Goal: Task Accomplishment & Management: Manage account settings

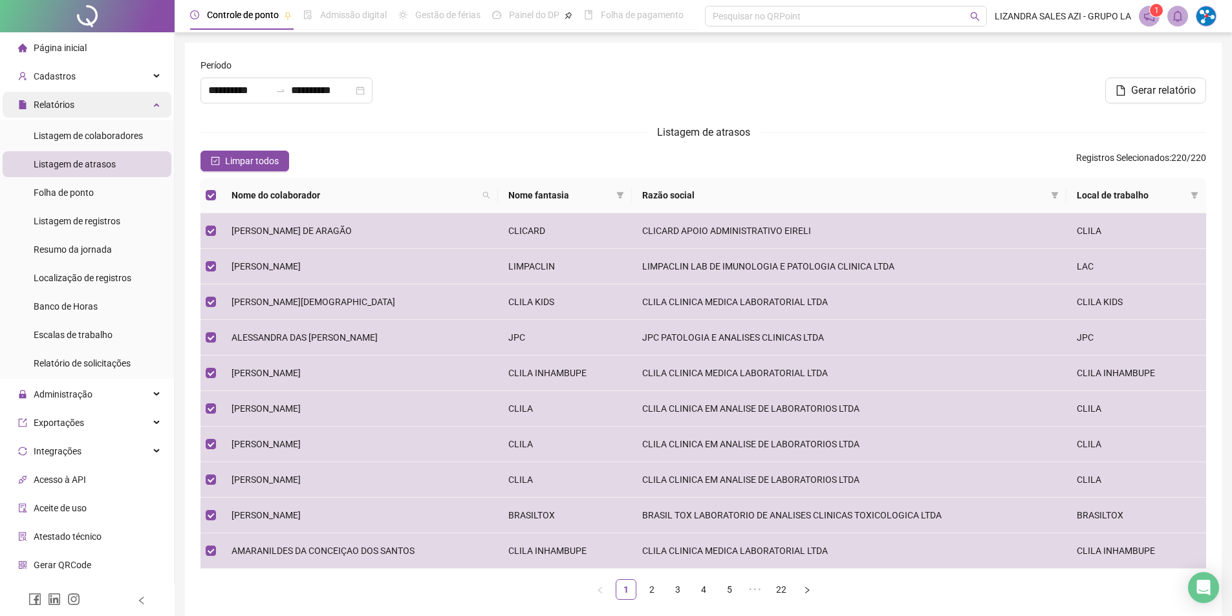
click at [121, 103] on div "Relatórios" at bounding box center [87, 105] width 169 height 26
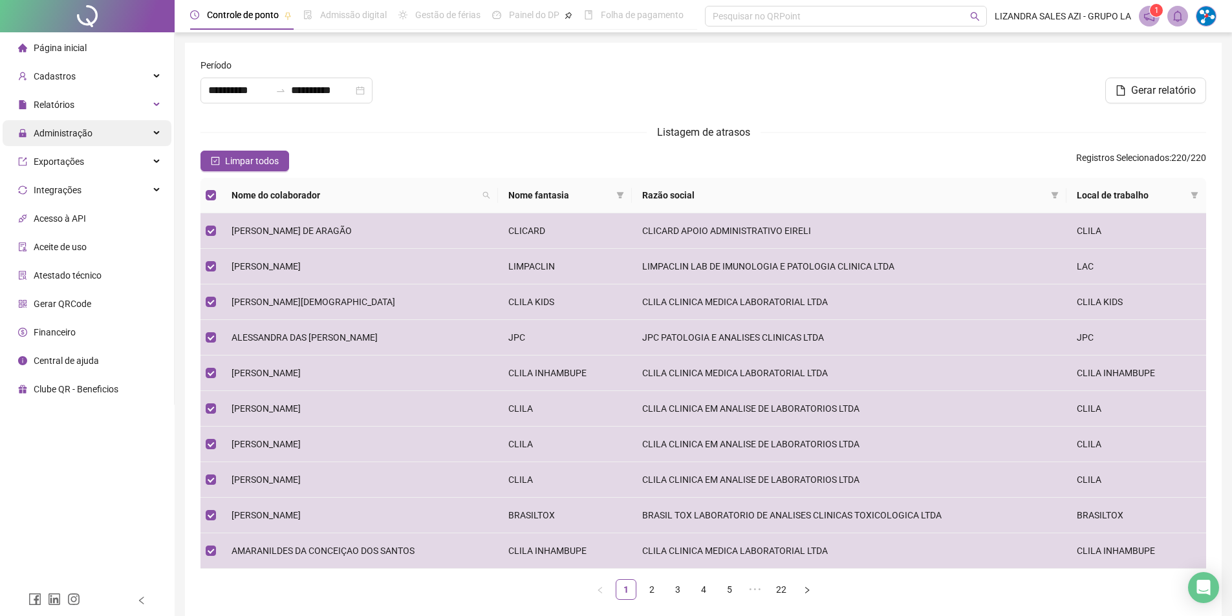
click at [105, 140] on div "Administração" at bounding box center [87, 133] width 169 height 26
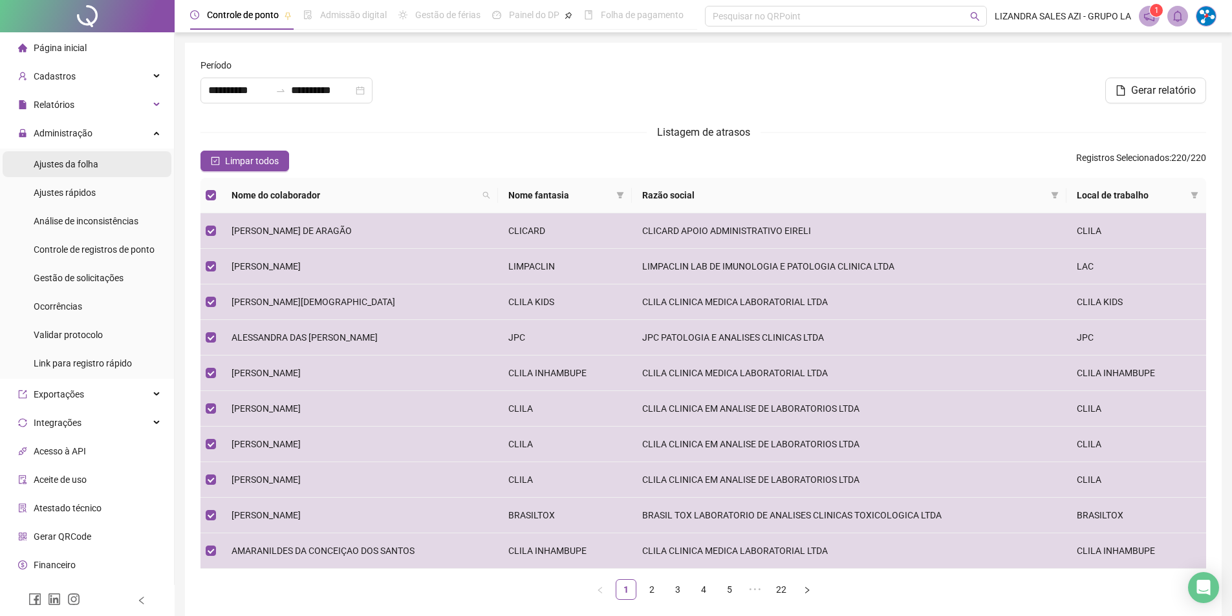
click at [96, 162] on span "Ajustes da folha" at bounding box center [66, 164] width 65 height 10
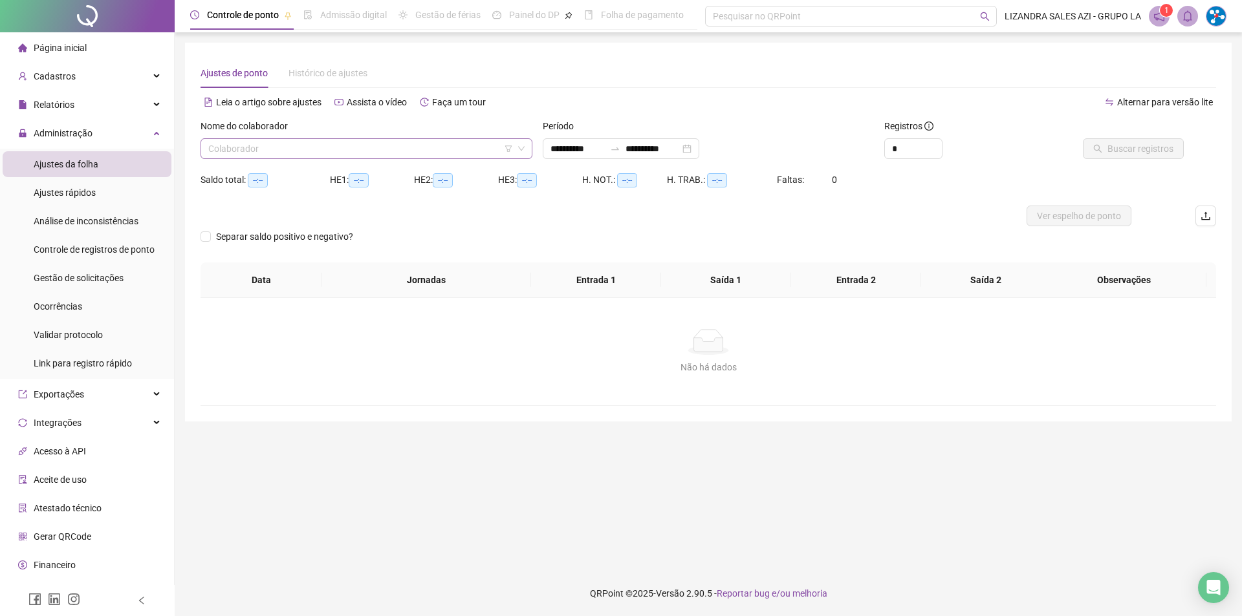
type input "**********"
click at [271, 153] on input "search" at bounding box center [360, 148] width 305 height 19
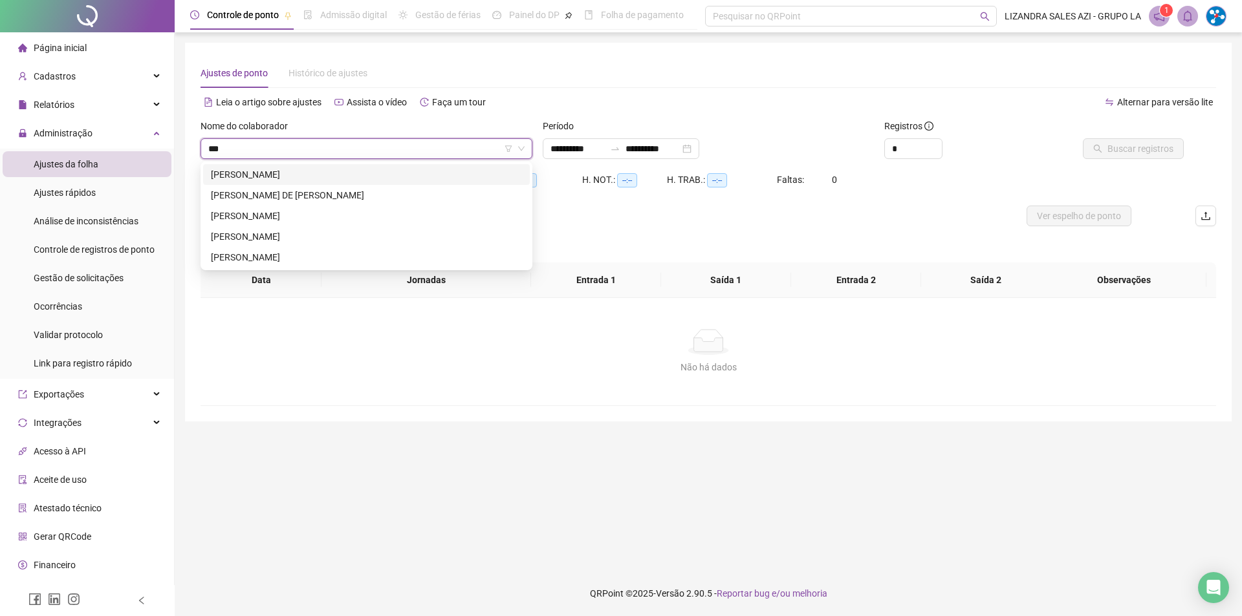
type input "****"
click at [367, 254] on div "[PERSON_NAME]" at bounding box center [366, 257] width 311 height 14
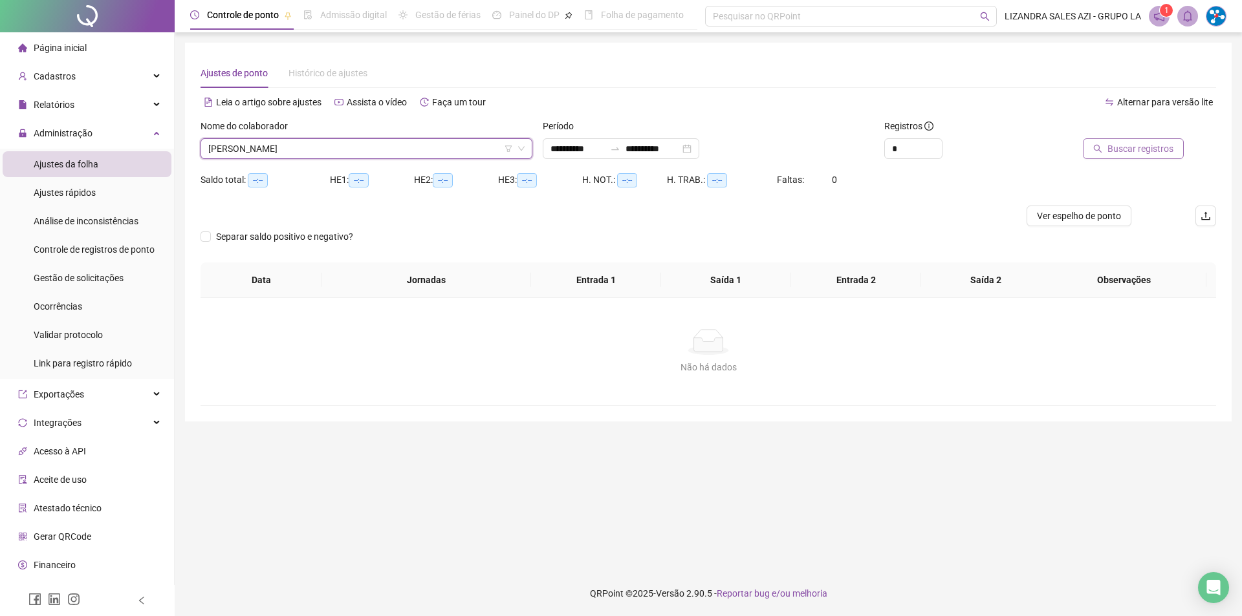
click at [1100, 154] on button "Buscar registros" at bounding box center [1133, 148] width 101 height 21
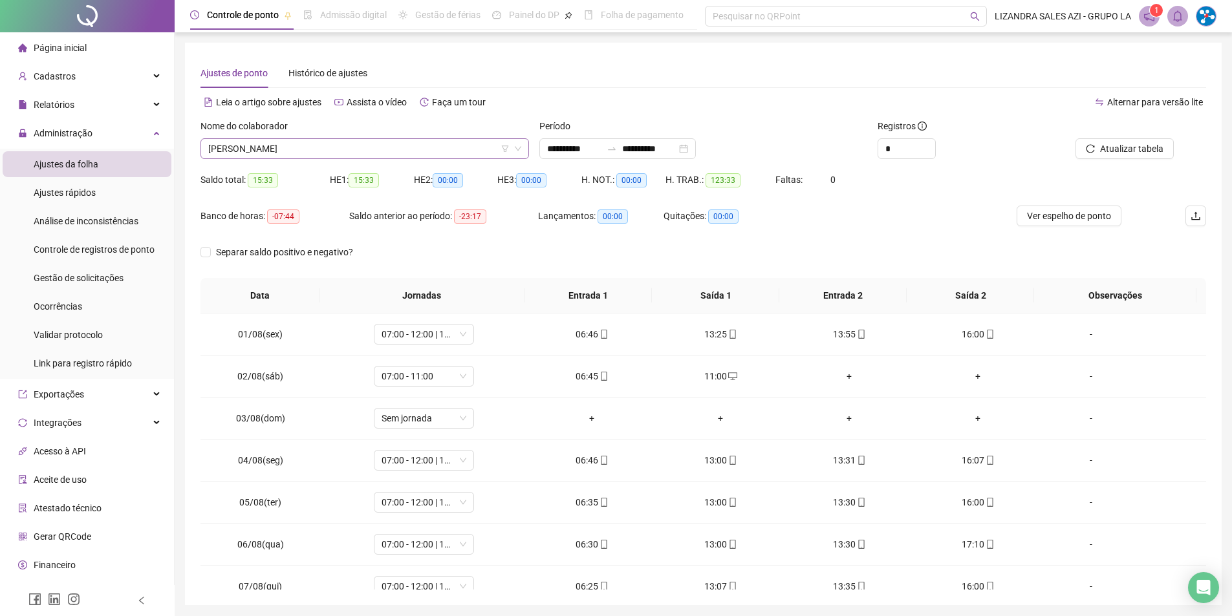
scroll to position [704, 0]
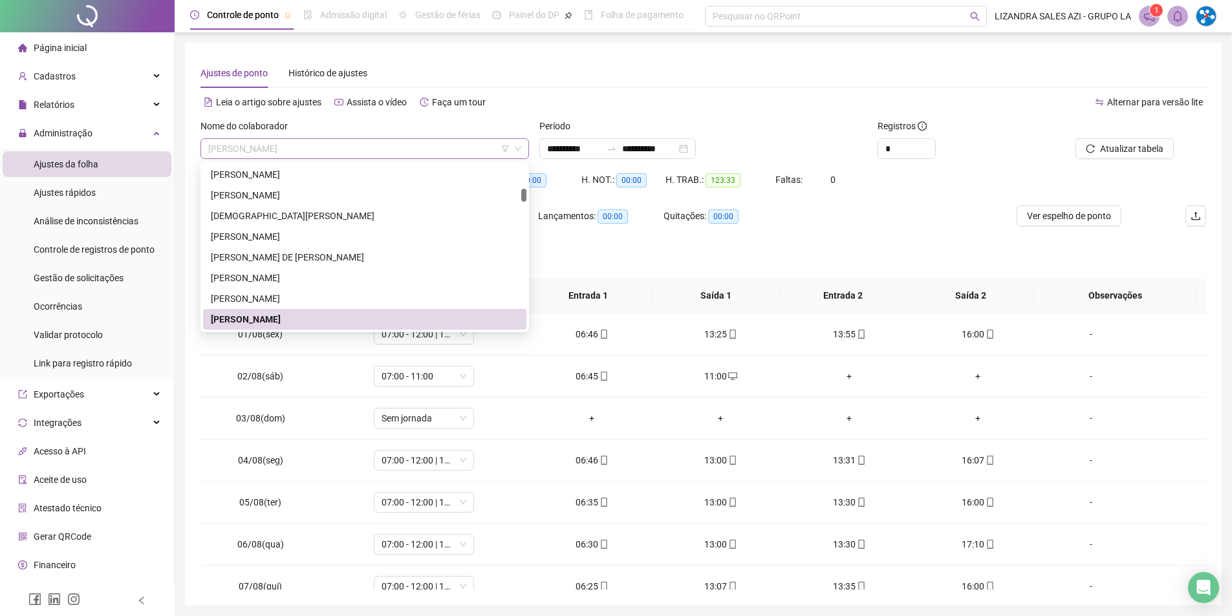
drag, startPoint x: 205, startPoint y: 146, endPoint x: 302, endPoint y: 146, distance: 97.0
click at [302, 146] on div "[PERSON_NAME]" at bounding box center [365, 148] width 329 height 21
drag, startPoint x: 209, startPoint y: 319, endPoint x: 300, endPoint y: 315, distance: 90.6
click at [300, 315] on div "[PERSON_NAME]" at bounding box center [364, 319] width 323 height 21
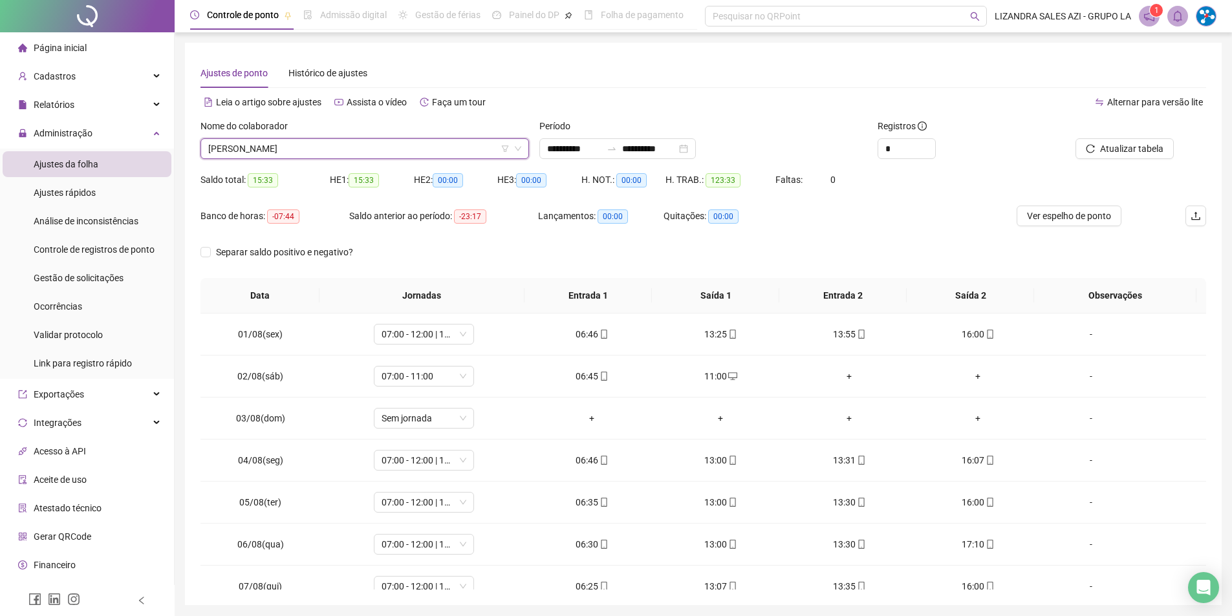
click at [219, 146] on span "[PERSON_NAME]" at bounding box center [364, 148] width 313 height 19
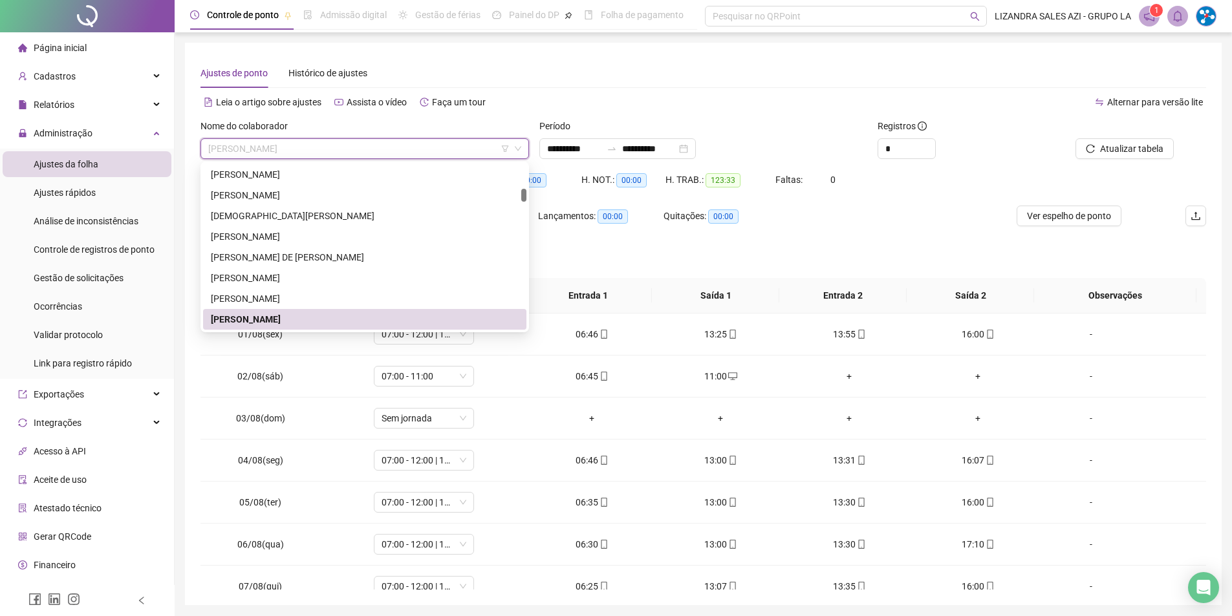
click at [219, 146] on span "[PERSON_NAME]" at bounding box center [364, 148] width 313 height 19
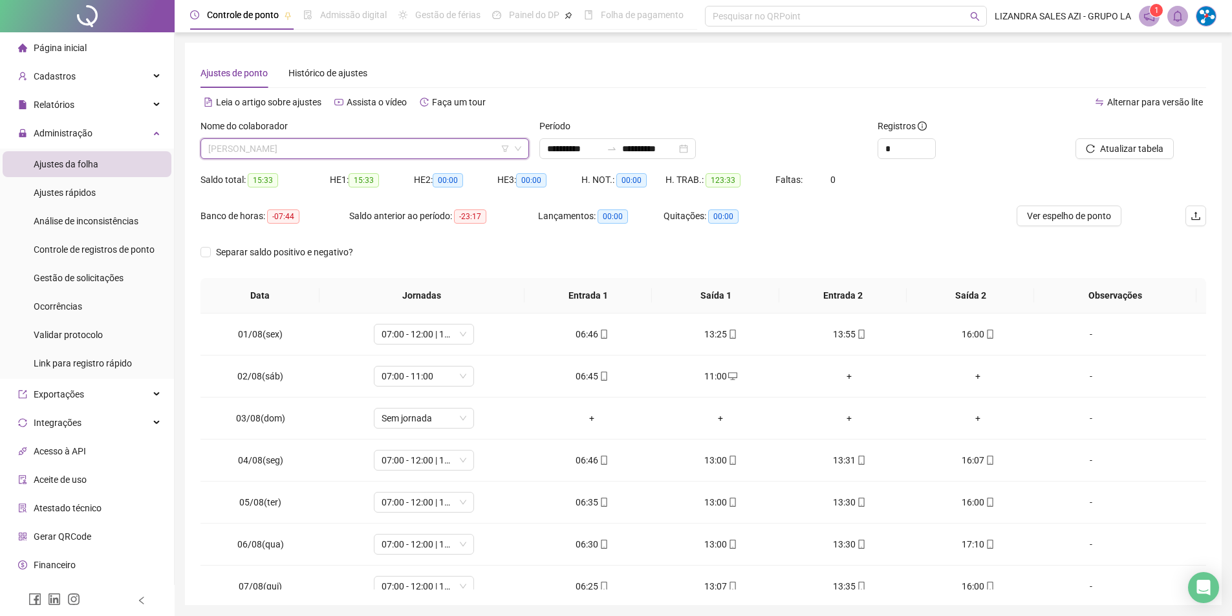
click at [219, 146] on span "[PERSON_NAME]" at bounding box center [364, 148] width 313 height 19
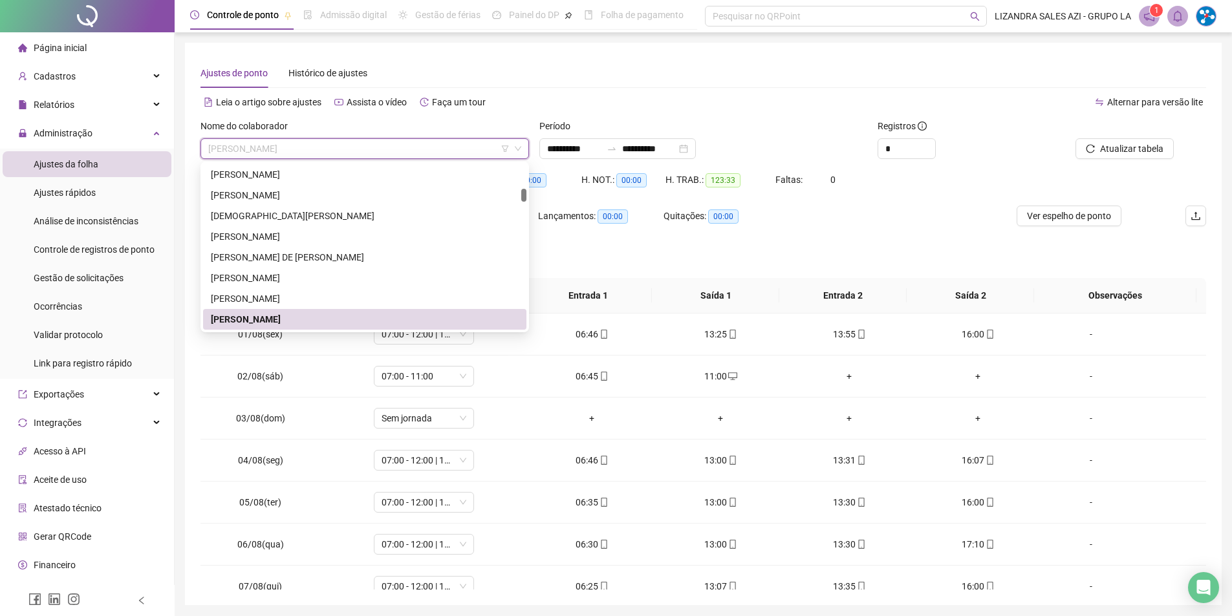
click at [224, 146] on span "[PERSON_NAME]" at bounding box center [364, 148] width 313 height 19
drag, startPoint x: 302, startPoint y: 147, endPoint x: 203, endPoint y: 146, distance: 99.0
click at [203, 146] on div "[PERSON_NAME]" at bounding box center [365, 148] width 329 height 21
click at [265, 144] on span "[PERSON_NAME]" at bounding box center [364, 148] width 313 height 19
click at [247, 322] on div "[PERSON_NAME]" at bounding box center [365, 319] width 308 height 14
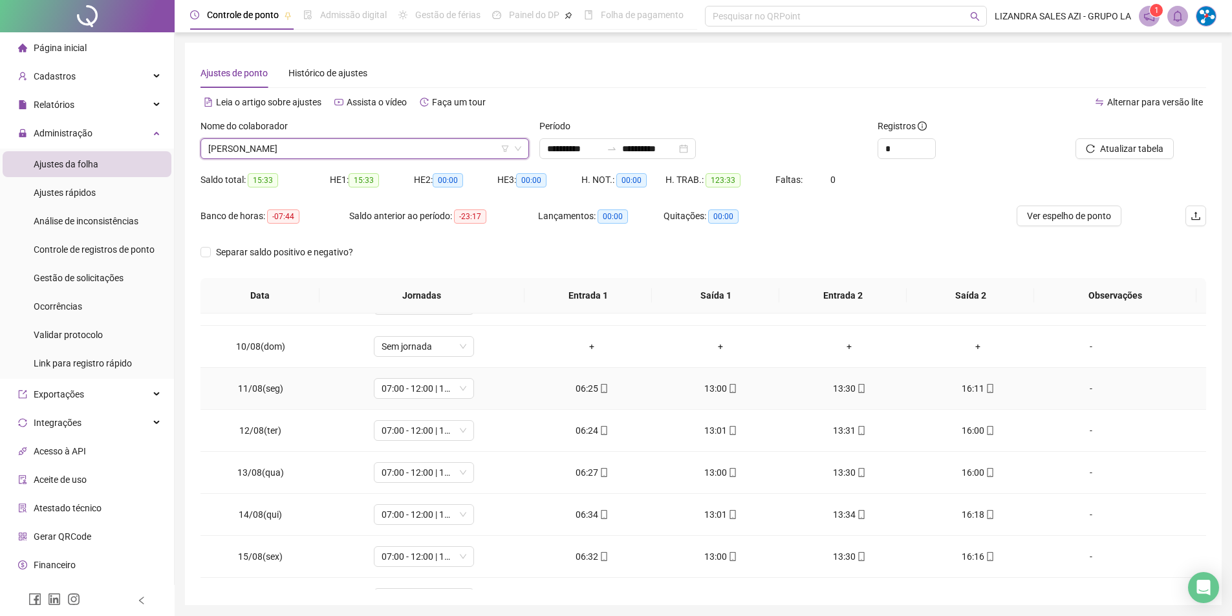
scroll to position [481, 0]
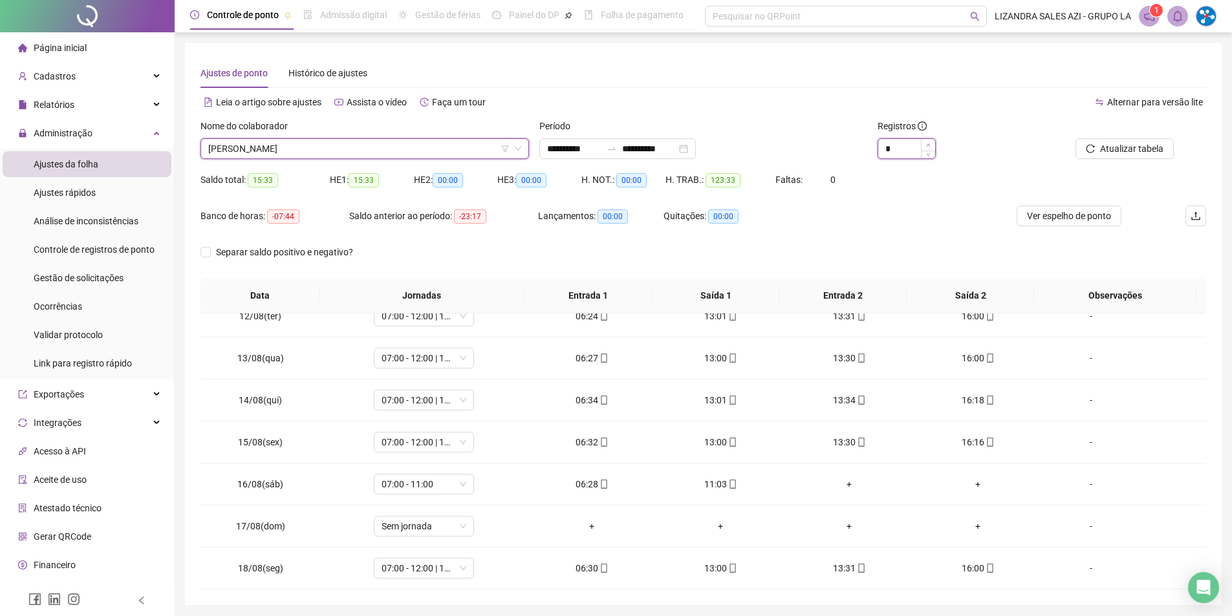
click at [930, 143] on icon "up" at bounding box center [928, 145] width 5 height 5
type input "*"
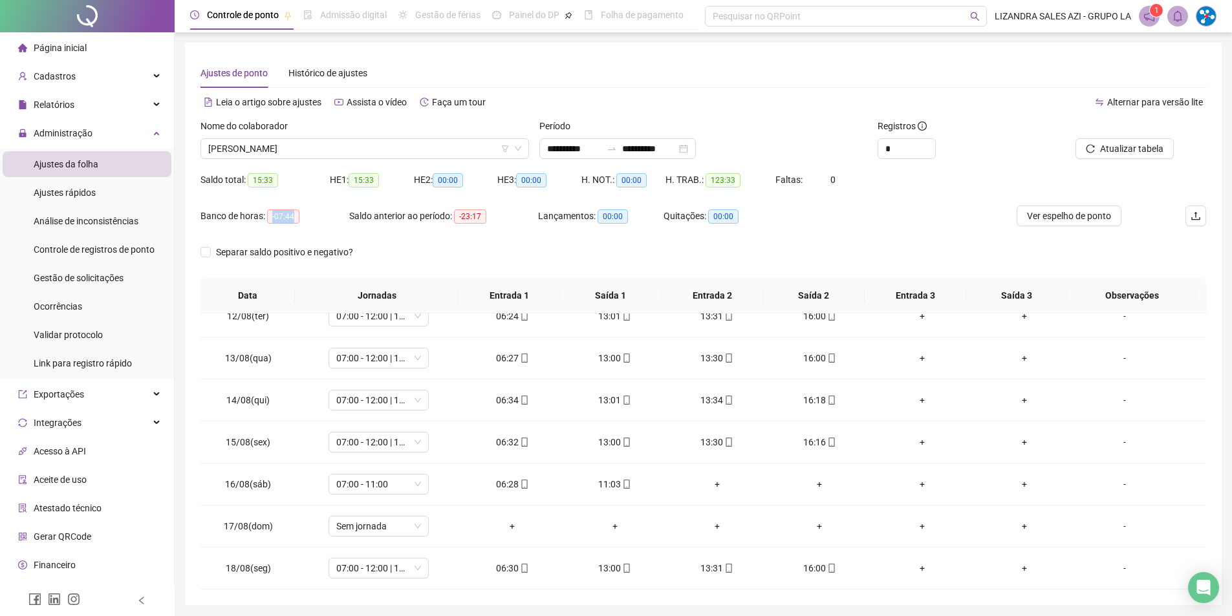
drag, startPoint x: 270, startPoint y: 215, endPoint x: 320, endPoint y: 219, distance: 50.6
click at [320, 219] on div "Banco de horas: -07:44" at bounding box center [275, 216] width 149 height 15
copy span "-07:44"
click at [311, 157] on span "[PERSON_NAME]" at bounding box center [364, 148] width 313 height 19
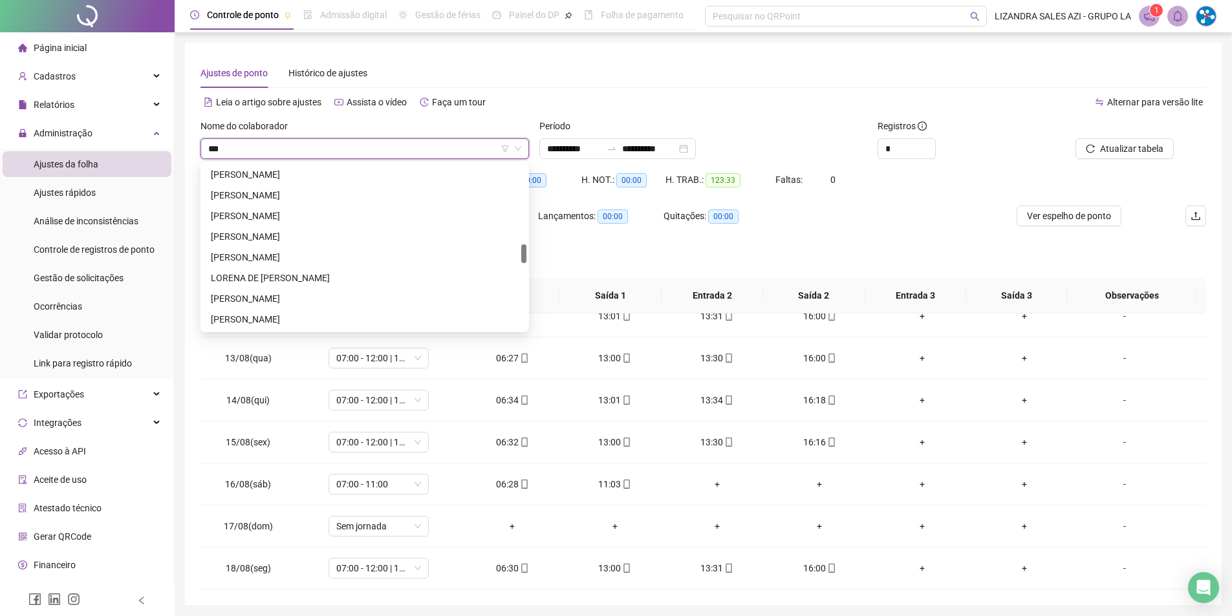
scroll to position [0, 0]
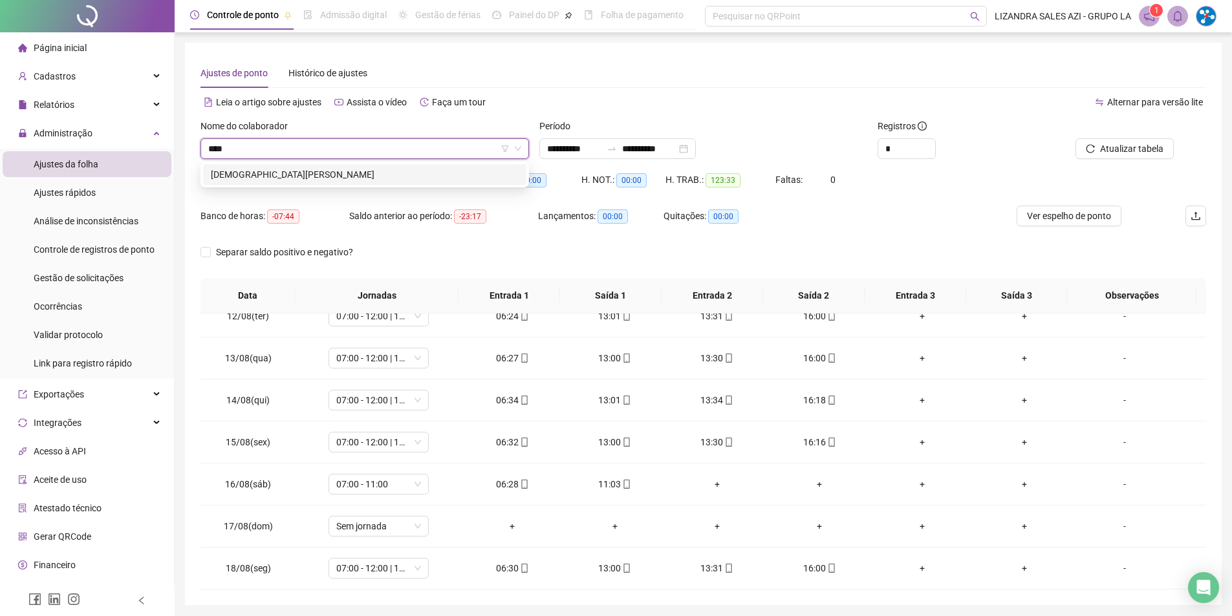
type input "*****"
click at [320, 172] on div "[DEMOGRAPHIC_DATA][PERSON_NAME]" at bounding box center [365, 175] width 308 height 14
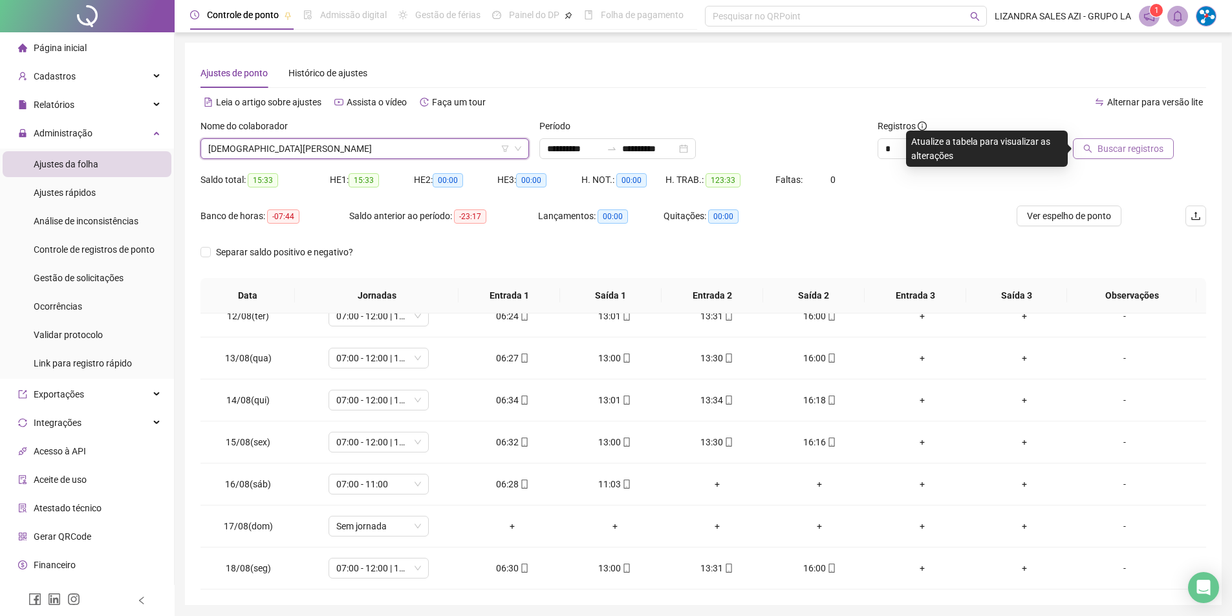
click at [1164, 142] on button "Buscar registros" at bounding box center [1123, 148] width 101 height 21
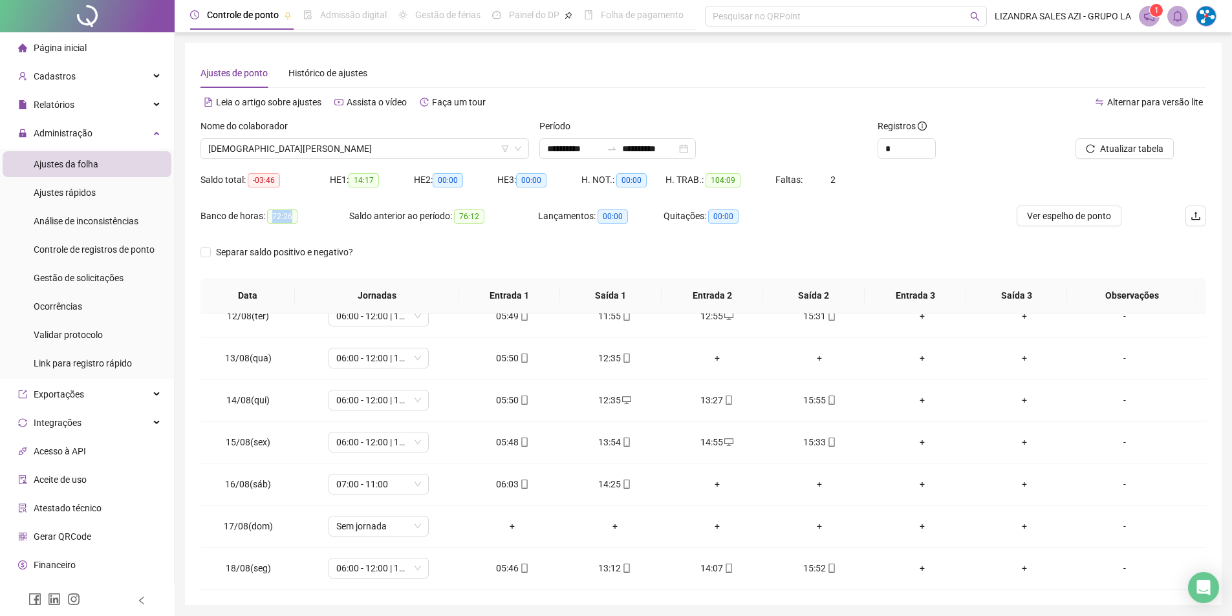
drag, startPoint x: 272, startPoint y: 217, endPoint x: 302, endPoint y: 218, distance: 30.4
click at [302, 218] on div "Banco de horas: 72:26" at bounding box center [275, 216] width 149 height 15
copy span "72:26"
click at [376, 146] on span "[DEMOGRAPHIC_DATA][PERSON_NAME]" at bounding box center [364, 148] width 313 height 19
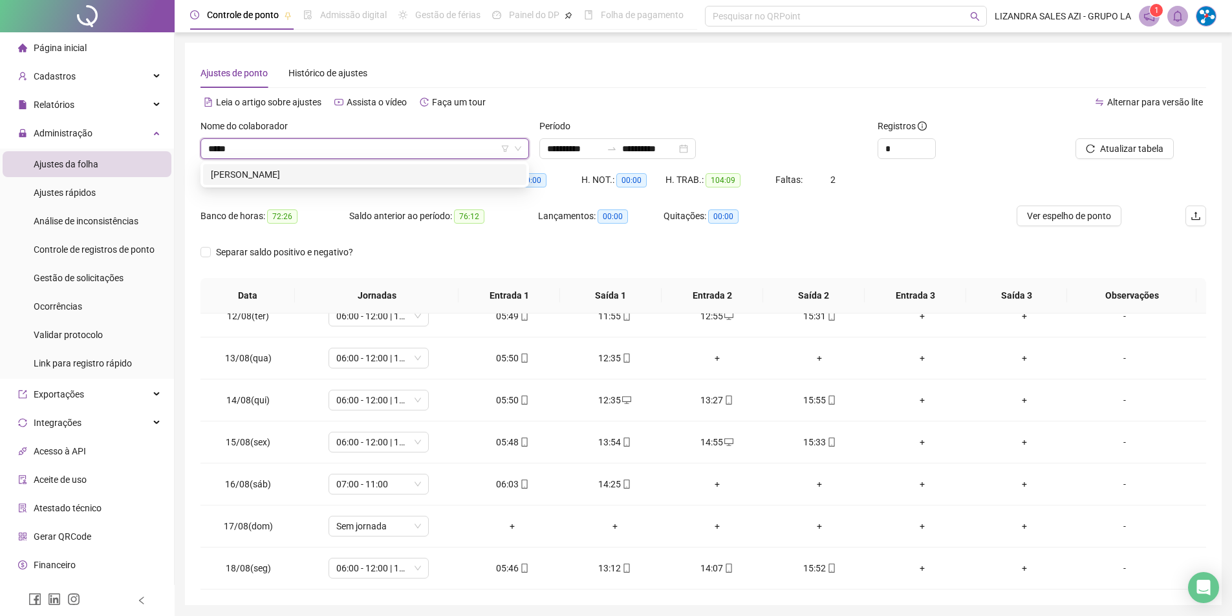
type input "******"
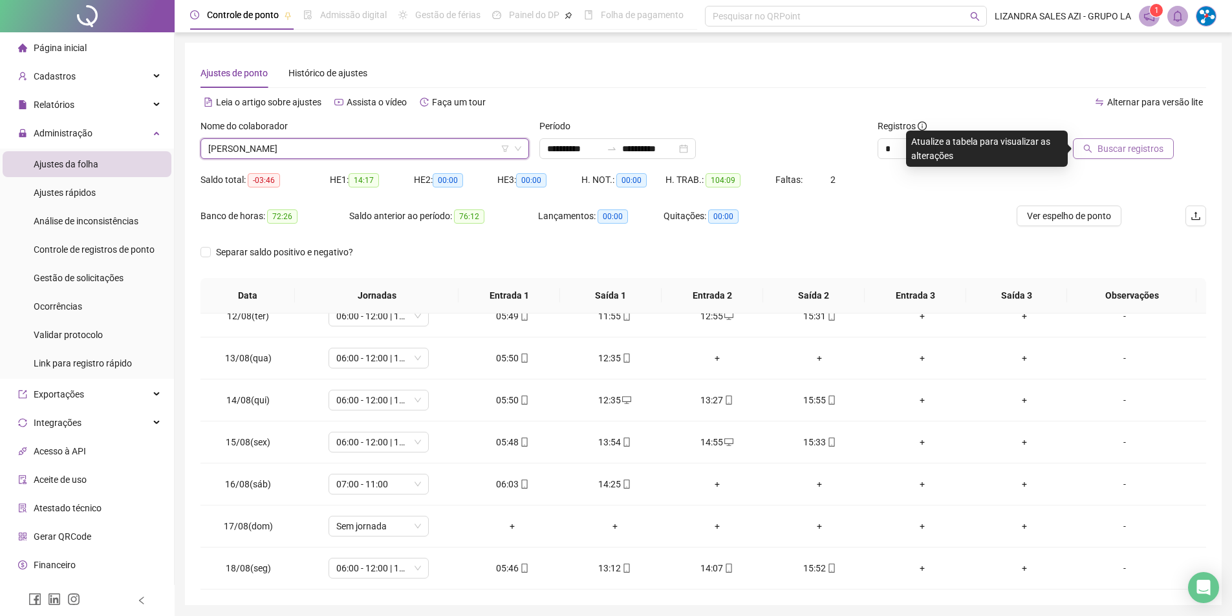
click at [1117, 154] on span "Buscar registros" at bounding box center [1131, 149] width 66 height 14
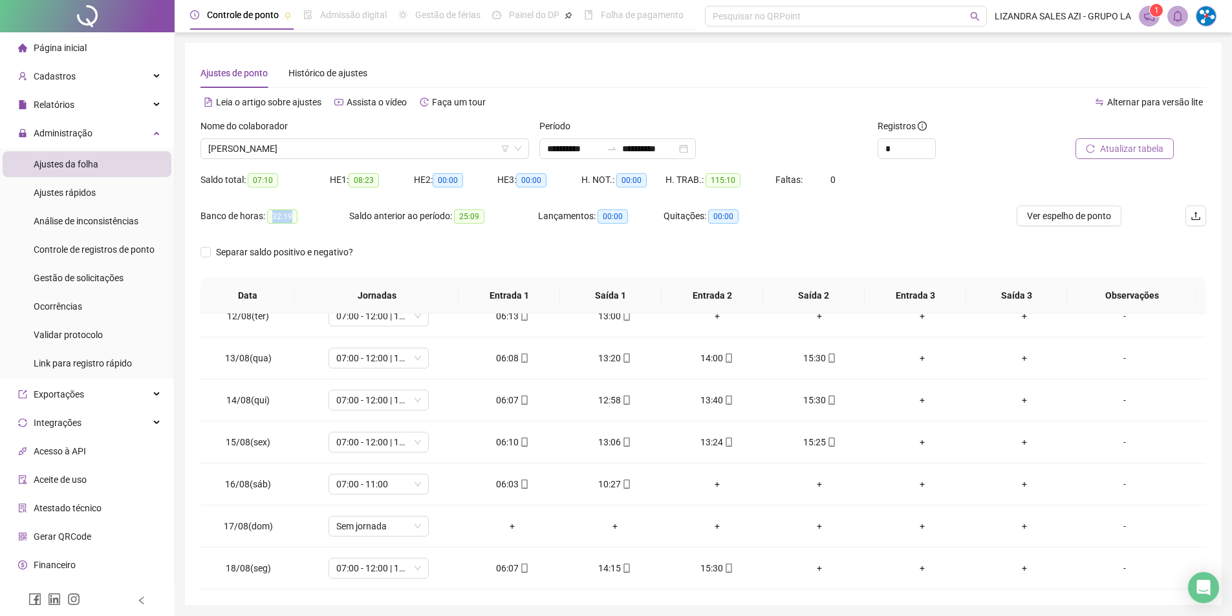
drag, startPoint x: 268, startPoint y: 216, endPoint x: 330, endPoint y: 213, distance: 62.2
click at [330, 213] on div "Banco de horas: 32:19" at bounding box center [275, 216] width 149 height 15
copy span "32:19"
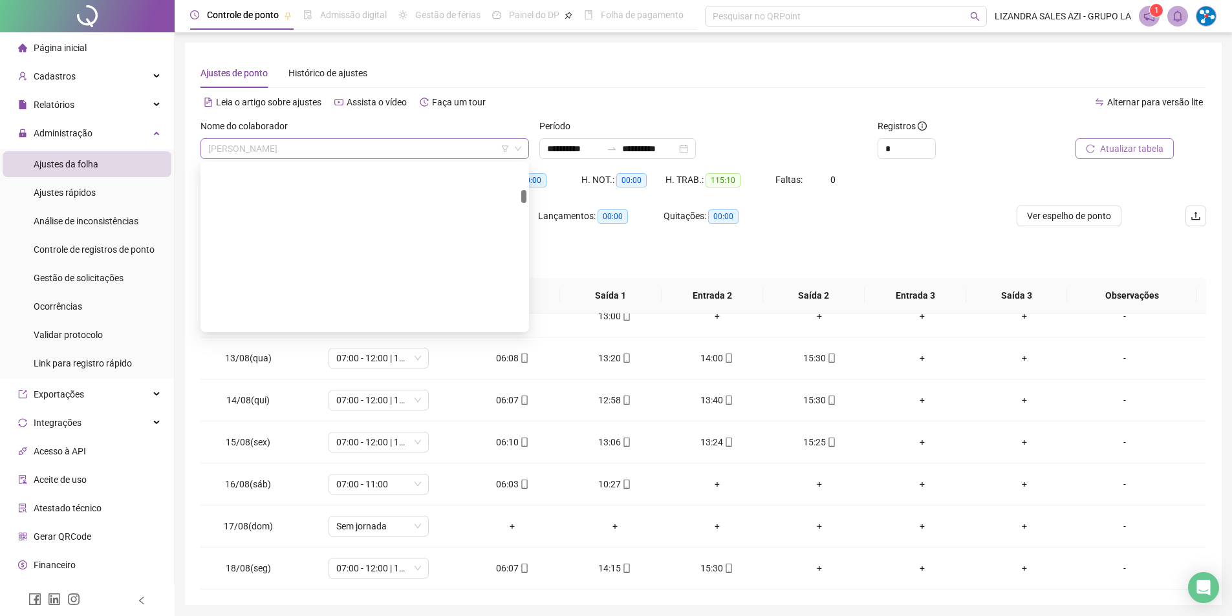
click at [312, 145] on span "[PERSON_NAME]" at bounding box center [364, 148] width 313 height 19
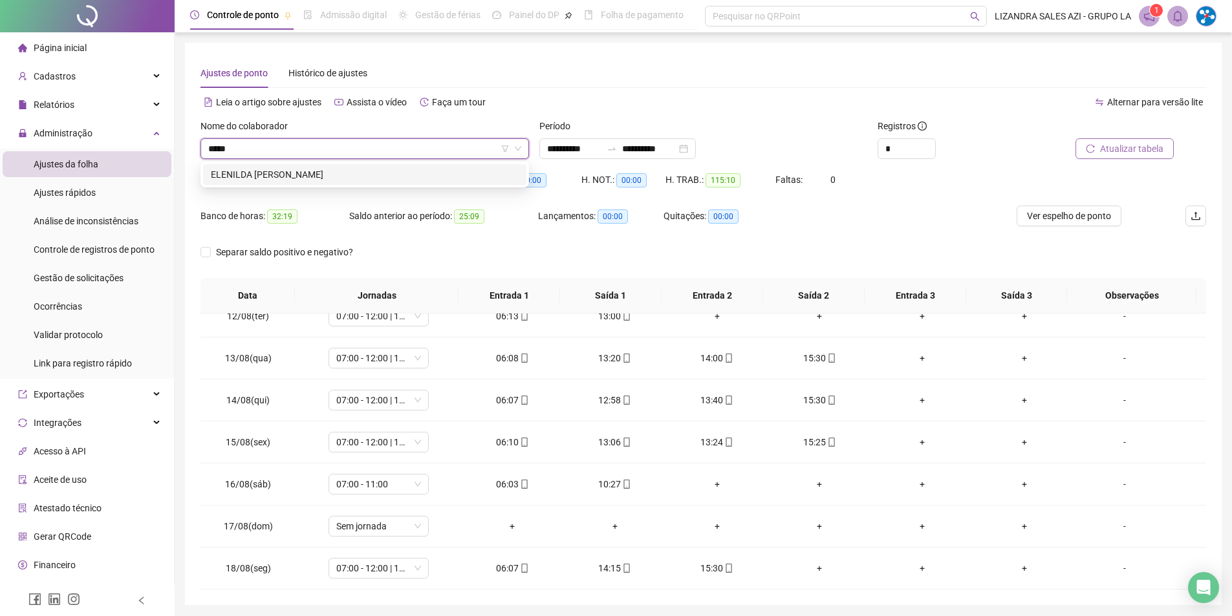
type input "******"
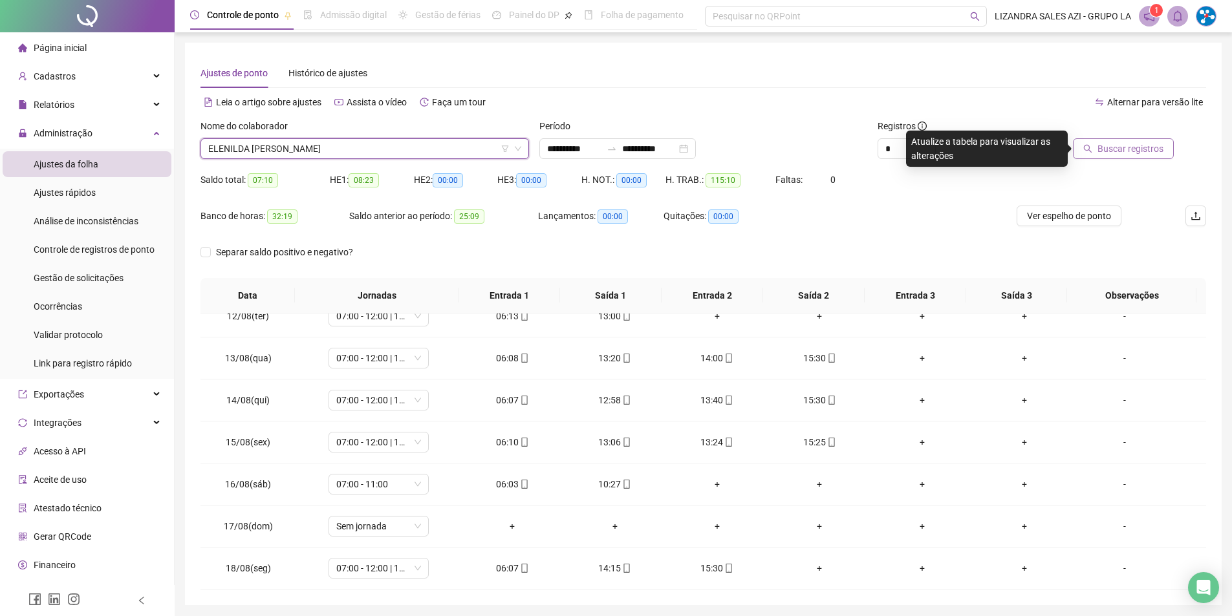
click at [1102, 167] on div "Buscar registros" at bounding box center [1126, 144] width 169 height 50
click at [1107, 155] on span "Buscar registros" at bounding box center [1131, 149] width 66 height 14
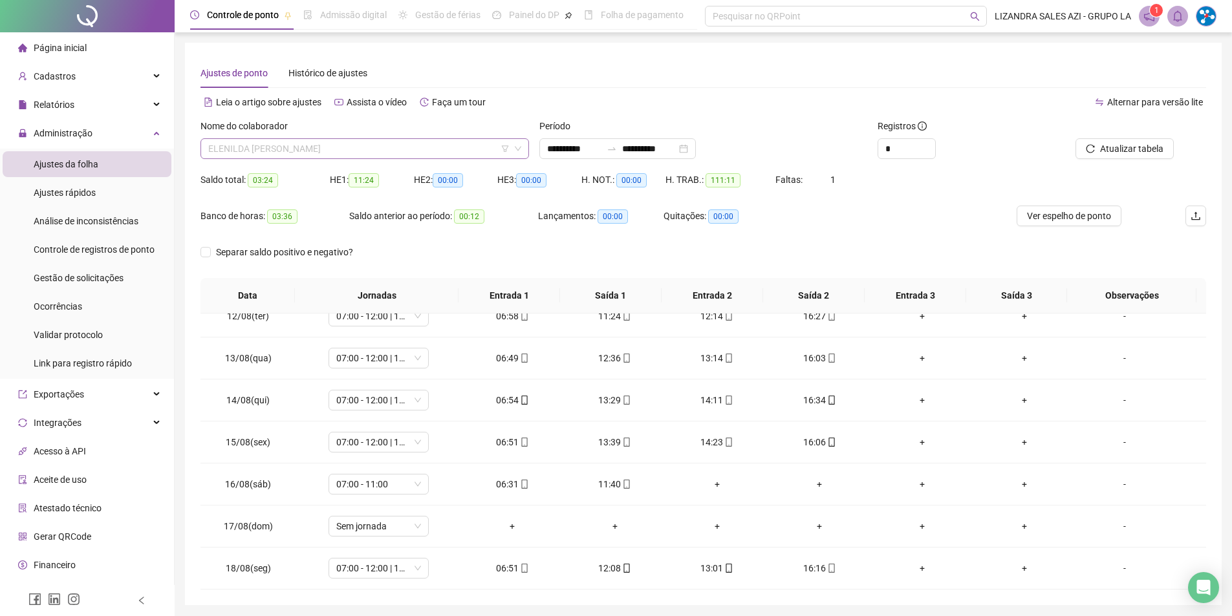
scroll to position [869, 0]
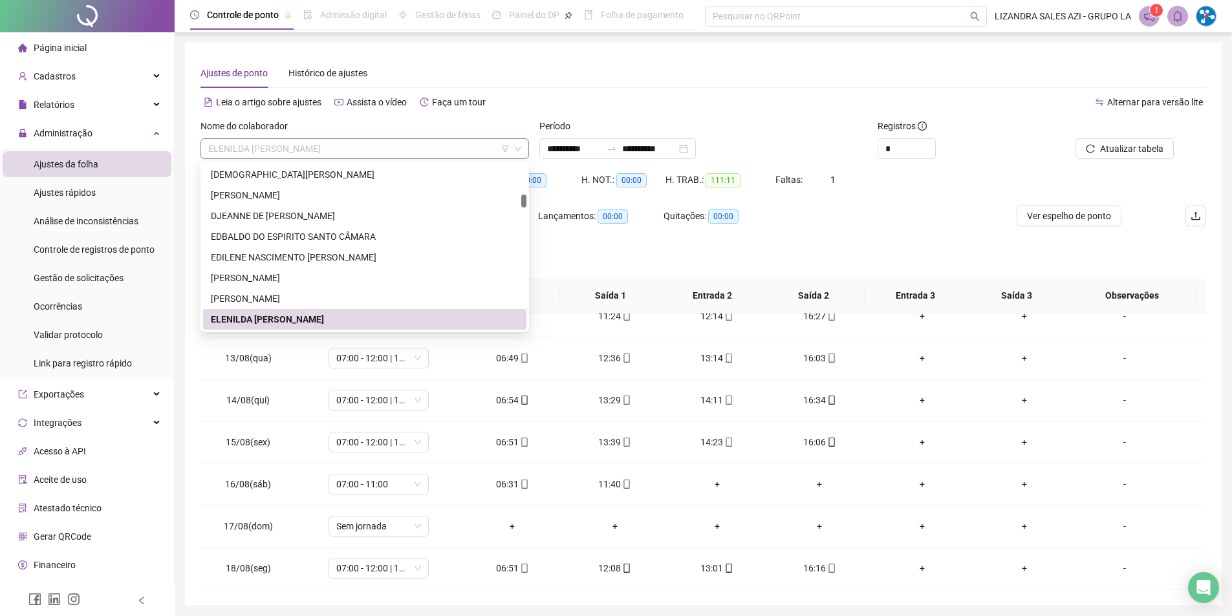
drag, startPoint x: 205, startPoint y: 148, endPoint x: 256, endPoint y: 143, distance: 50.7
click at [256, 143] on div "ELENILDA [PERSON_NAME]" at bounding box center [365, 148] width 329 height 21
click at [256, 143] on span "ELENILDA [PERSON_NAME]" at bounding box center [364, 148] width 313 height 19
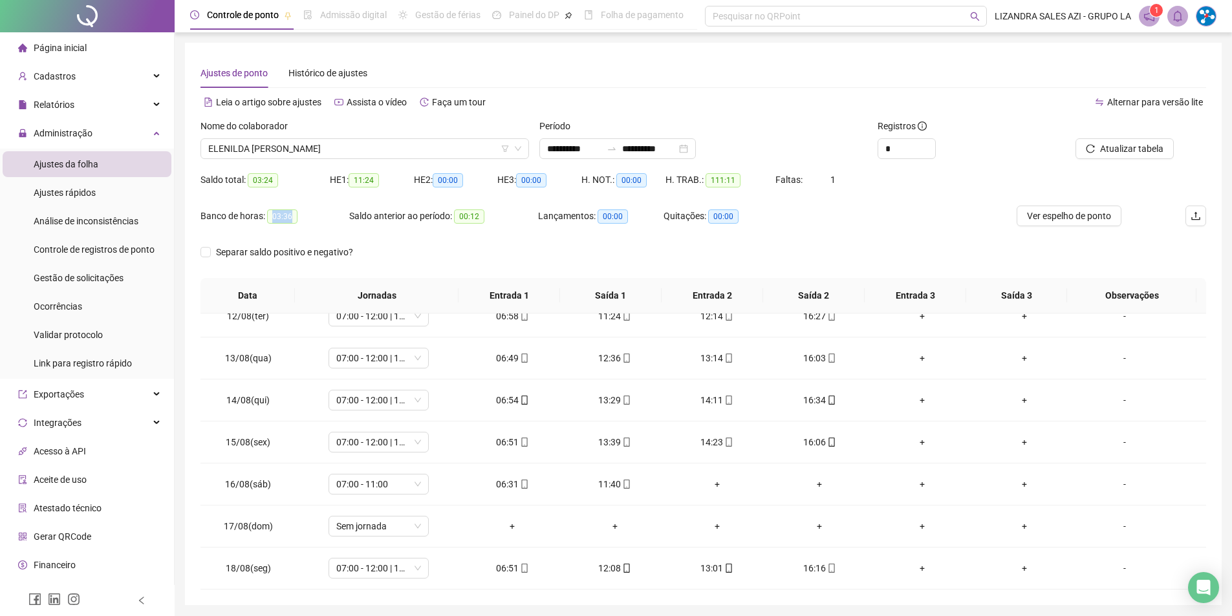
drag, startPoint x: 272, startPoint y: 219, endPoint x: 298, endPoint y: 219, distance: 25.9
click at [298, 219] on div "Banco de horas: 03:36" at bounding box center [275, 216] width 149 height 15
copy span "03:36"
click at [476, 146] on span "ELENILDA [PERSON_NAME]" at bounding box center [364, 148] width 313 height 19
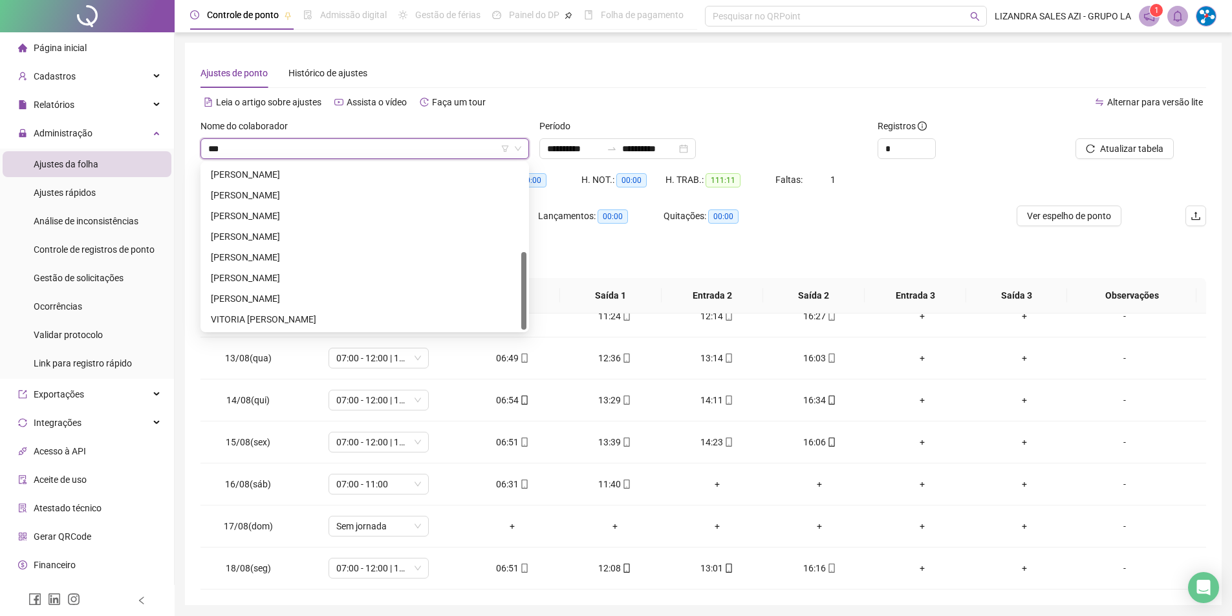
scroll to position [0, 0]
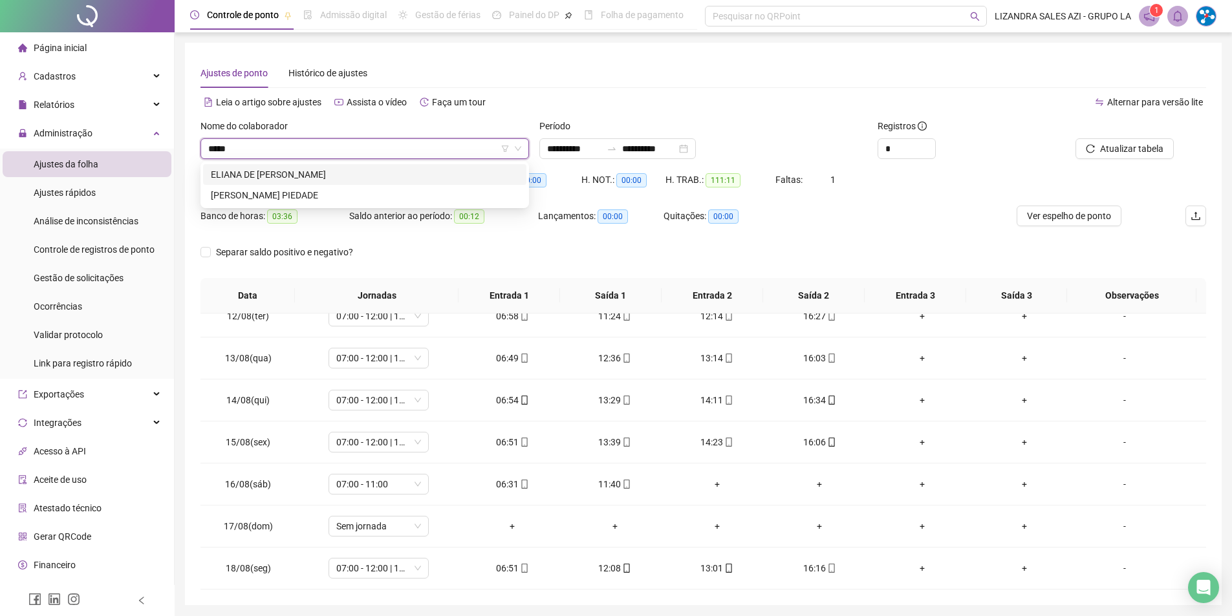
type input "******"
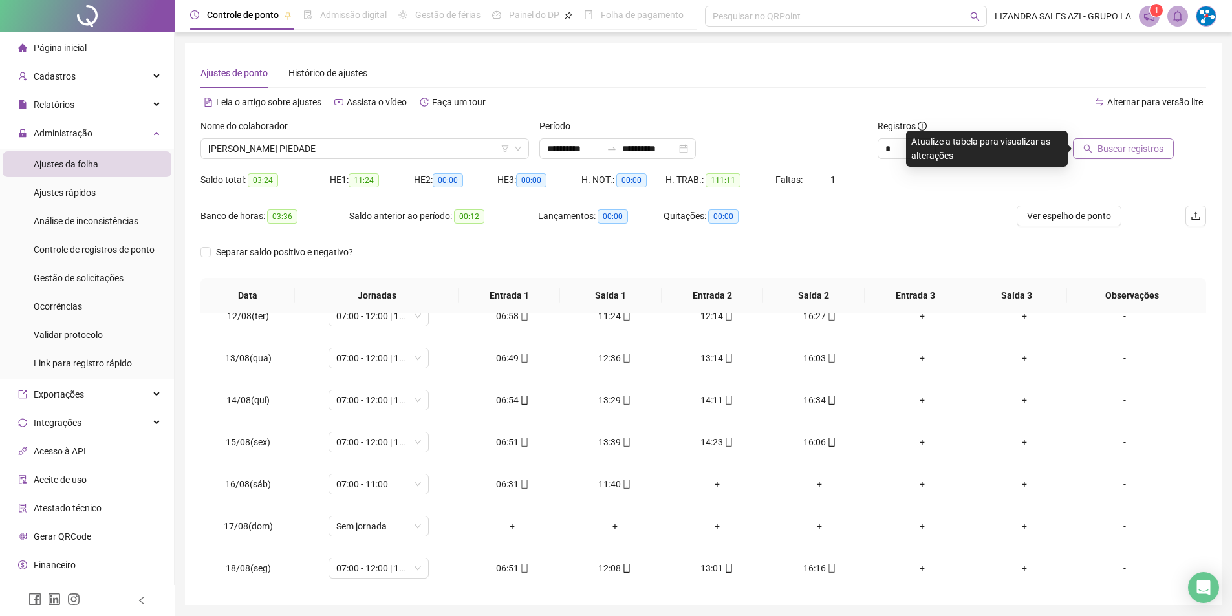
drag, startPoint x: 1142, startPoint y: 135, endPoint x: 1135, endPoint y: 155, distance: 21.3
click at [1139, 143] on div "Buscar registros" at bounding box center [1110, 139] width 127 height 40
click at [1135, 155] on span "Buscar registros" at bounding box center [1131, 149] width 66 height 14
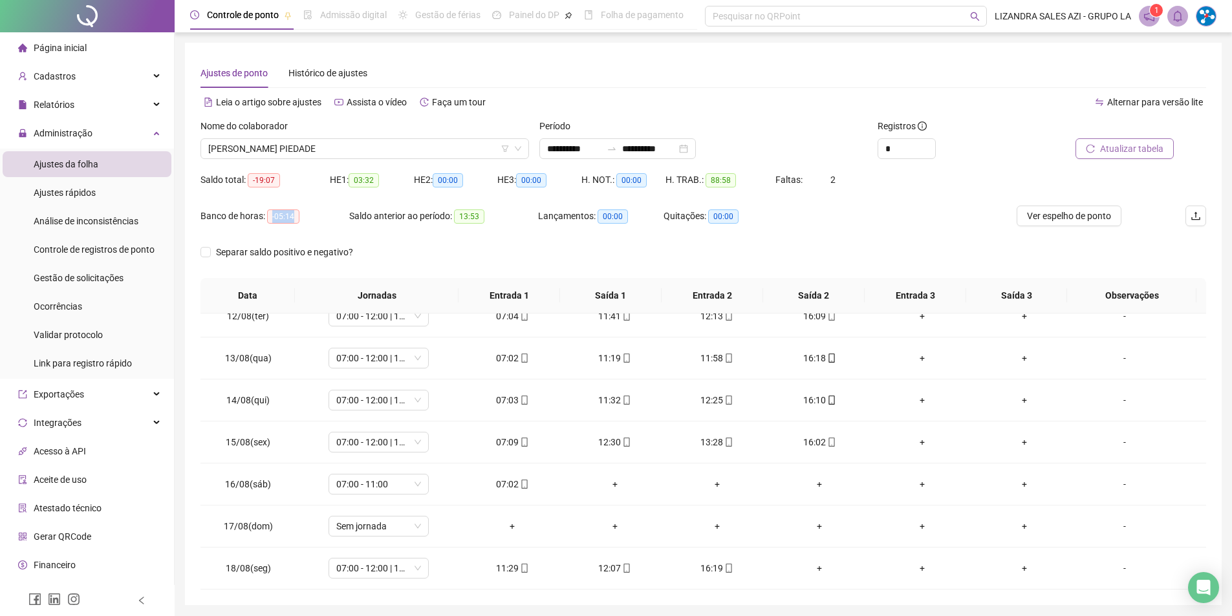
drag, startPoint x: 273, startPoint y: 217, endPoint x: 313, endPoint y: 217, distance: 40.1
click at [313, 217] on div "Banco de horas: -05:14" at bounding box center [275, 216] width 149 height 15
copy span "-05:14"
click at [402, 156] on span "[PERSON_NAME] PIEDADE" at bounding box center [364, 148] width 313 height 19
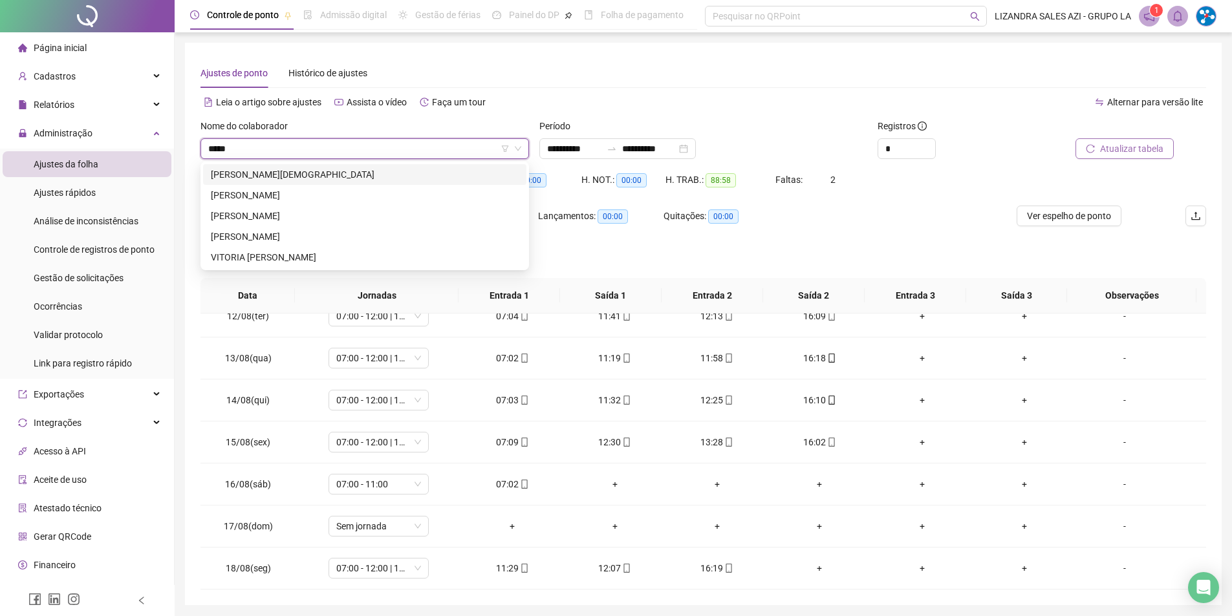
type input "******"
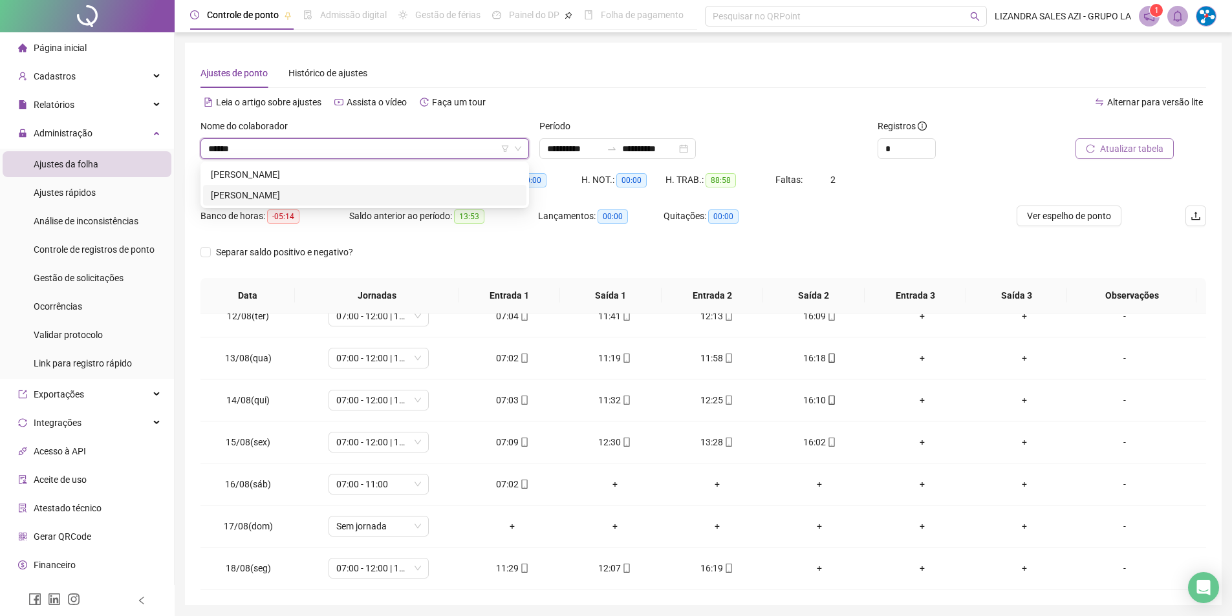
click at [418, 201] on div "[PERSON_NAME]" at bounding box center [365, 195] width 308 height 14
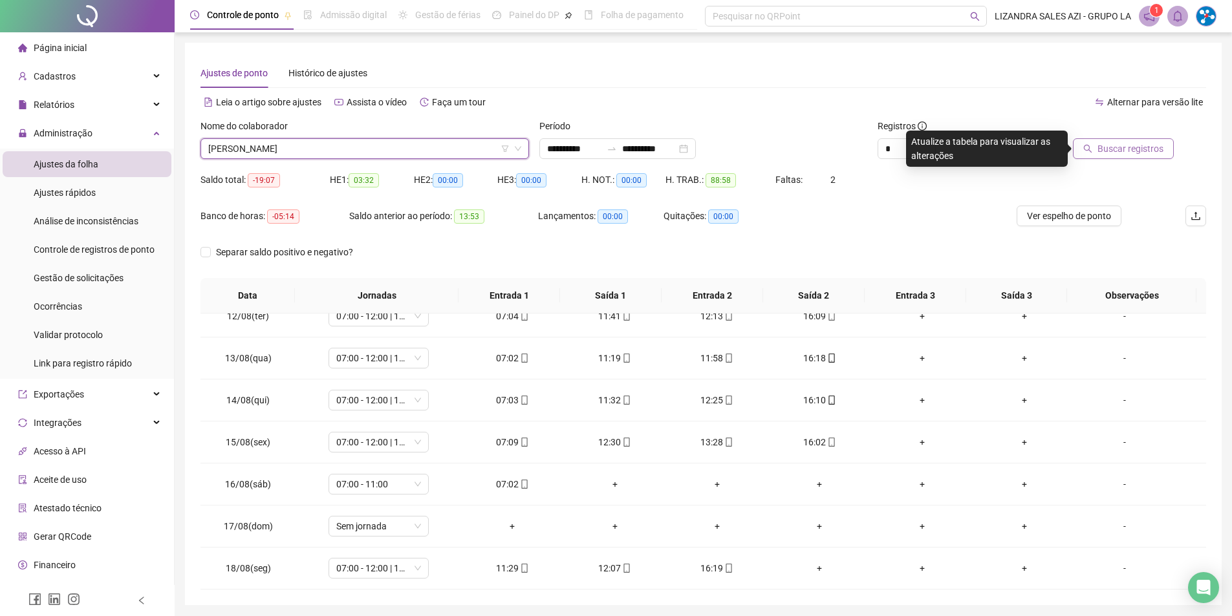
click at [1096, 151] on button "Buscar registros" at bounding box center [1123, 148] width 101 height 21
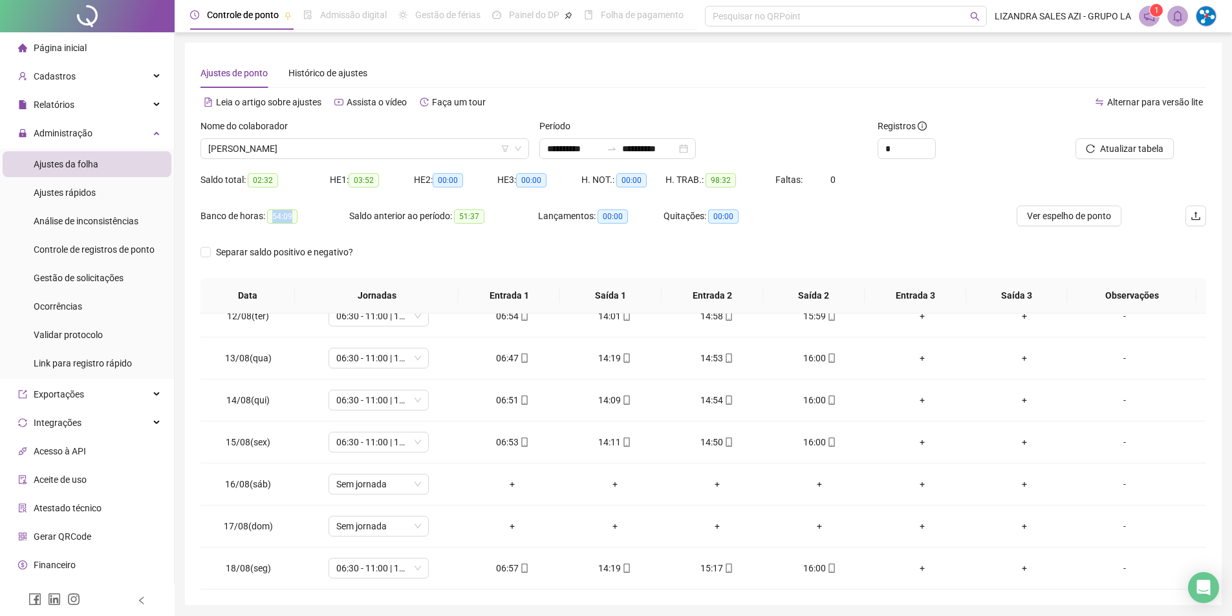
drag, startPoint x: 267, startPoint y: 218, endPoint x: 303, endPoint y: 219, distance: 36.2
click at [303, 219] on div "Banco de horas: 54:09" at bounding box center [275, 216] width 149 height 15
copy span "54:09"
click at [351, 142] on span "[PERSON_NAME]" at bounding box center [364, 148] width 313 height 19
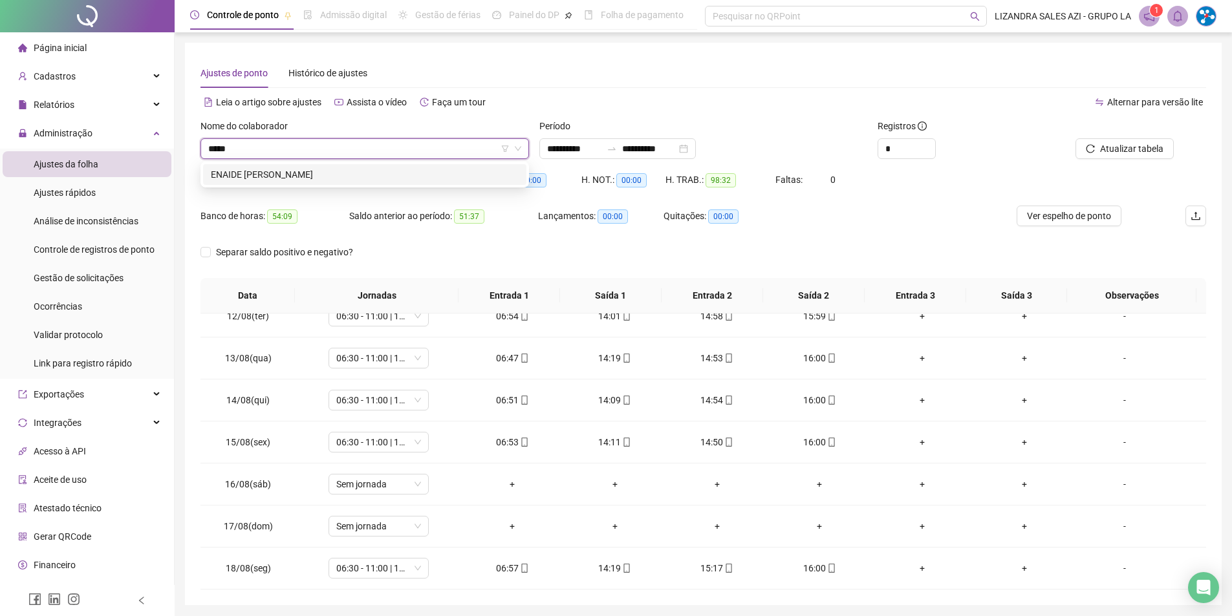
type input "******"
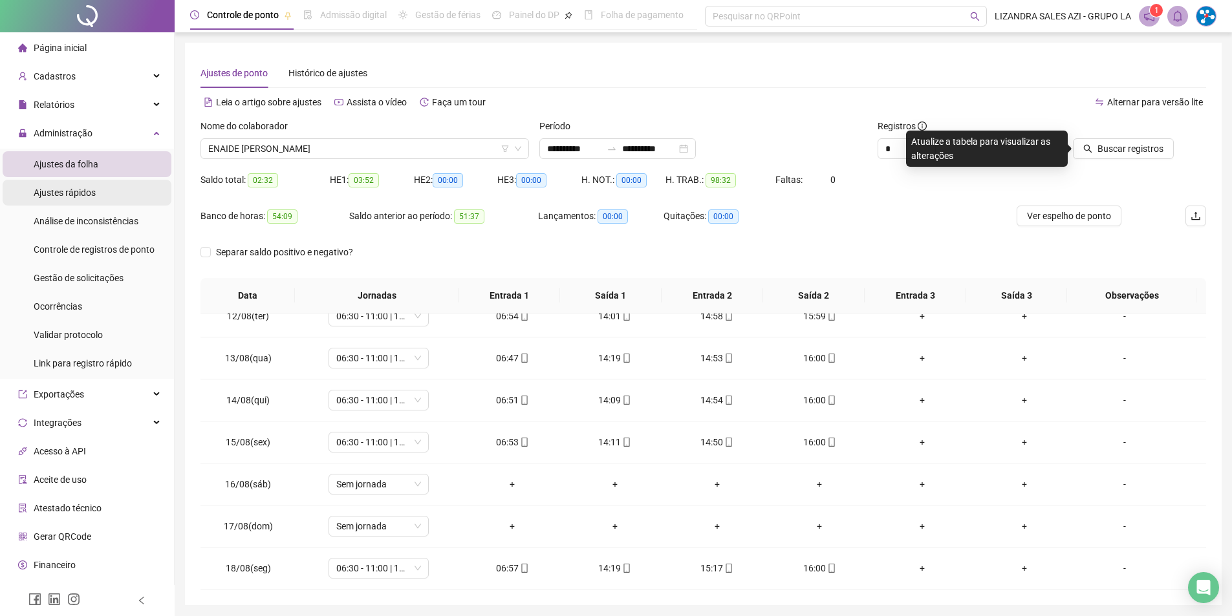
click at [96, 193] on li "Ajustes rápidos" at bounding box center [87, 193] width 169 height 26
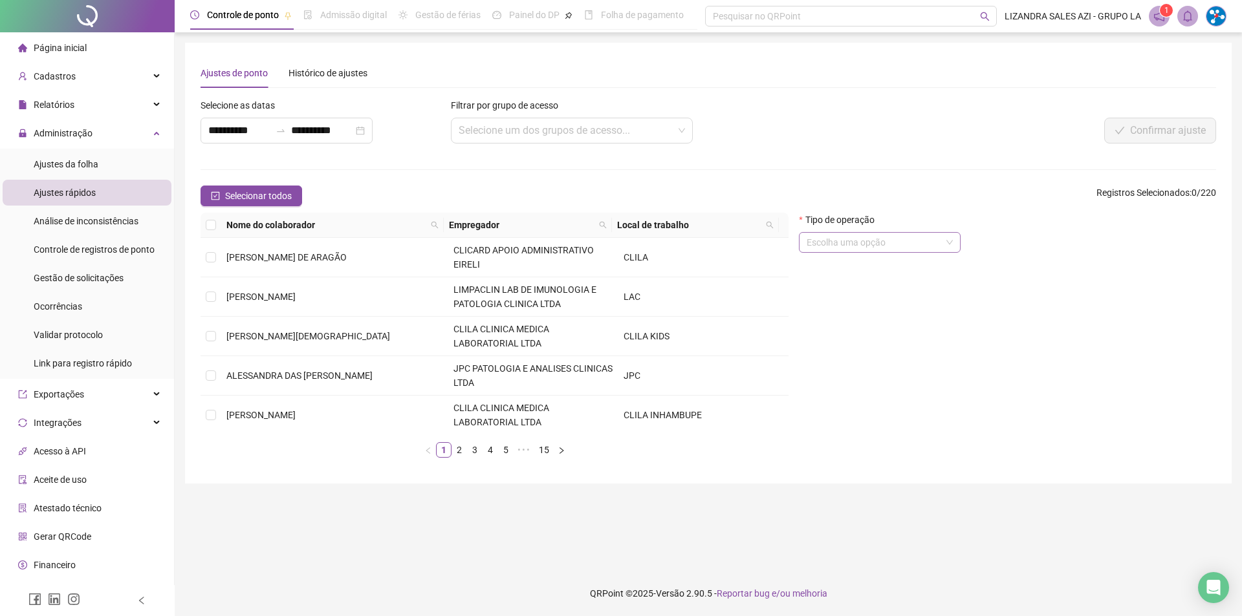
click at [822, 240] on input "search" at bounding box center [874, 242] width 135 height 19
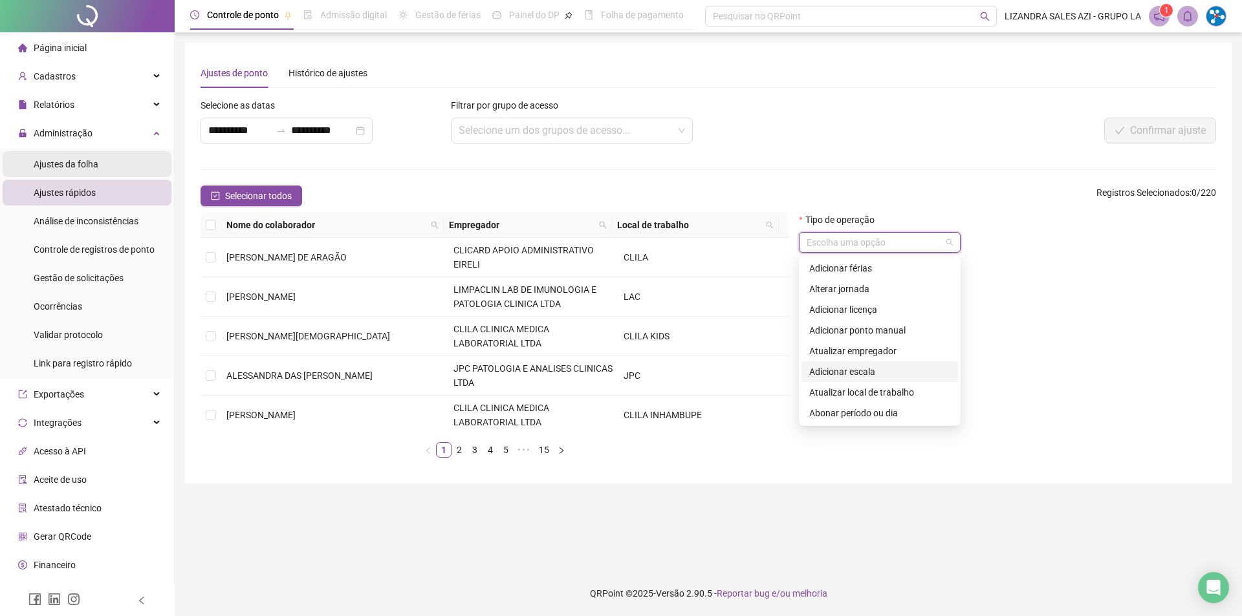
click at [133, 161] on li "Ajustes da folha" at bounding box center [87, 164] width 169 height 26
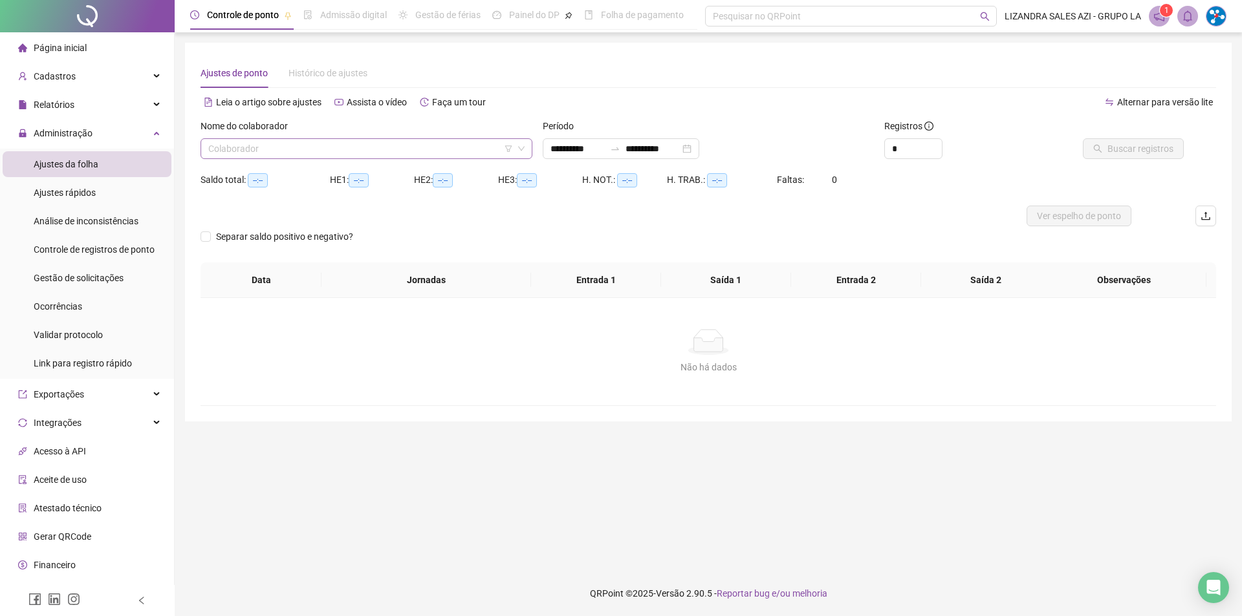
type input "**********"
click at [246, 150] on input "search" at bounding box center [360, 148] width 305 height 19
type input "******"
click at [1120, 152] on span "Buscar registros" at bounding box center [1140, 149] width 66 height 14
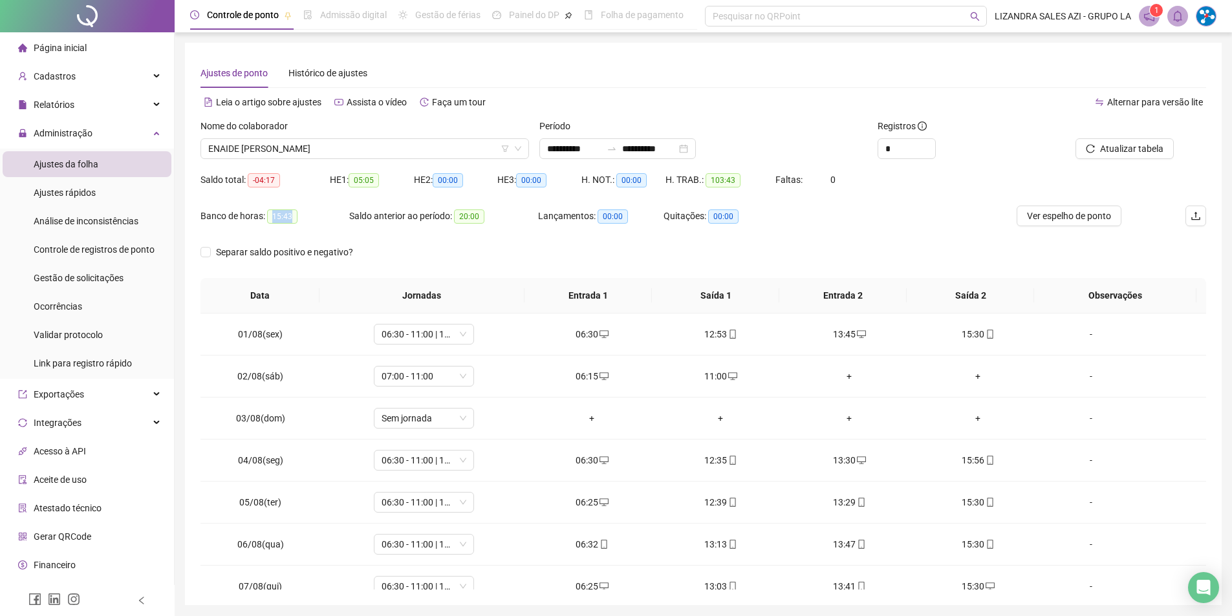
drag, startPoint x: 272, startPoint y: 212, endPoint x: 312, endPoint y: 216, distance: 40.3
click at [312, 216] on div "Banco de horas: 15:43" at bounding box center [275, 216] width 149 height 15
copy span "15:43"
click at [358, 155] on span "ENAIDE [PERSON_NAME]" at bounding box center [364, 148] width 313 height 19
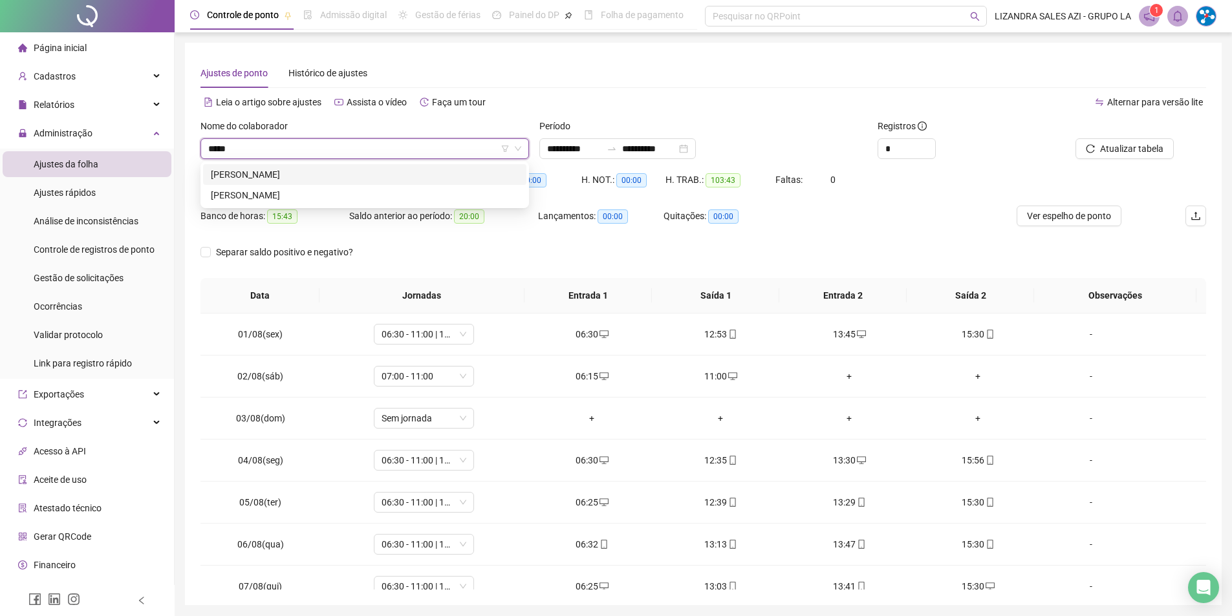
type input "******"
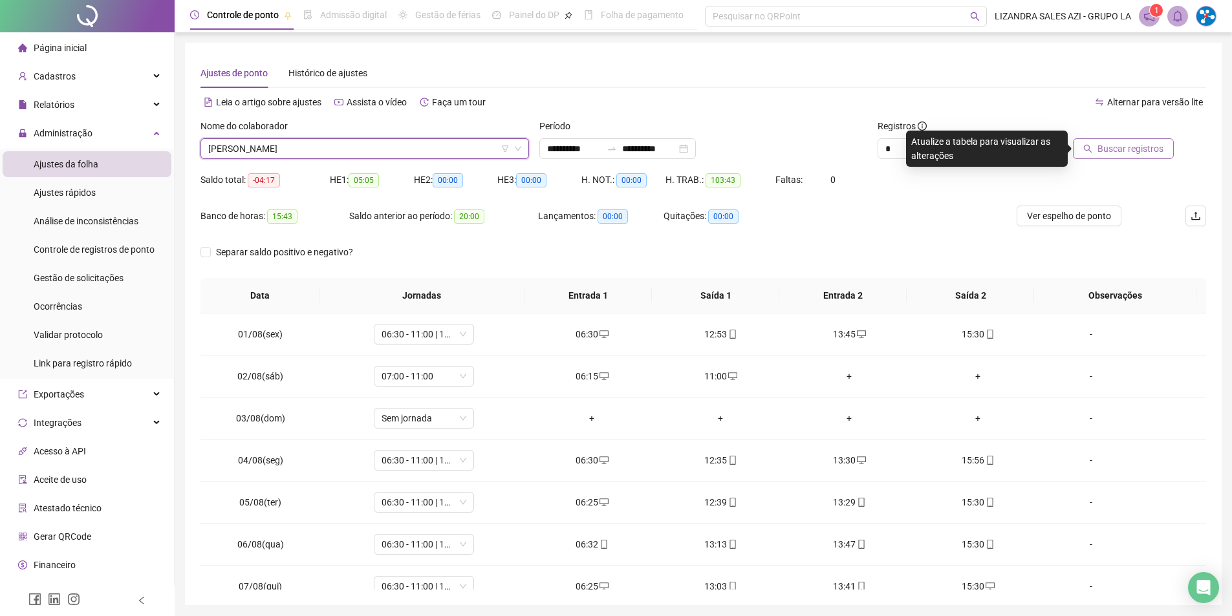
click at [1111, 145] on span "Buscar registros" at bounding box center [1131, 149] width 66 height 14
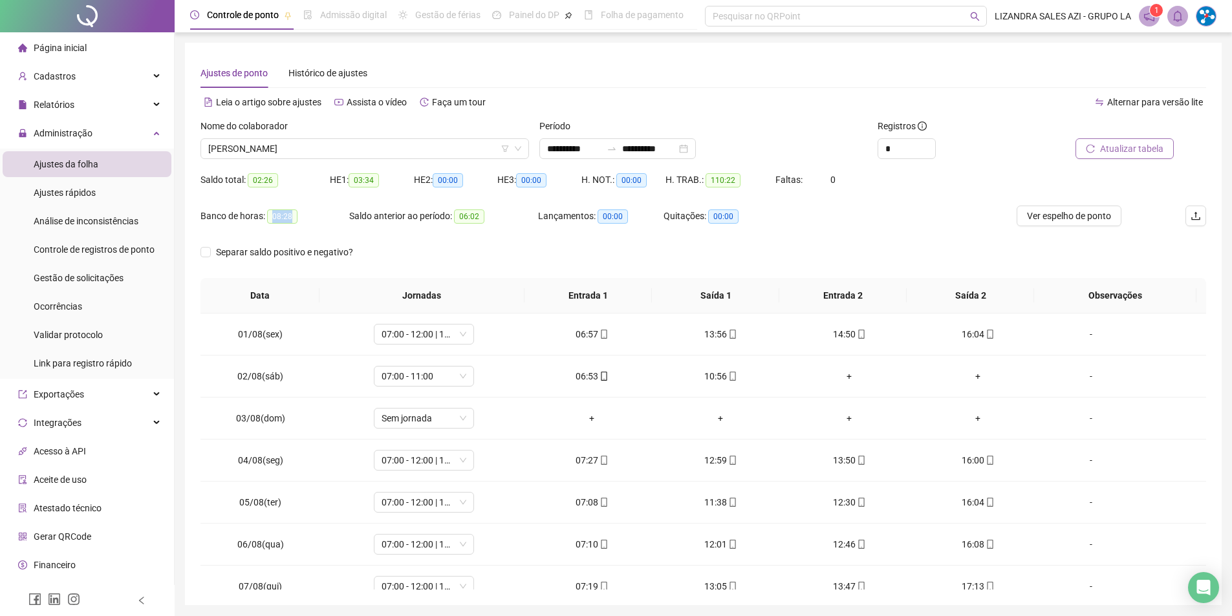
drag, startPoint x: 270, startPoint y: 208, endPoint x: 301, endPoint y: 217, distance: 32.2
click at [301, 217] on div "Banco de horas: 08:28" at bounding box center [275, 216] width 149 height 21
copy span "08:28"
click at [419, 148] on span "[PERSON_NAME]" at bounding box center [364, 148] width 313 height 19
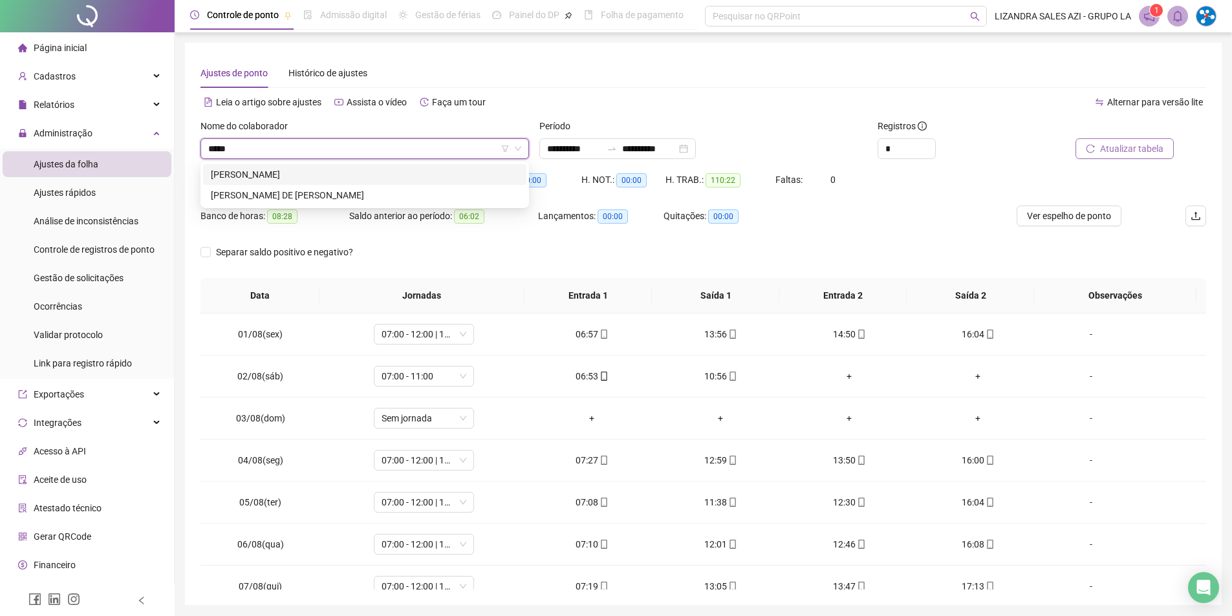
type input "******"
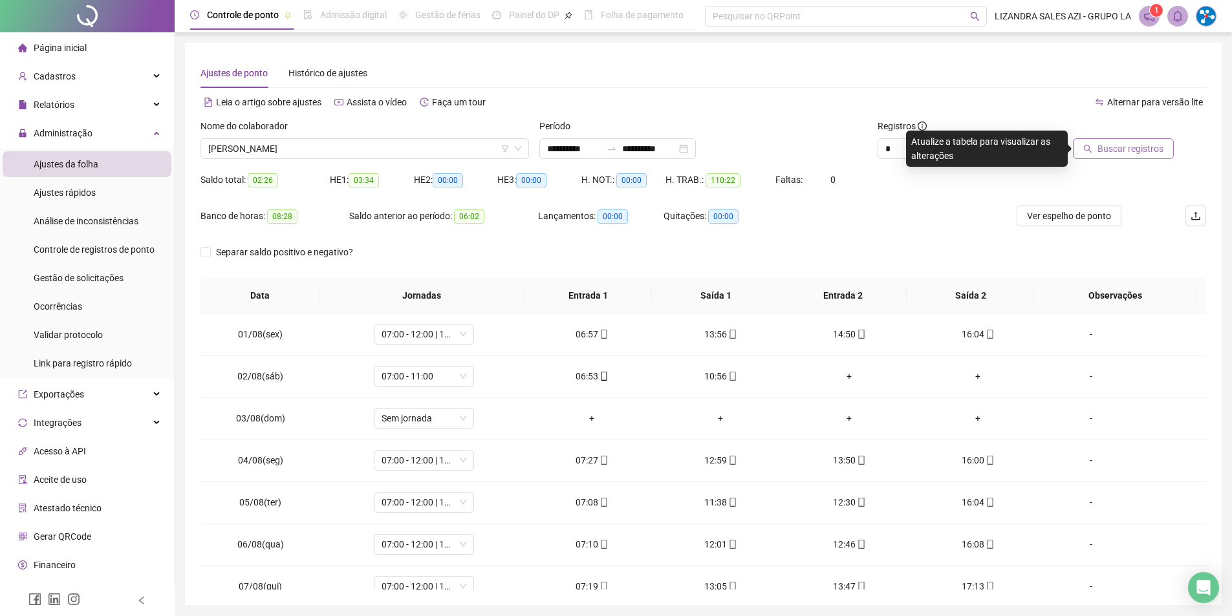
click at [1087, 151] on icon "search" at bounding box center [1088, 148] width 9 height 9
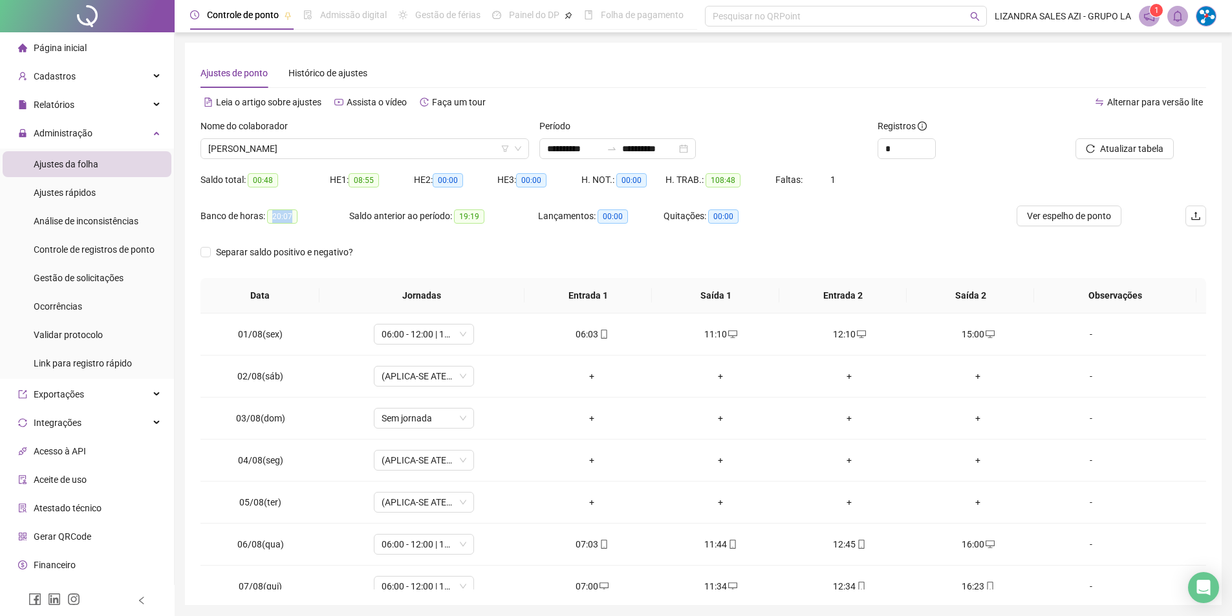
drag, startPoint x: 270, startPoint y: 215, endPoint x: 294, endPoint y: 218, distance: 24.7
click at [294, 218] on span "20:07" at bounding box center [282, 217] width 30 height 14
copy span "20:07"
click at [354, 153] on span "[PERSON_NAME]" at bounding box center [364, 148] width 313 height 19
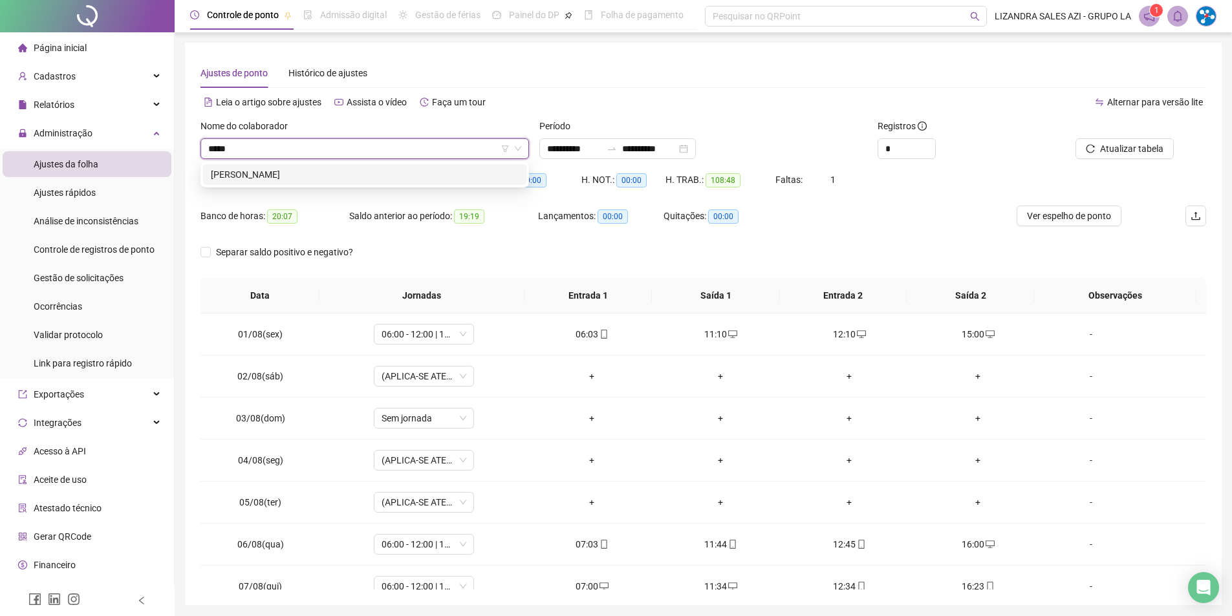
type input "******"
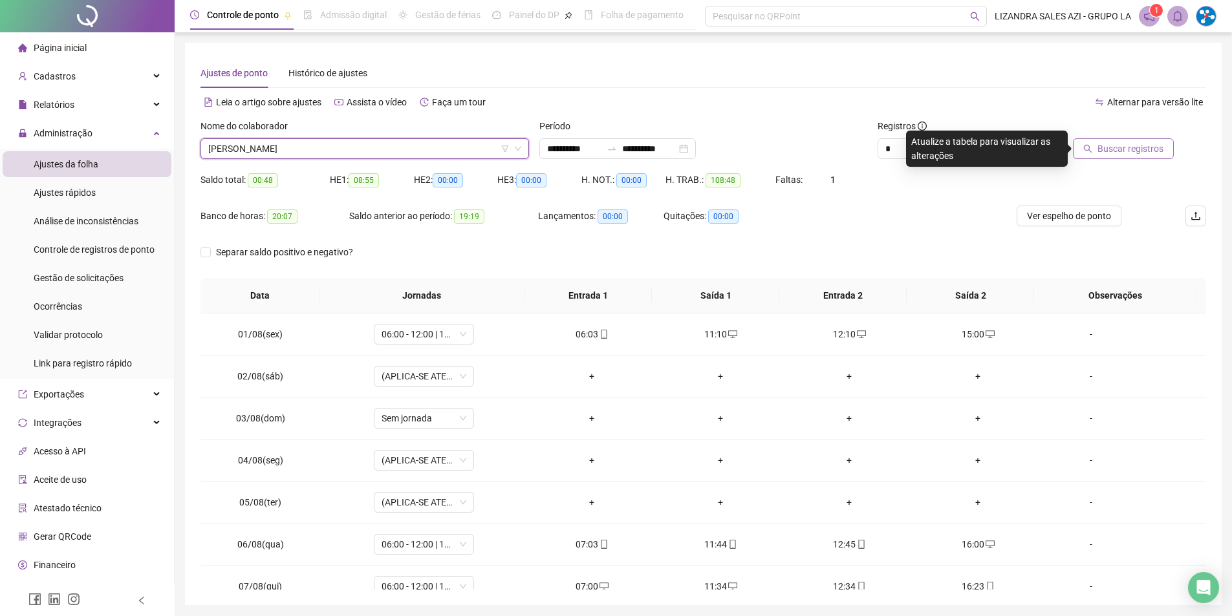
click at [1097, 144] on button "Buscar registros" at bounding box center [1123, 148] width 101 height 21
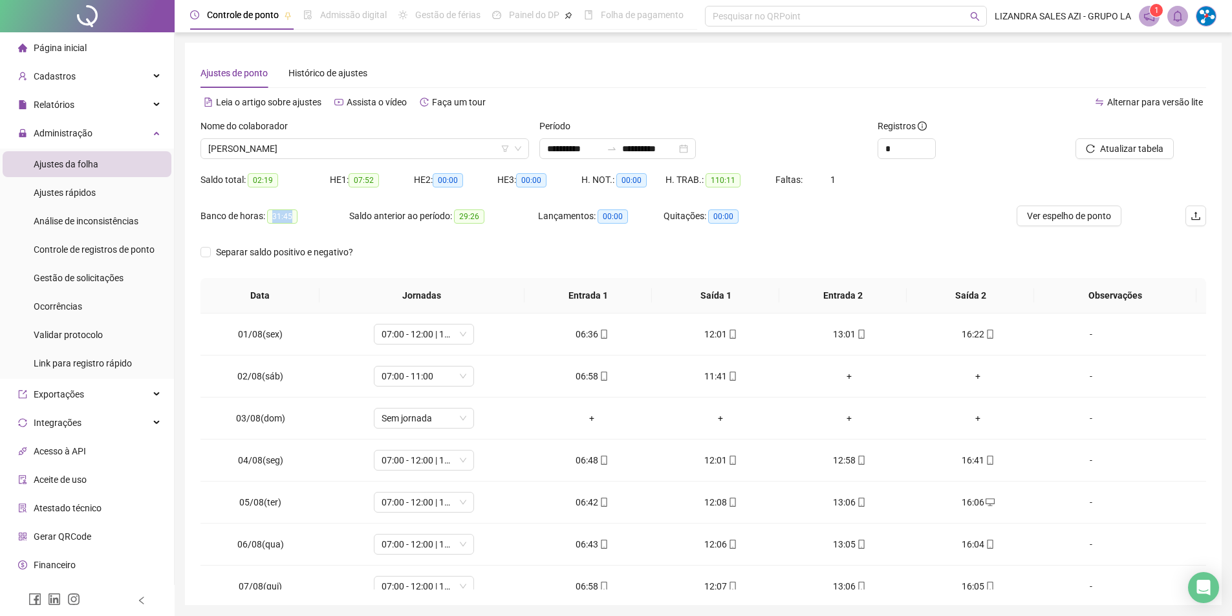
drag, startPoint x: 266, startPoint y: 210, endPoint x: 310, endPoint y: 217, distance: 44.5
click at [310, 217] on div "Banco de horas: 31:45" at bounding box center [275, 216] width 149 height 15
copy span "31:45"
click at [325, 144] on span "[PERSON_NAME]" at bounding box center [364, 148] width 313 height 19
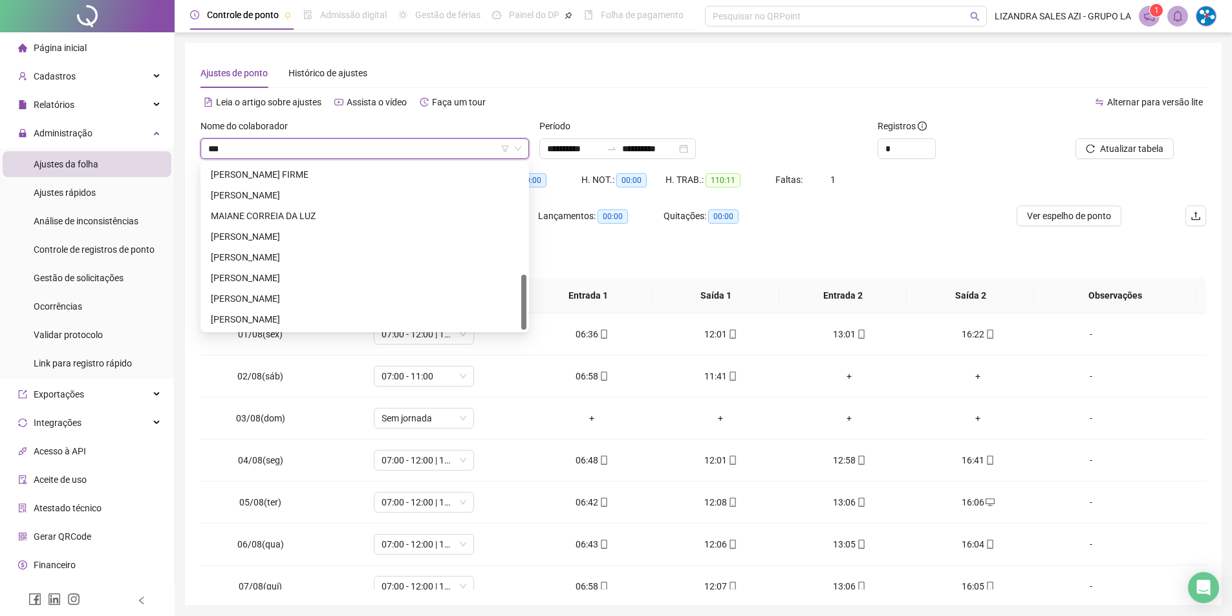
scroll to position [331, 0]
type input "****"
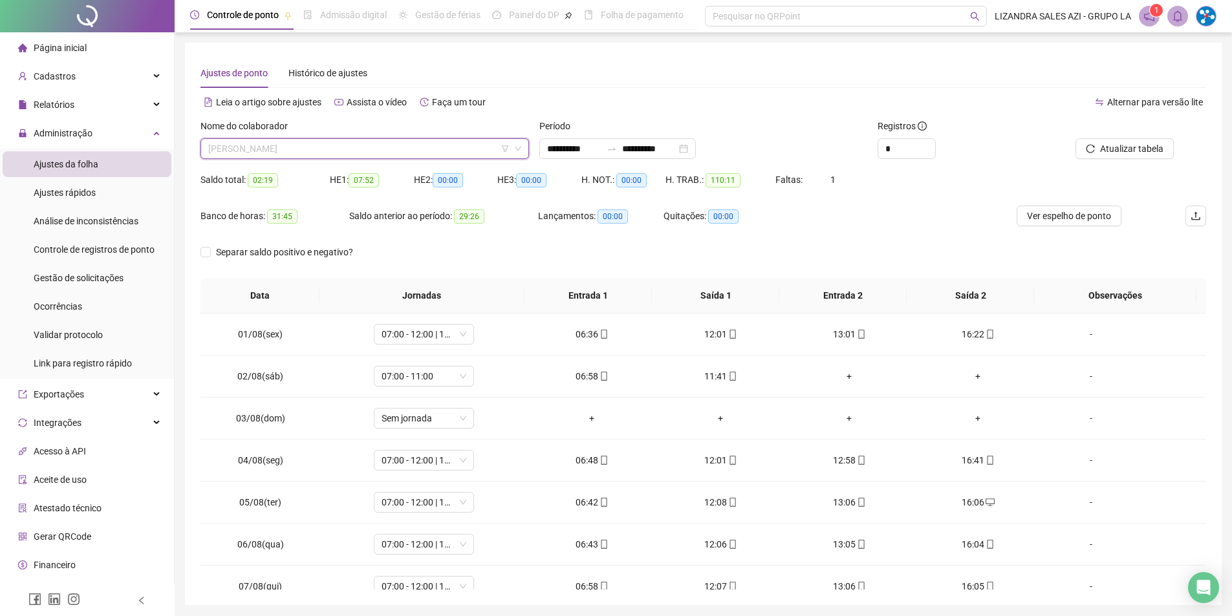
click at [360, 151] on span "[PERSON_NAME]" at bounding box center [364, 148] width 313 height 19
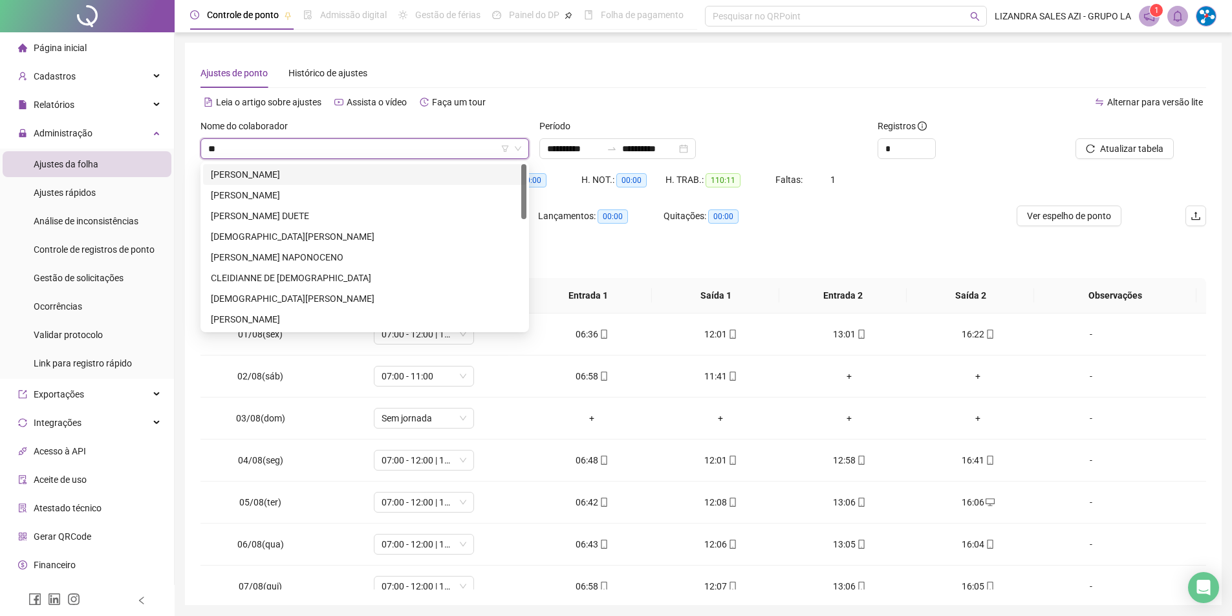
type input "*"
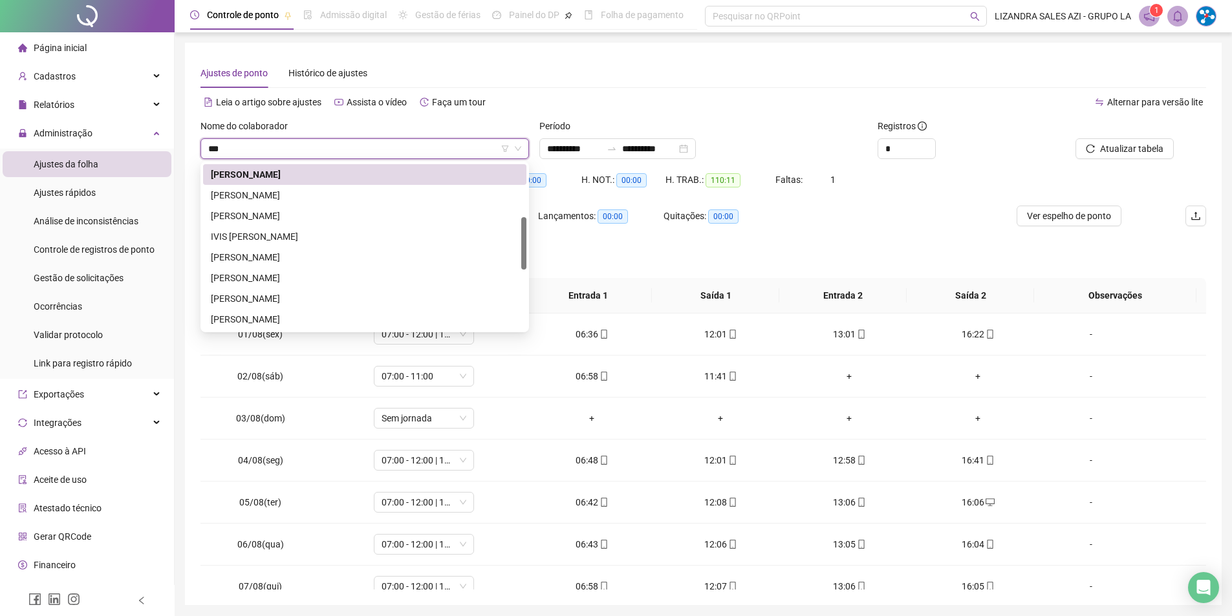
scroll to position [0, 0]
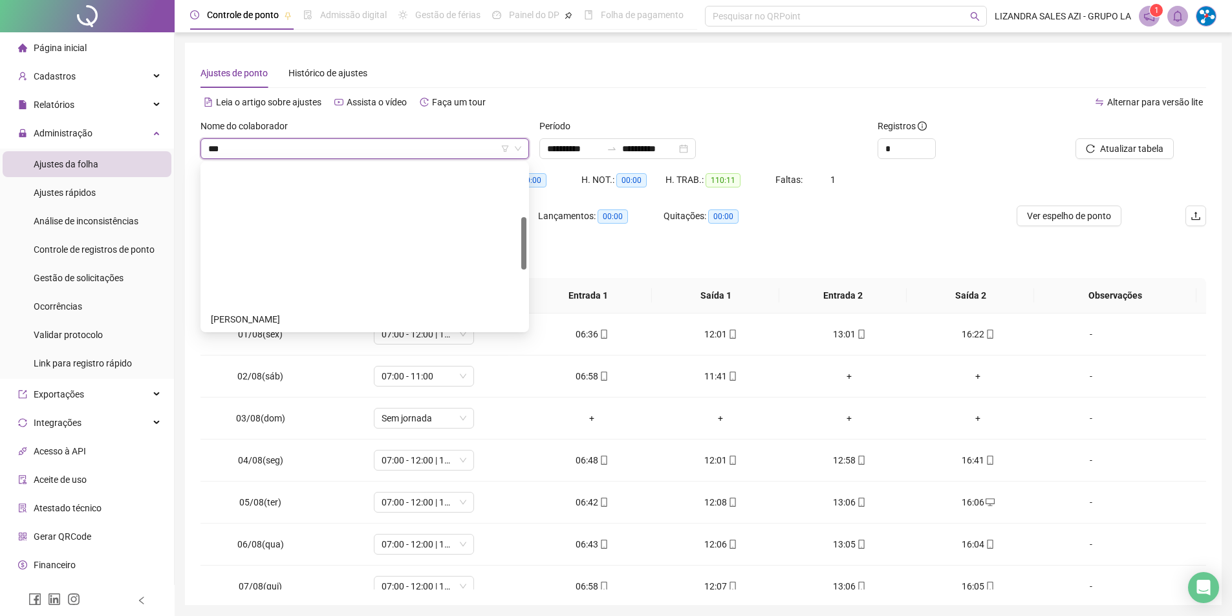
type input "****"
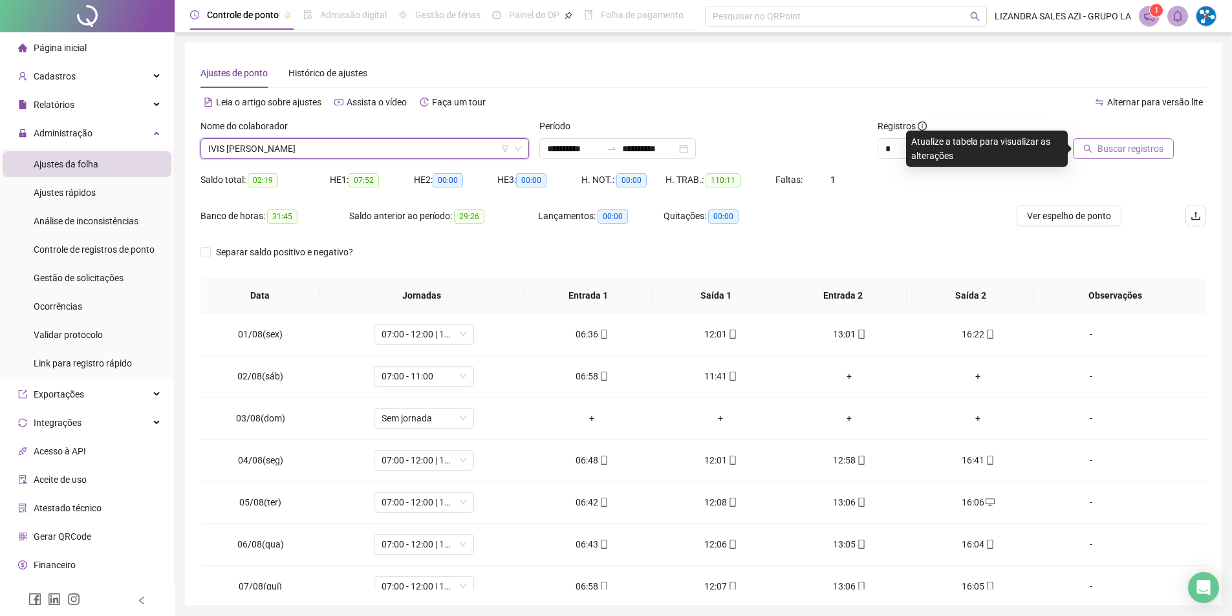
click at [1113, 150] on span "Buscar registros" at bounding box center [1131, 149] width 66 height 14
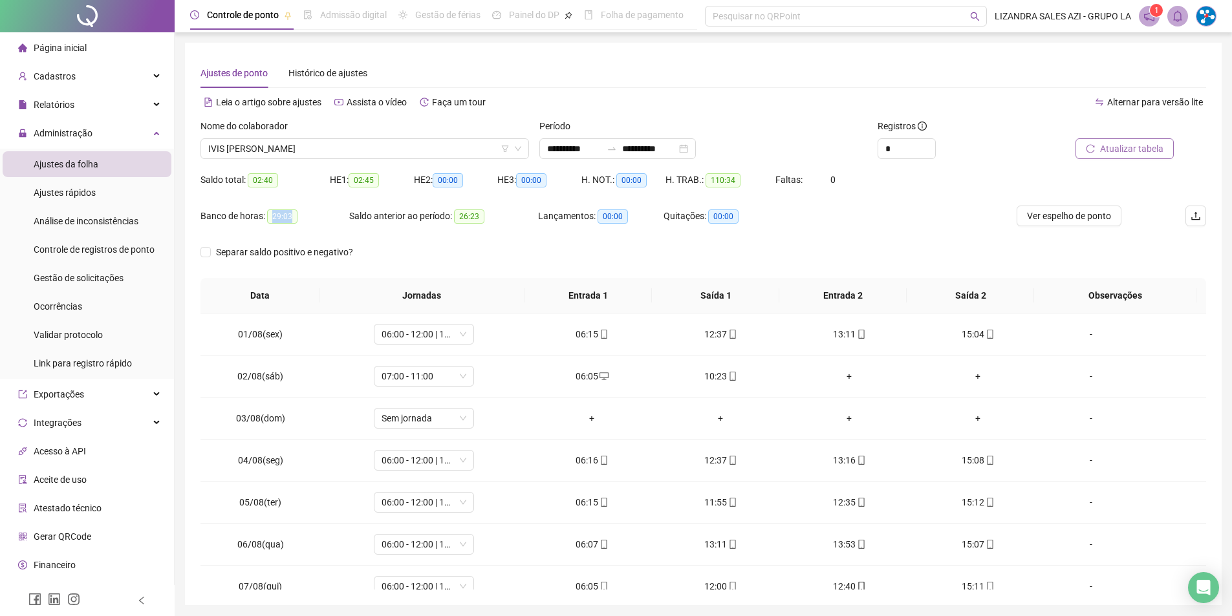
drag, startPoint x: 269, startPoint y: 215, endPoint x: 311, endPoint y: 216, distance: 42.1
click at [311, 216] on div "Banco de horas: 29:03" at bounding box center [275, 216] width 149 height 15
click at [334, 145] on span "IVIS [PERSON_NAME]" at bounding box center [364, 148] width 313 height 19
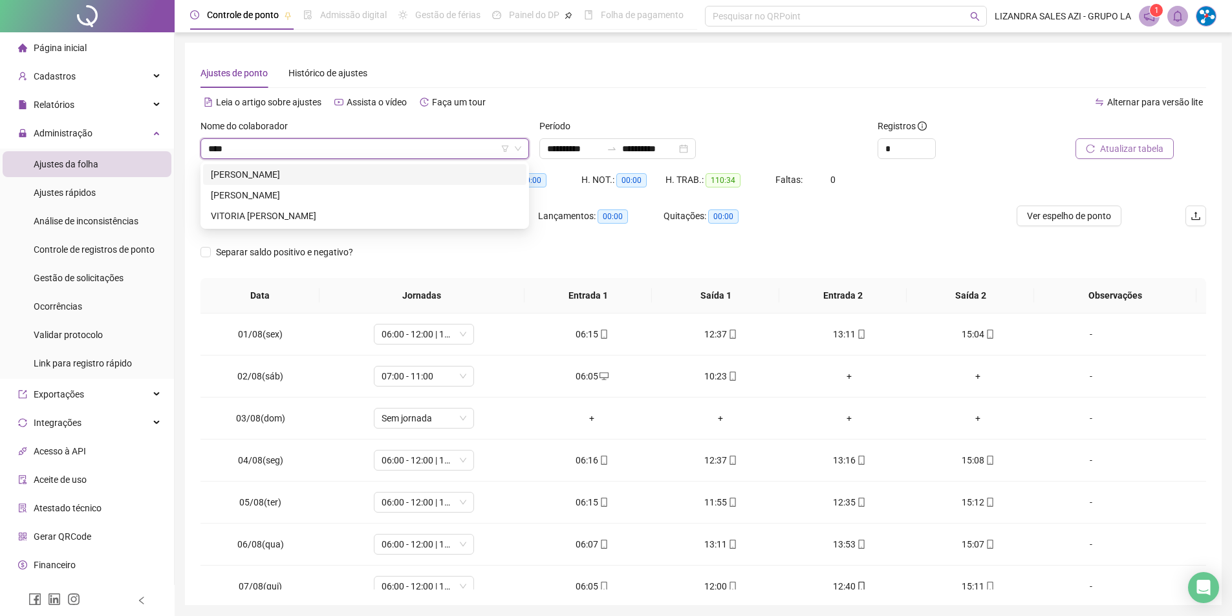
type input "*****"
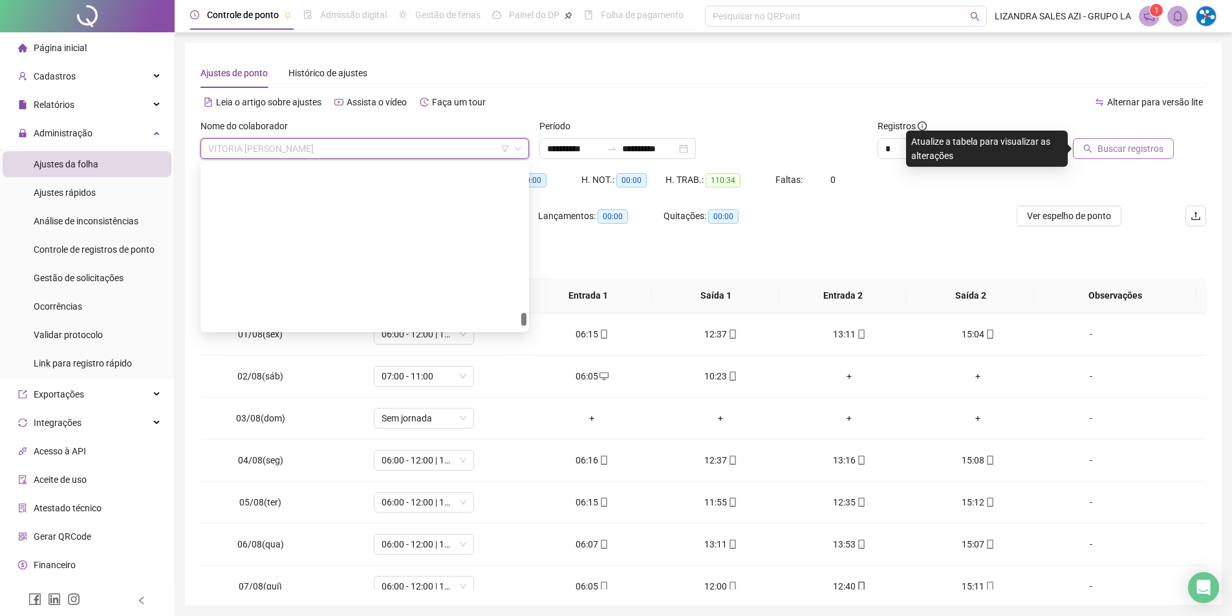
click at [439, 157] on span "VITORIA [PERSON_NAME]" at bounding box center [364, 148] width 313 height 19
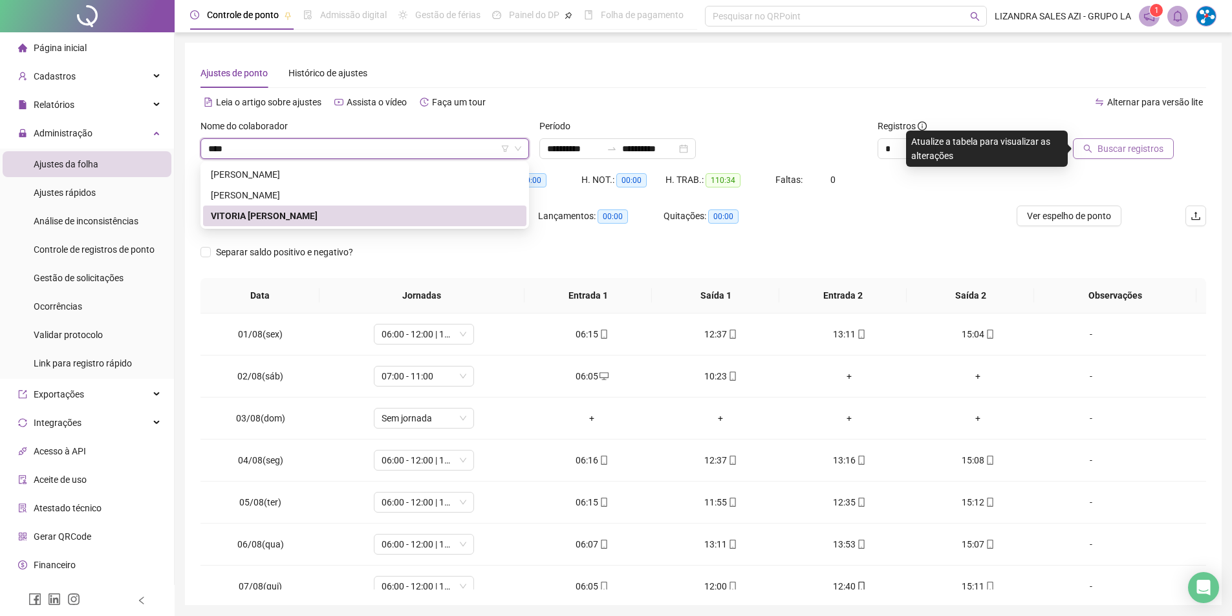
type input "*****"
click at [432, 187] on div "[PERSON_NAME]" at bounding box center [364, 195] width 323 height 21
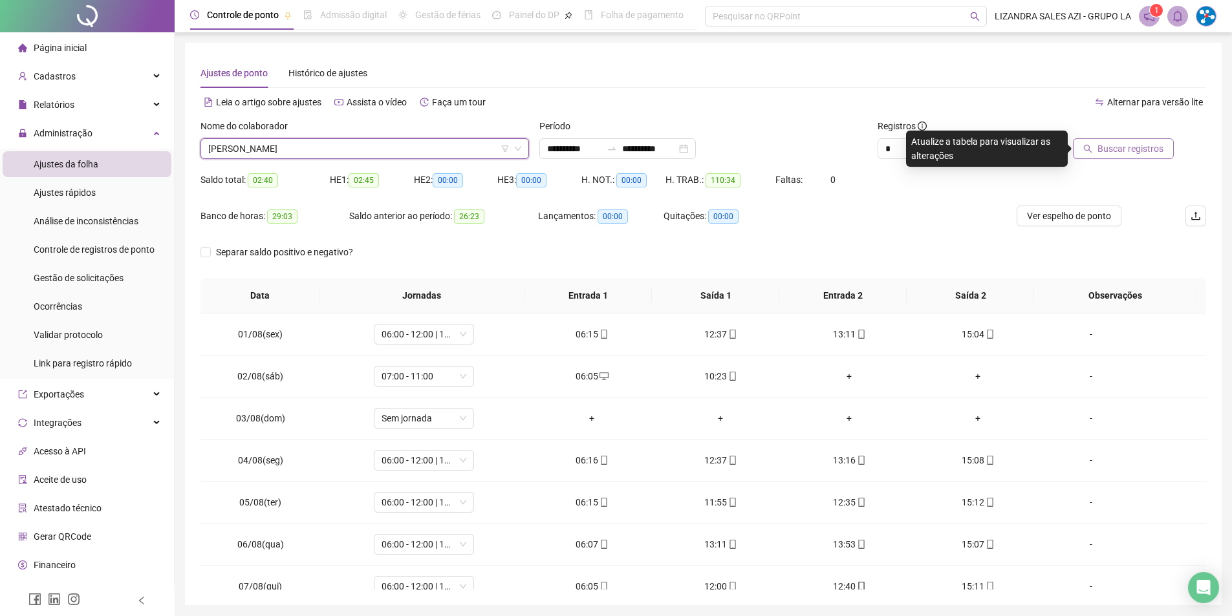
click at [1137, 147] on span "Buscar registros" at bounding box center [1131, 149] width 66 height 14
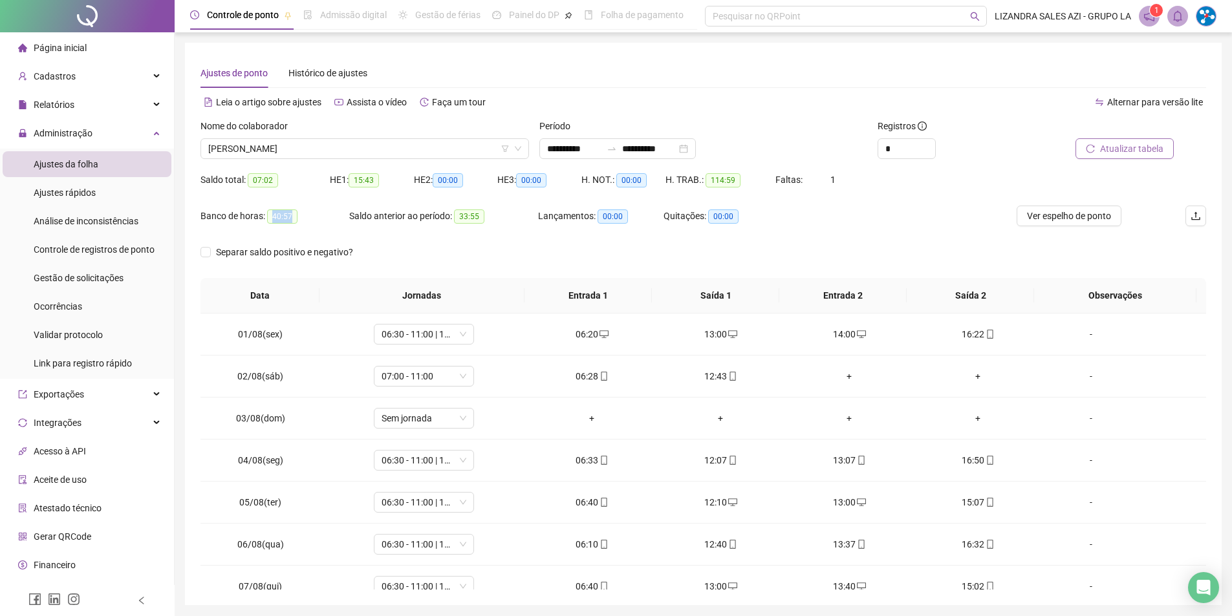
drag, startPoint x: 272, startPoint y: 216, endPoint x: 316, endPoint y: 216, distance: 44.0
click at [316, 216] on div "Banco de horas: 40:57" at bounding box center [275, 216] width 149 height 15
click at [378, 144] on span "[PERSON_NAME]" at bounding box center [364, 148] width 313 height 19
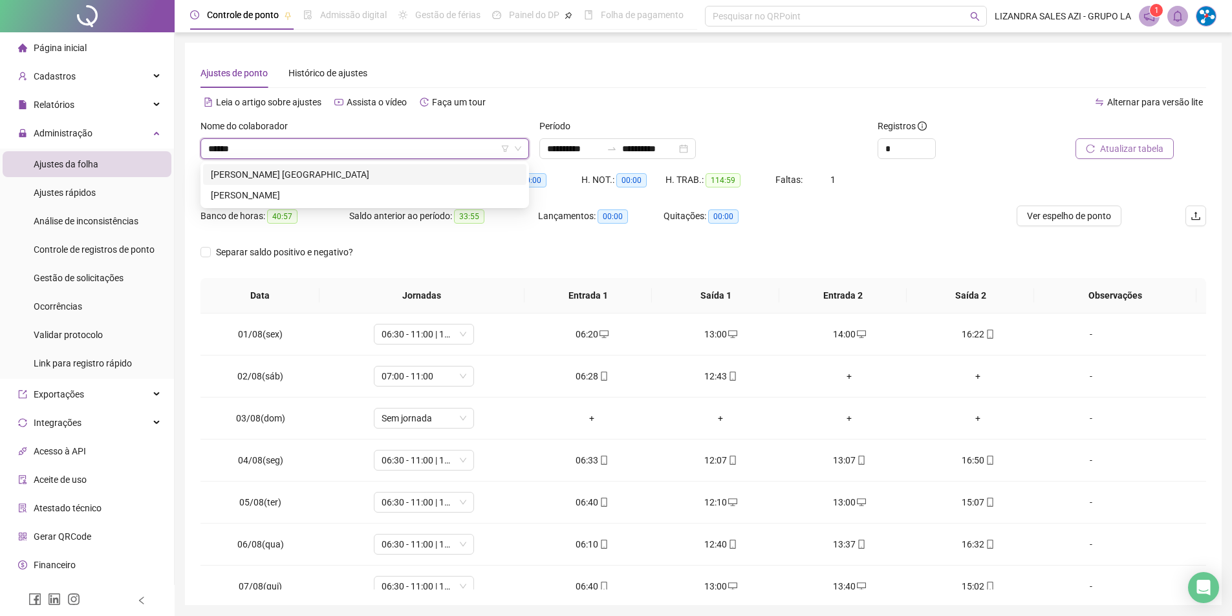
type input "*******"
click at [378, 179] on div "[PERSON_NAME] [GEOGRAPHIC_DATA]" at bounding box center [365, 175] width 308 height 14
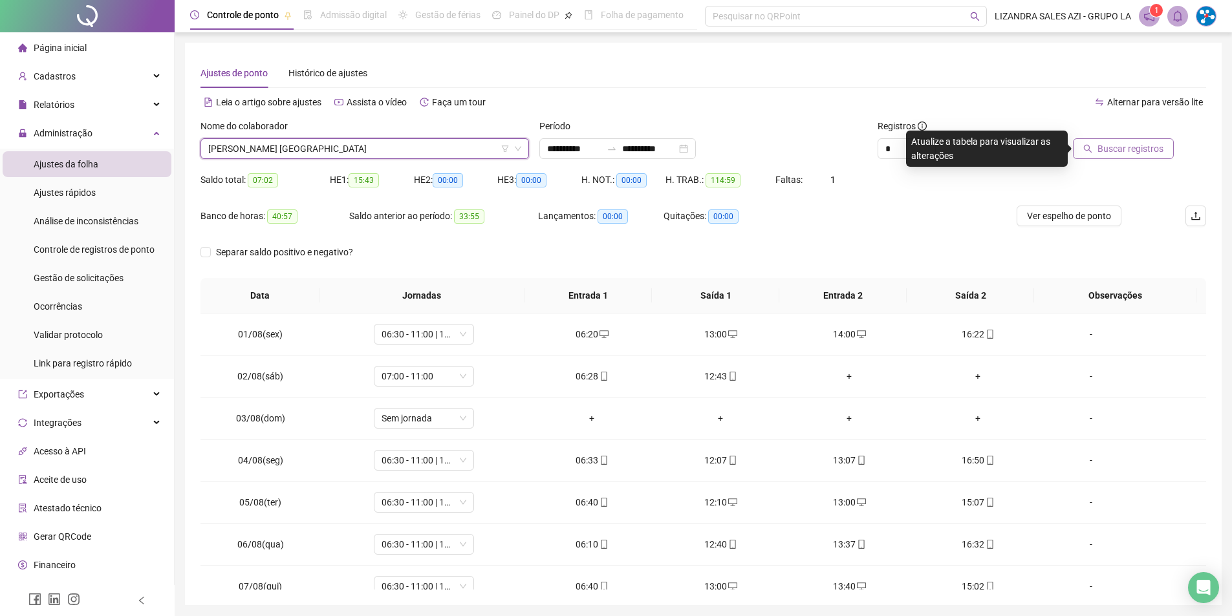
click at [1133, 152] on span "Buscar registros" at bounding box center [1131, 149] width 66 height 14
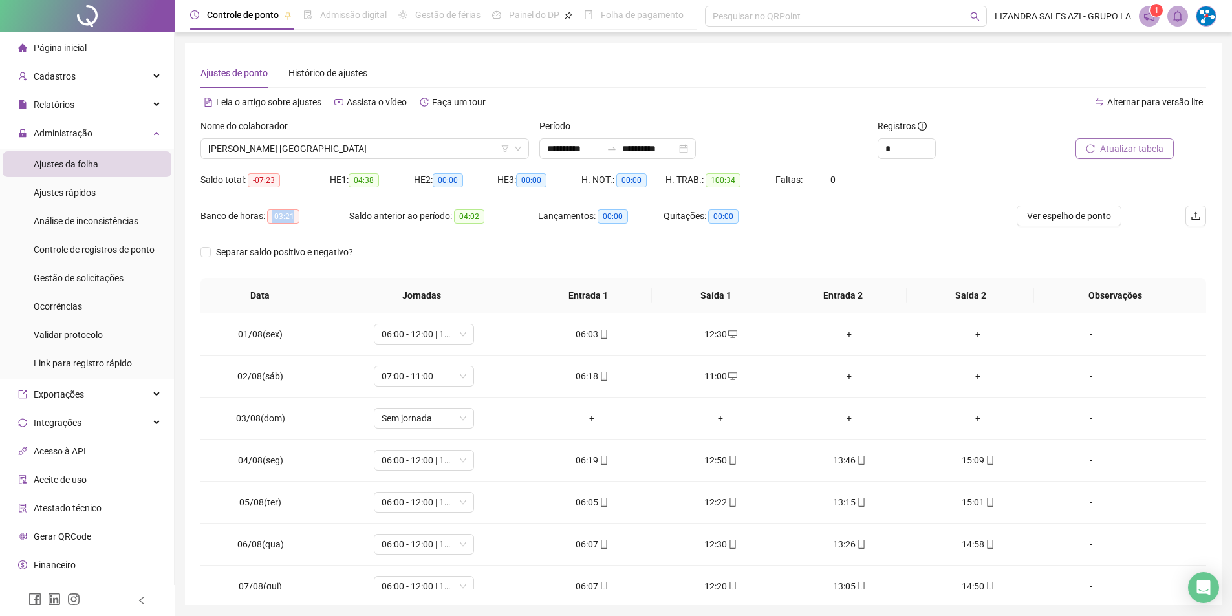
drag, startPoint x: 272, startPoint y: 215, endPoint x: 306, endPoint y: 215, distance: 34.3
click at [306, 215] on div "Banco de horas: -03:21" at bounding box center [275, 216] width 149 height 15
click at [338, 143] on span "[PERSON_NAME] [GEOGRAPHIC_DATA]" at bounding box center [364, 148] width 313 height 19
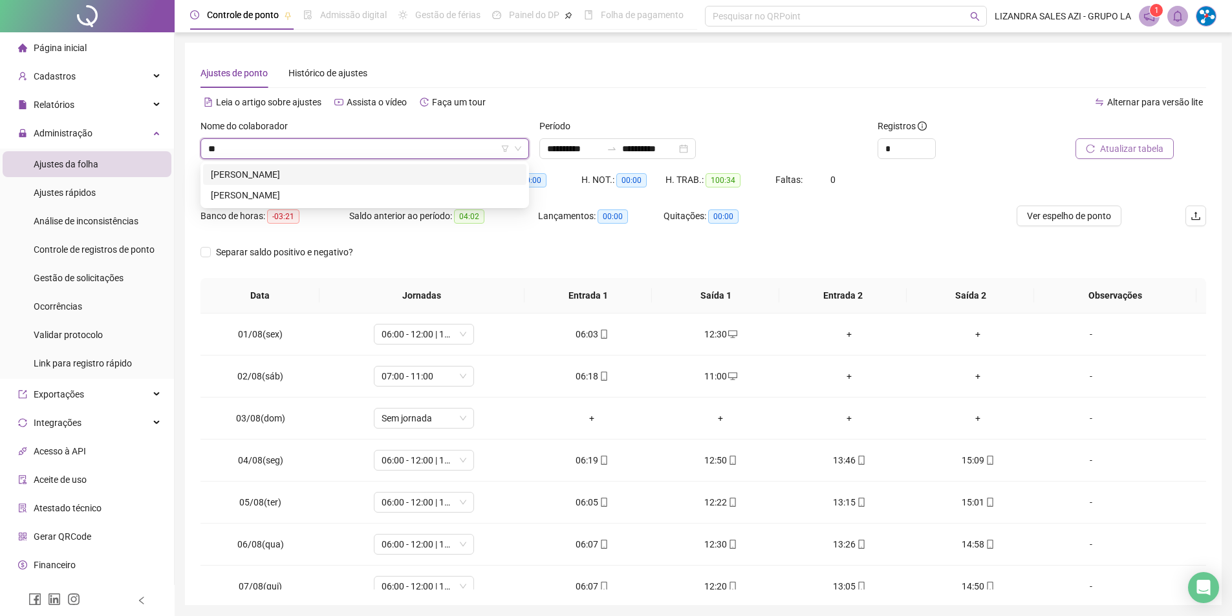
type input "*"
type input "*****"
click at [318, 168] on div "[PERSON_NAME]" at bounding box center [365, 175] width 308 height 14
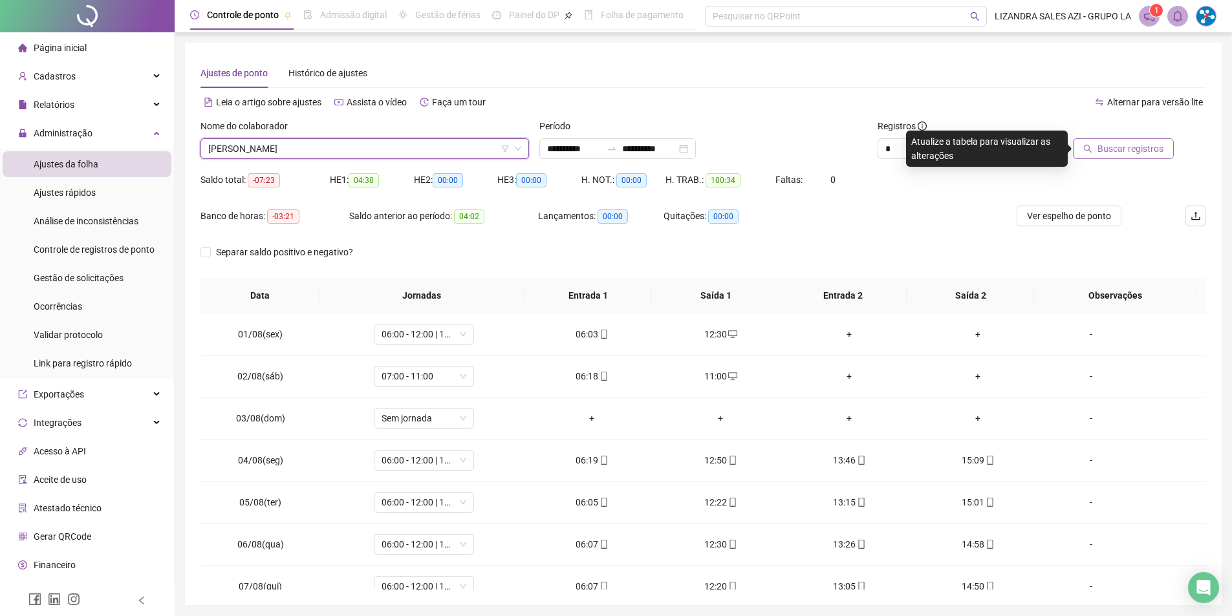
click at [1085, 157] on button "Buscar registros" at bounding box center [1123, 148] width 101 height 21
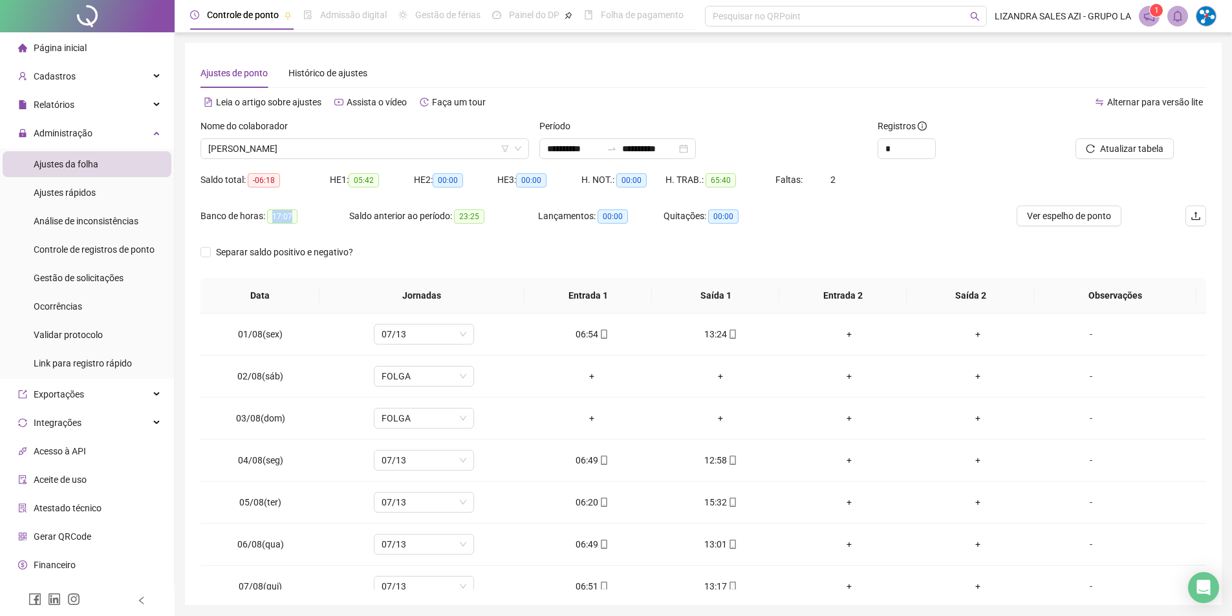
drag, startPoint x: 272, startPoint y: 215, endPoint x: 313, endPoint y: 213, distance: 41.4
click at [313, 213] on div "Banco de horas: 17:07" at bounding box center [275, 216] width 149 height 15
click at [329, 137] on div "Nome do colaborador" at bounding box center [365, 128] width 329 height 19
click at [323, 151] on span "[PERSON_NAME]" at bounding box center [364, 148] width 313 height 19
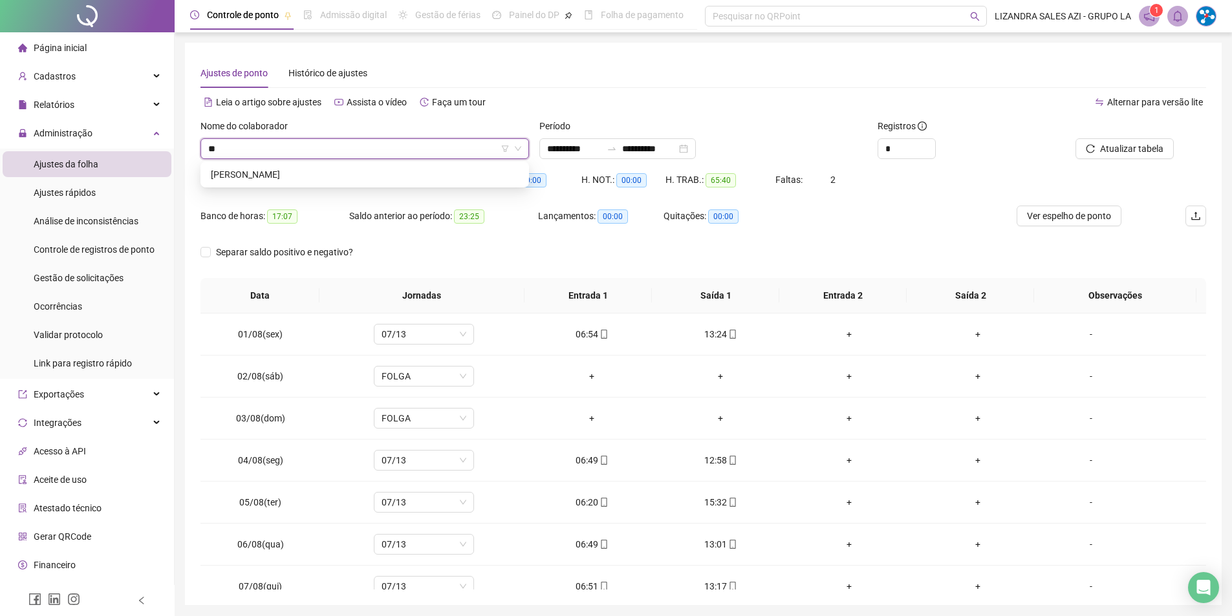
type input "***"
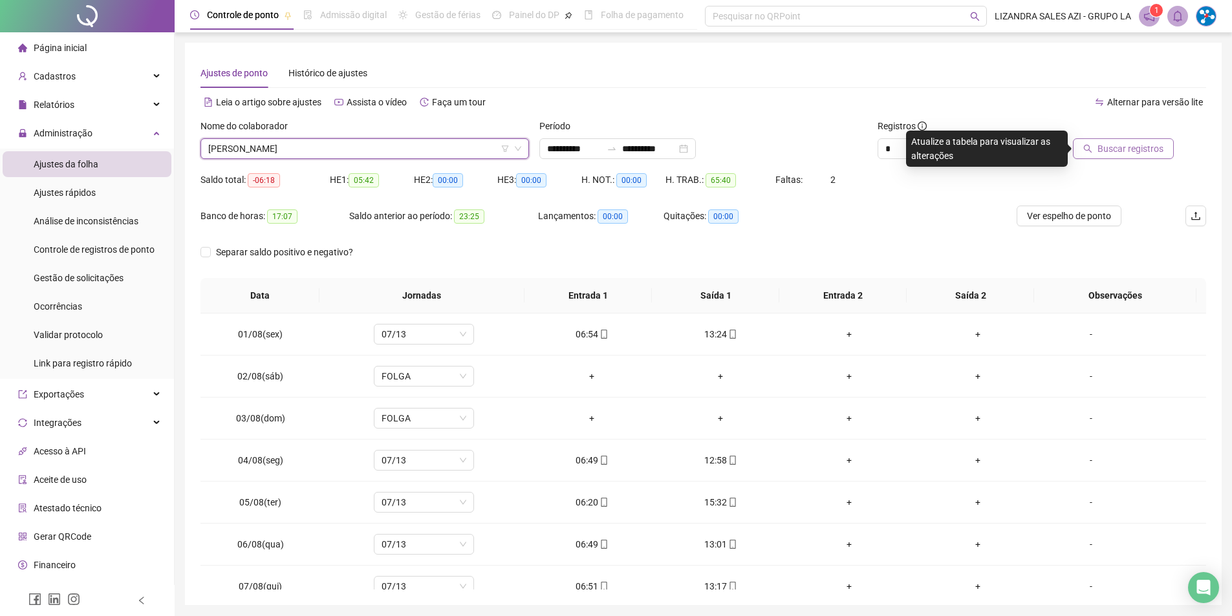
click at [1116, 158] on button "Buscar registros" at bounding box center [1123, 148] width 101 height 21
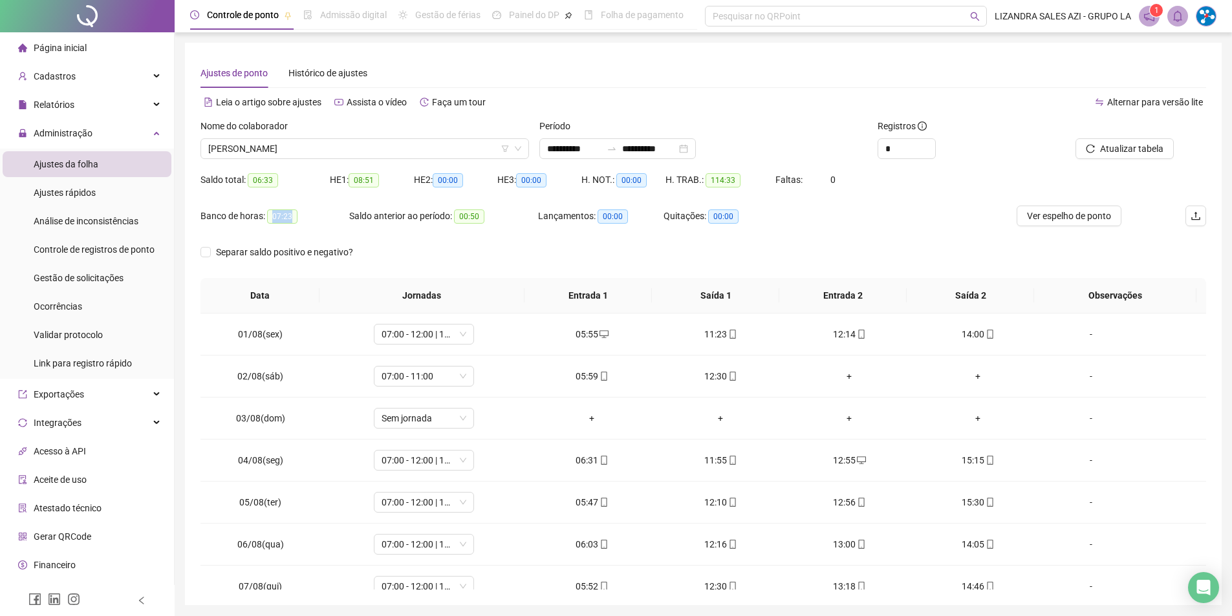
drag, startPoint x: 268, startPoint y: 212, endPoint x: 303, endPoint y: 215, distance: 34.4
click at [303, 215] on div "Banco de horas: 07:23" at bounding box center [275, 216] width 149 height 15
click at [362, 159] on div "Nome do colaborador [PERSON_NAME]" at bounding box center [364, 144] width 339 height 50
click at [364, 153] on span "[PERSON_NAME]" at bounding box center [364, 148] width 313 height 19
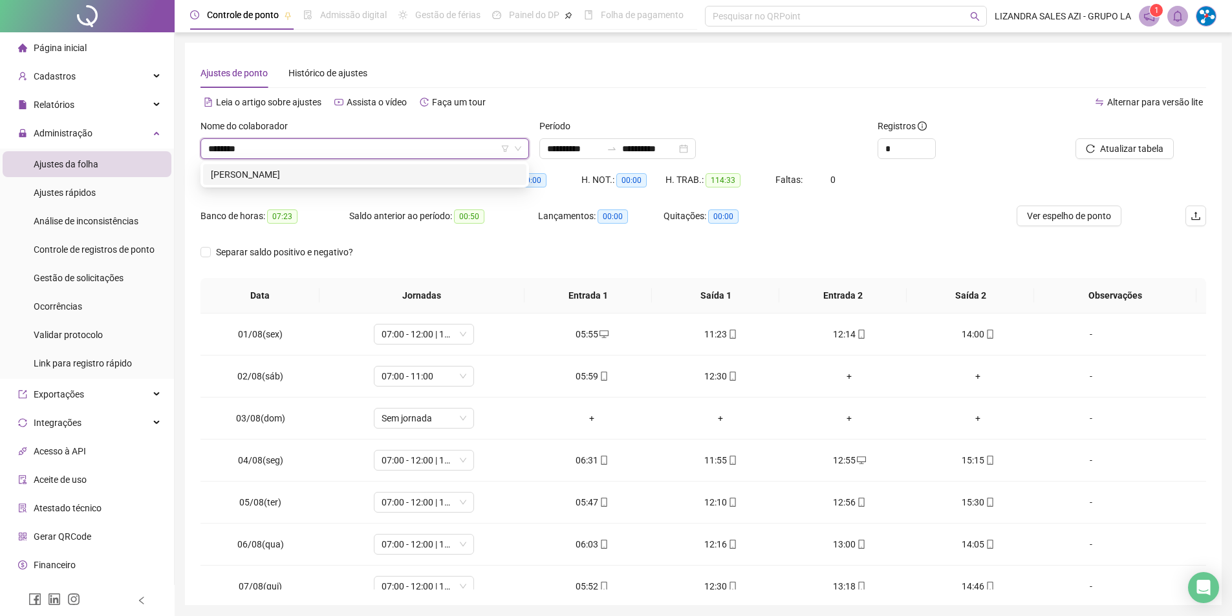
type input "*********"
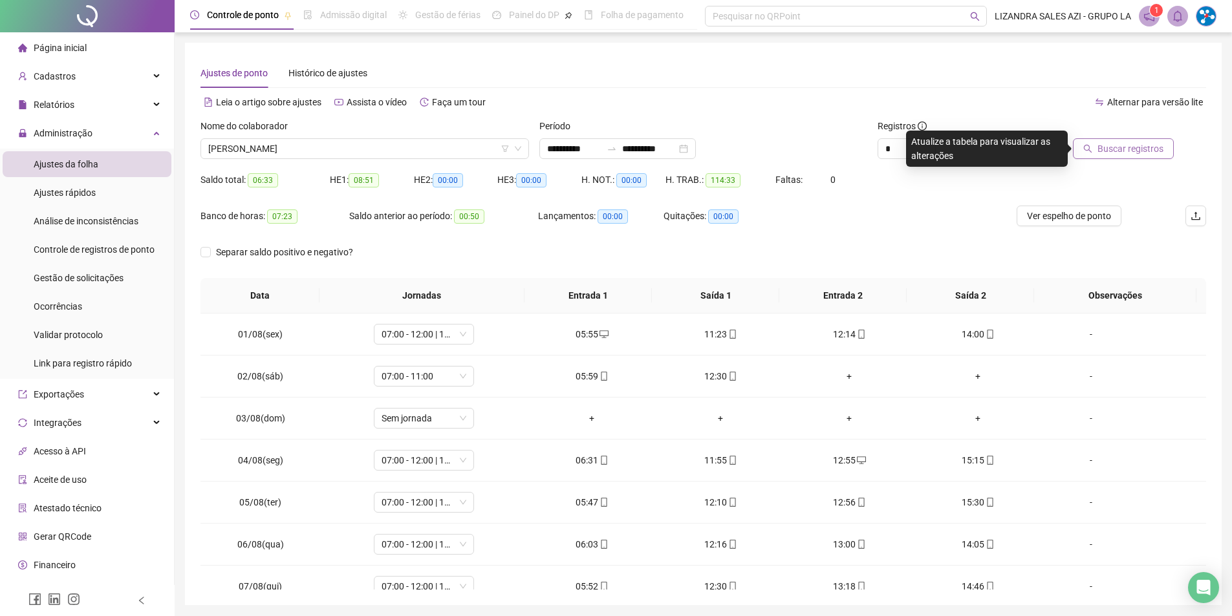
click at [1149, 141] on button "Buscar registros" at bounding box center [1123, 148] width 101 height 21
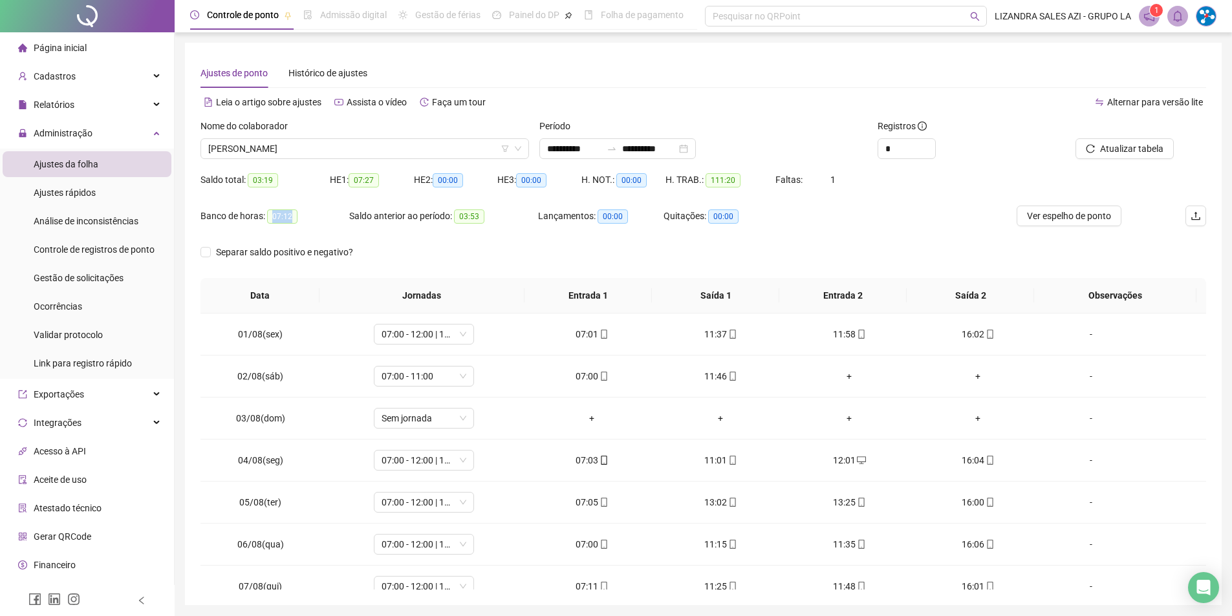
drag, startPoint x: 272, startPoint y: 215, endPoint x: 304, endPoint y: 215, distance: 32.3
click at [304, 215] on div "Banco de horas: 07:12" at bounding box center [275, 216] width 149 height 15
click at [363, 153] on span "[PERSON_NAME]" at bounding box center [364, 148] width 313 height 19
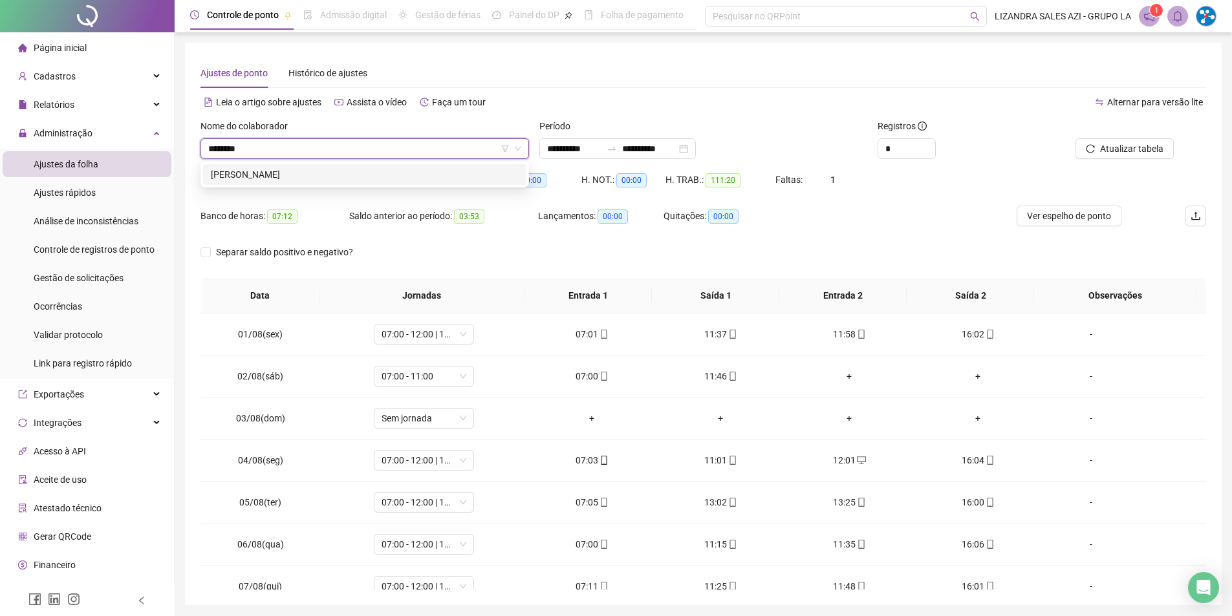
type input "*********"
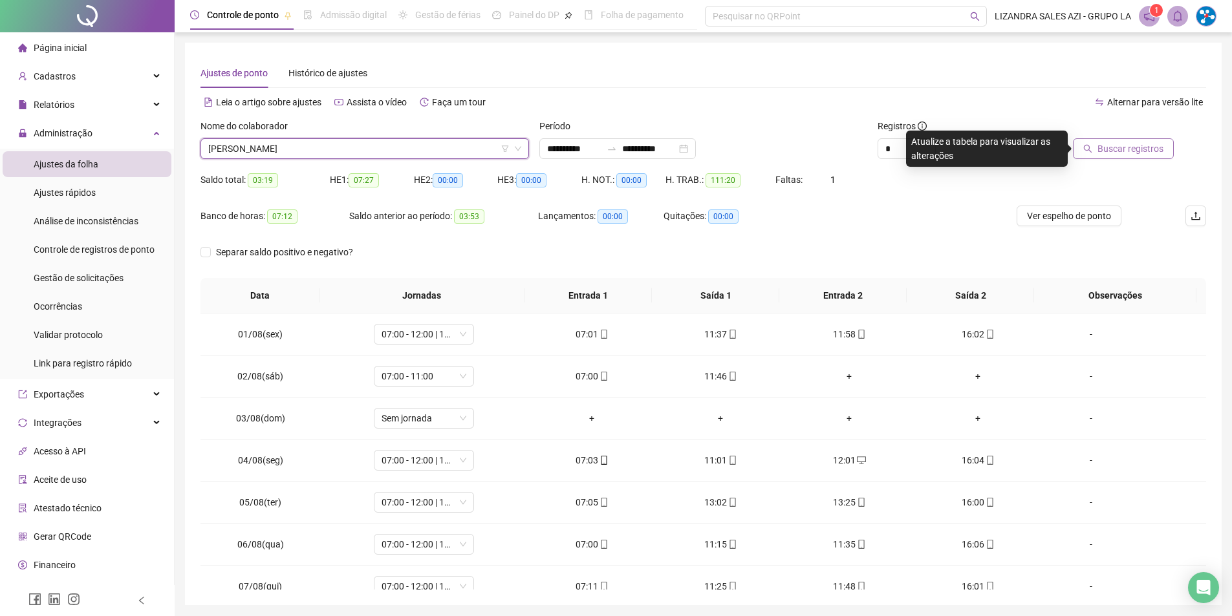
click at [1101, 144] on span "Buscar registros" at bounding box center [1131, 149] width 66 height 14
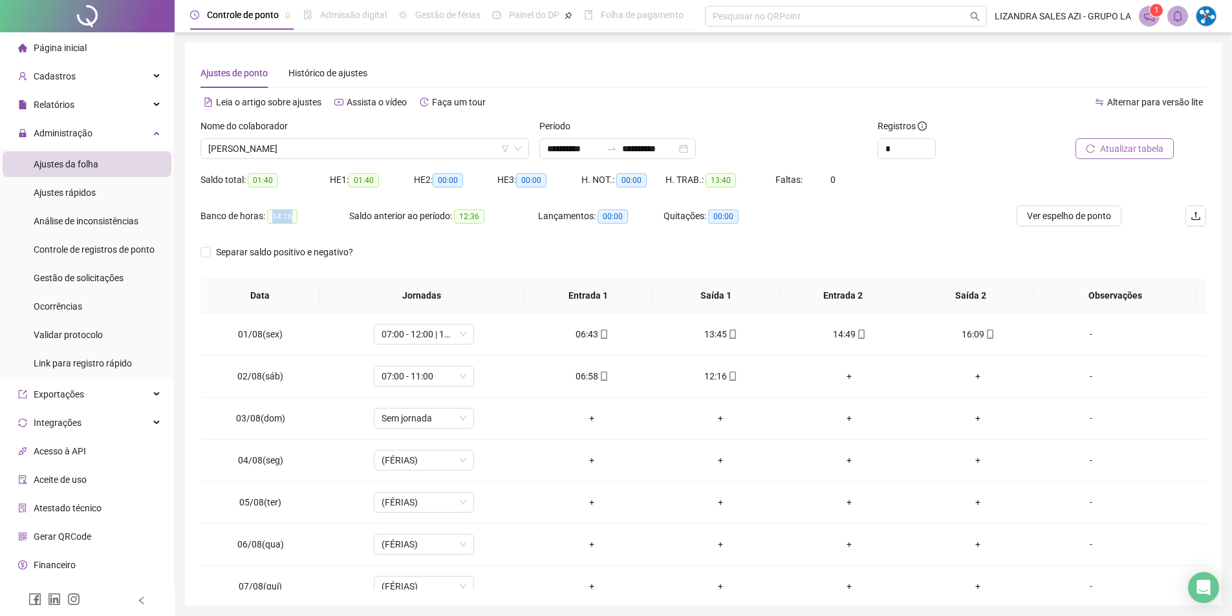
drag, startPoint x: 274, startPoint y: 214, endPoint x: 299, endPoint y: 210, distance: 25.5
click at [299, 210] on div "Banco de horas: 14:16" at bounding box center [275, 216] width 149 height 15
click at [369, 152] on span "[PERSON_NAME]" at bounding box center [364, 148] width 313 height 19
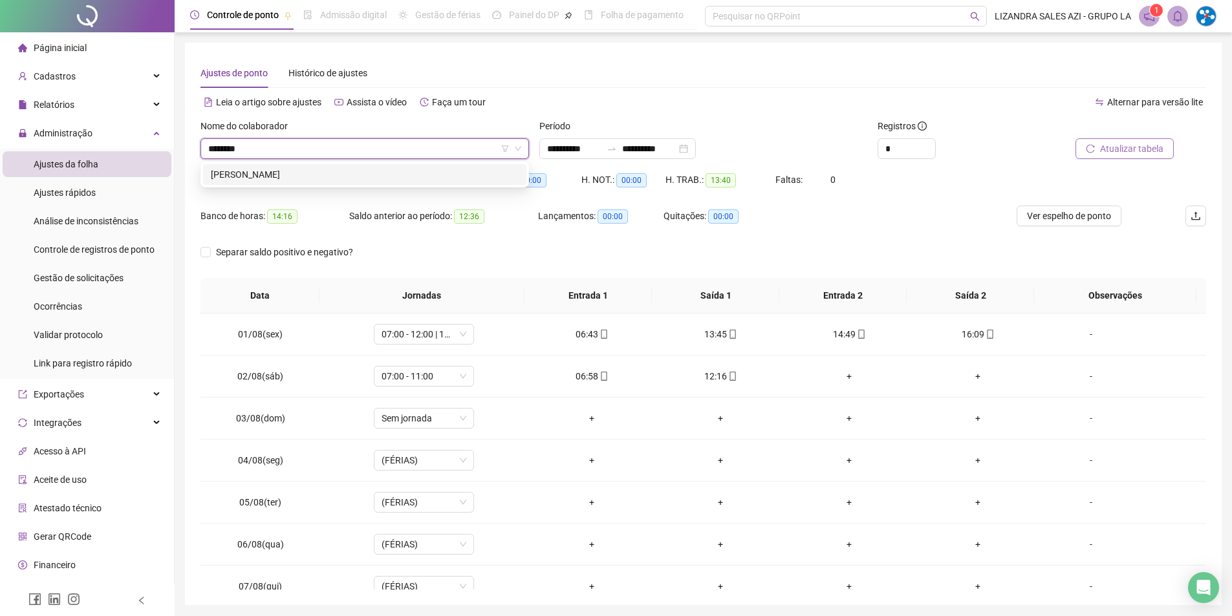
type input "*********"
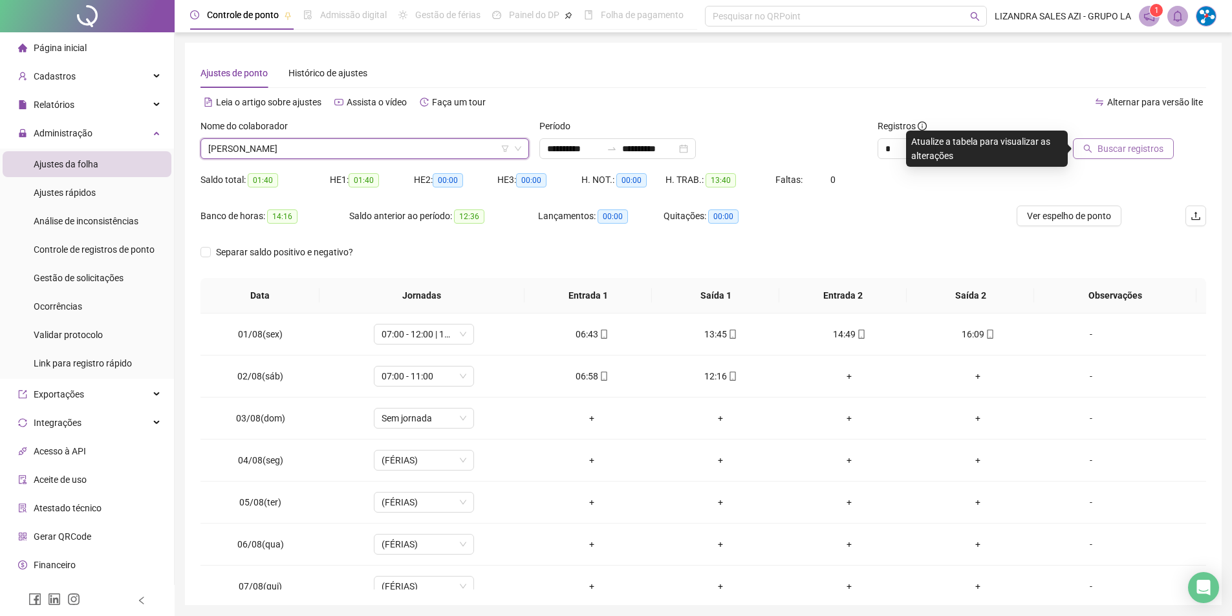
click at [1133, 144] on span "Buscar registros" at bounding box center [1131, 149] width 66 height 14
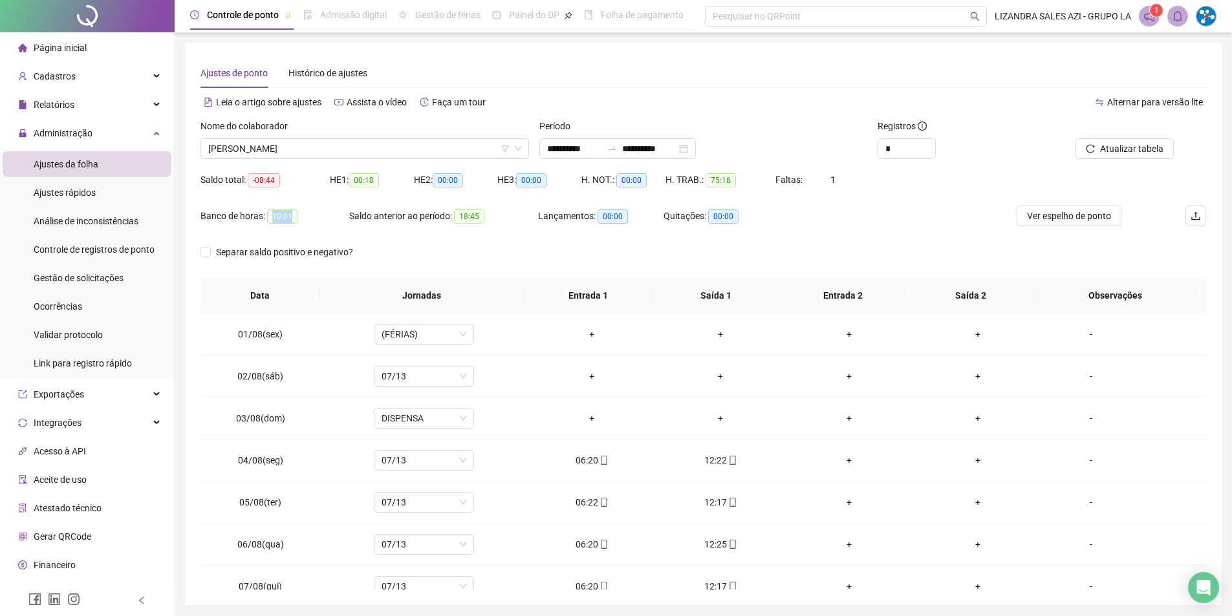
drag, startPoint x: 272, startPoint y: 214, endPoint x: 303, endPoint y: 214, distance: 30.4
click at [303, 214] on div "Banco de horas: 10:01" at bounding box center [275, 216] width 149 height 15
click at [345, 156] on span "[PERSON_NAME]" at bounding box center [364, 148] width 313 height 19
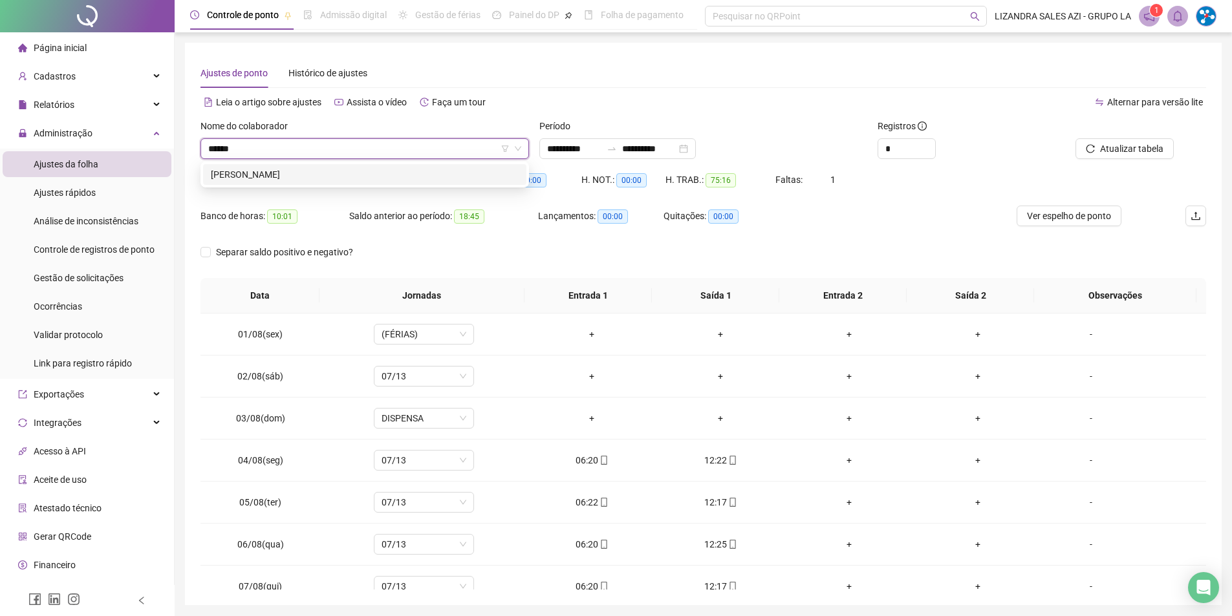
type input "*******"
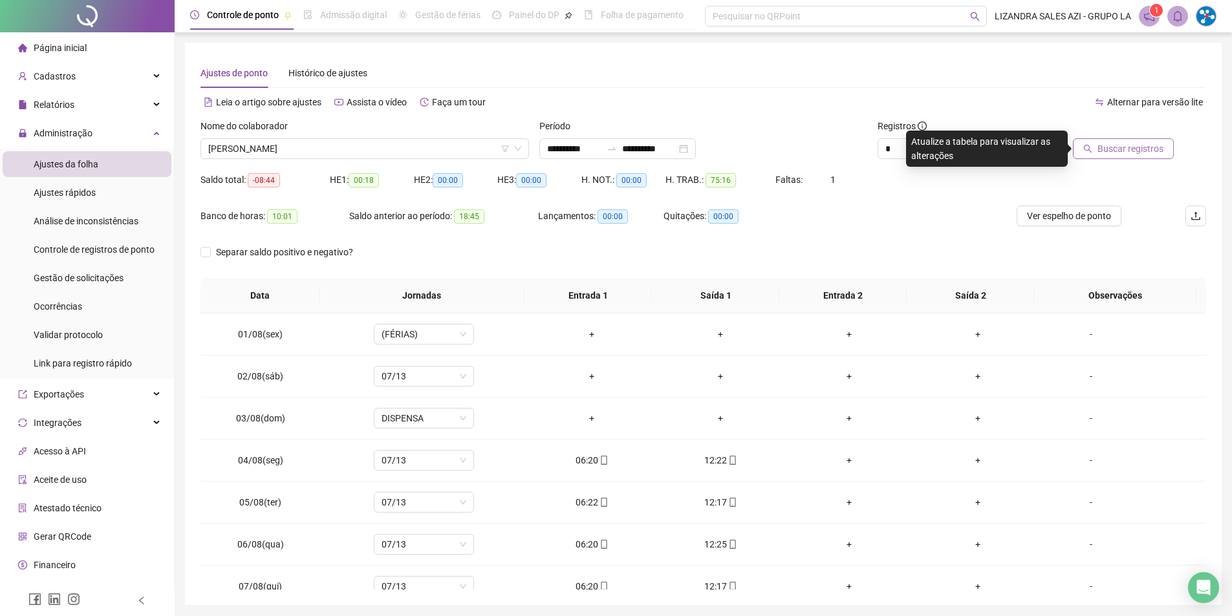
click at [1133, 142] on span "Buscar registros" at bounding box center [1131, 149] width 66 height 14
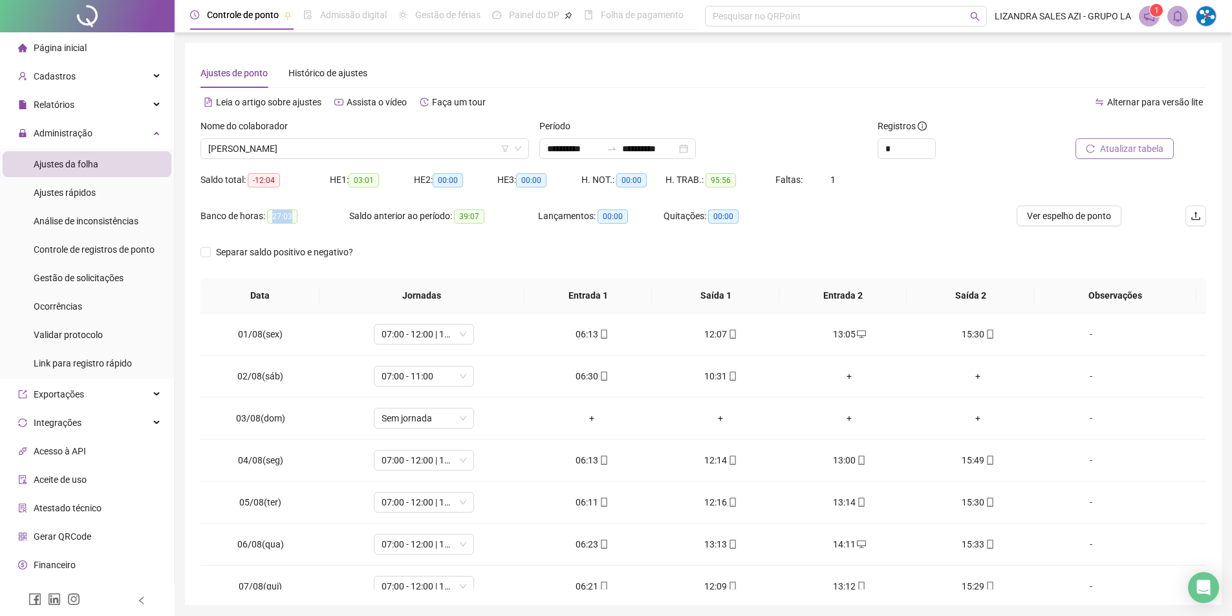
drag, startPoint x: 270, startPoint y: 218, endPoint x: 301, endPoint y: 217, distance: 31.1
click at [301, 217] on div "Banco de horas: 27:03" at bounding box center [275, 216] width 149 height 15
click at [364, 144] on span "[PERSON_NAME]" at bounding box center [364, 148] width 313 height 19
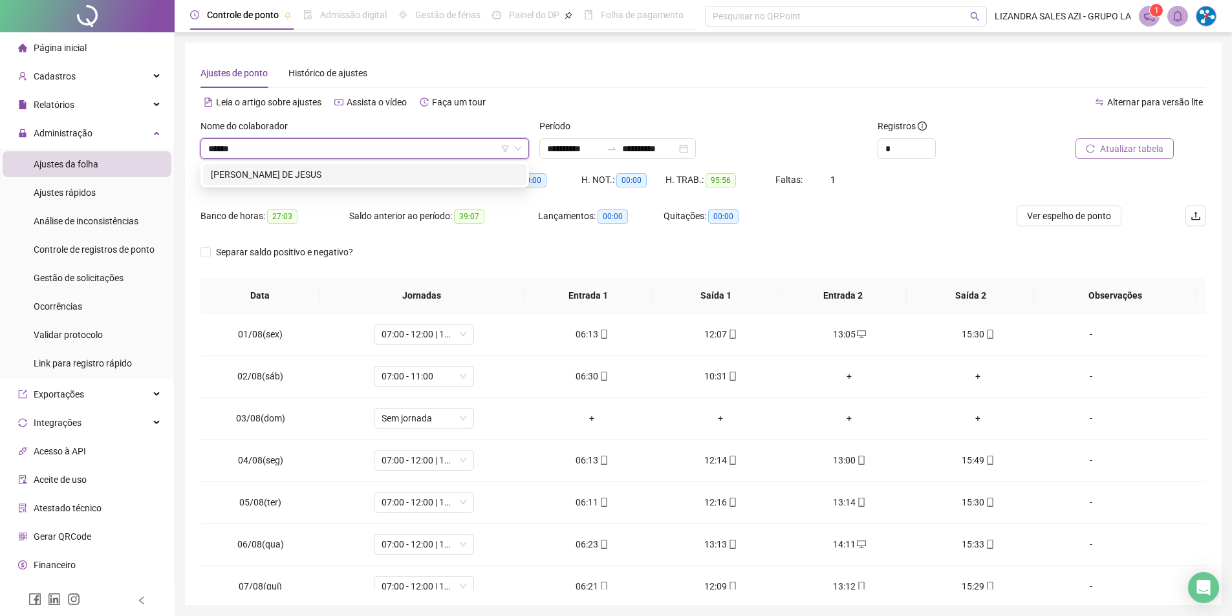
type input "*******"
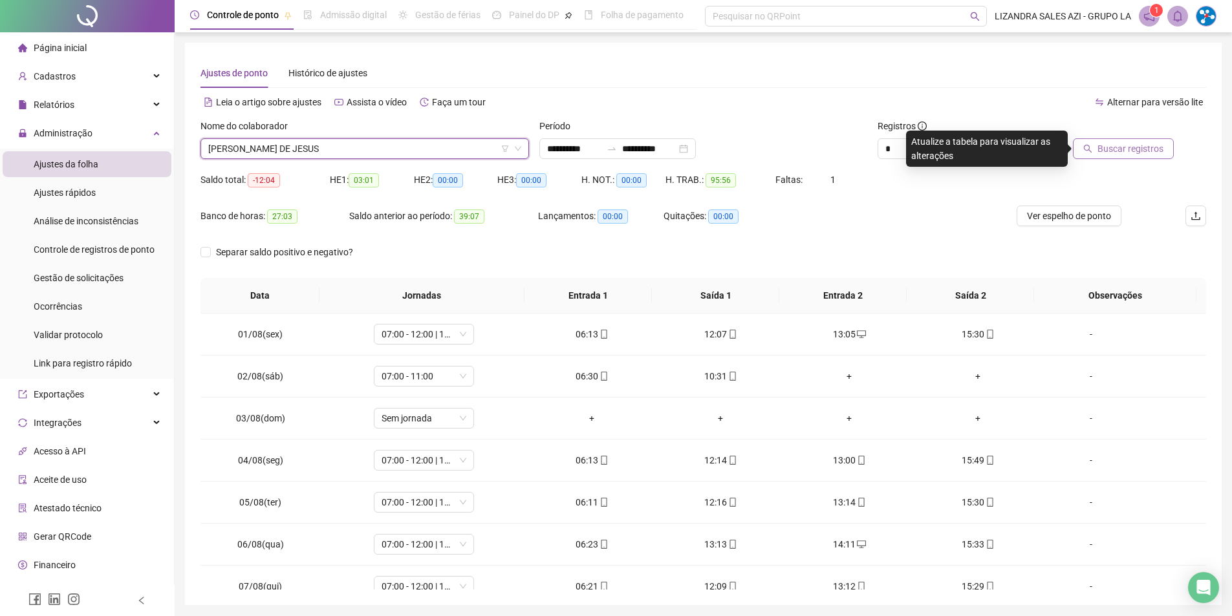
click at [1118, 142] on span "Buscar registros" at bounding box center [1131, 149] width 66 height 14
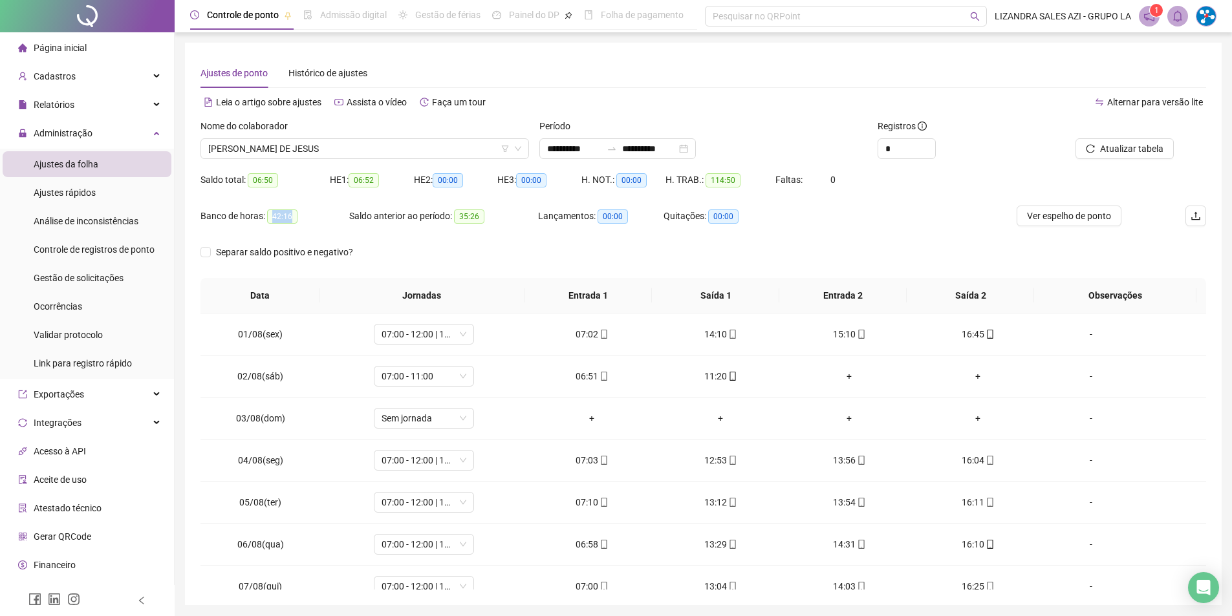
drag, startPoint x: 274, startPoint y: 214, endPoint x: 309, endPoint y: 213, distance: 35.6
click at [309, 213] on div "Banco de horas: 42:16" at bounding box center [275, 216] width 149 height 15
click at [336, 144] on span "[PERSON_NAME] DE JESUS" at bounding box center [364, 148] width 313 height 19
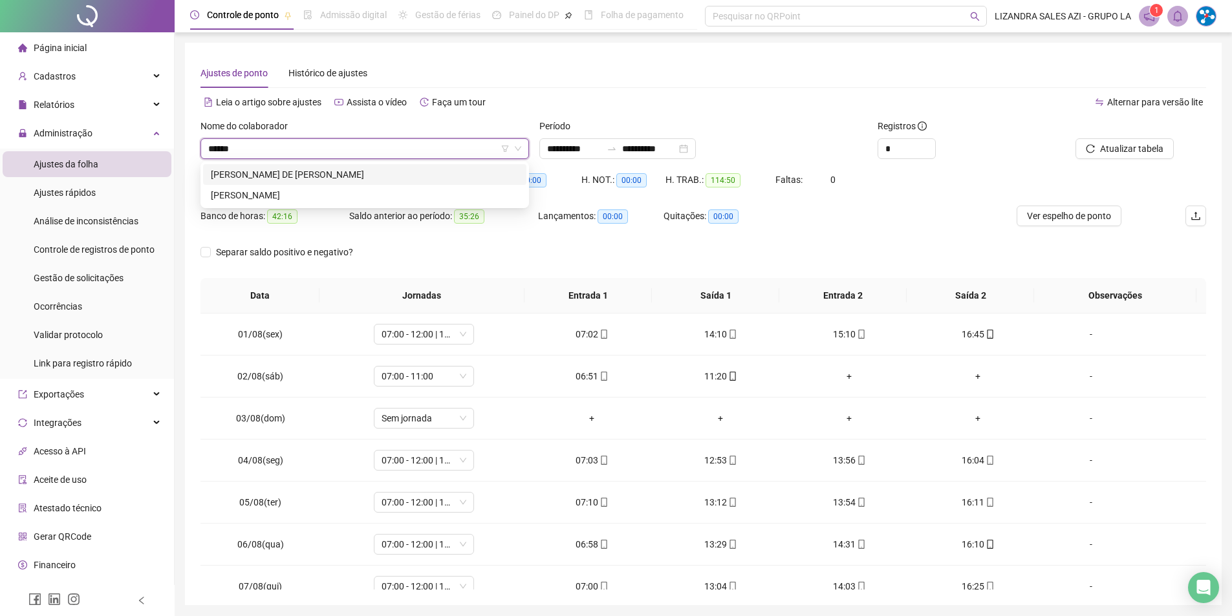
type input "*******"
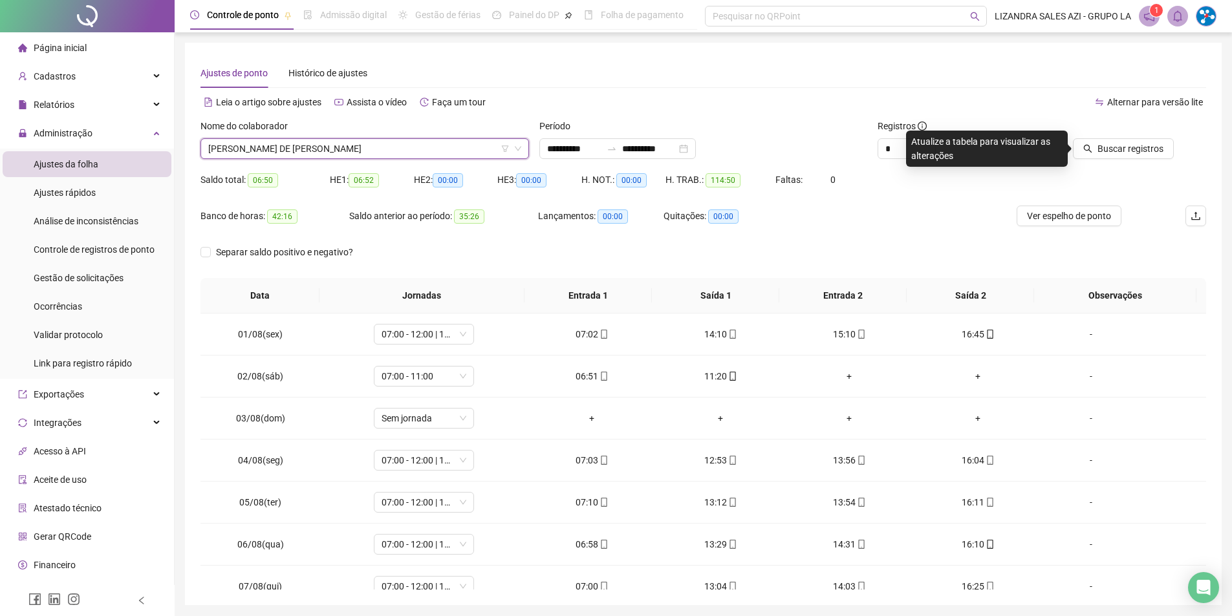
click at [336, 144] on span "[PERSON_NAME] DE [PERSON_NAME]" at bounding box center [364, 148] width 313 height 19
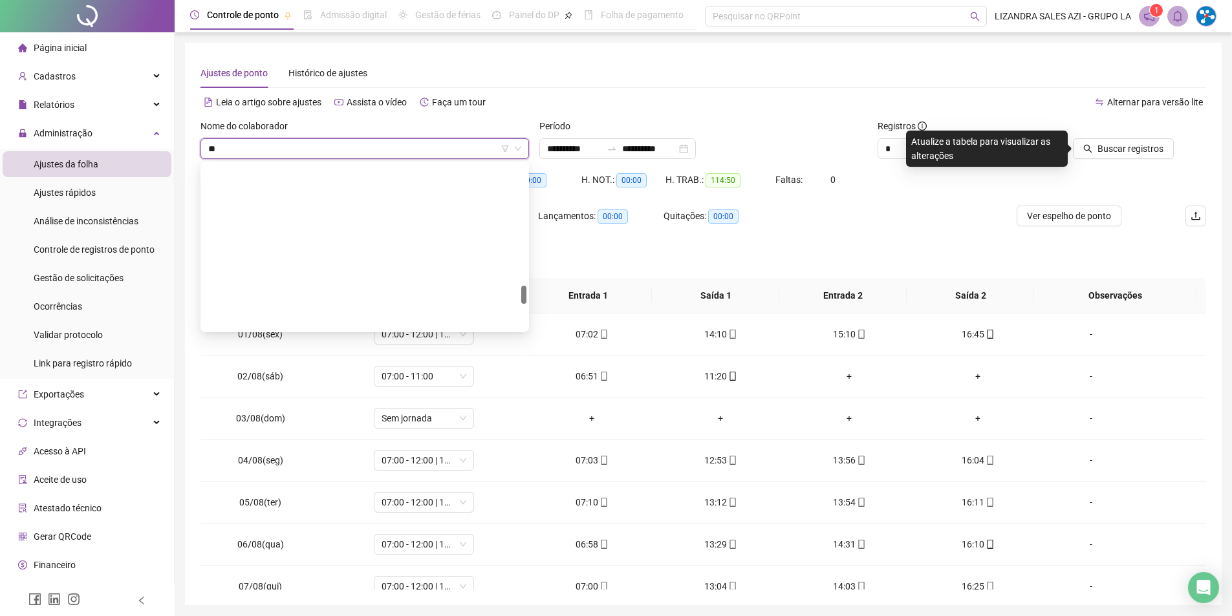
scroll to position [1076, 0]
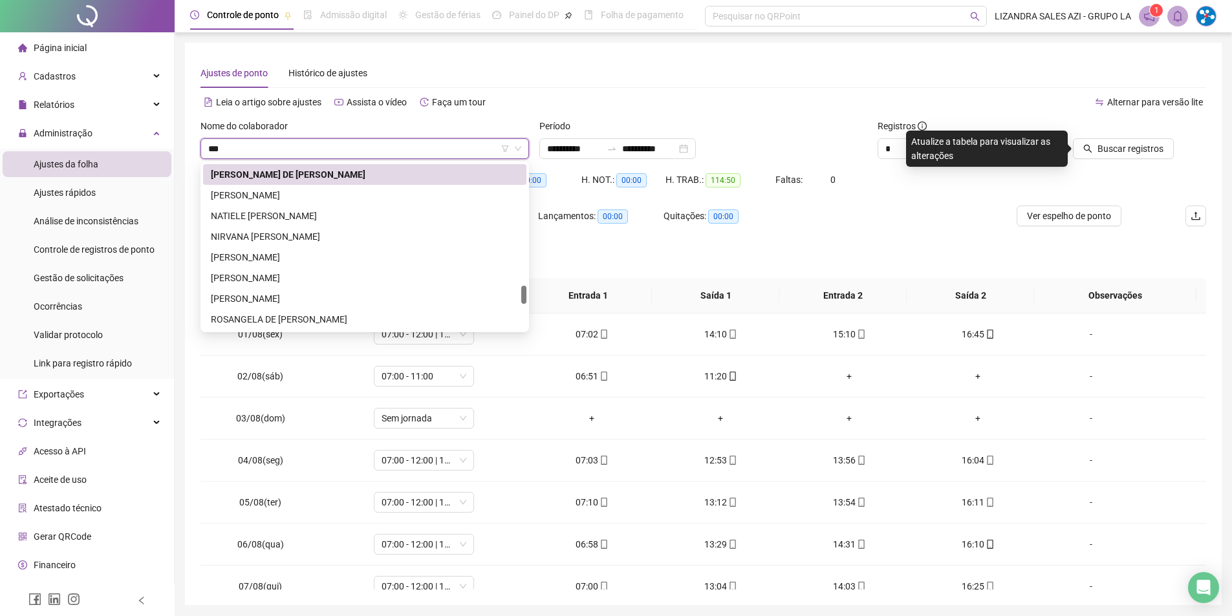
type input "****"
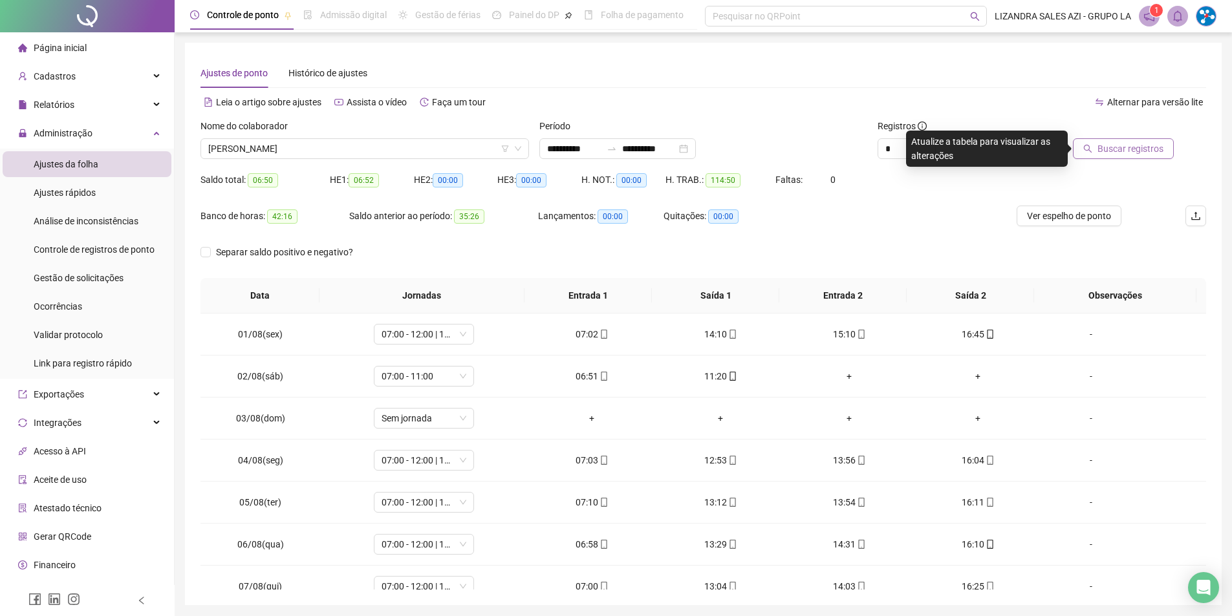
click at [1109, 145] on span "Buscar registros" at bounding box center [1131, 149] width 66 height 14
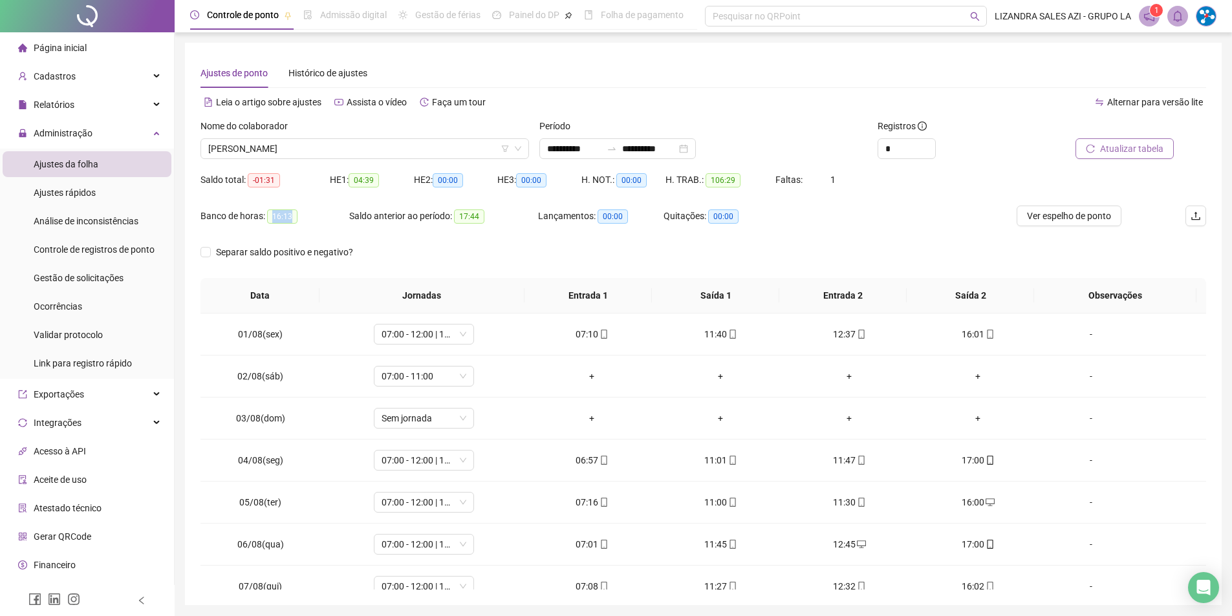
drag, startPoint x: 270, startPoint y: 219, endPoint x: 303, endPoint y: 217, distance: 33.7
click at [303, 217] on div "Banco de horas: 16:13" at bounding box center [275, 216] width 149 height 15
click at [360, 135] on div "Nome do colaborador" at bounding box center [365, 128] width 329 height 19
click at [360, 142] on span "[PERSON_NAME]" at bounding box center [364, 148] width 313 height 19
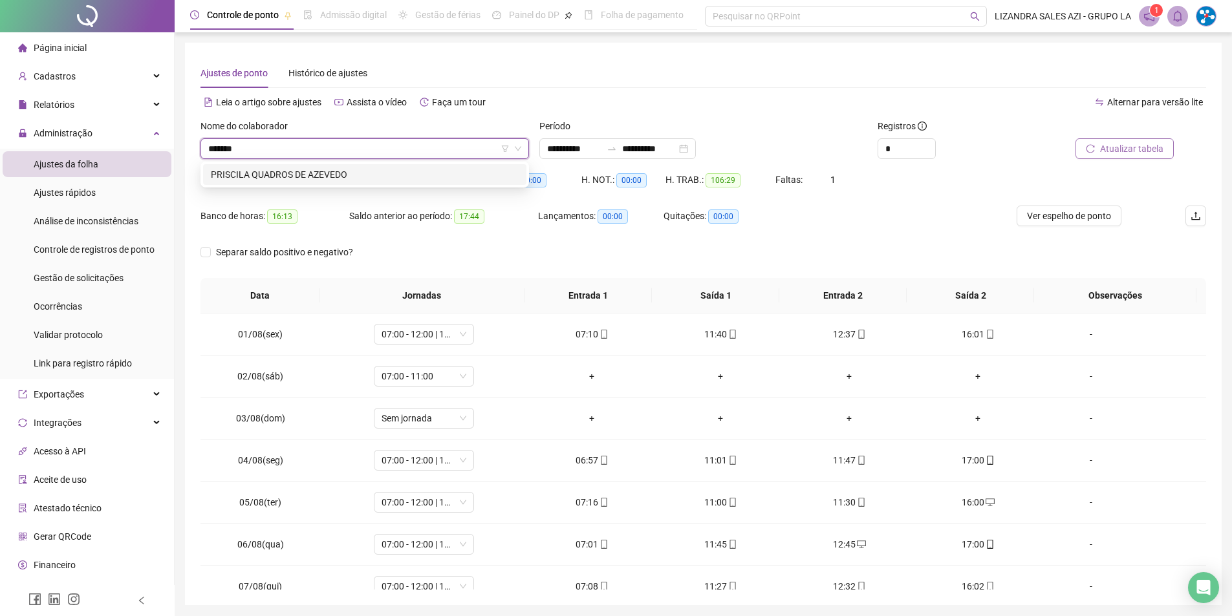
type input "********"
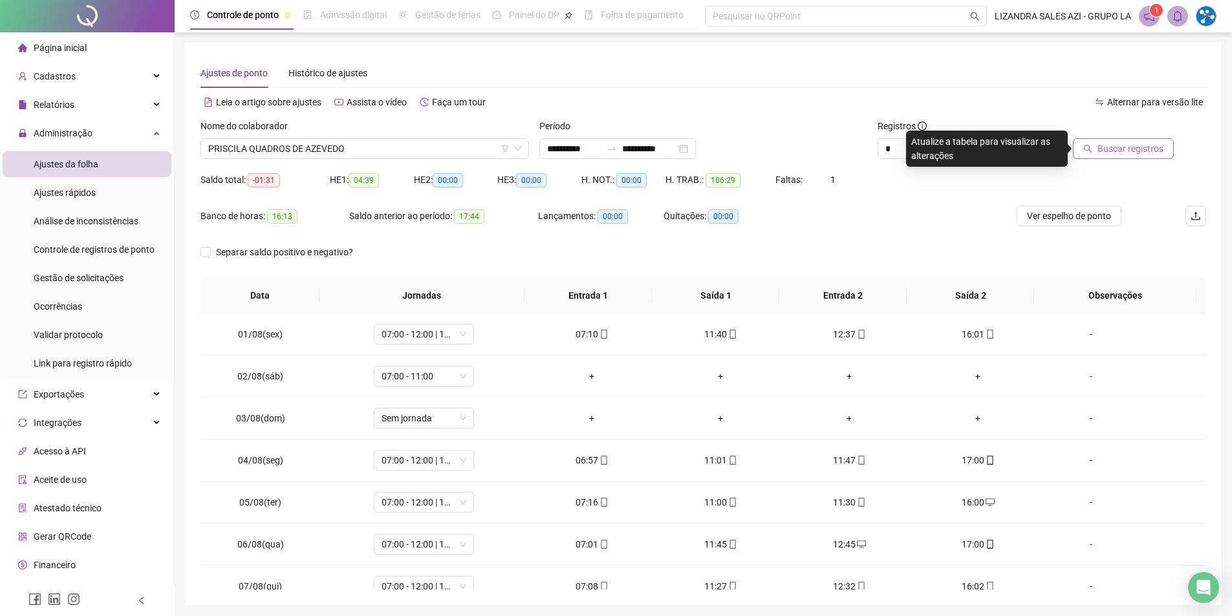
click at [1132, 145] on span "Buscar registros" at bounding box center [1131, 149] width 66 height 14
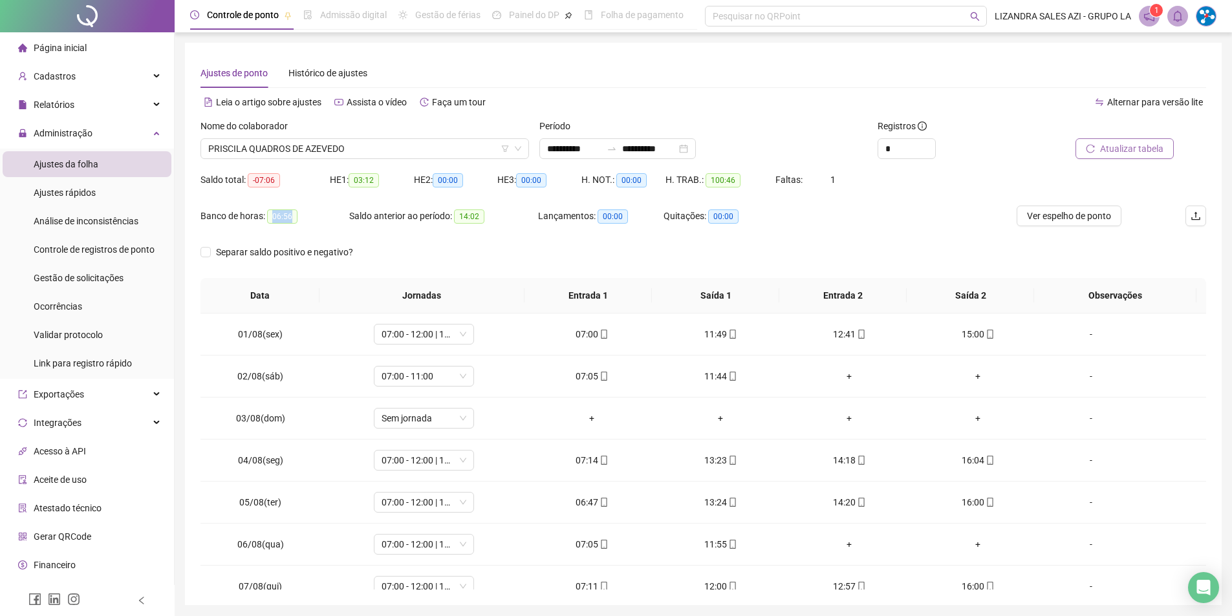
drag, startPoint x: 269, startPoint y: 216, endPoint x: 301, endPoint y: 216, distance: 31.7
click at [301, 216] on div "Banco de horas: 06:56" at bounding box center [275, 216] width 149 height 15
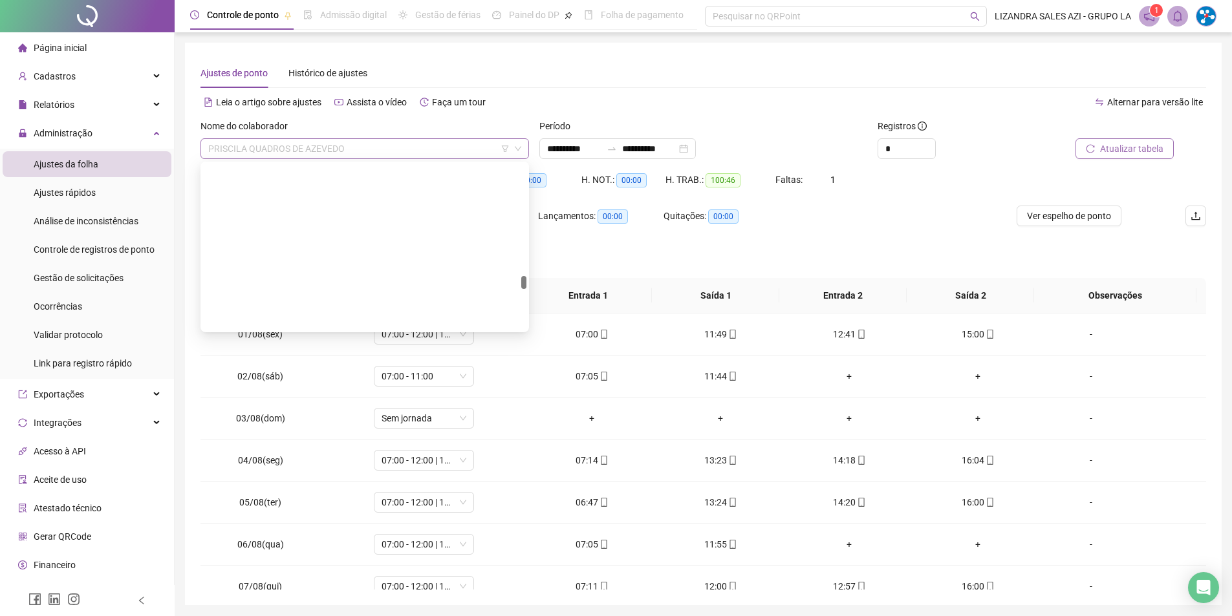
click at [378, 146] on span "PRISCILA QUADROS DE AZEVEDO" at bounding box center [364, 148] width 313 height 19
type input "***"
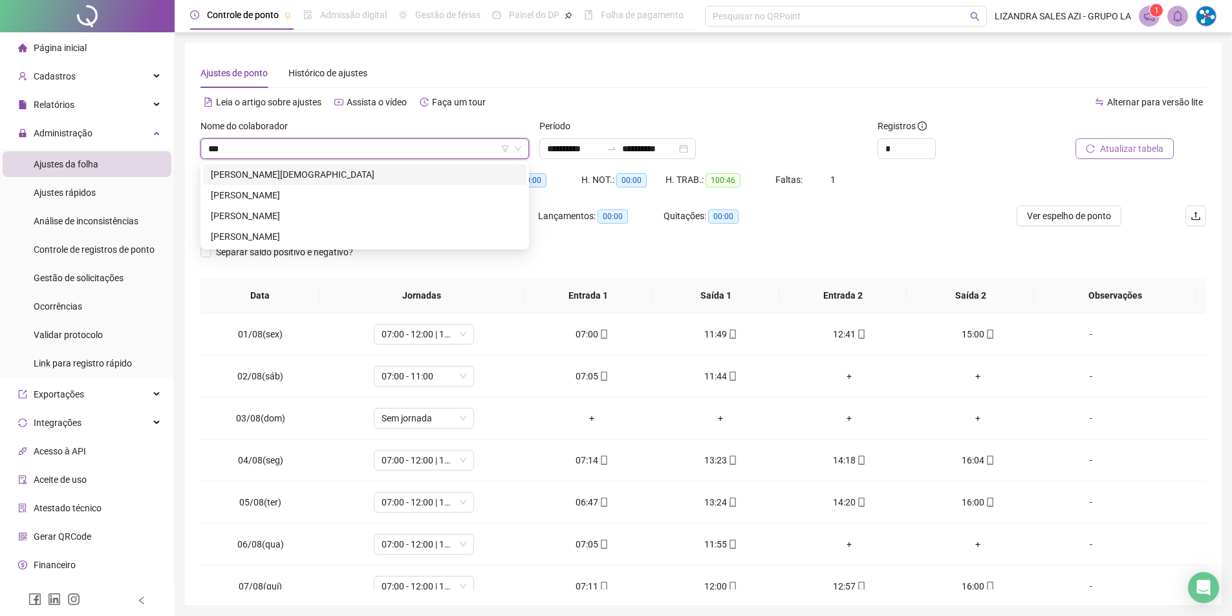
scroll to position [0, 0]
click at [307, 217] on div "[PERSON_NAME]" at bounding box center [365, 216] width 308 height 14
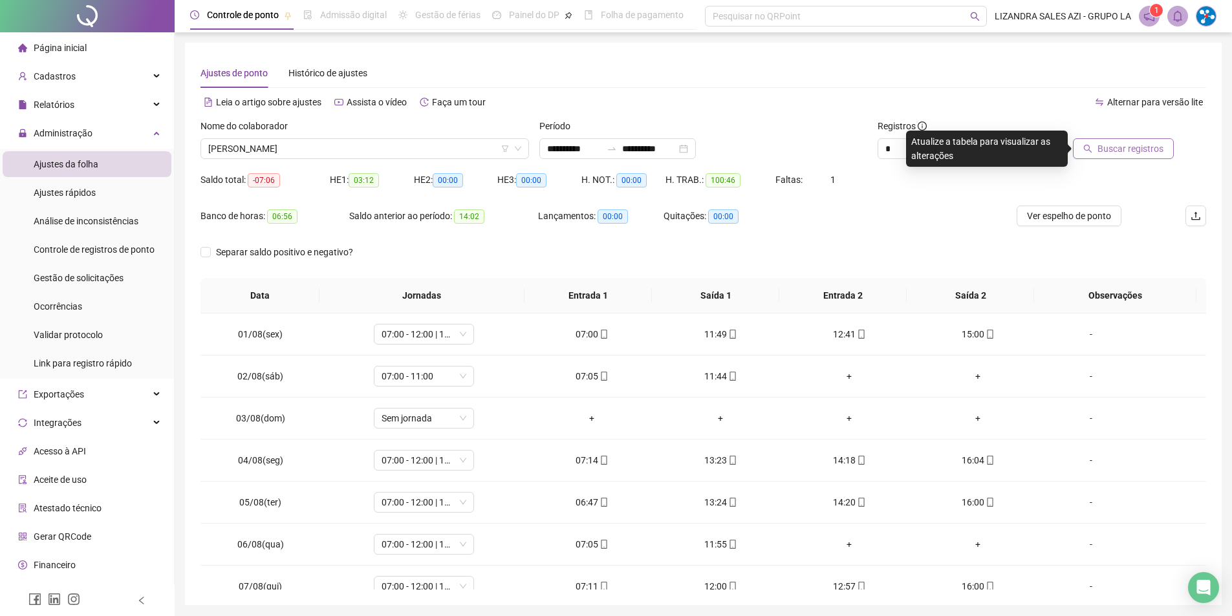
click at [1151, 142] on span "Buscar registros" at bounding box center [1131, 149] width 66 height 14
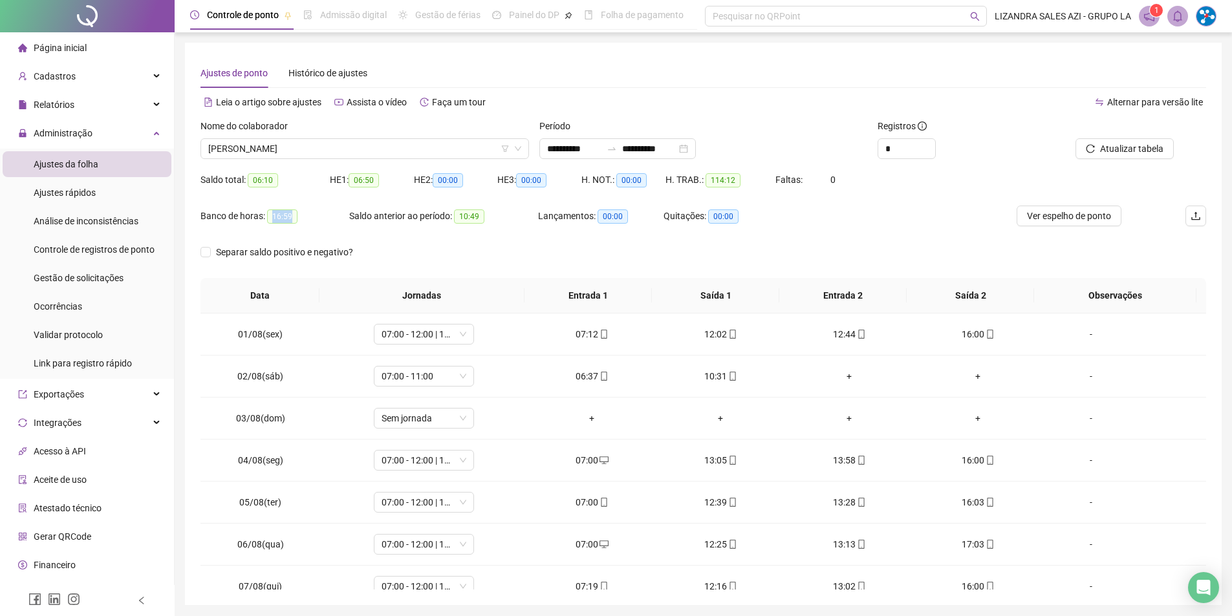
drag, startPoint x: 272, startPoint y: 210, endPoint x: 307, endPoint y: 211, distance: 34.3
click at [307, 211] on div "Banco de horas: 16:59" at bounding box center [275, 216] width 149 height 15
click at [295, 144] on span "[PERSON_NAME]" at bounding box center [364, 148] width 313 height 19
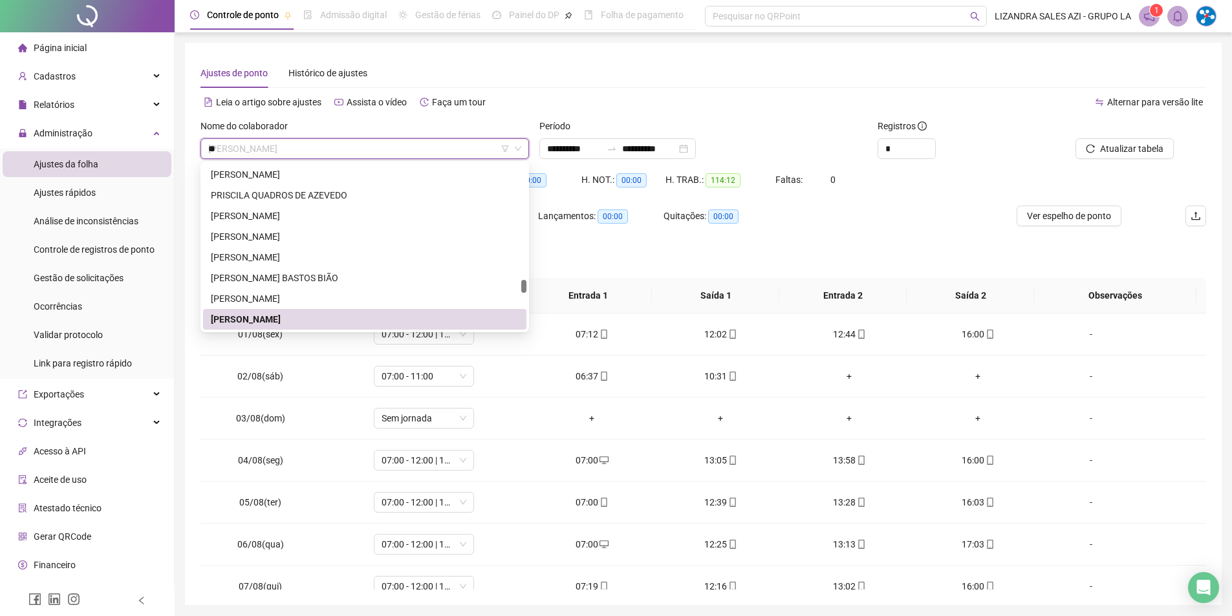
scroll to position [1242, 0]
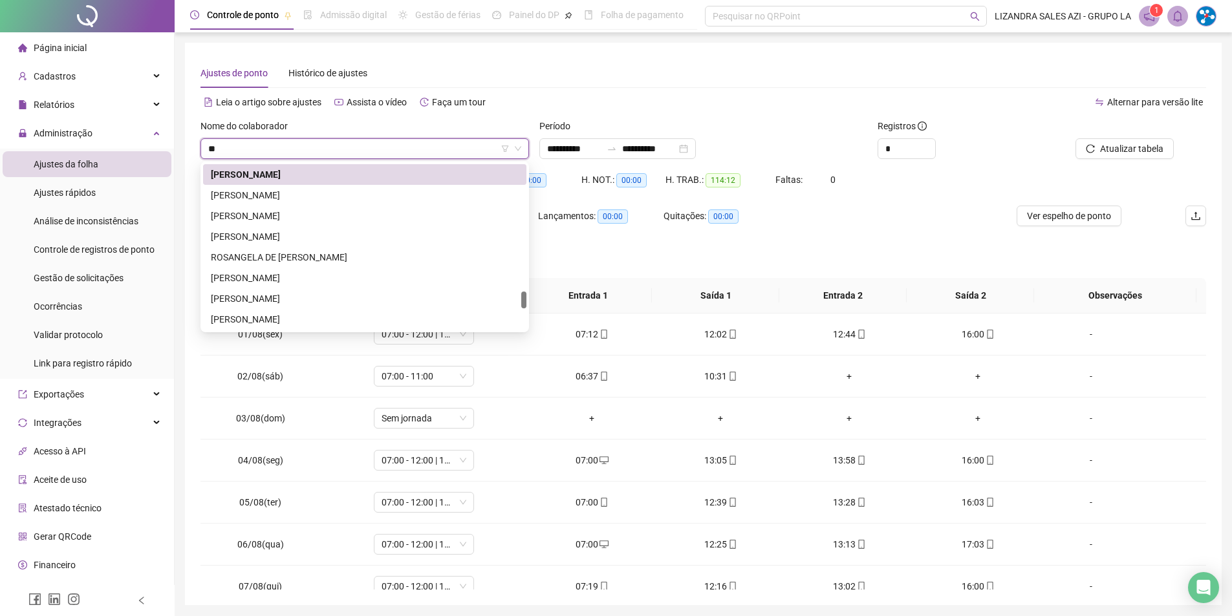
type input "***"
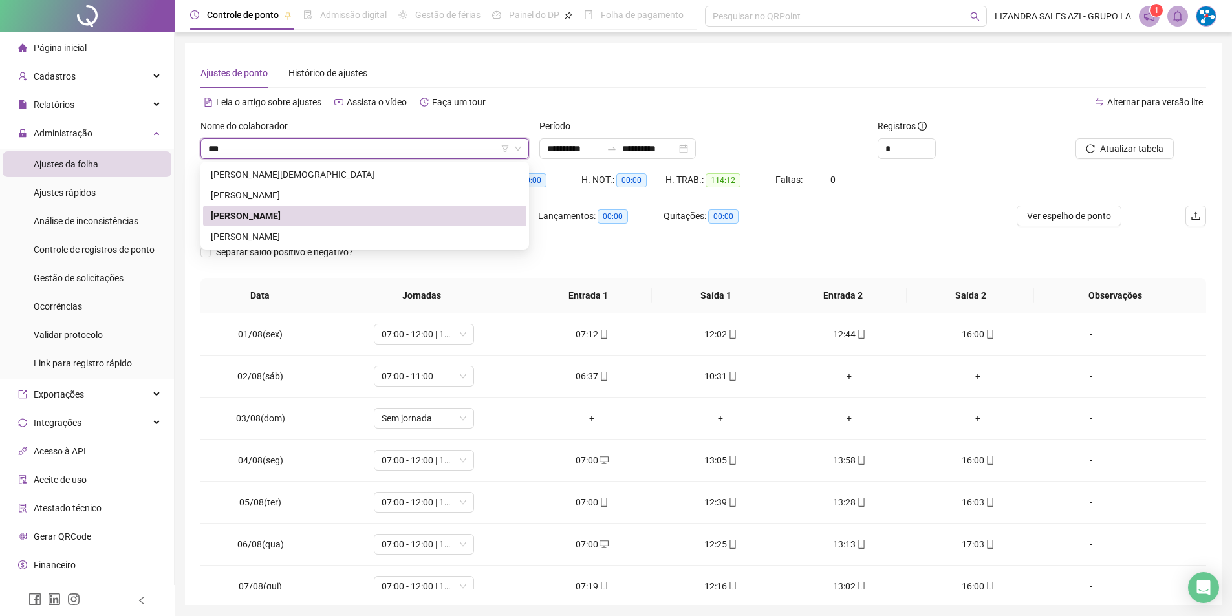
scroll to position [0, 0]
click at [354, 234] on div "[PERSON_NAME]" at bounding box center [365, 237] width 308 height 14
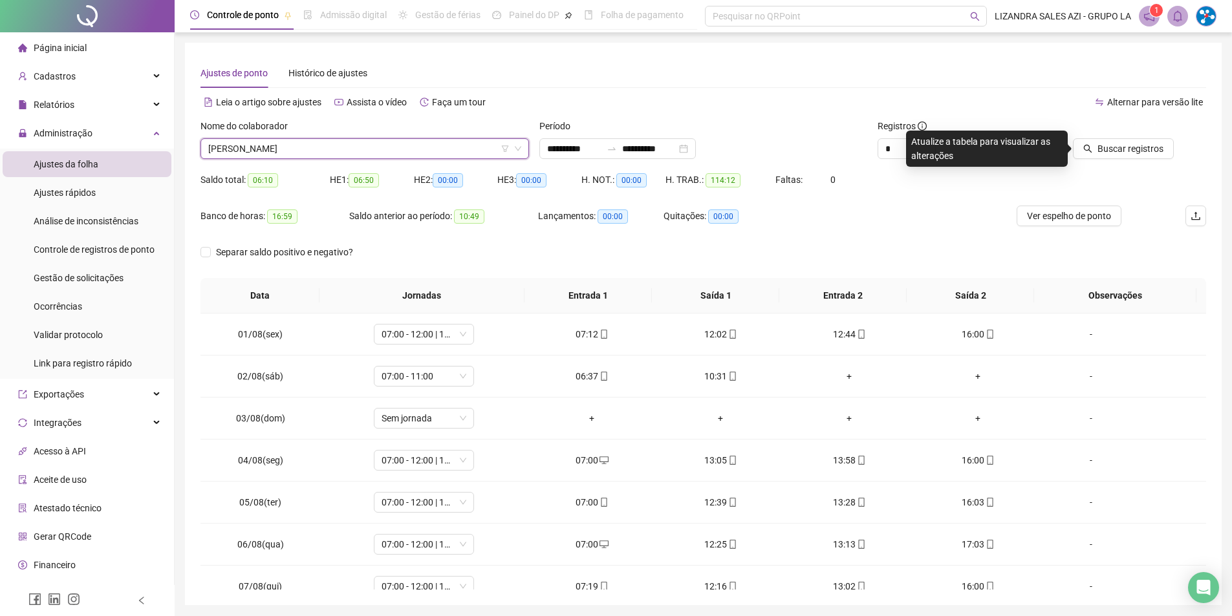
scroll to position [3353, 0]
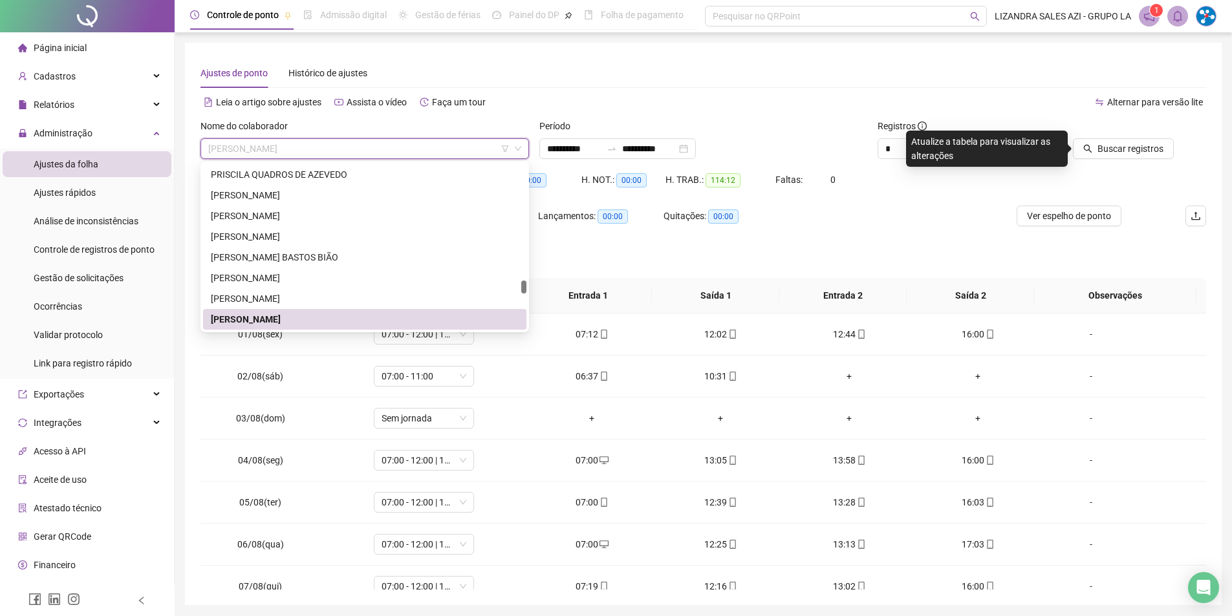
click at [313, 327] on div "[PERSON_NAME]" at bounding box center [364, 319] width 323 height 21
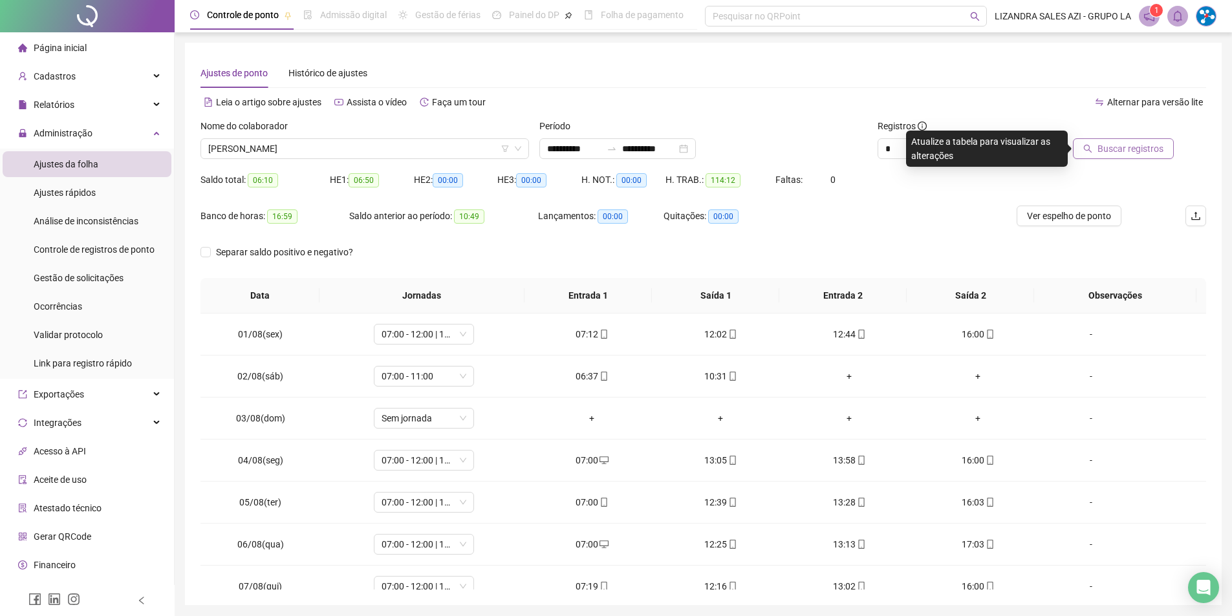
click at [1158, 138] on button "Buscar registros" at bounding box center [1123, 148] width 101 height 21
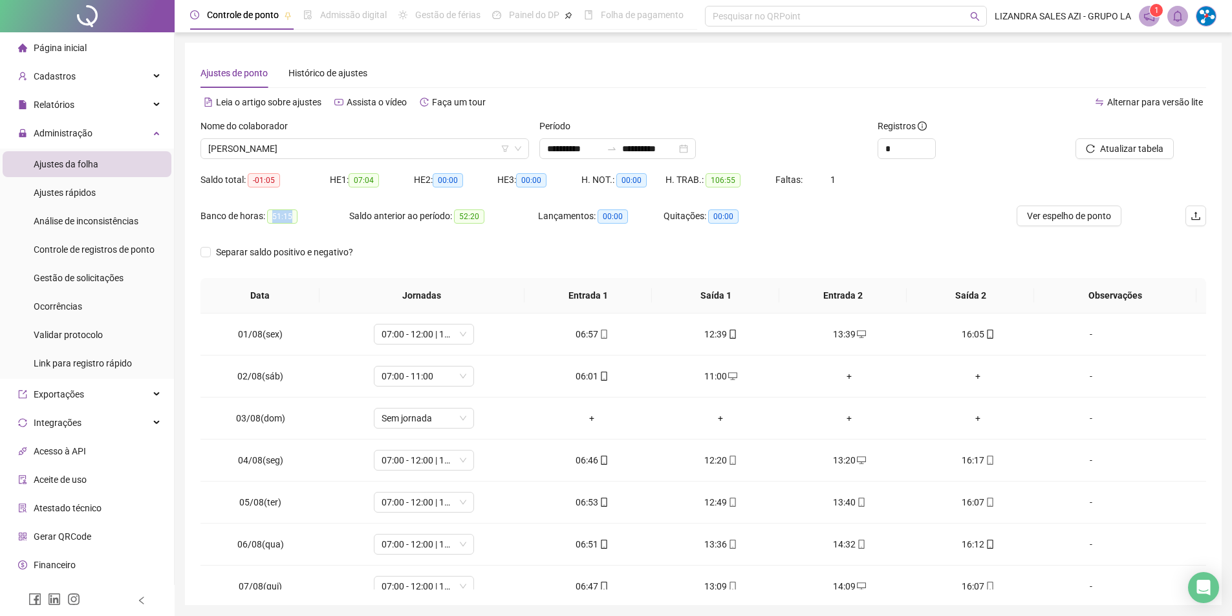
drag, startPoint x: 271, startPoint y: 210, endPoint x: 312, endPoint y: 212, distance: 41.4
click at [312, 212] on div "Banco de horas: 51:15" at bounding box center [275, 216] width 149 height 15
click at [386, 151] on span "[PERSON_NAME]" at bounding box center [364, 148] width 313 height 19
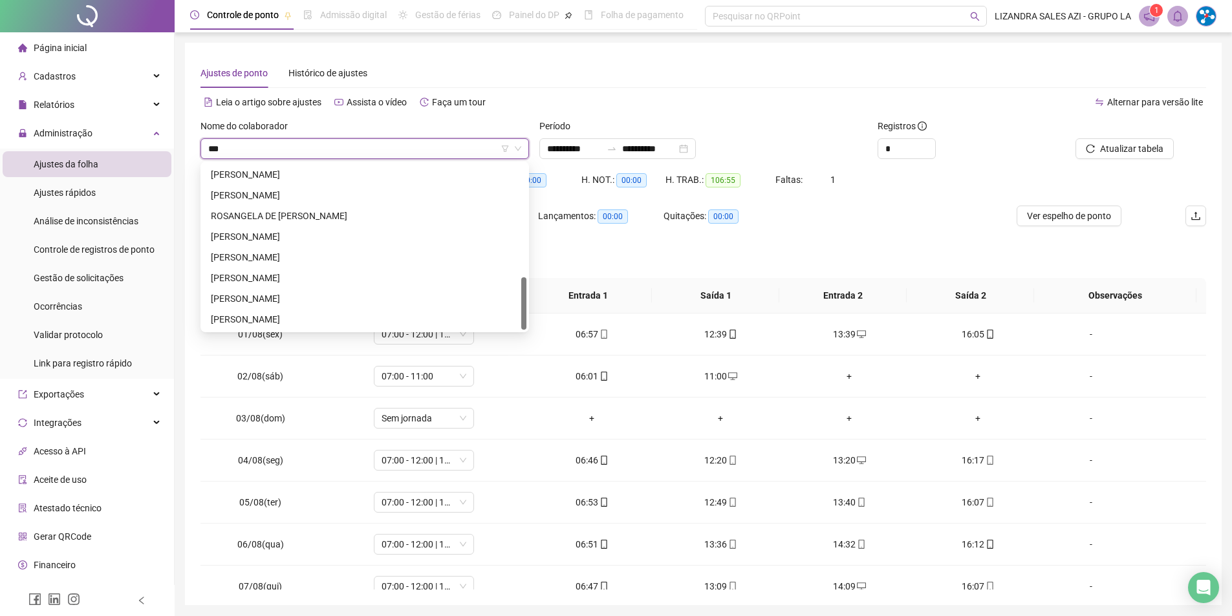
scroll to position [0, 0]
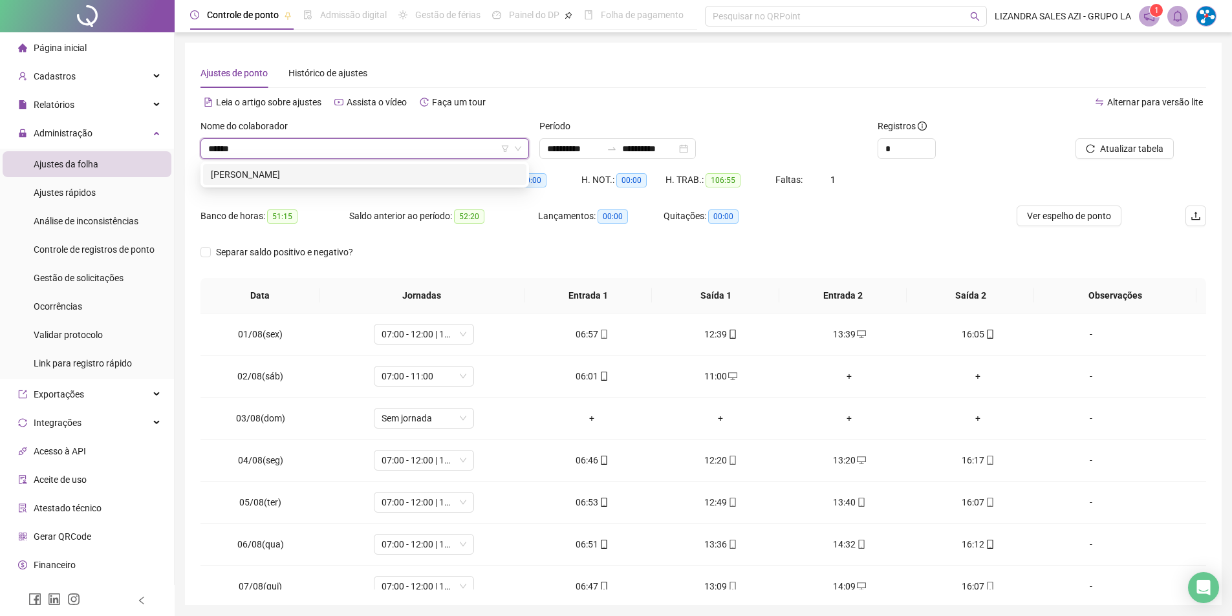
type input "*******"
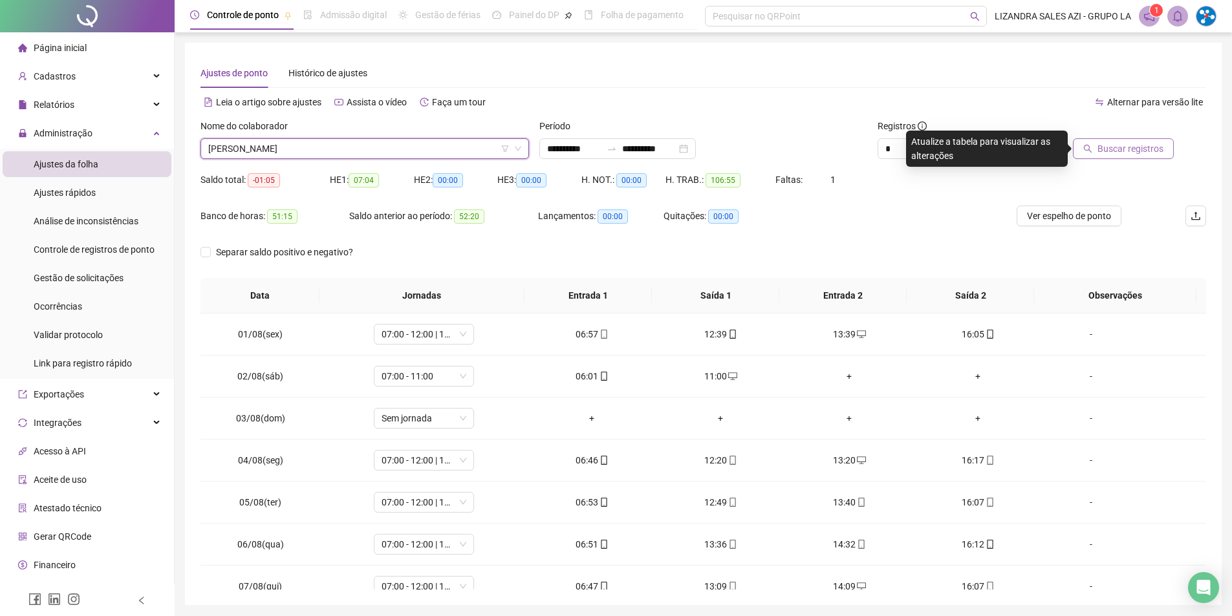
click at [1162, 151] on span "Buscar registros" at bounding box center [1131, 149] width 66 height 14
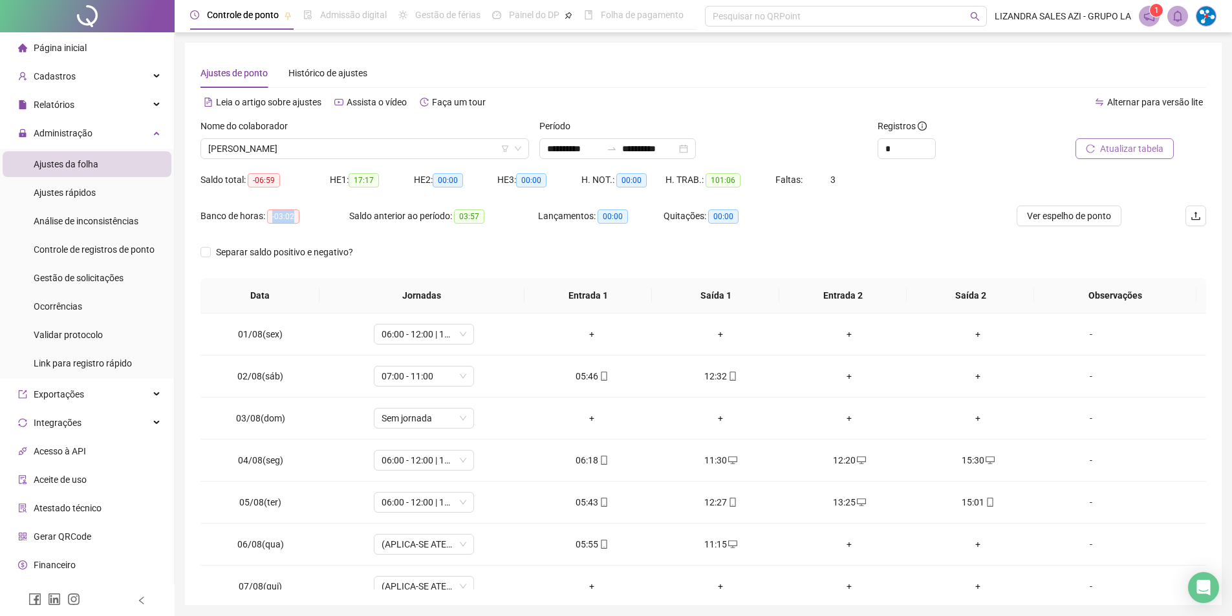
drag, startPoint x: 267, startPoint y: 213, endPoint x: 305, endPoint y: 221, distance: 39.6
click at [305, 221] on div "Banco de horas: -03:02" at bounding box center [275, 216] width 149 height 15
click at [320, 157] on span "[PERSON_NAME]" at bounding box center [364, 148] width 313 height 19
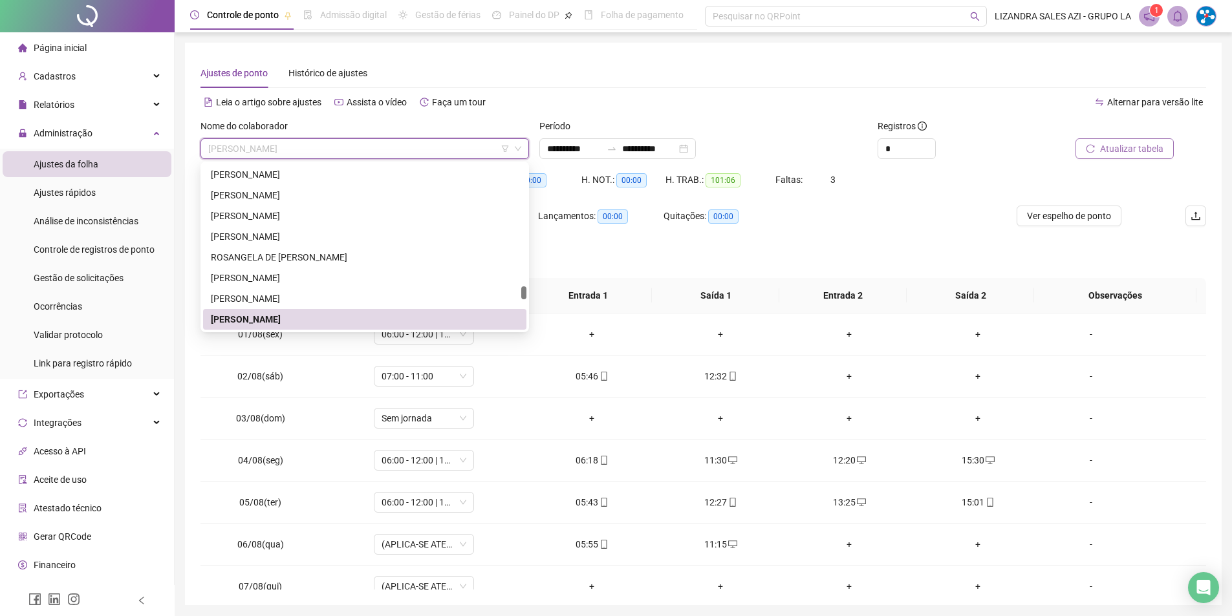
type input "*"
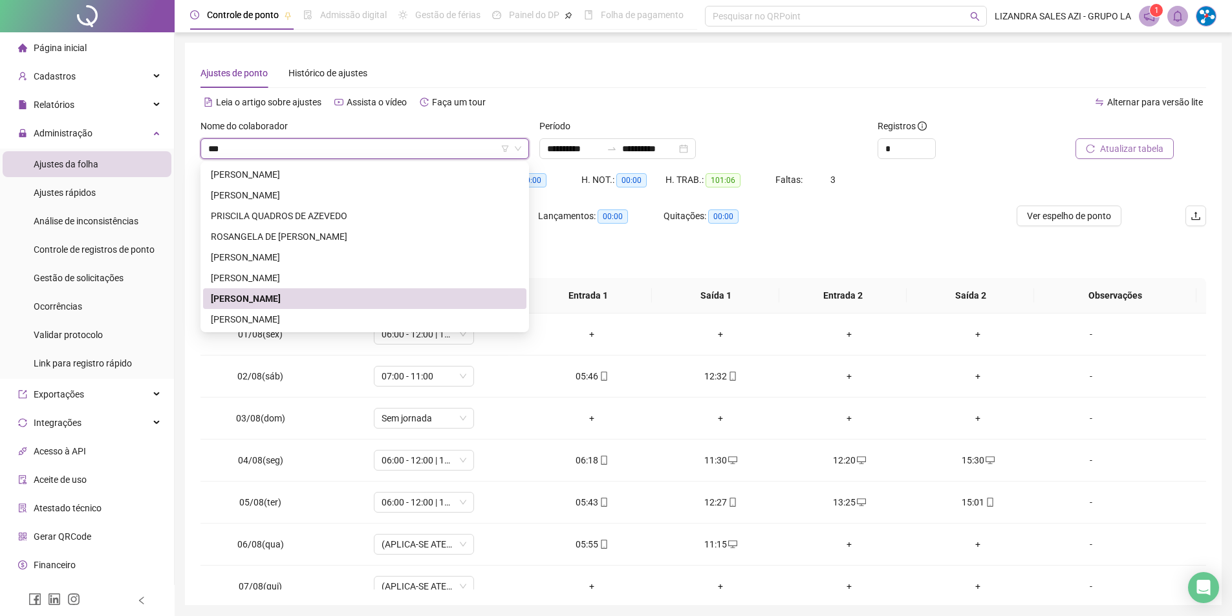
scroll to position [0, 0]
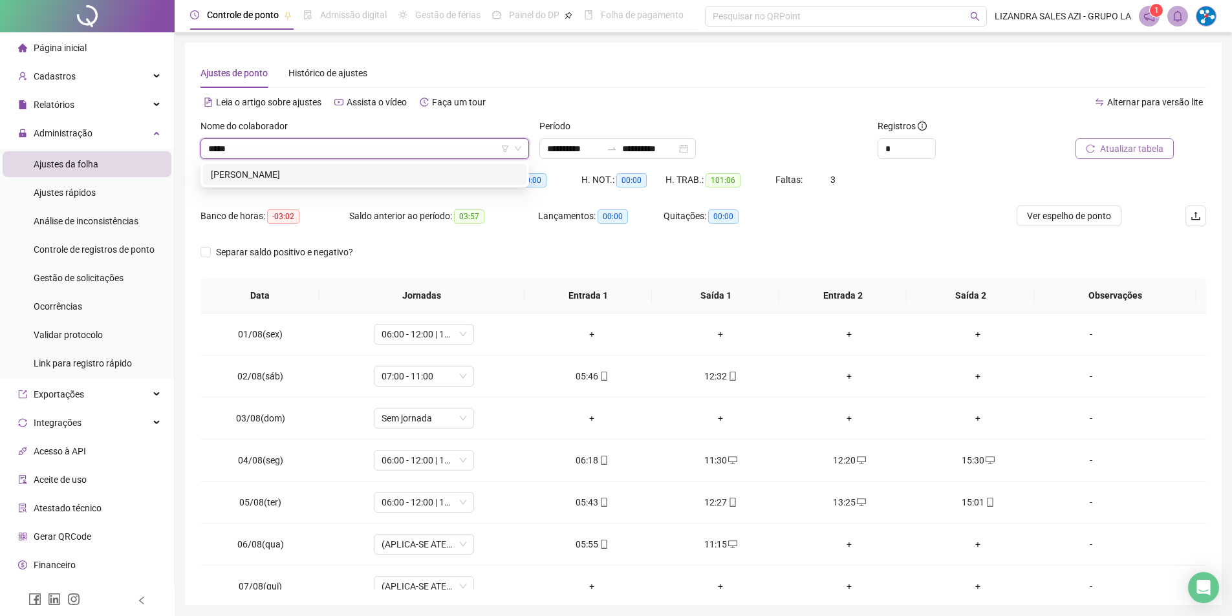
type input "******"
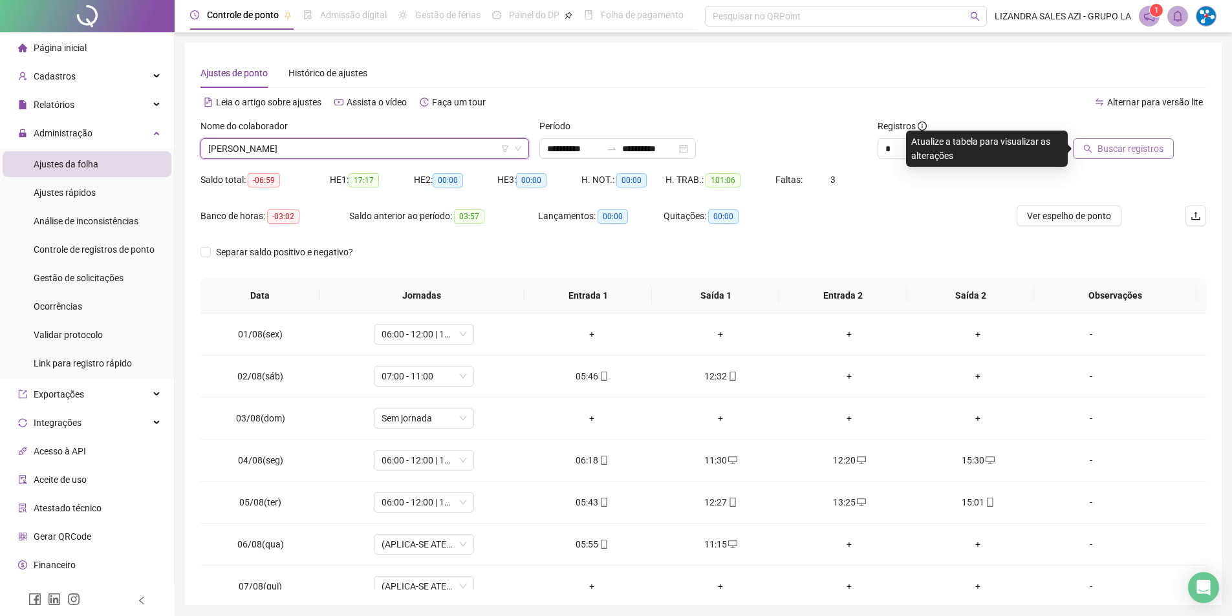
click at [1098, 144] on button "Buscar registros" at bounding box center [1123, 148] width 101 height 21
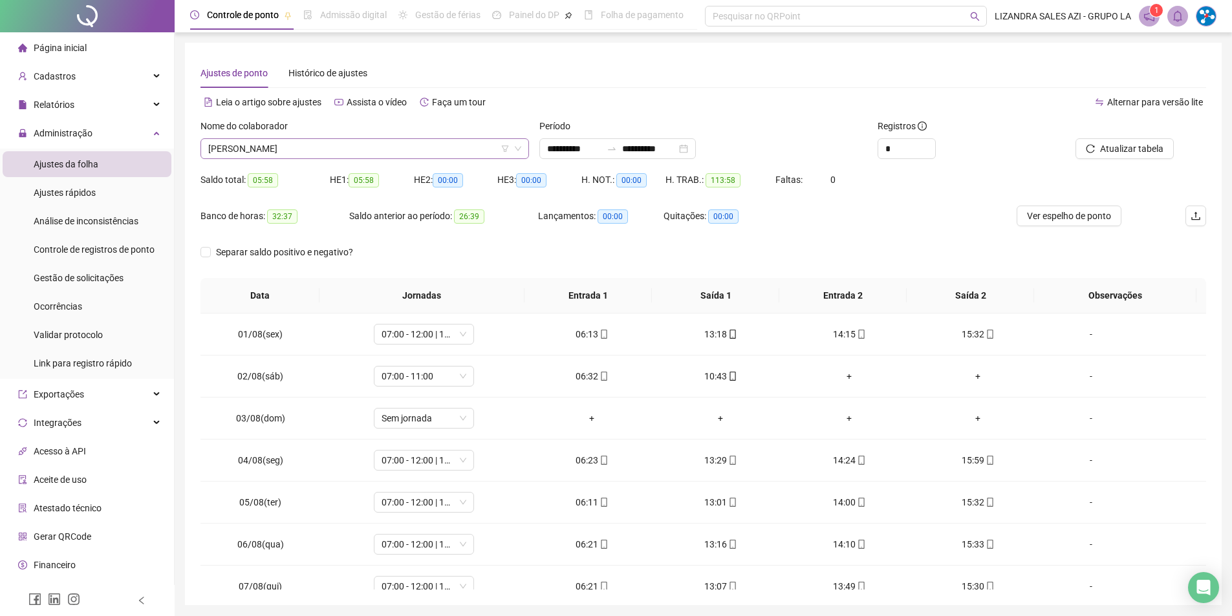
scroll to position [3478, 0]
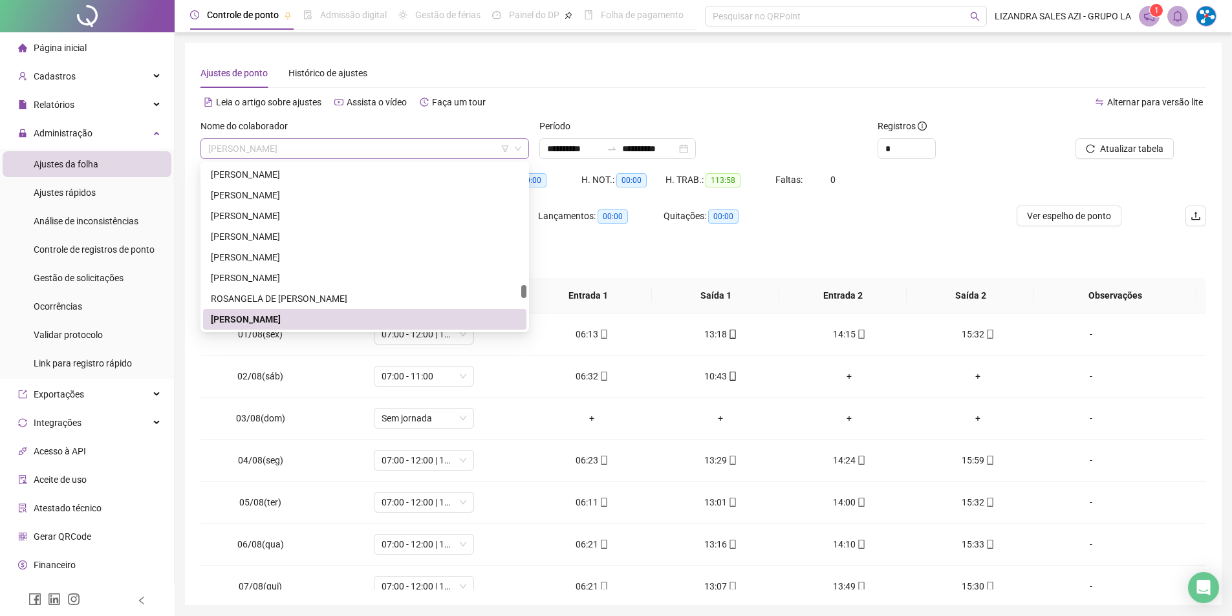
click at [434, 148] on span "[PERSON_NAME]" at bounding box center [364, 148] width 313 height 19
click at [510, 99] on div "Leia o artigo sobre ajustes Assista o vídeo Faça um tour" at bounding box center [452, 102] width 503 height 21
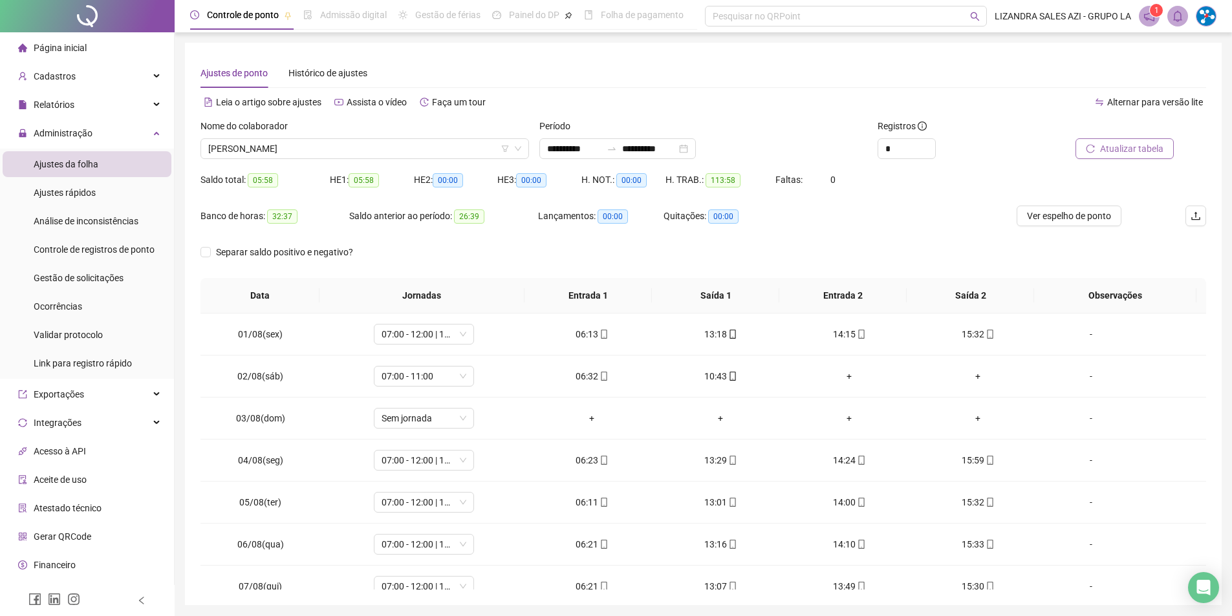
click at [1108, 158] on button "Atualizar tabela" at bounding box center [1125, 148] width 98 height 21
drag, startPoint x: 272, startPoint y: 215, endPoint x: 294, endPoint y: 215, distance: 21.3
click at [294, 215] on span "32:37" at bounding box center [282, 217] width 30 height 14
click at [325, 146] on span "[PERSON_NAME]" at bounding box center [364, 148] width 313 height 19
click at [373, 139] on span "[PERSON_NAME]" at bounding box center [364, 148] width 313 height 19
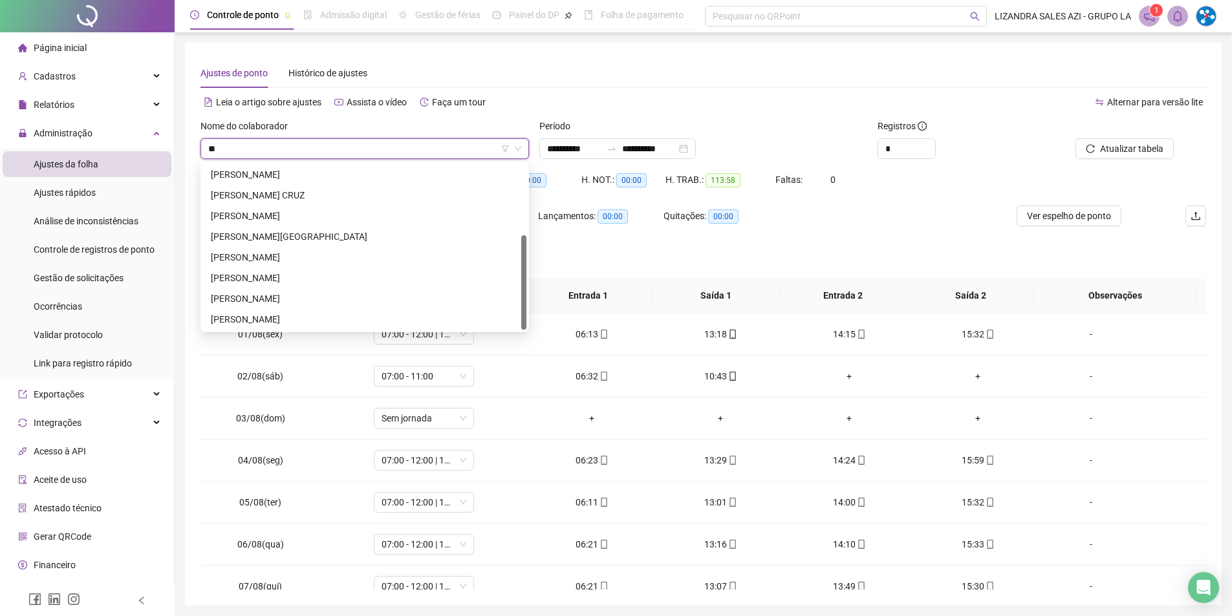
scroll to position [124, 0]
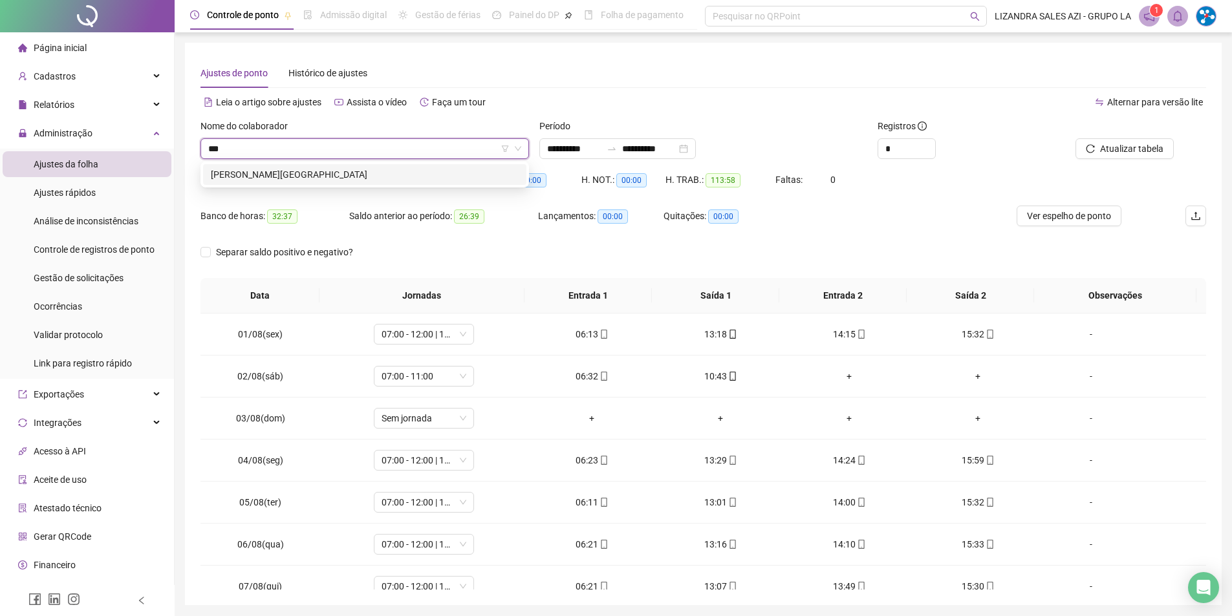
type input "****"
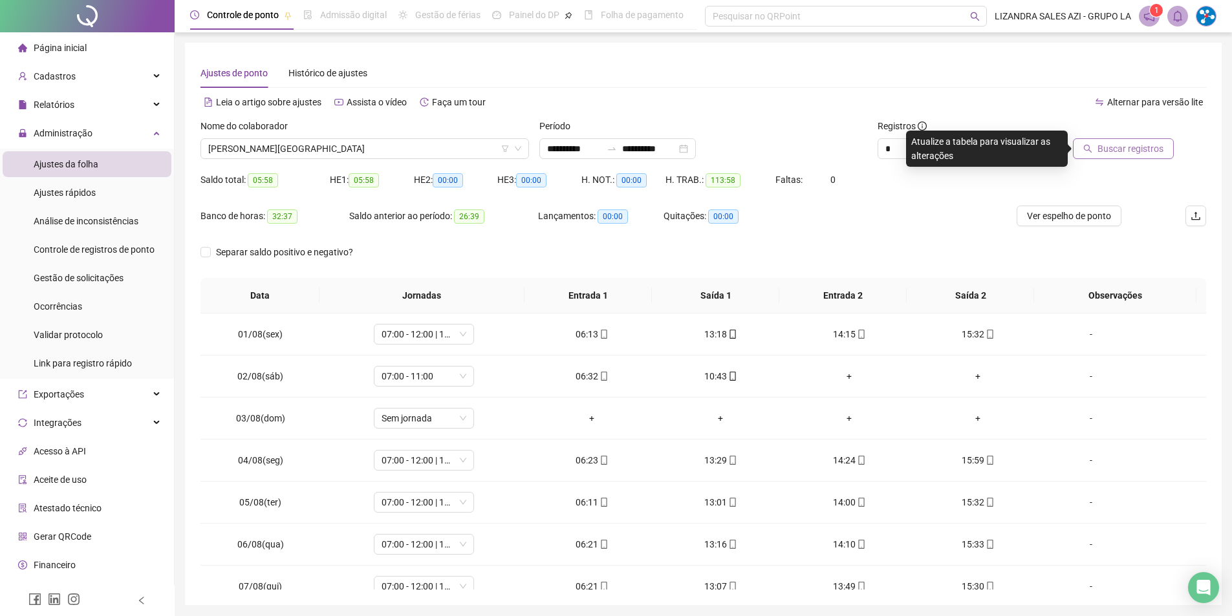
click at [1124, 152] on span "Buscar registros" at bounding box center [1131, 149] width 66 height 14
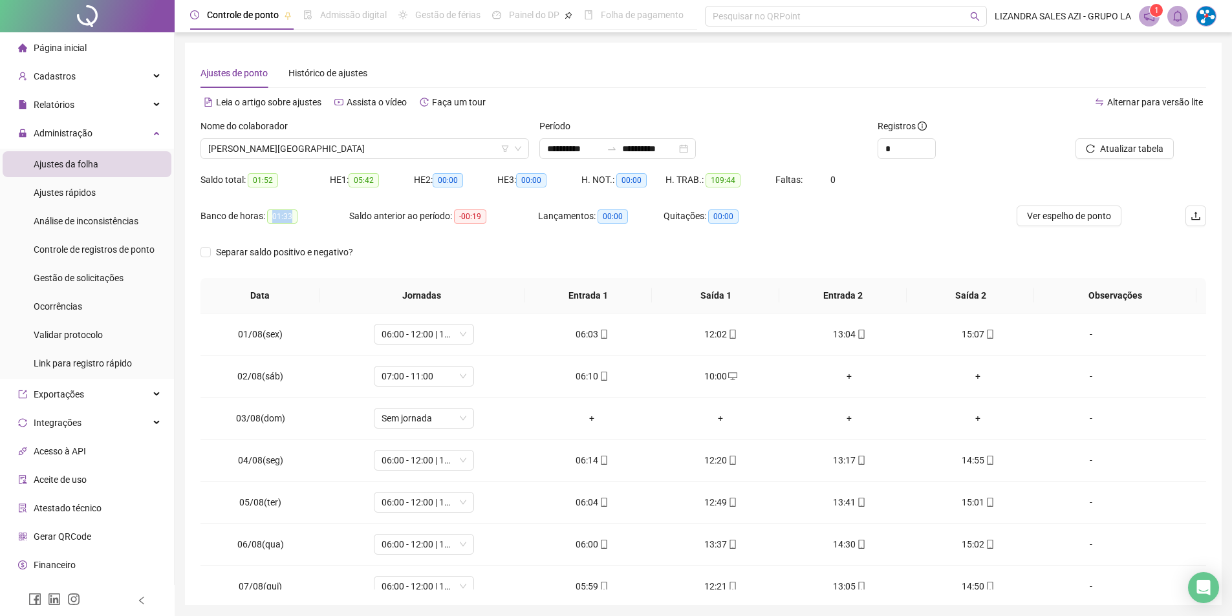
drag, startPoint x: 270, startPoint y: 212, endPoint x: 313, endPoint y: 219, distance: 43.8
click at [313, 219] on div "Banco de horas: 01:33" at bounding box center [275, 216] width 149 height 15
click at [325, 148] on span "[PERSON_NAME][GEOGRAPHIC_DATA]" at bounding box center [364, 148] width 313 height 19
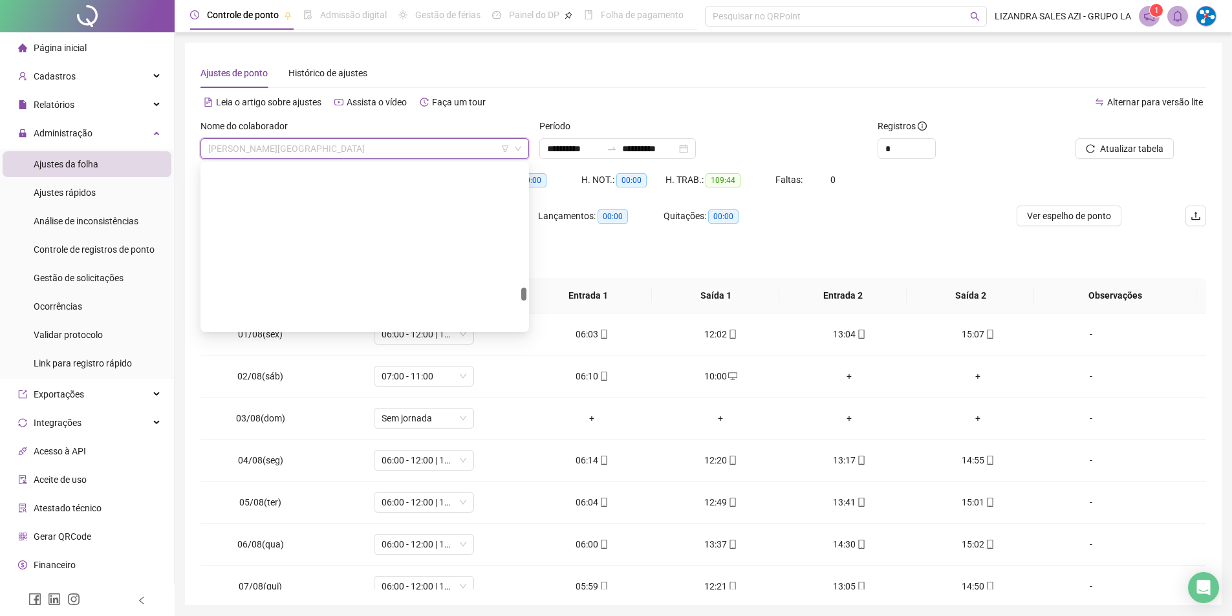
scroll to position [3560, 0]
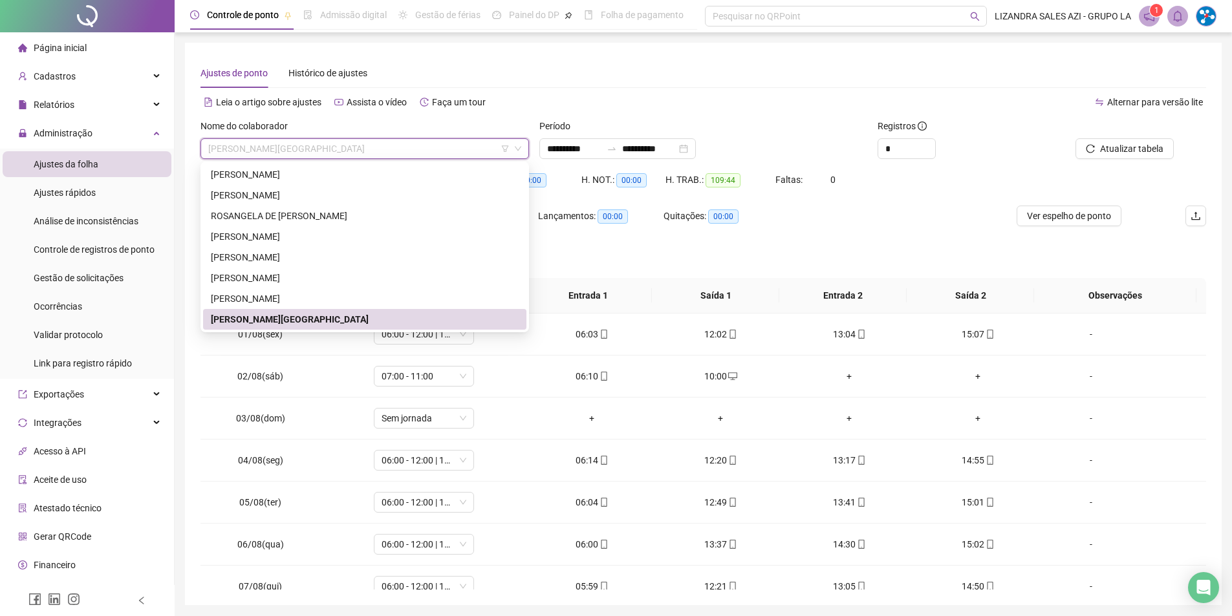
type input "*"
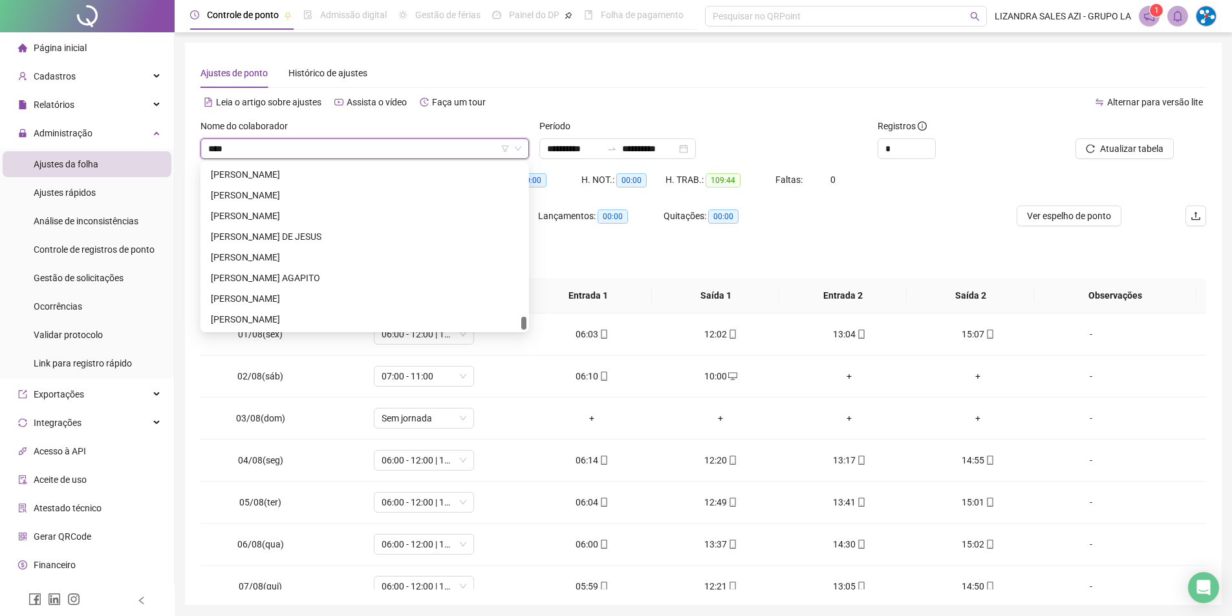
scroll to position [0, 0]
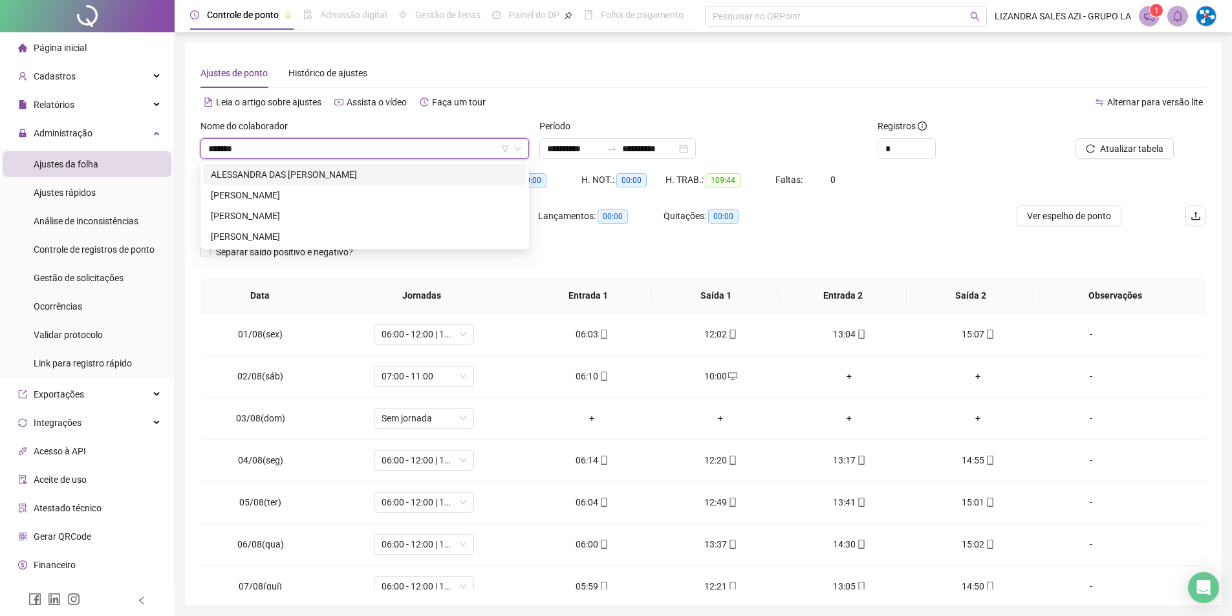
type input "********"
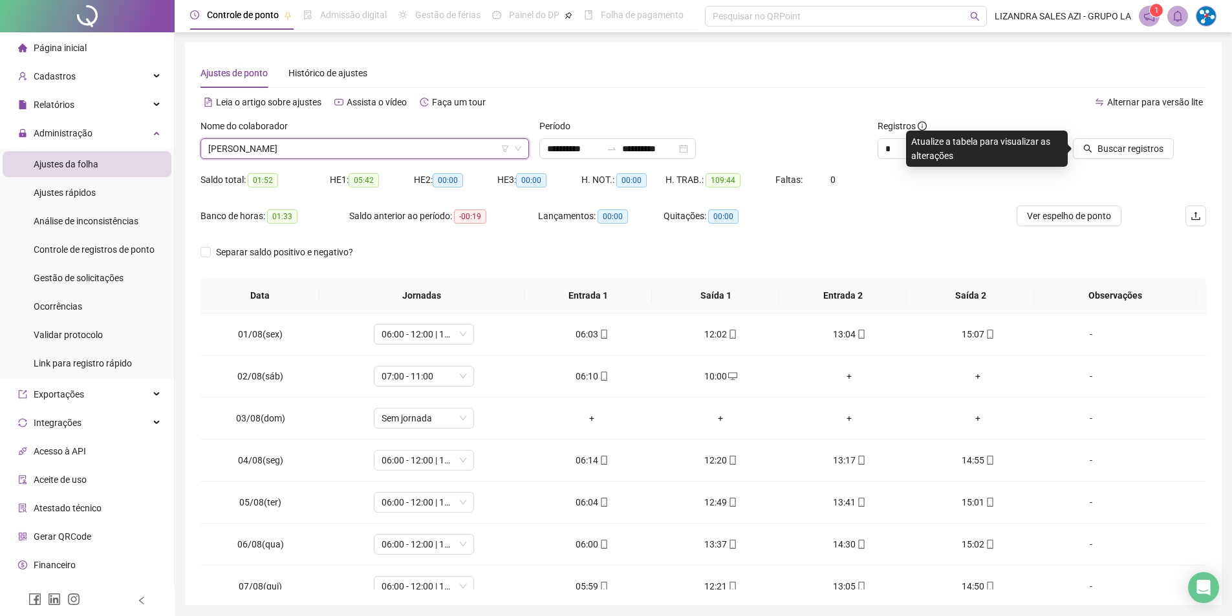
click at [1129, 137] on div at bounding box center [1110, 128] width 127 height 19
click at [1126, 143] on span "Buscar registros" at bounding box center [1131, 149] width 66 height 14
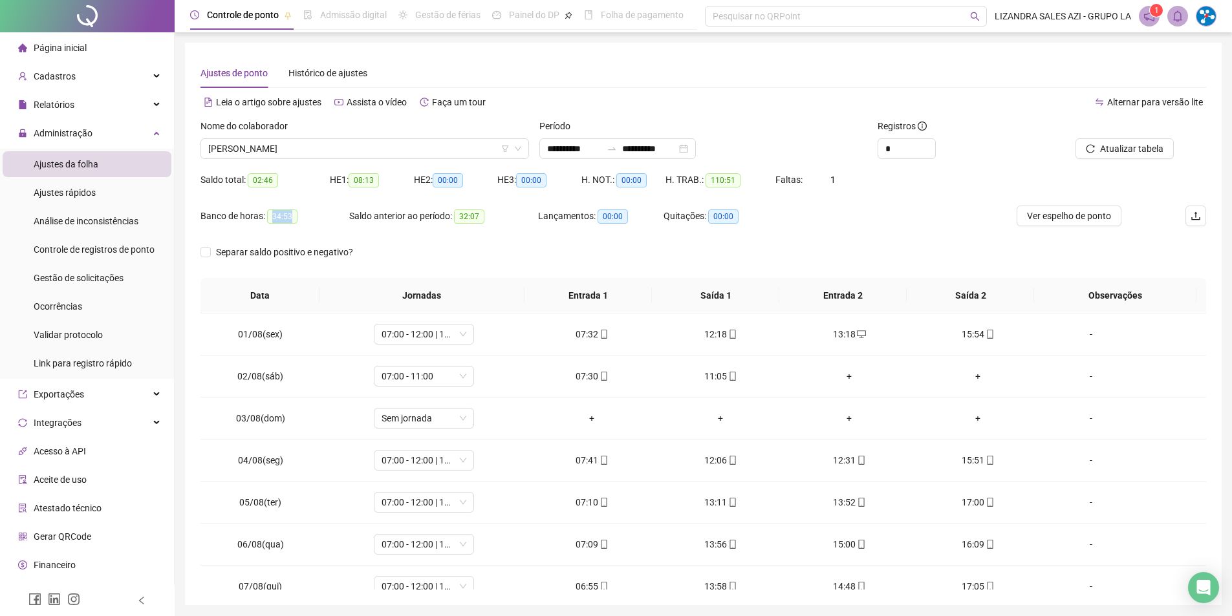
drag, startPoint x: 269, startPoint y: 216, endPoint x: 314, endPoint y: 215, distance: 44.6
click at [314, 215] on div "Banco de horas: 34:53" at bounding box center [275, 216] width 149 height 15
click at [344, 151] on span "[PERSON_NAME]" at bounding box center [364, 148] width 313 height 19
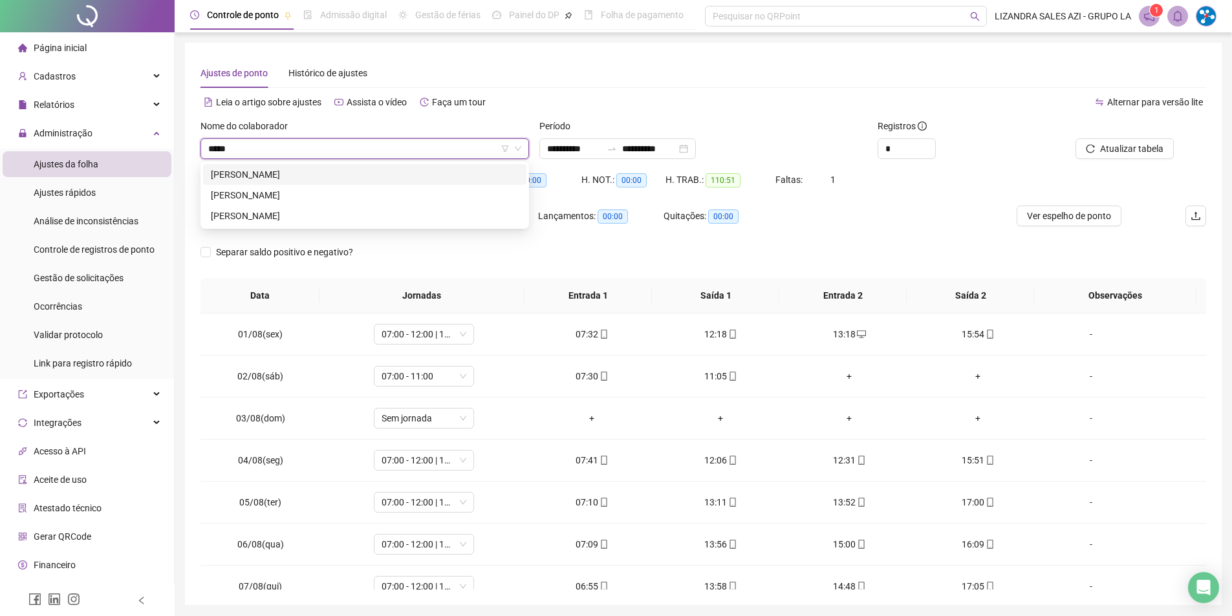
type input "******"
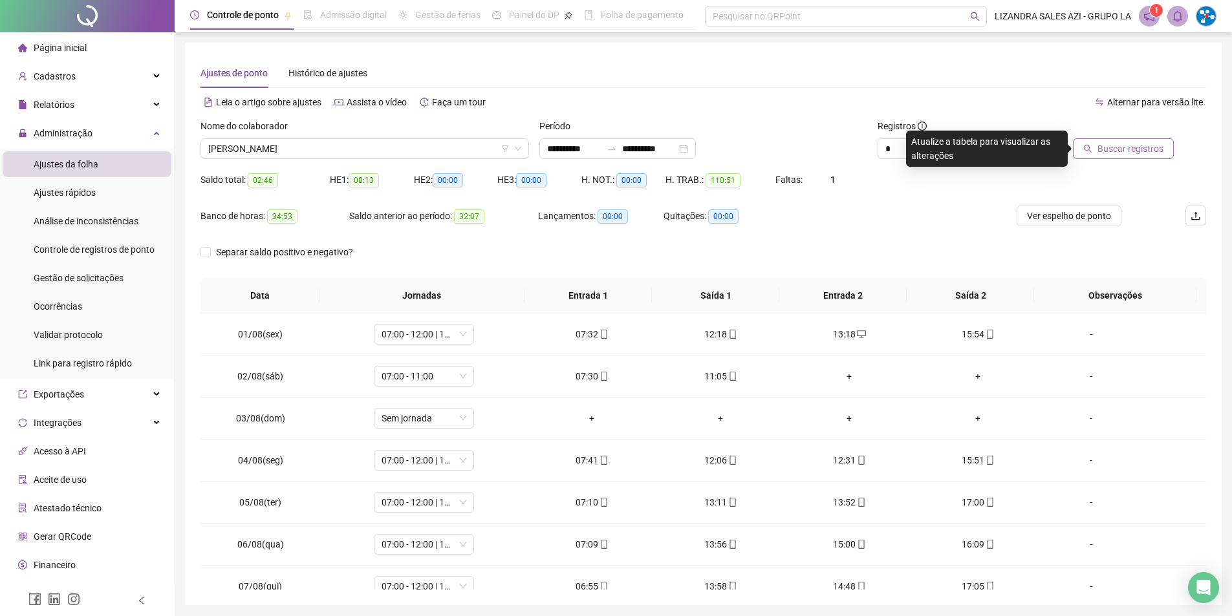
click at [1168, 155] on button "Buscar registros" at bounding box center [1123, 148] width 101 height 21
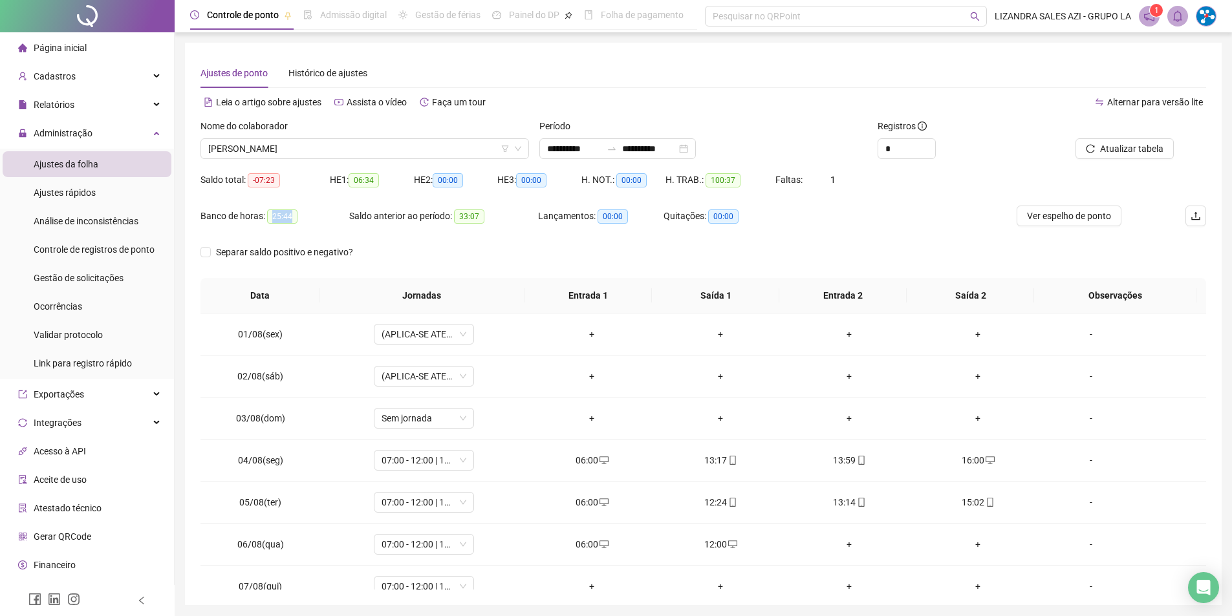
drag, startPoint x: 267, startPoint y: 215, endPoint x: 303, endPoint y: 212, distance: 36.4
click at [303, 212] on div "Banco de horas: 25:44" at bounding box center [275, 216] width 149 height 15
click at [371, 159] on div "Nome do colaborador [PERSON_NAME]" at bounding box center [364, 144] width 339 height 50
click at [379, 150] on span "[PERSON_NAME]" at bounding box center [364, 148] width 313 height 19
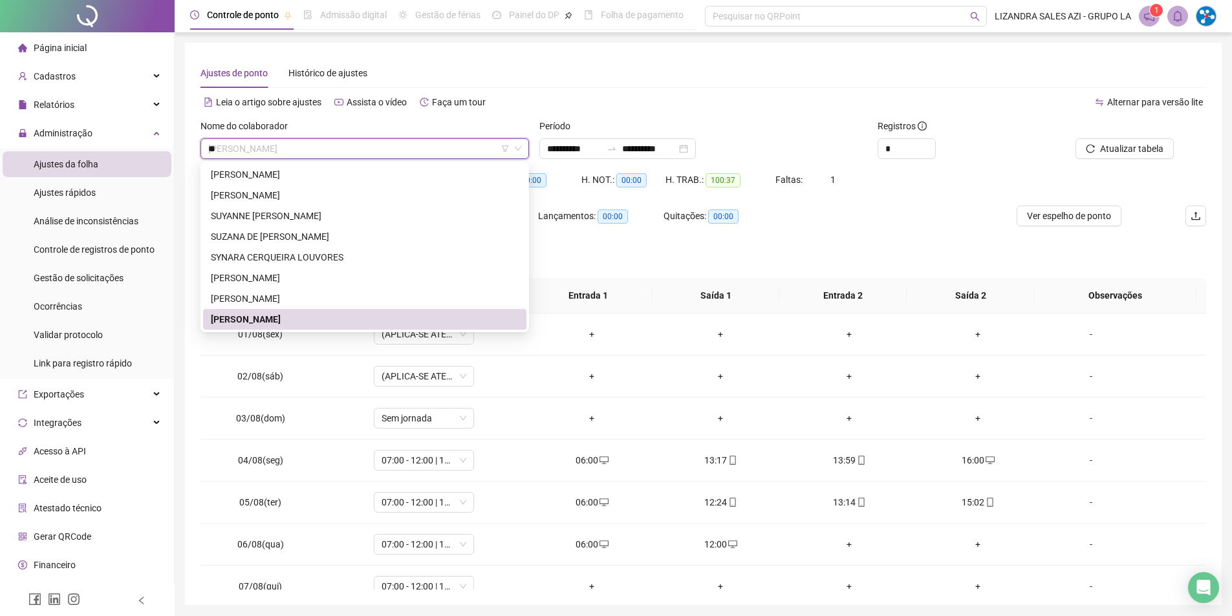
scroll to position [890, 0]
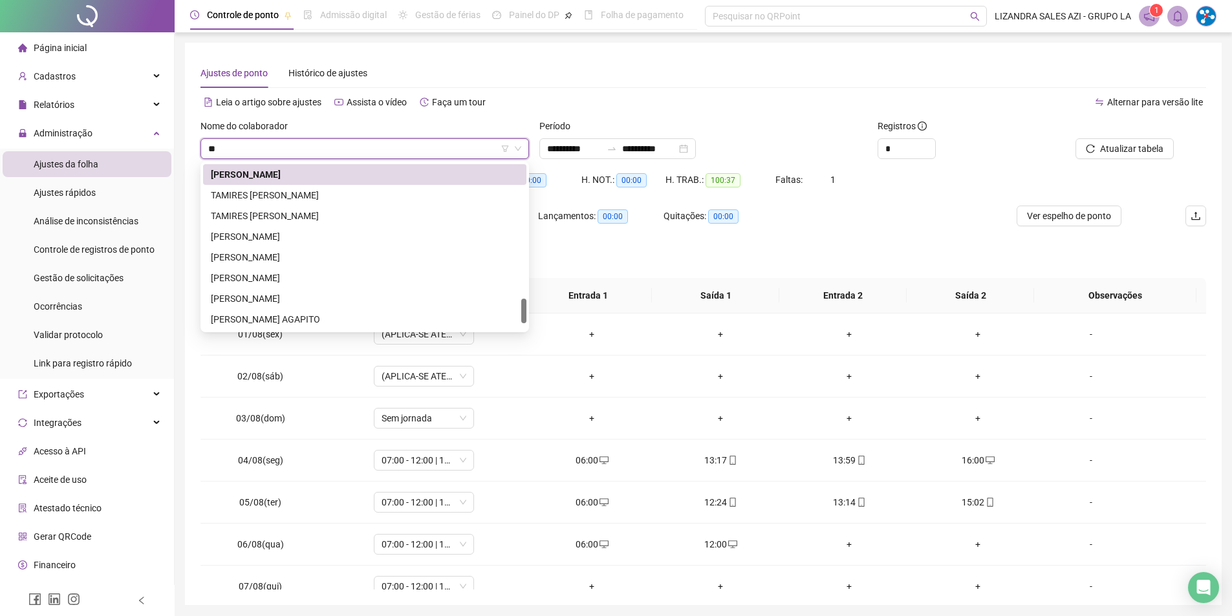
type input "***"
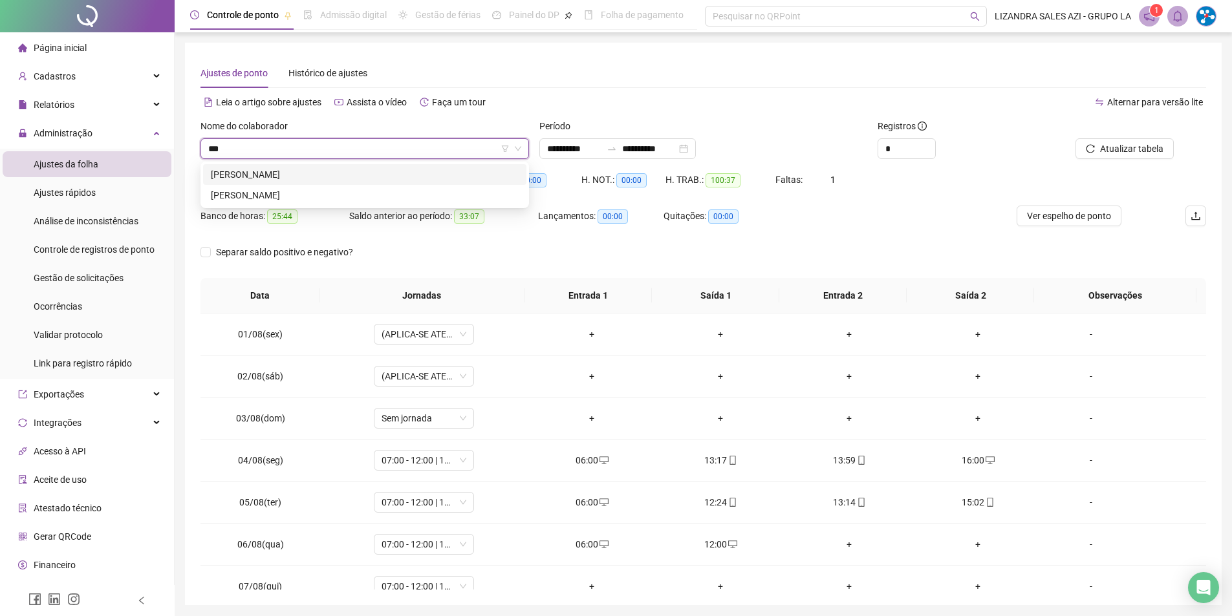
click at [400, 172] on div "[PERSON_NAME]" at bounding box center [365, 175] width 308 height 14
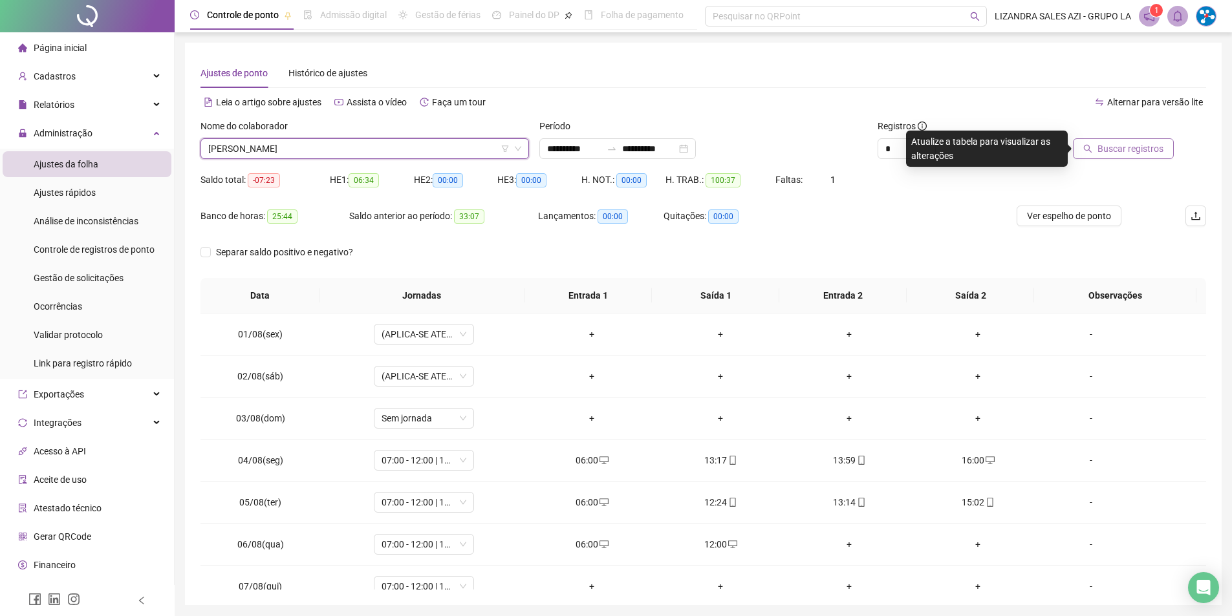
click at [1145, 147] on span "Buscar registros" at bounding box center [1131, 149] width 66 height 14
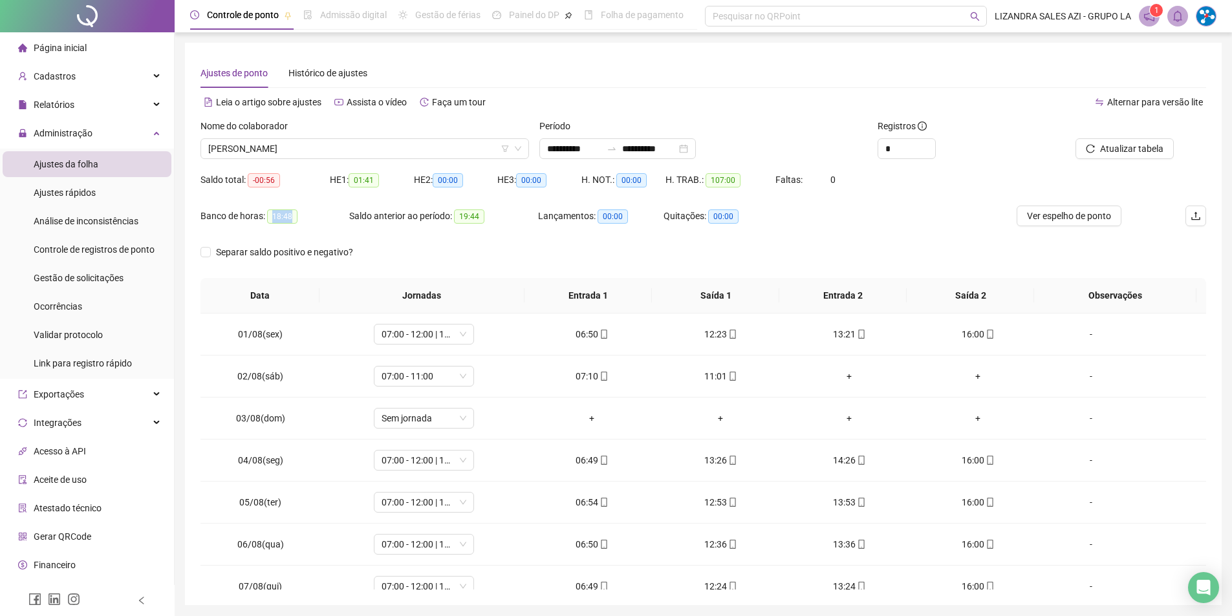
drag, startPoint x: 272, startPoint y: 217, endPoint x: 311, endPoint y: 214, distance: 39.6
click at [311, 214] on div "Banco de horas: 18:48" at bounding box center [275, 216] width 149 height 15
click at [353, 155] on span "[PERSON_NAME]" at bounding box center [364, 148] width 313 height 19
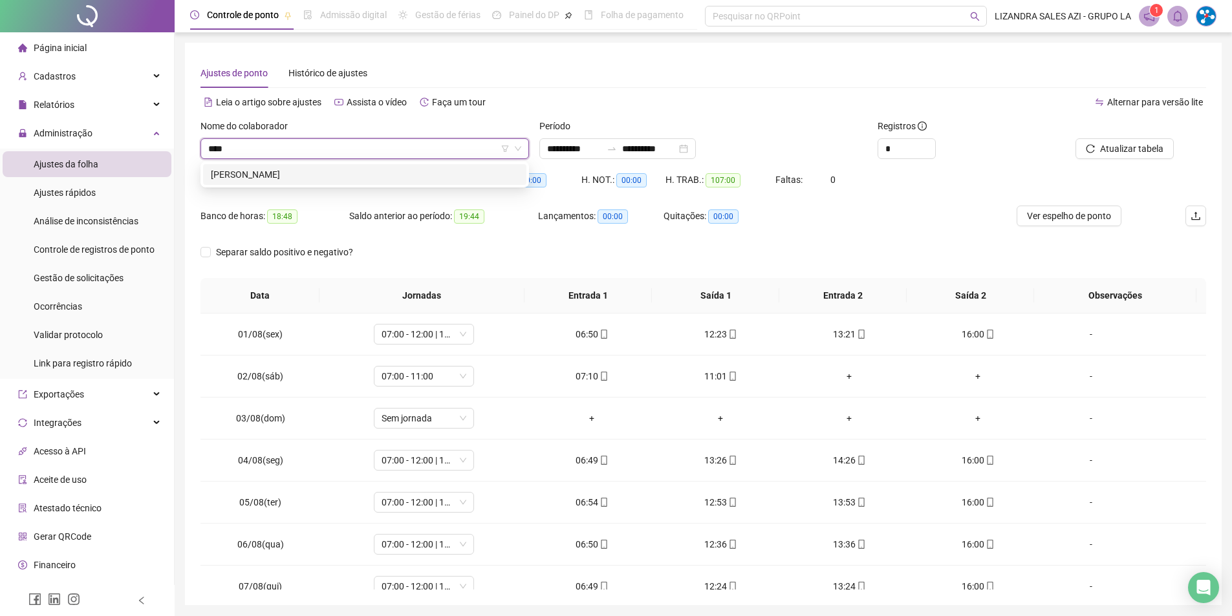
type input "*****"
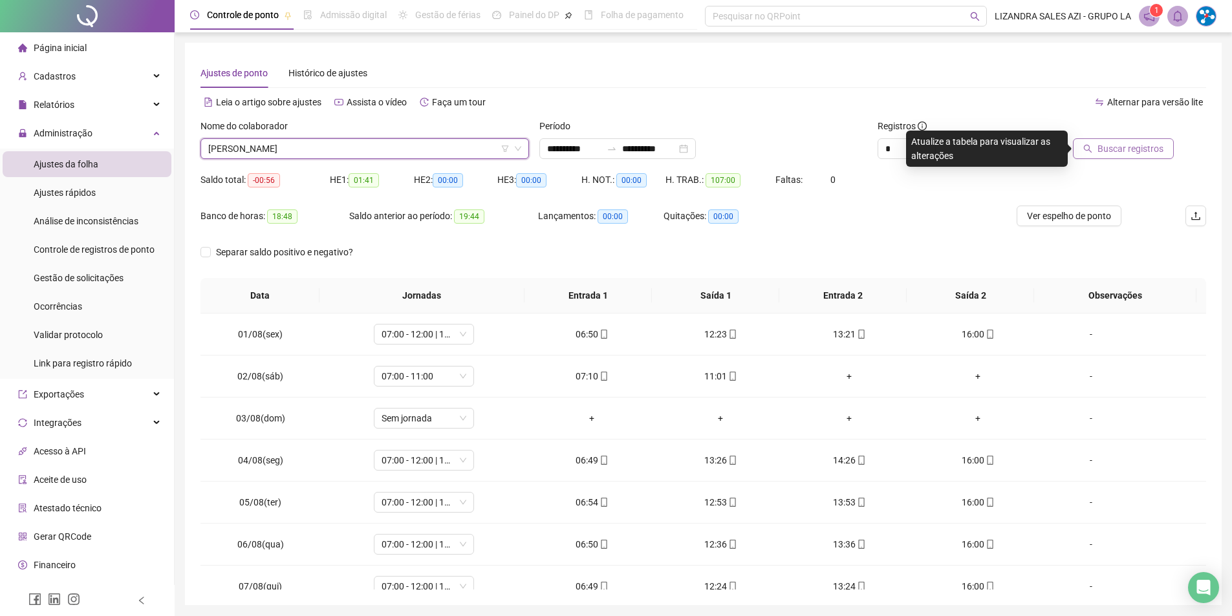
click at [1126, 153] on span "Buscar registros" at bounding box center [1131, 149] width 66 height 14
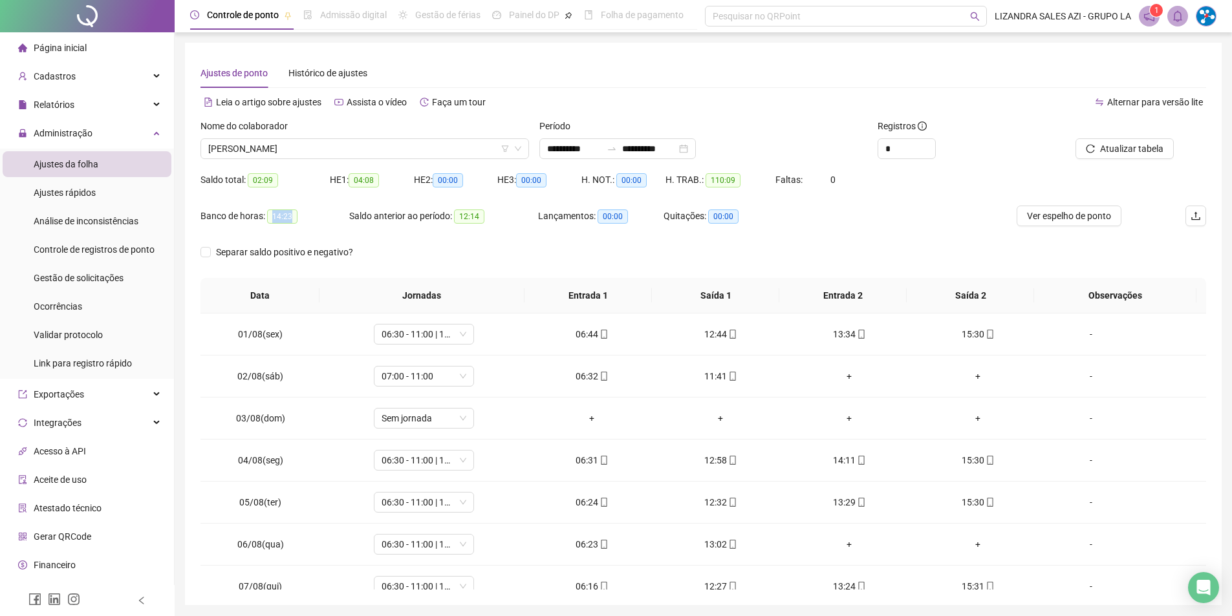
drag, startPoint x: 267, startPoint y: 215, endPoint x: 313, endPoint y: 218, distance: 46.7
click at [313, 218] on div "Banco de horas: 14:23" at bounding box center [275, 216] width 149 height 15
click at [329, 147] on span "[PERSON_NAME]" at bounding box center [364, 148] width 313 height 19
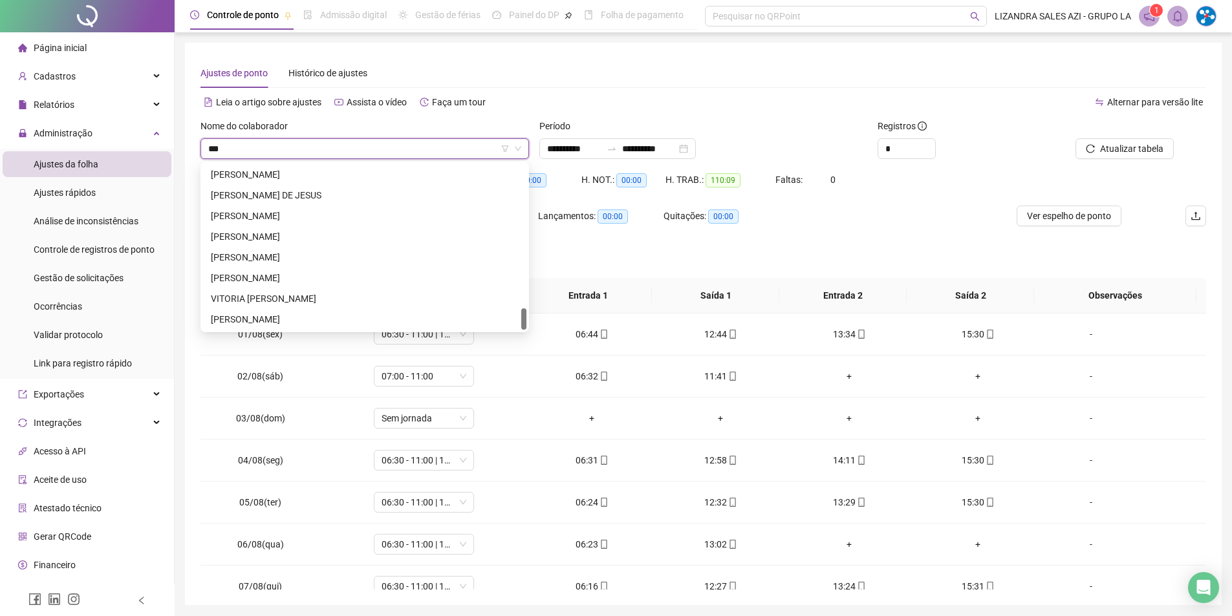
scroll to position [21, 0]
type input "****"
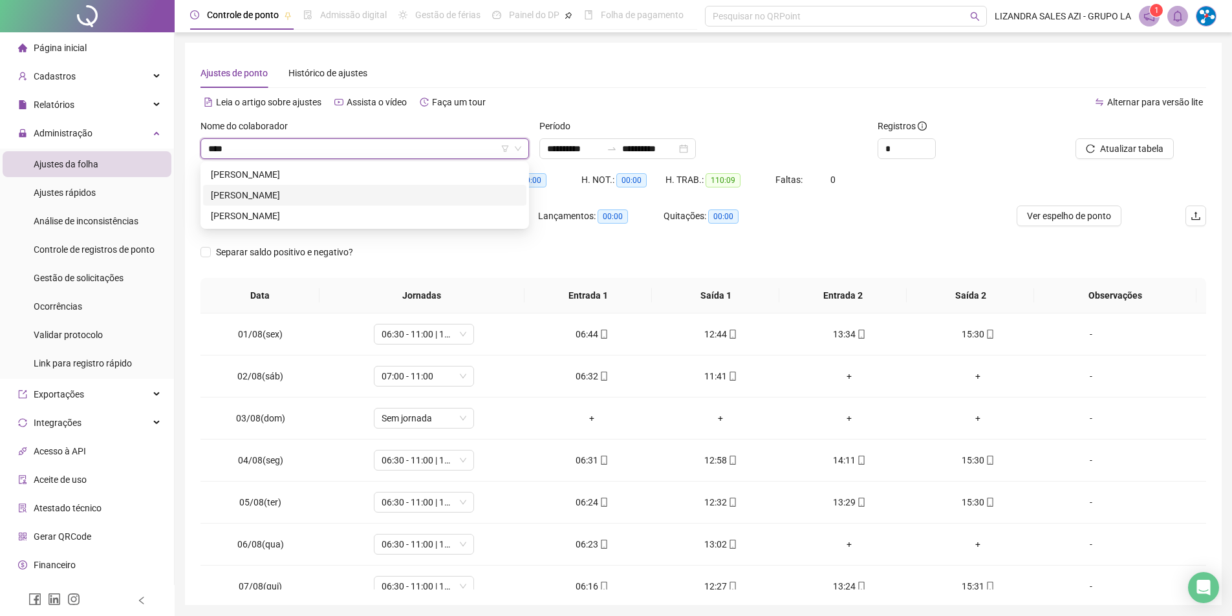
click at [349, 197] on div "[PERSON_NAME]" at bounding box center [365, 195] width 308 height 14
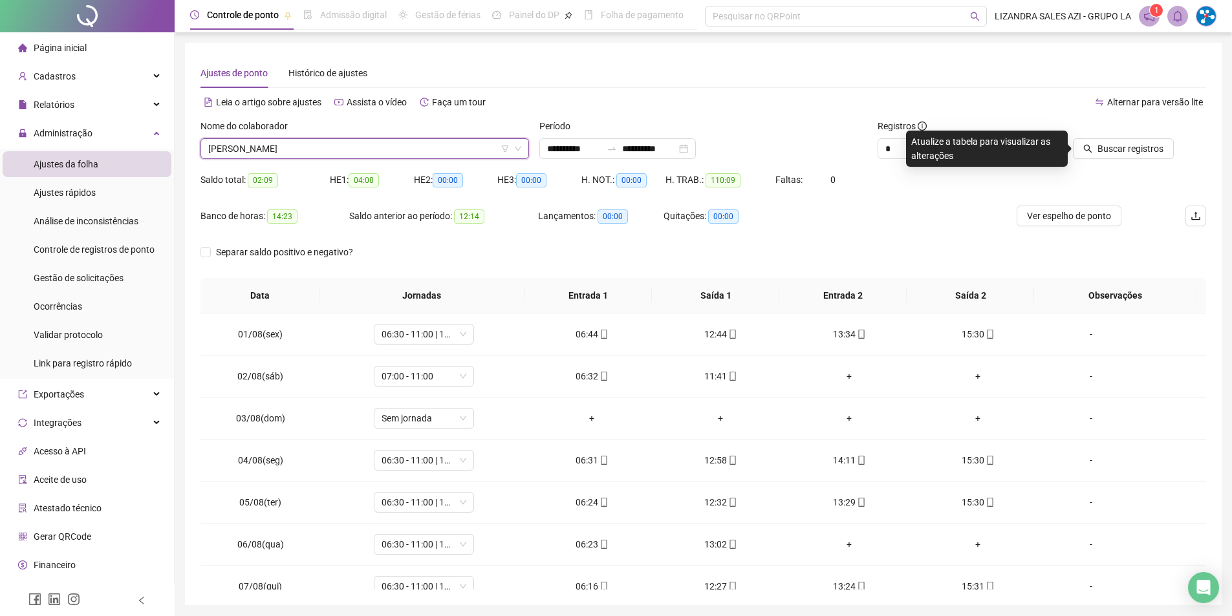
click at [1126, 160] on div "Buscar registros" at bounding box center [1126, 144] width 169 height 50
click at [1130, 153] on span "Buscar registros" at bounding box center [1131, 149] width 66 height 14
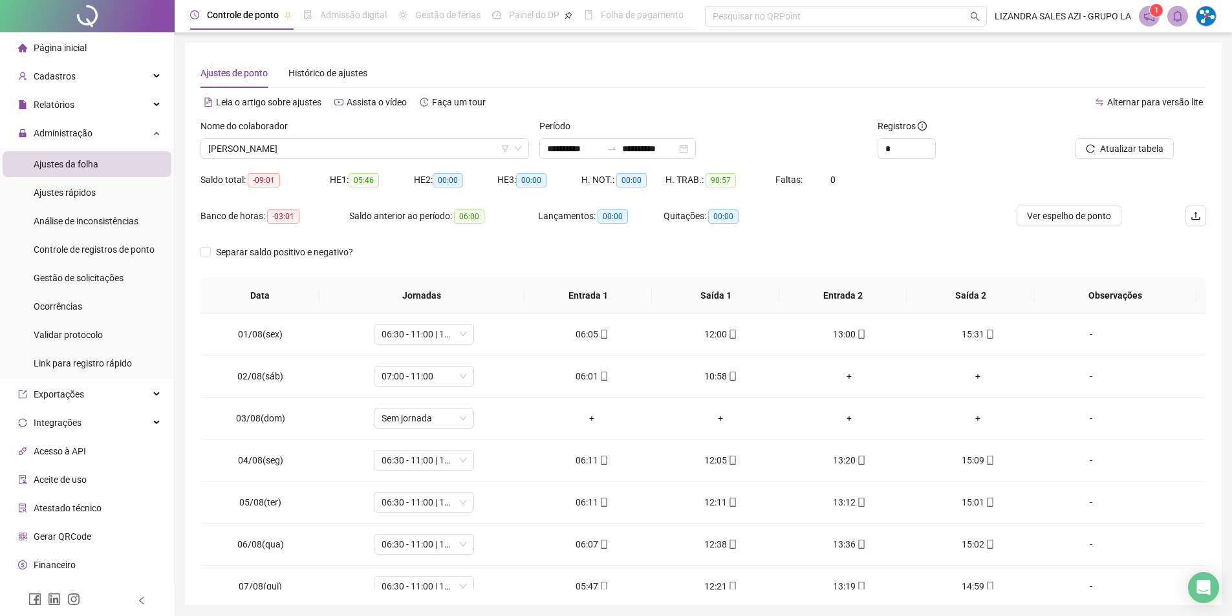
click at [276, 214] on span "-03:01" at bounding box center [283, 217] width 32 height 14
drag, startPoint x: 271, startPoint y: 216, endPoint x: 309, endPoint y: 215, distance: 38.2
click at [309, 215] on div "Banco de horas: -03:01" at bounding box center [275, 216] width 149 height 15
click at [397, 157] on span "[PERSON_NAME]" at bounding box center [364, 148] width 313 height 19
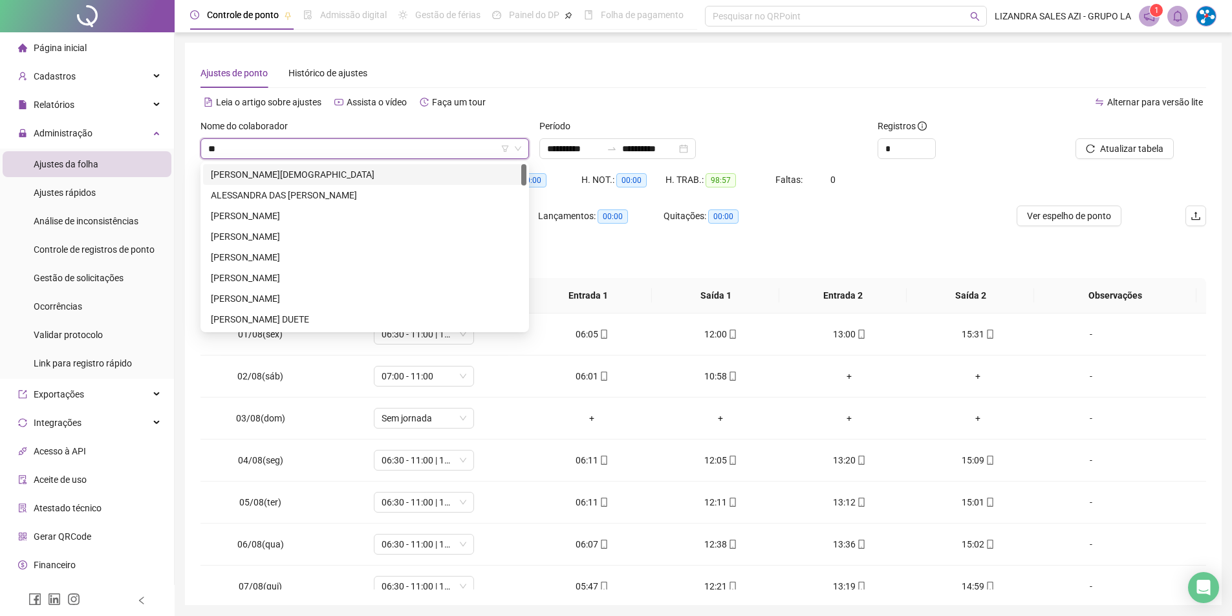
type input "*"
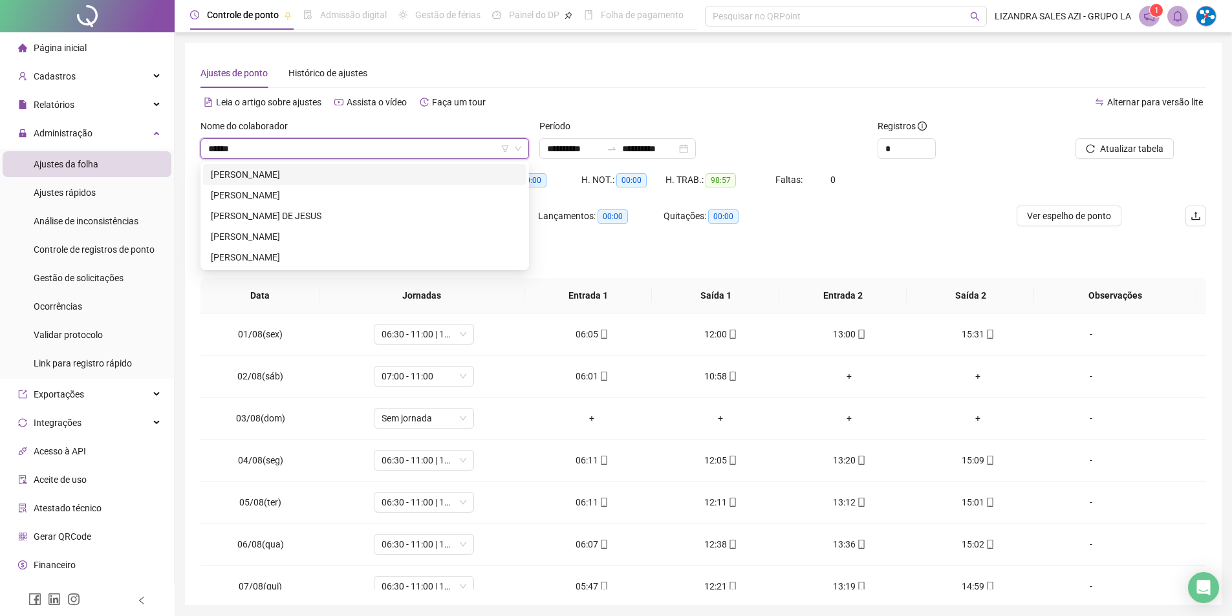
type input "*******"
click at [360, 197] on div "[PERSON_NAME]" at bounding box center [365, 195] width 308 height 14
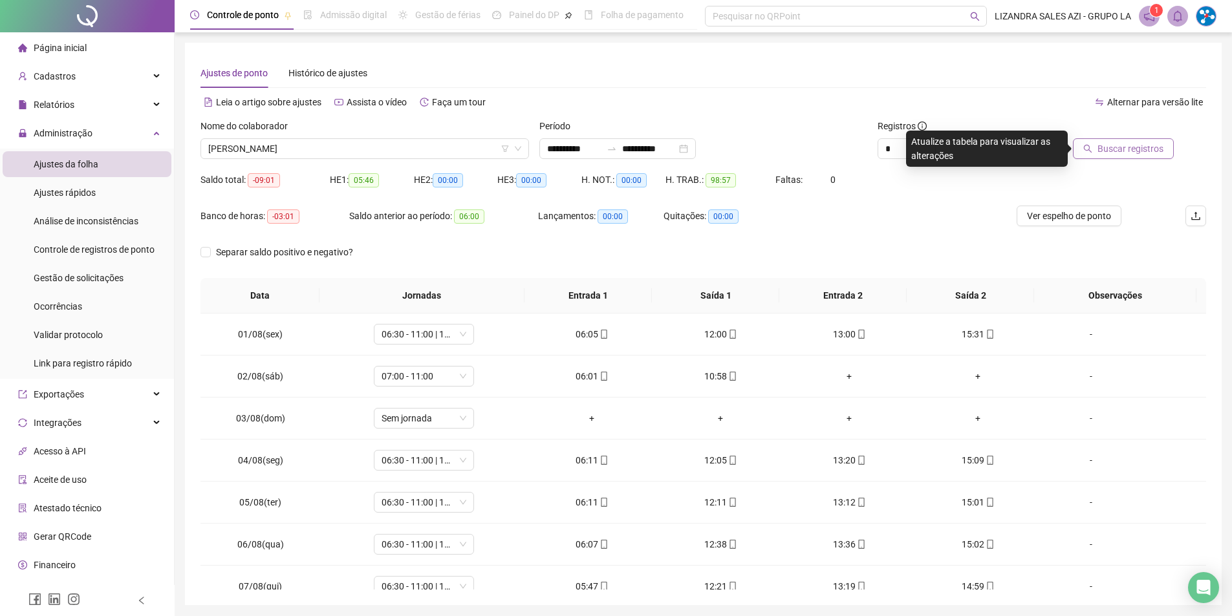
click at [1106, 158] on button "Buscar registros" at bounding box center [1123, 148] width 101 height 21
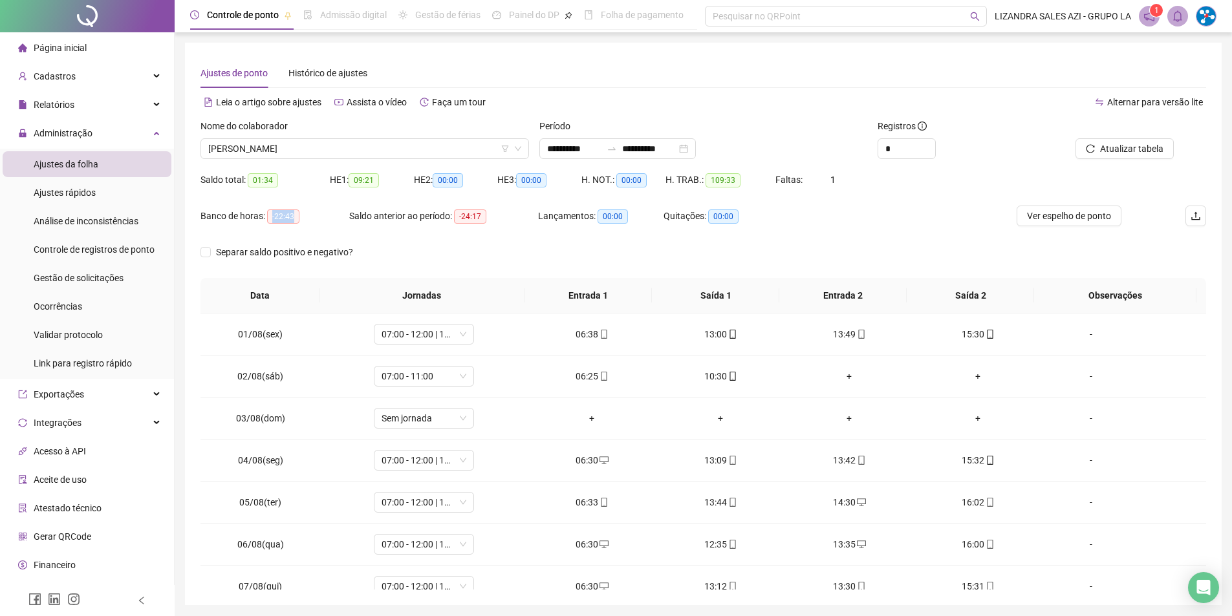
drag, startPoint x: 272, startPoint y: 215, endPoint x: 307, endPoint y: 215, distance: 34.9
click at [307, 215] on div "Banco de horas: -22:43" at bounding box center [275, 216] width 149 height 15
click at [344, 149] on span "[PERSON_NAME]" at bounding box center [364, 148] width 313 height 19
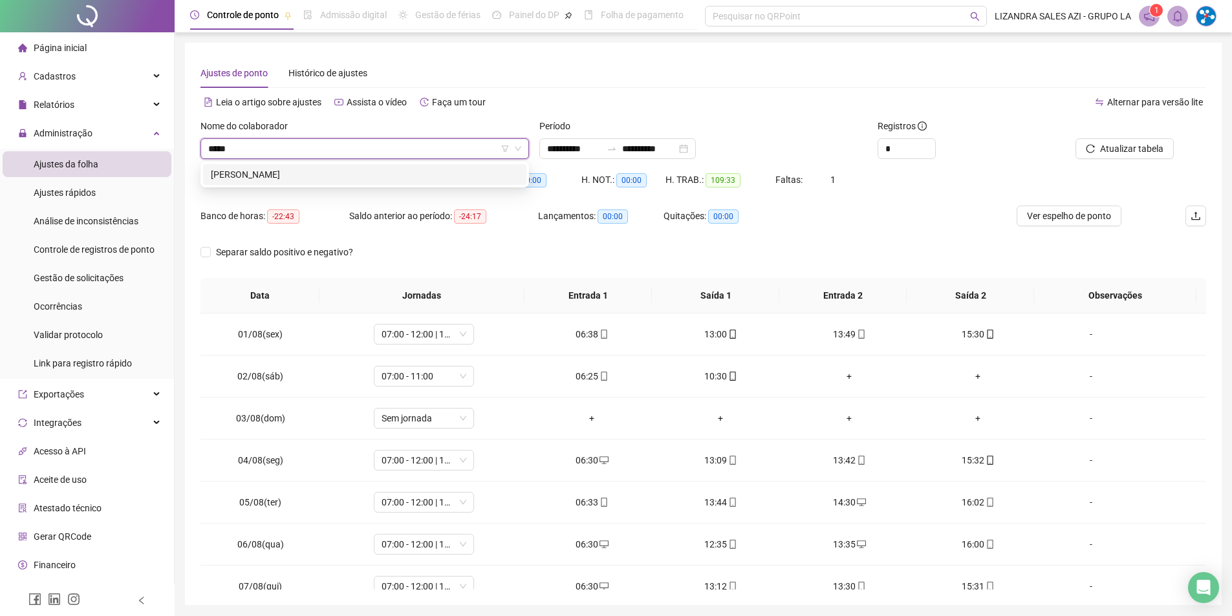
type input "******"
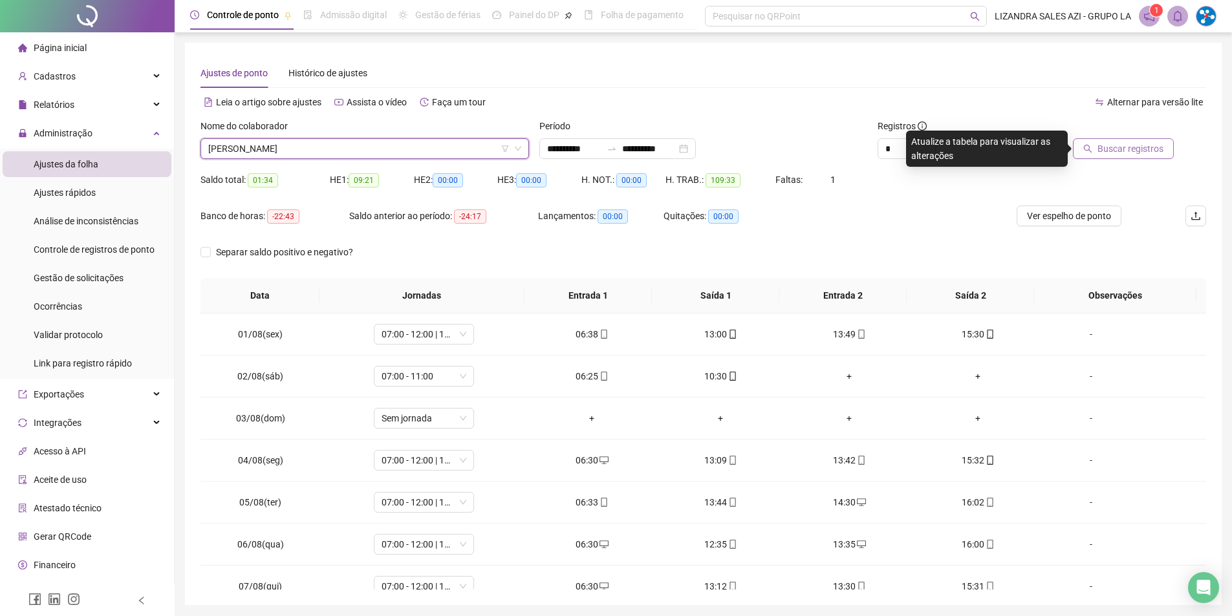
click at [1173, 146] on button "Buscar registros" at bounding box center [1123, 148] width 101 height 21
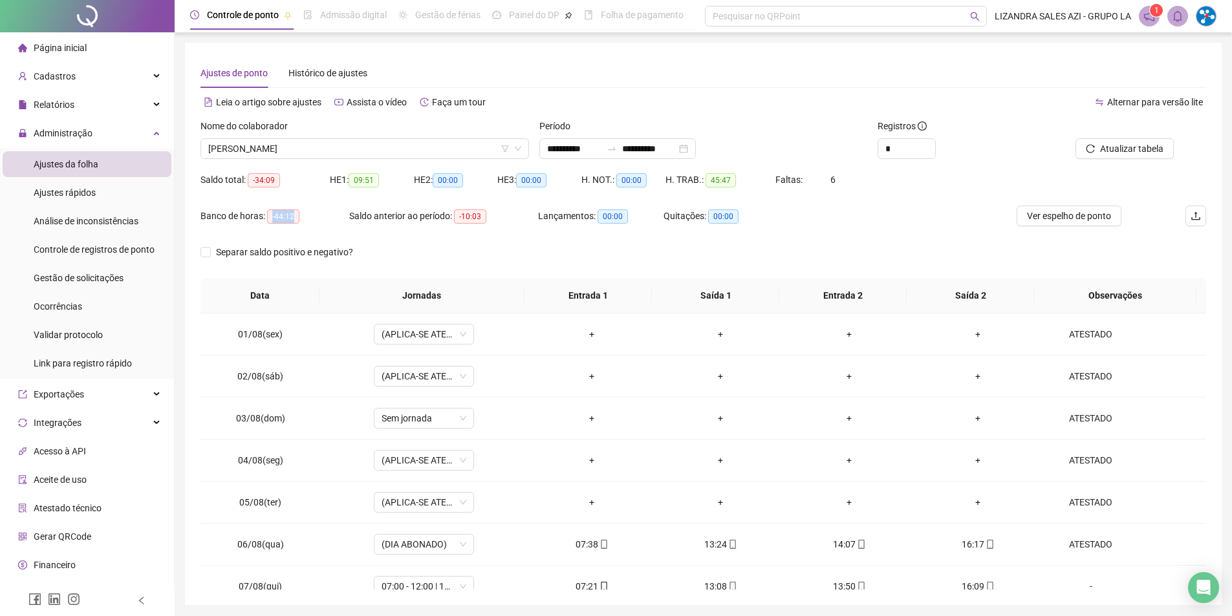
drag, startPoint x: 270, startPoint y: 214, endPoint x: 293, endPoint y: 213, distance: 23.3
click at [293, 213] on span "-44:12" at bounding box center [283, 217] width 32 height 14
click at [357, 149] on span "[PERSON_NAME]" at bounding box center [364, 148] width 313 height 19
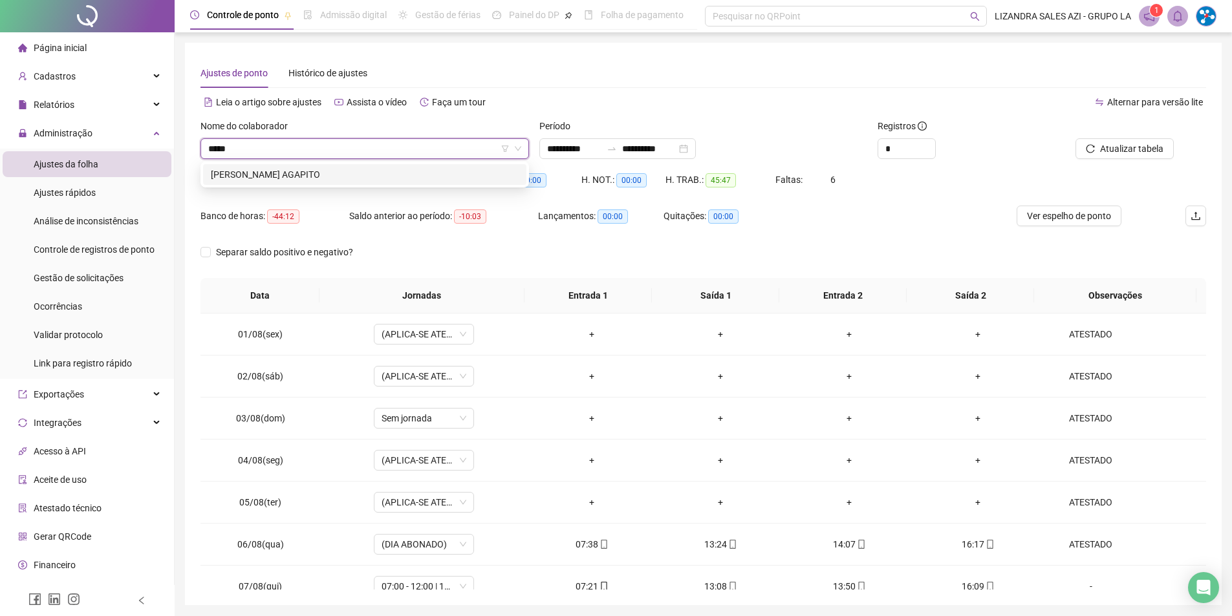
type input "******"
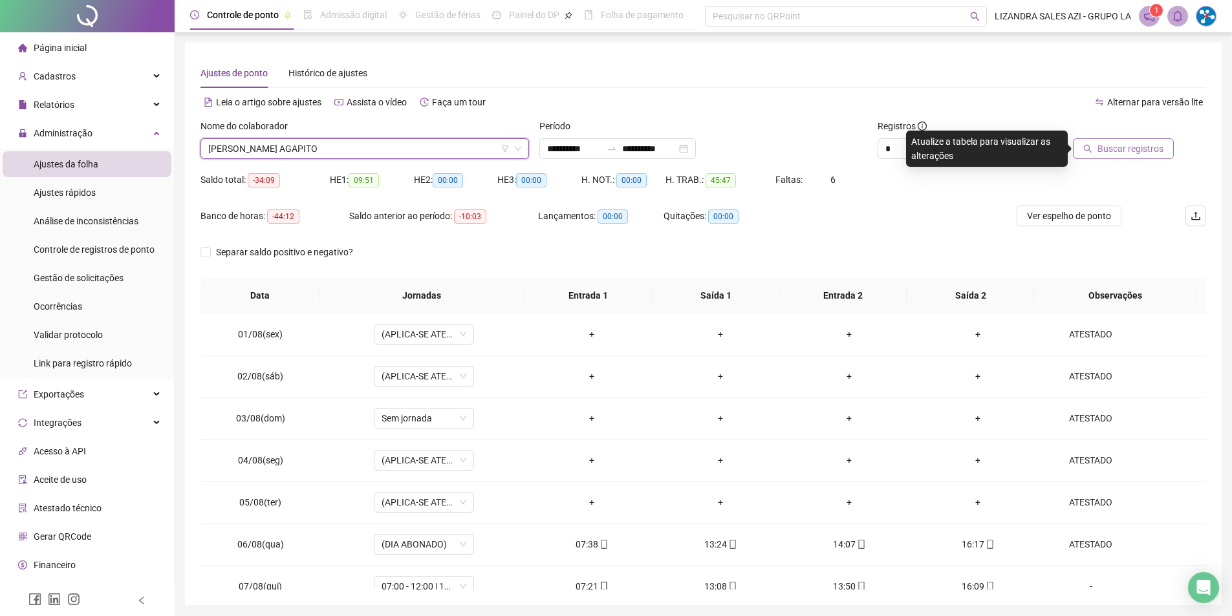
click at [1092, 149] on icon "search" at bounding box center [1088, 149] width 8 height 8
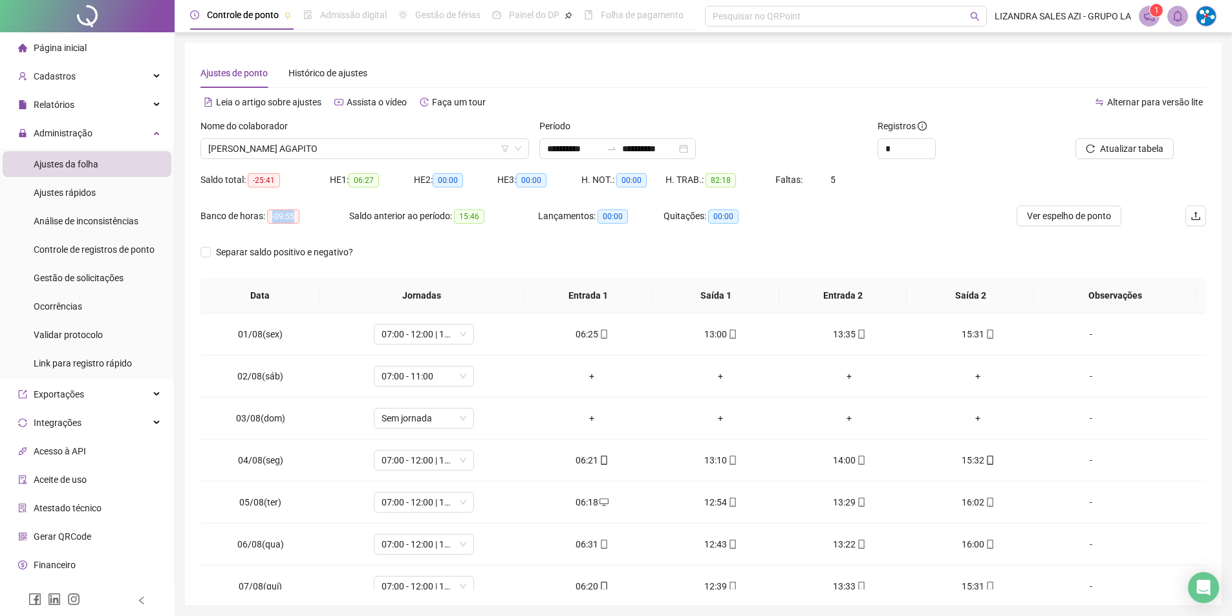
drag, startPoint x: 271, startPoint y: 213, endPoint x: 314, endPoint y: 216, distance: 42.8
click at [314, 216] on div "Banco de horas: -09:55" at bounding box center [275, 216] width 149 height 15
click at [297, 149] on span "[PERSON_NAME] AGAPITO" at bounding box center [364, 148] width 313 height 19
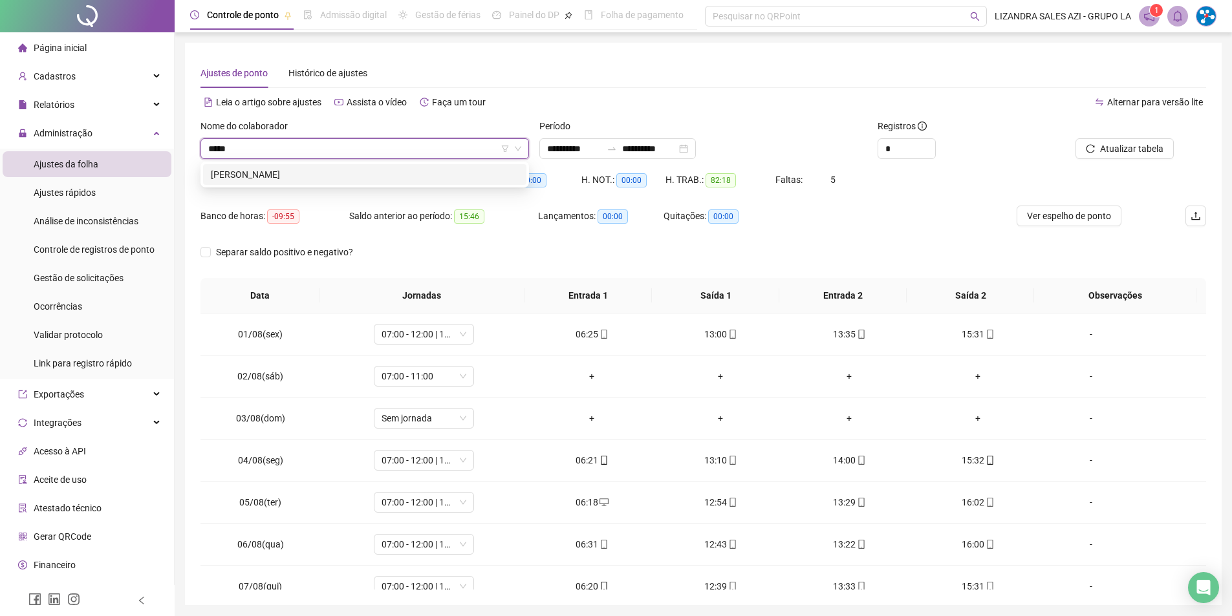
type input "******"
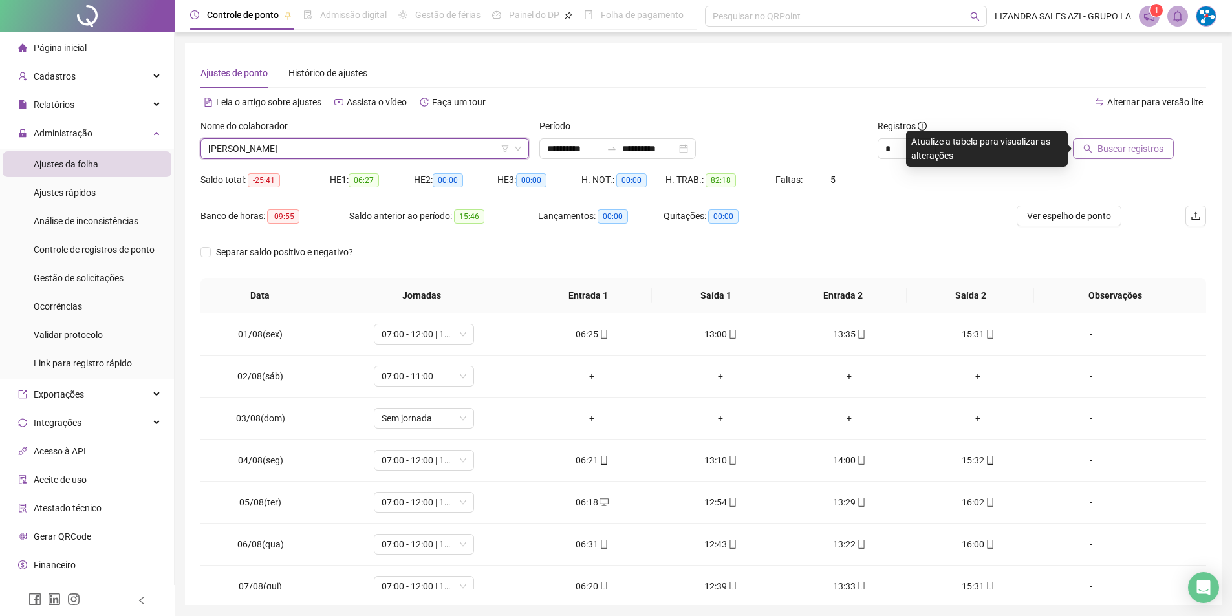
click at [1146, 149] on span "Buscar registros" at bounding box center [1131, 149] width 66 height 14
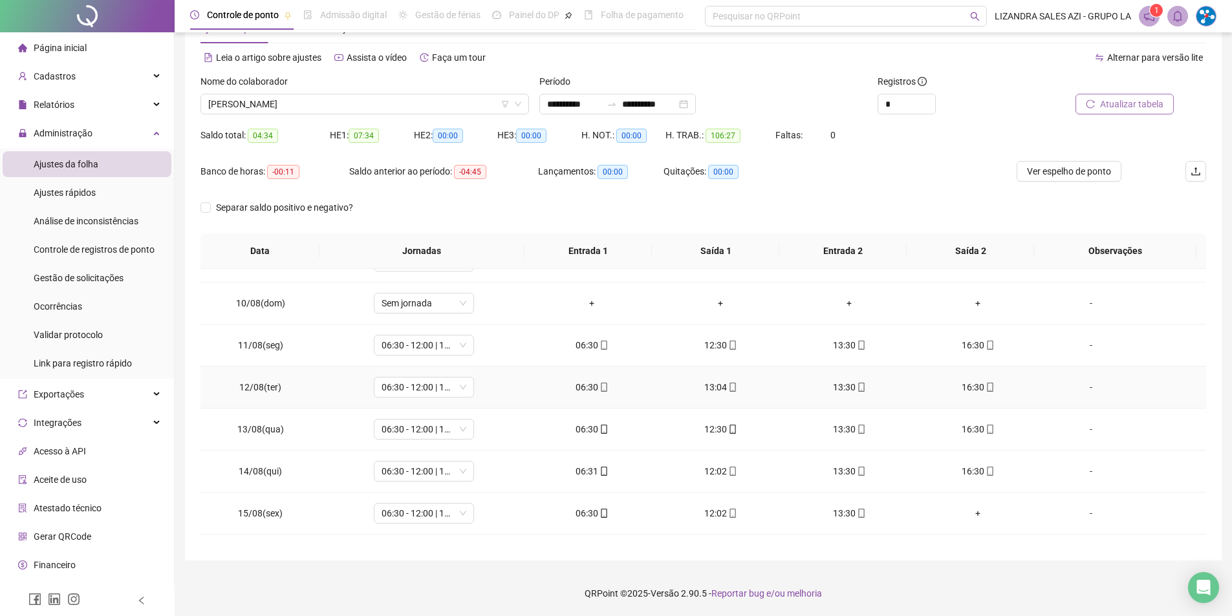
scroll to position [481, 0]
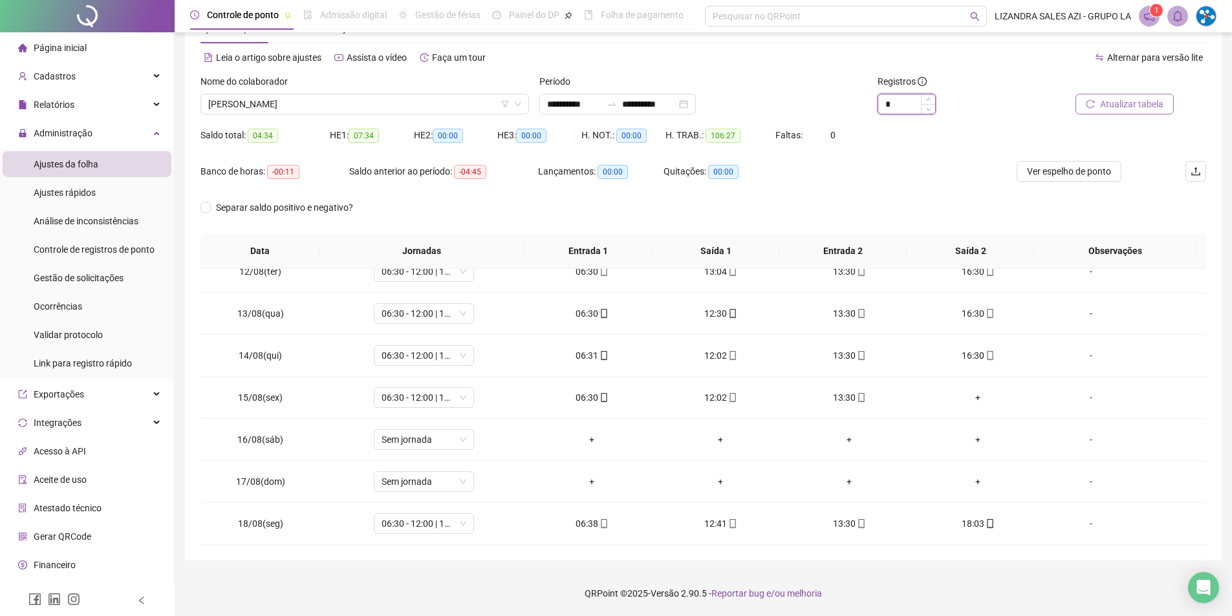
click at [925, 97] on span "Increase Value" at bounding box center [928, 99] width 14 height 10
type input "*"
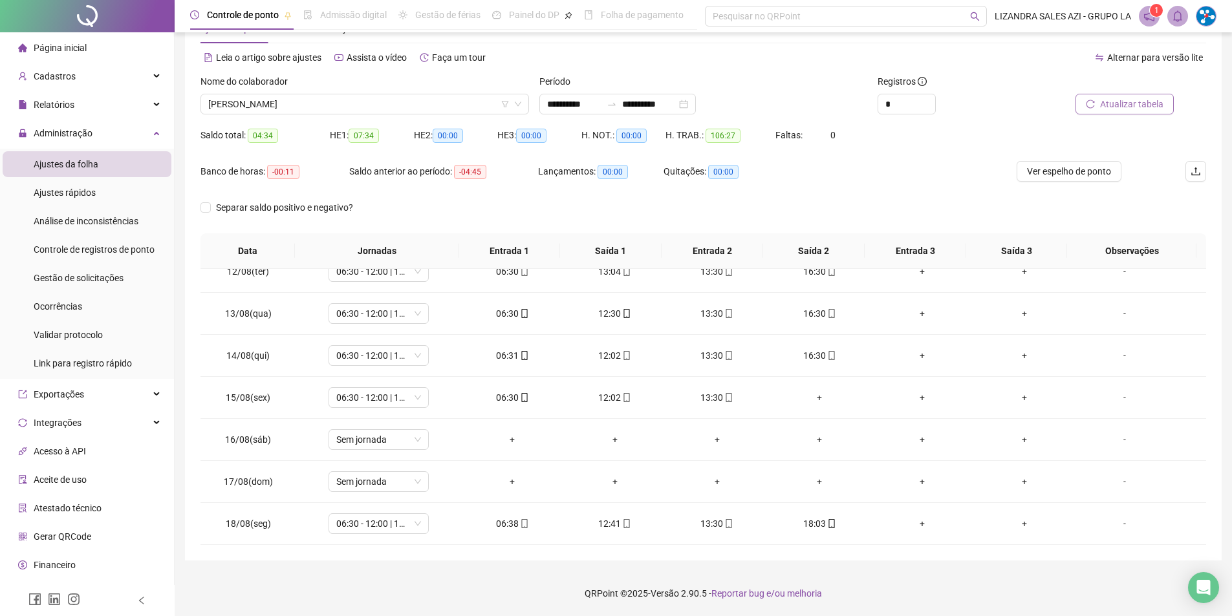
click at [853, 152] on div "Faltas: 0" at bounding box center [818, 143] width 84 height 36
click at [815, 525] on div "18:03" at bounding box center [820, 524] width 82 height 14
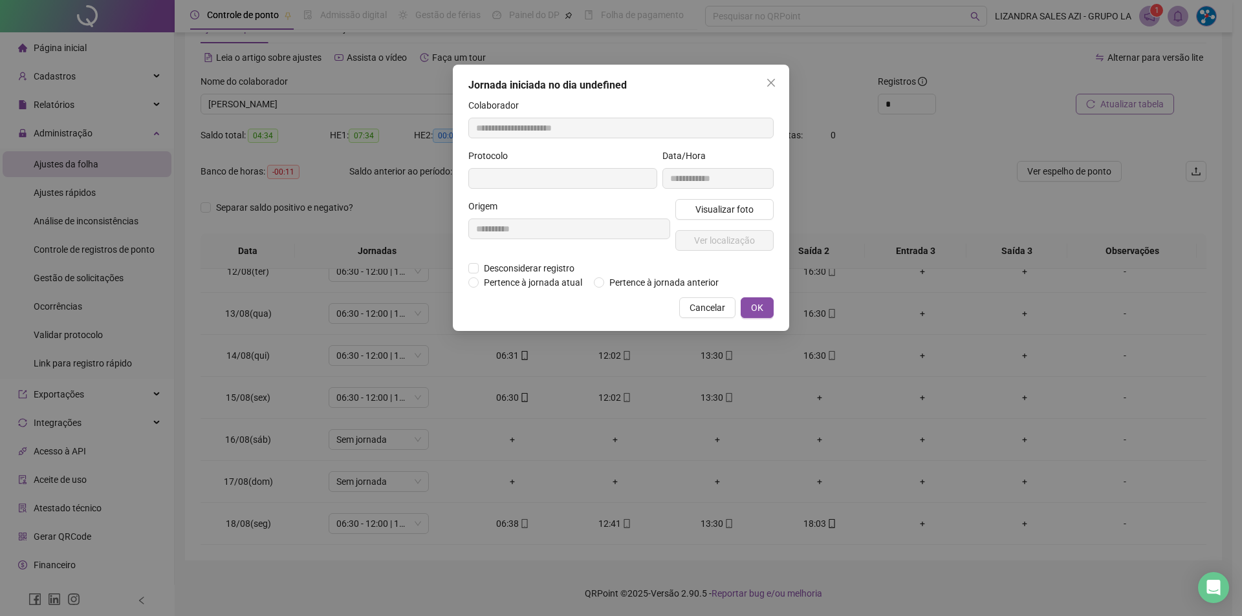
type input "**********"
click at [714, 305] on span "Cancelar" at bounding box center [708, 309] width 36 height 14
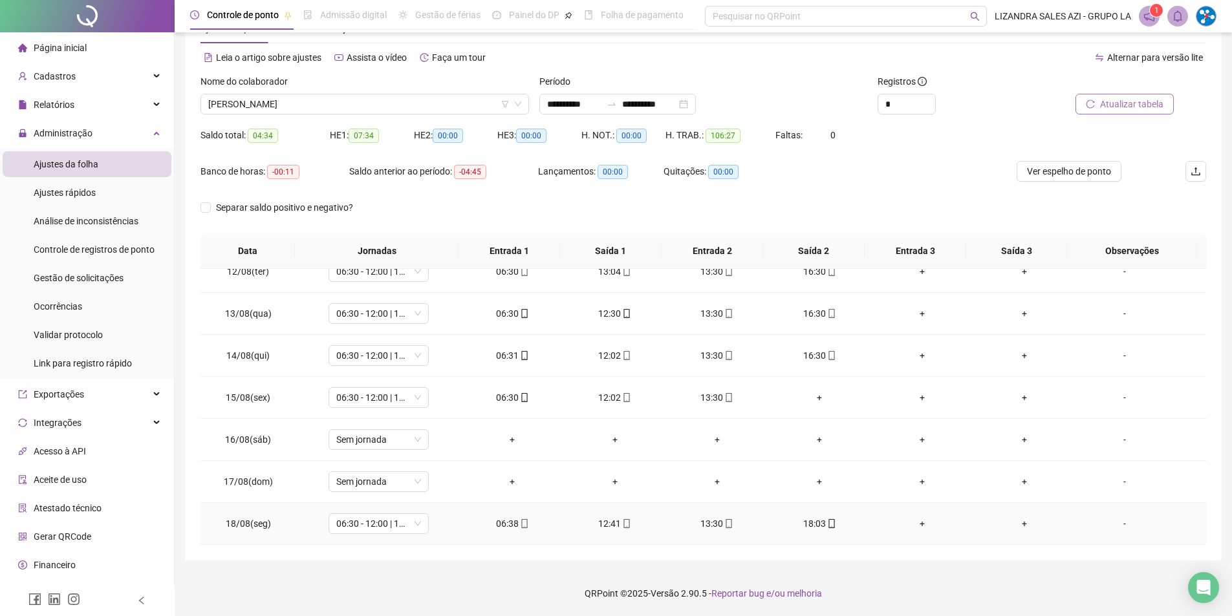
click at [807, 527] on div "18:03" at bounding box center [820, 524] width 82 height 14
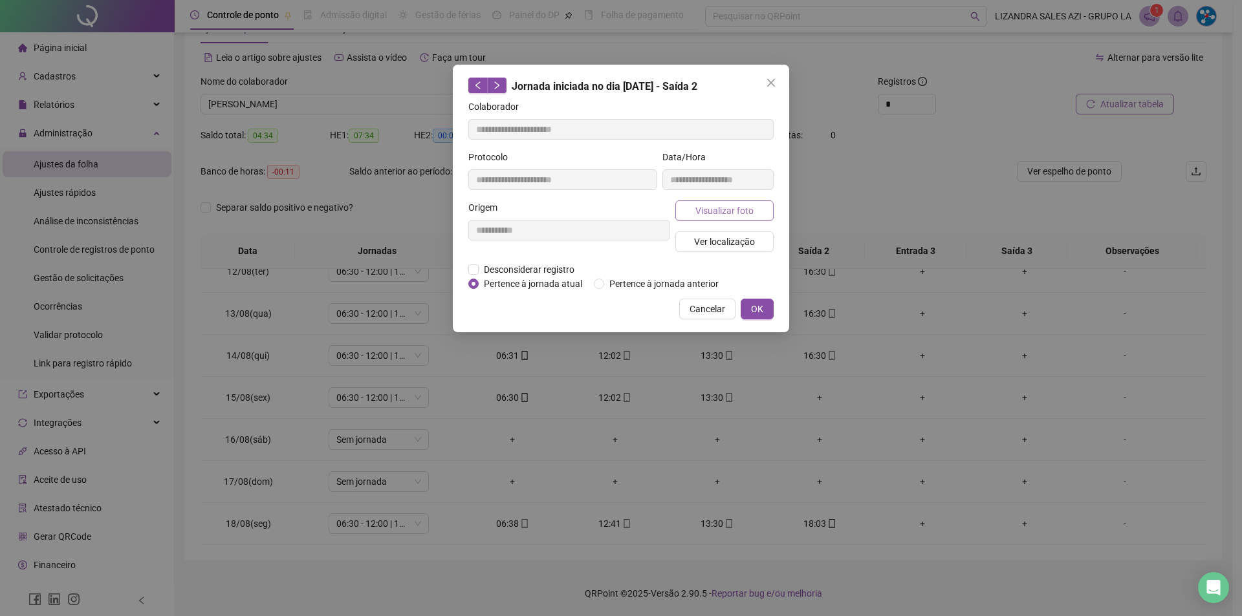
click at [736, 212] on span "Visualizar foto" at bounding box center [724, 211] width 58 height 14
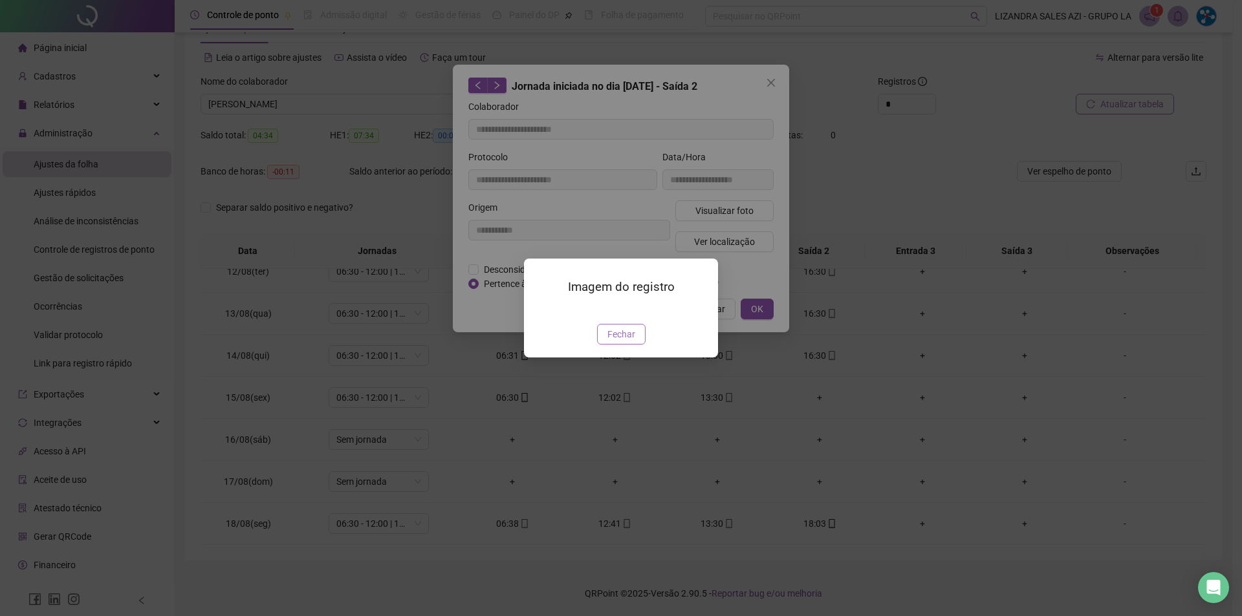
click at [620, 342] on span "Fechar" at bounding box center [621, 334] width 28 height 14
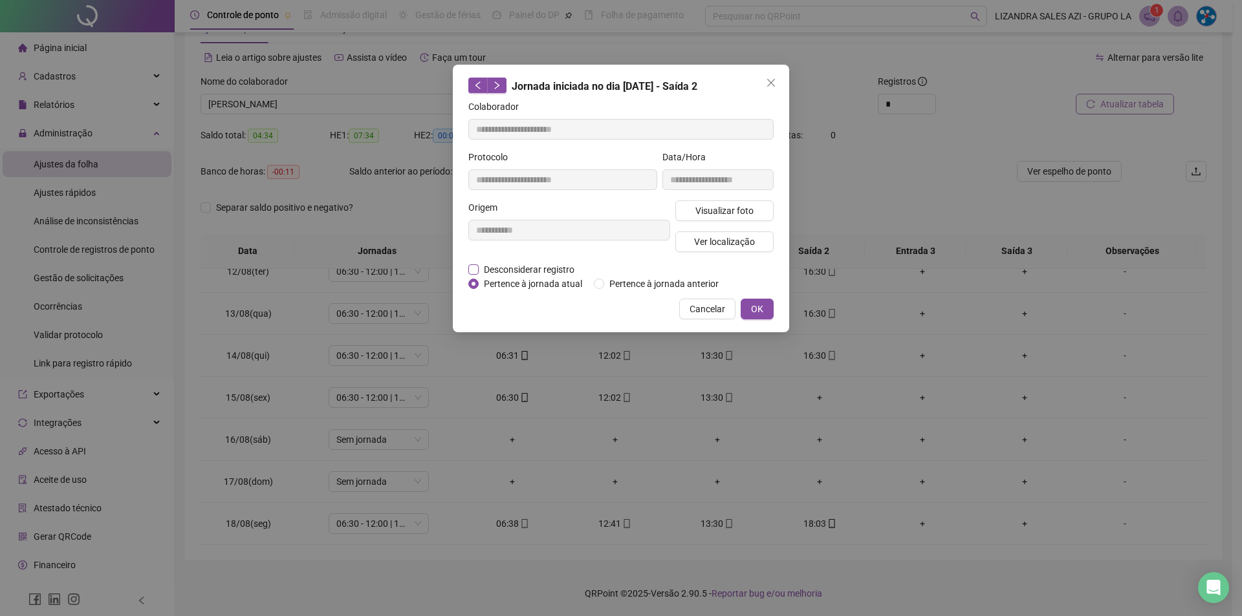
click at [540, 272] on span "Desconsiderar registro" at bounding box center [529, 270] width 101 height 14
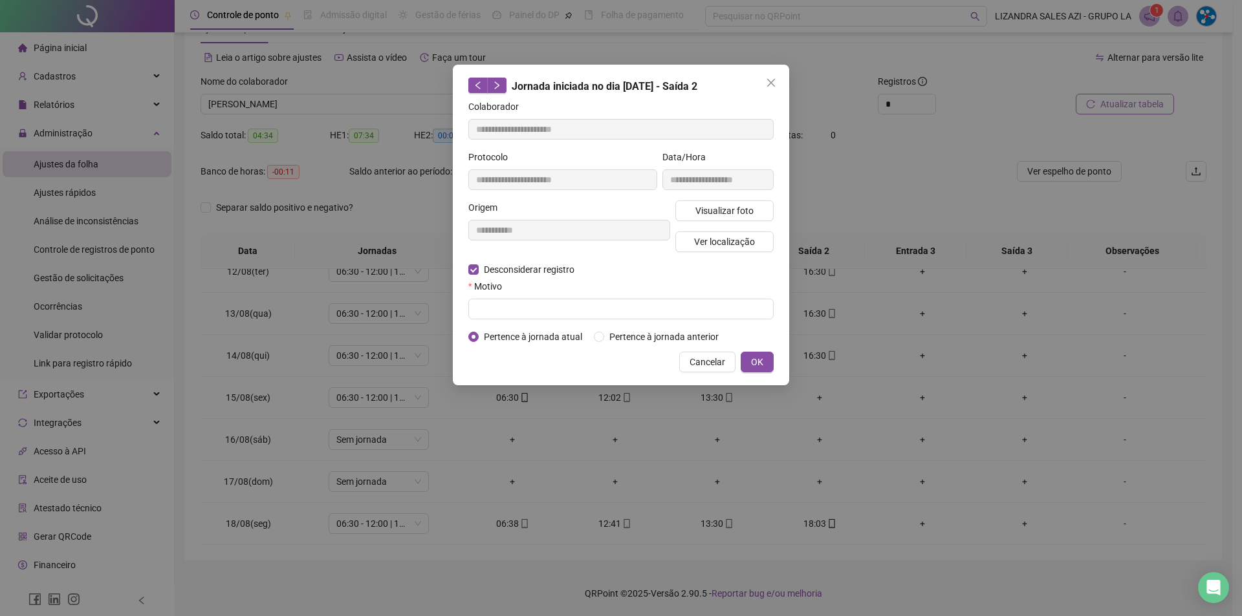
click at [682, 321] on form "**********" at bounding box center [620, 222] width 305 height 245
click at [692, 314] on input "text" at bounding box center [620, 309] width 305 height 21
type input "*"
click at [764, 360] on button "OK" at bounding box center [757, 362] width 33 height 21
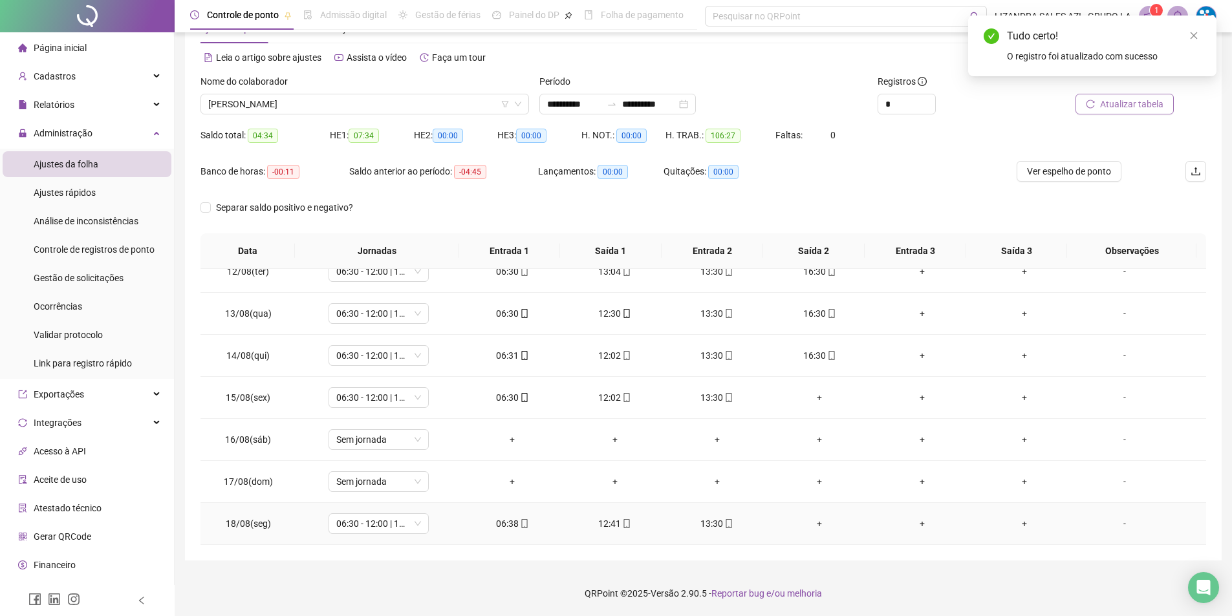
click at [812, 521] on div "+" at bounding box center [820, 524] width 82 height 14
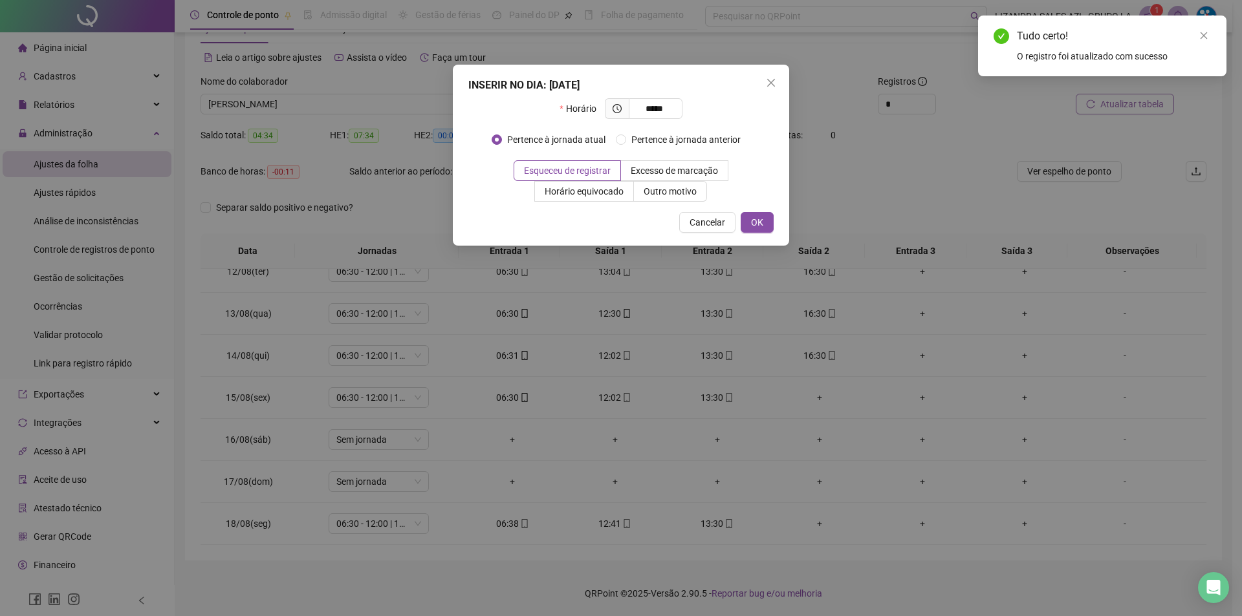
type input "*****"
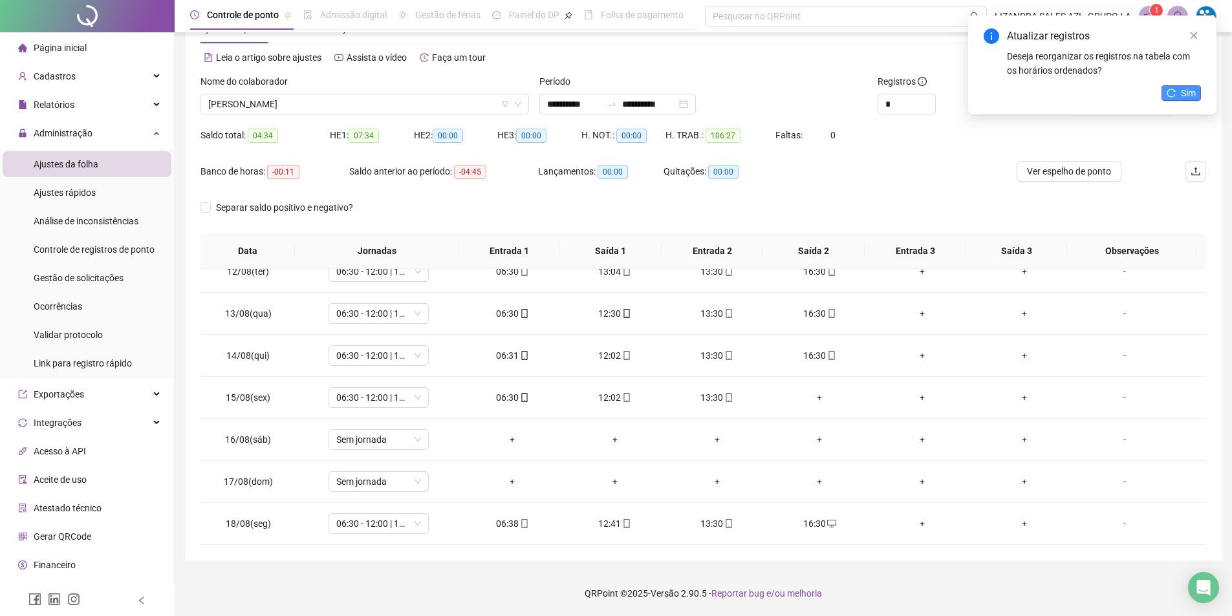
click at [1174, 87] on button "Sim" at bounding box center [1181, 93] width 39 height 16
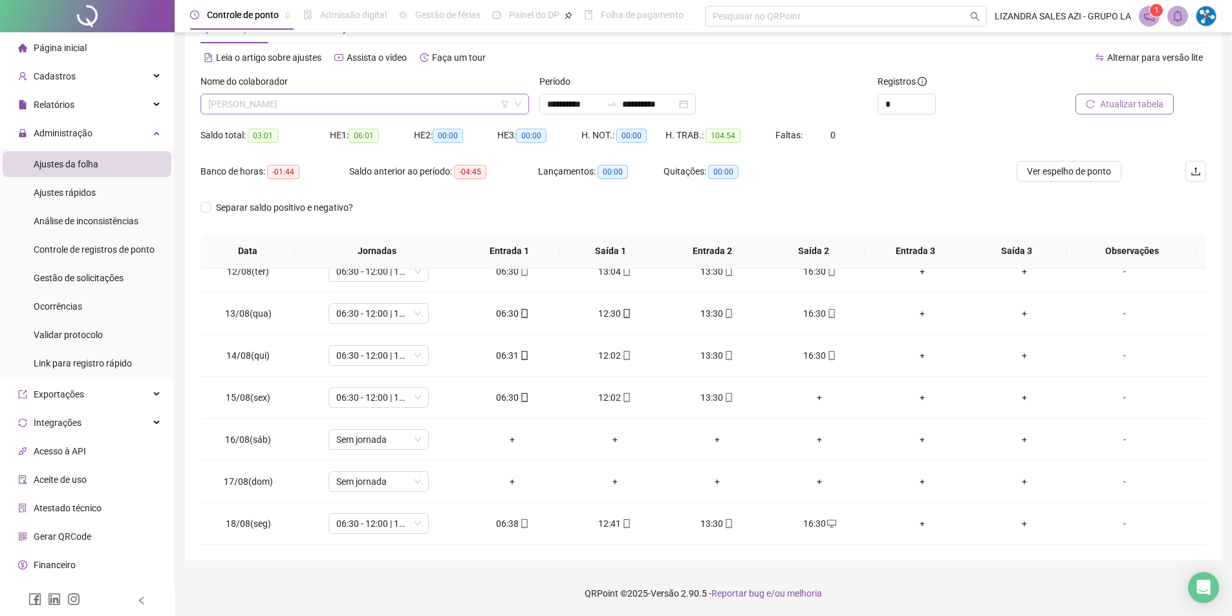
click at [361, 97] on span "[PERSON_NAME]" at bounding box center [364, 103] width 313 height 19
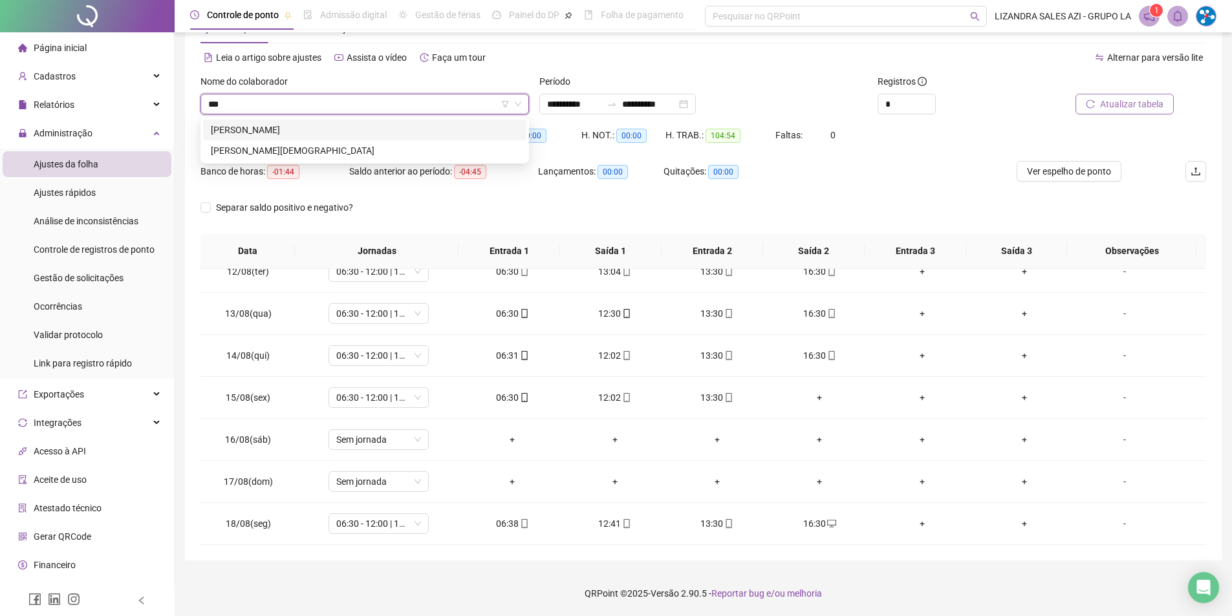
scroll to position [0, 0]
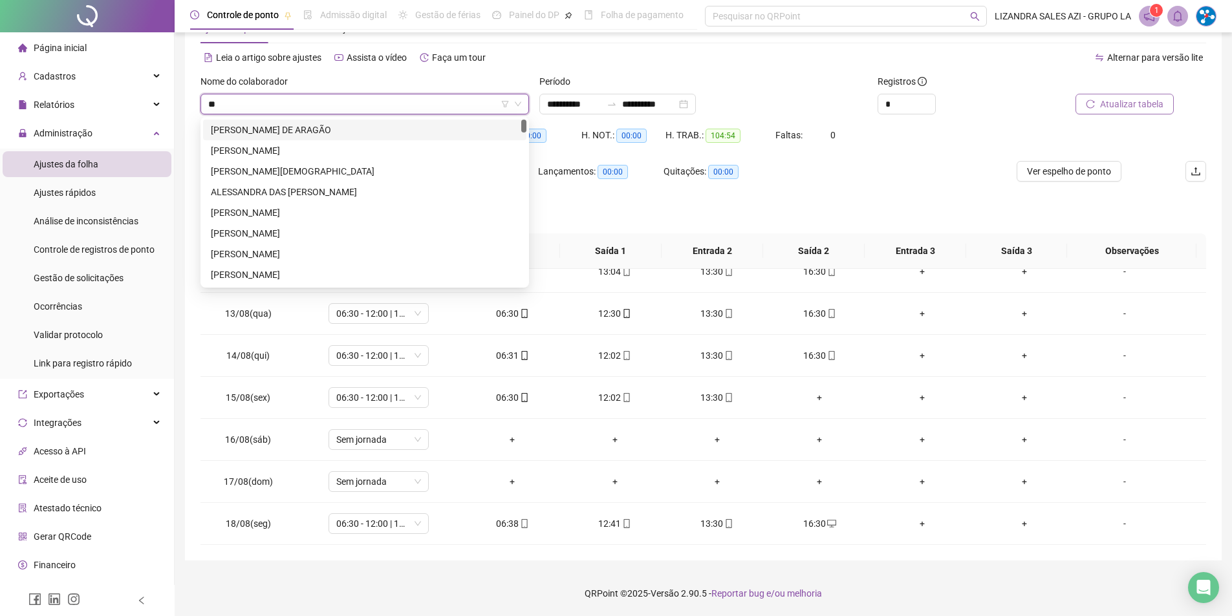
type input "*"
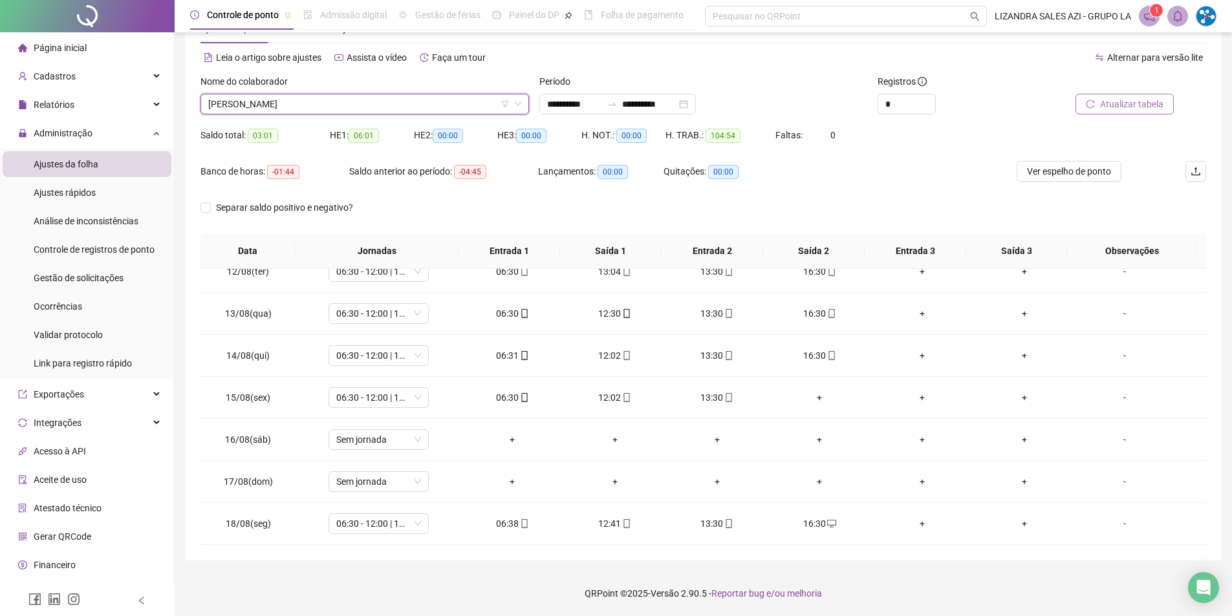
click at [340, 106] on span "[PERSON_NAME]" at bounding box center [364, 103] width 313 height 19
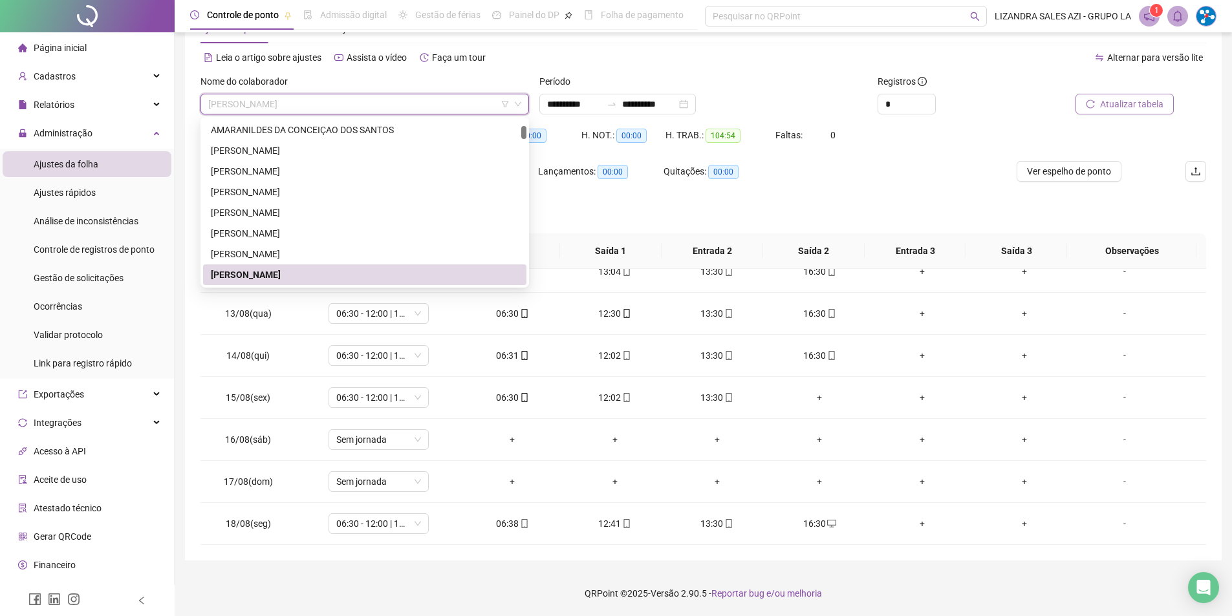
paste input "**********"
type input "**********"
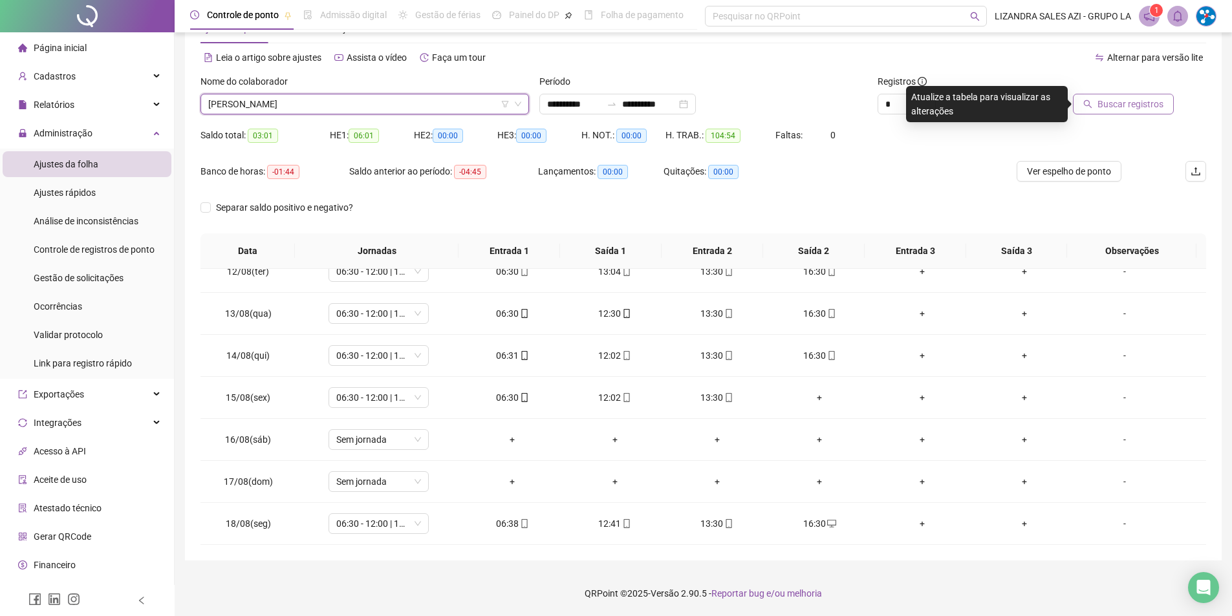
click at [1131, 109] on span "Buscar registros" at bounding box center [1131, 104] width 66 height 14
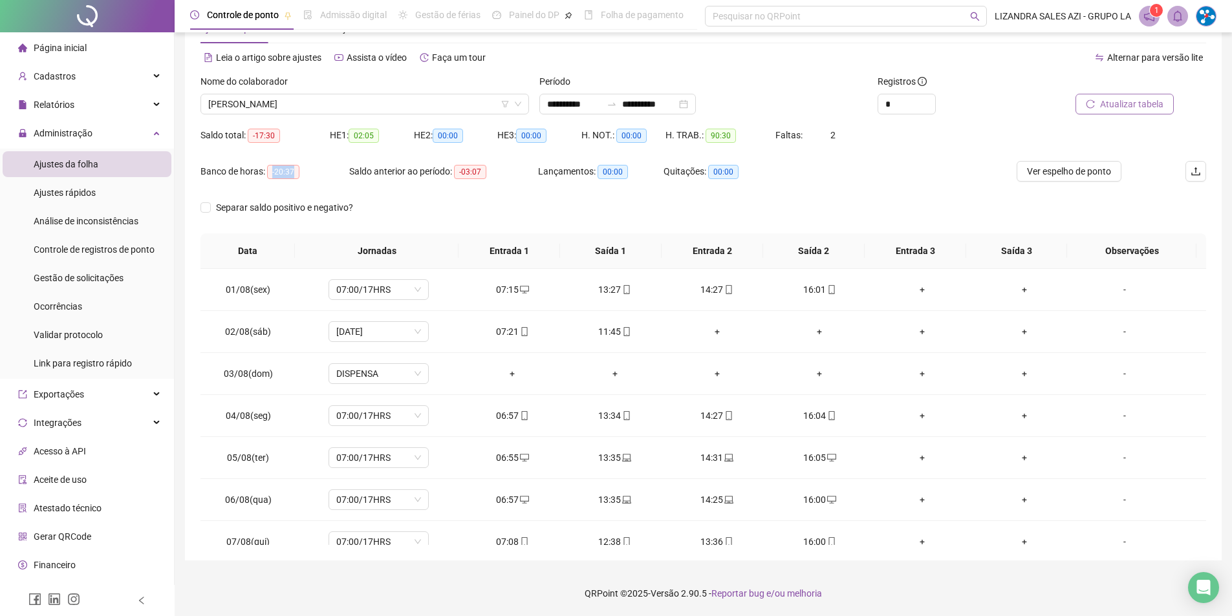
drag, startPoint x: 271, startPoint y: 171, endPoint x: 294, endPoint y: 172, distance: 23.3
click at [294, 172] on span "-20:37" at bounding box center [283, 172] width 32 height 14
click at [562, 94] on div "**********" at bounding box center [618, 104] width 157 height 21
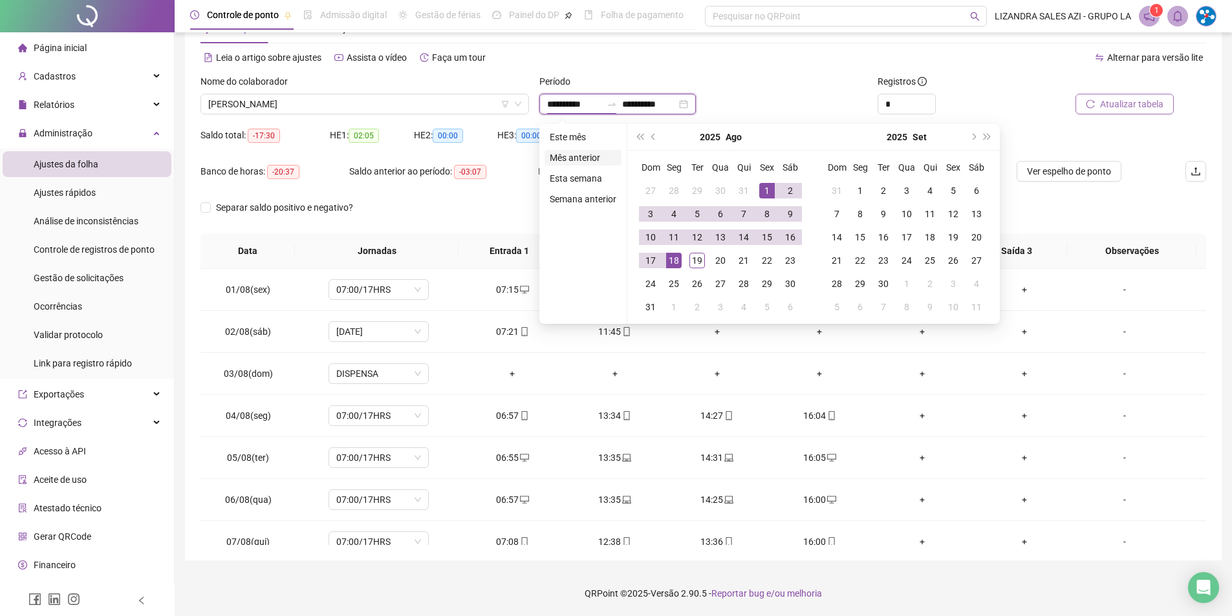
type input "**********"
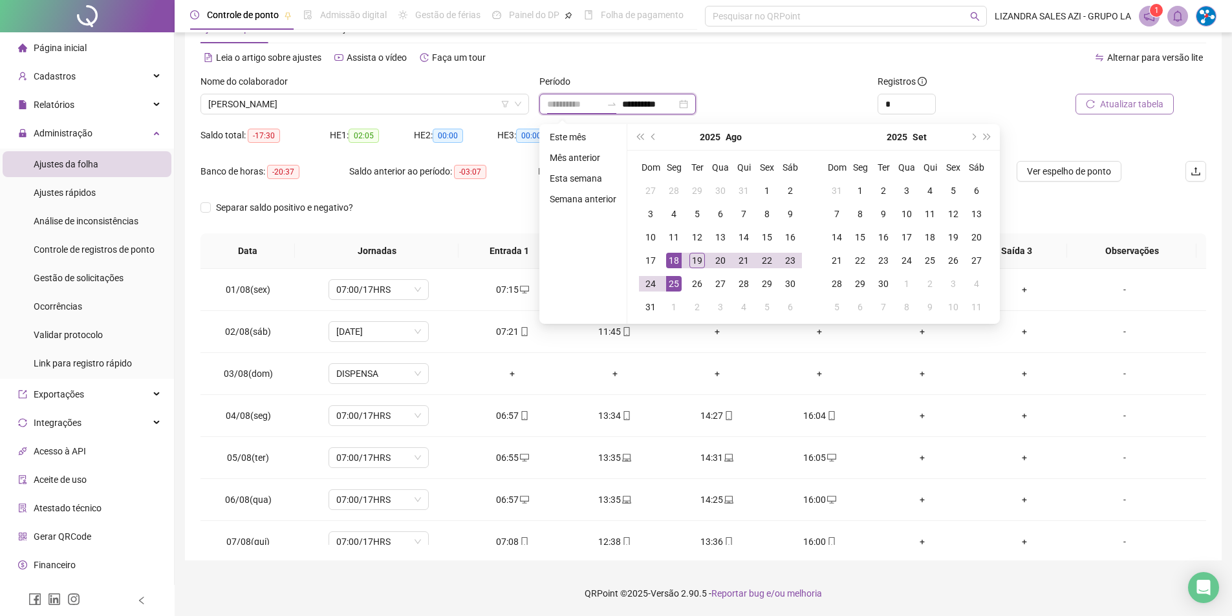
type input "**********"
click at [677, 259] on div "18" at bounding box center [674, 261] width 16 height 16
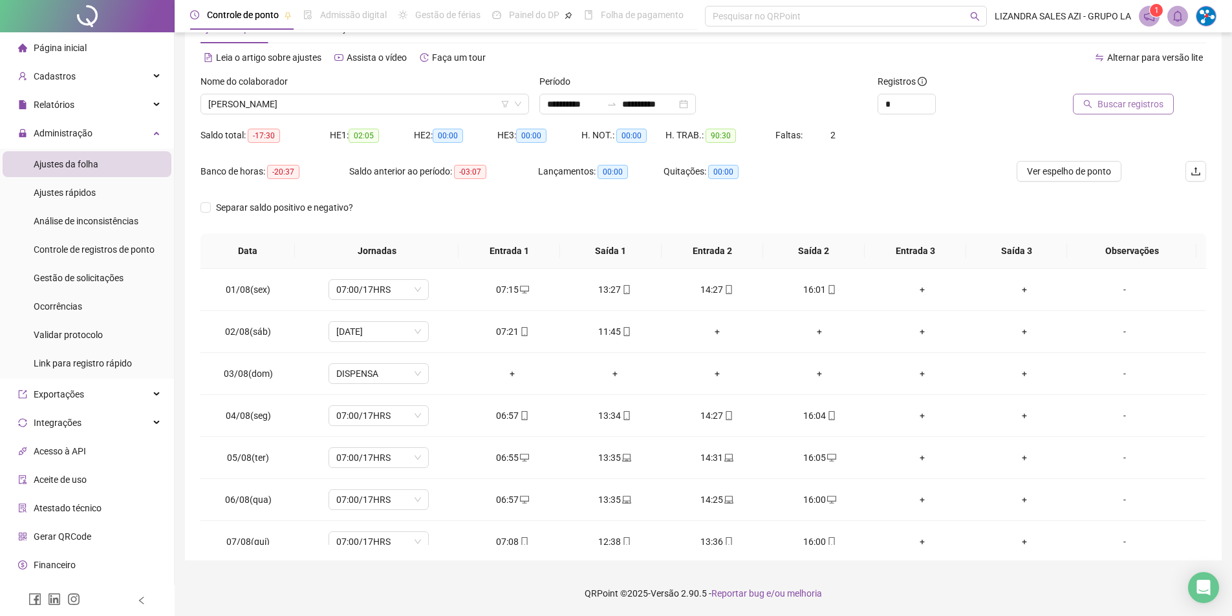
click at [1111, 98] on span "Buscar registros" at bounding box center [1131, 104] width 66 height 14
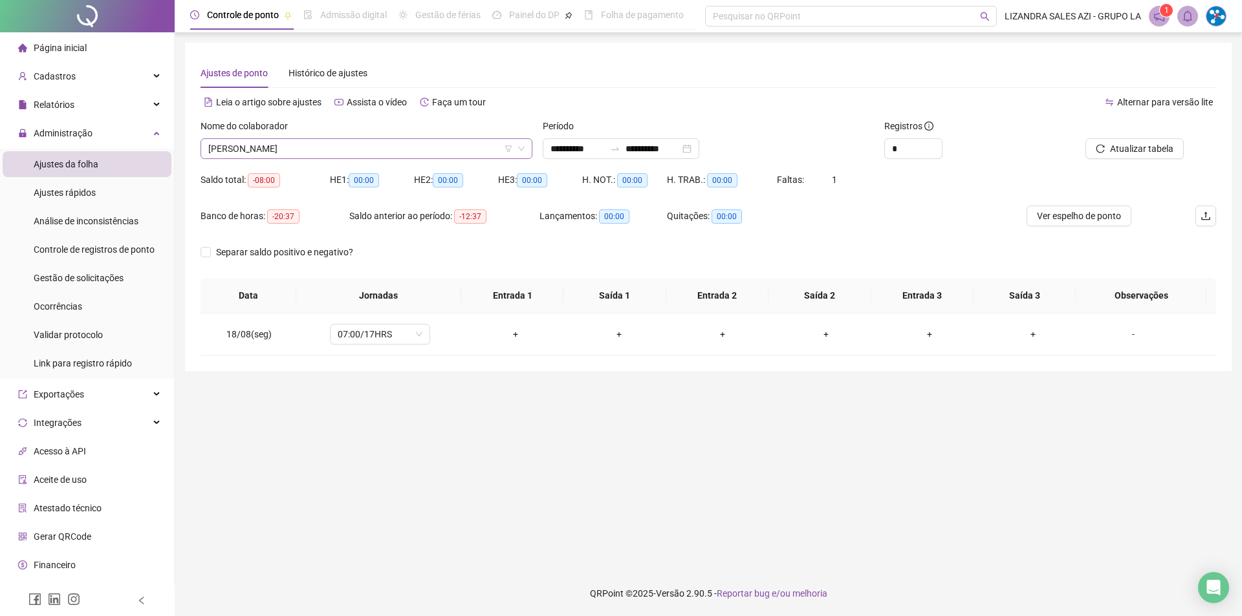
click at [341, 149] on span "[PERSON_NAME]" at bounding box center [366, 148] width 316 height 19
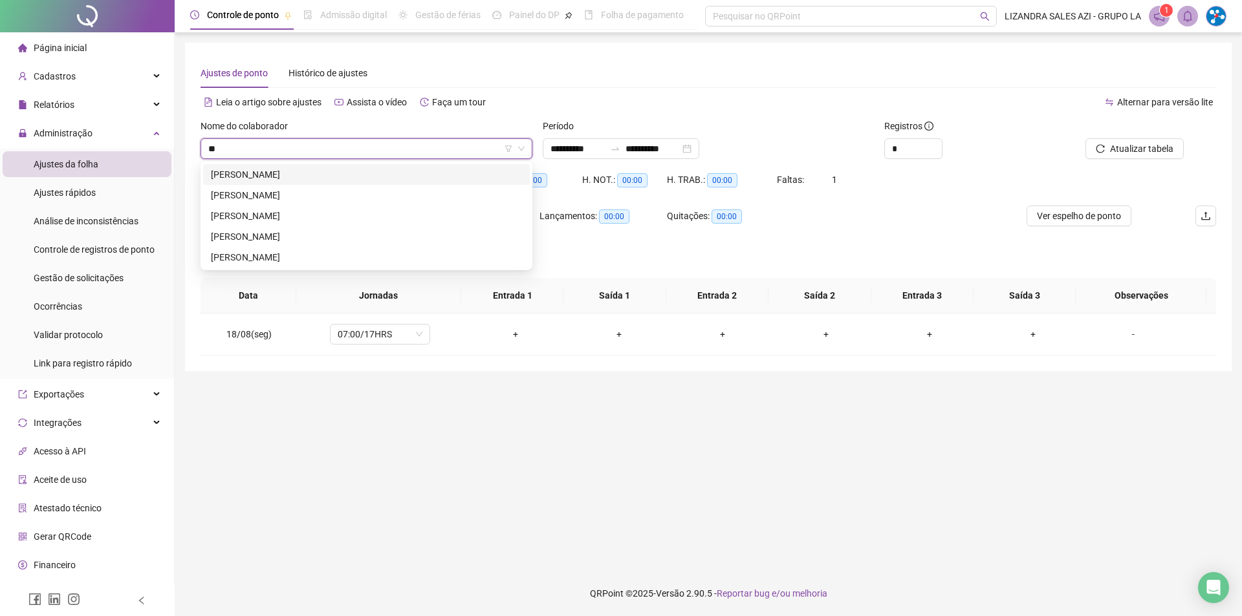
type input "***"
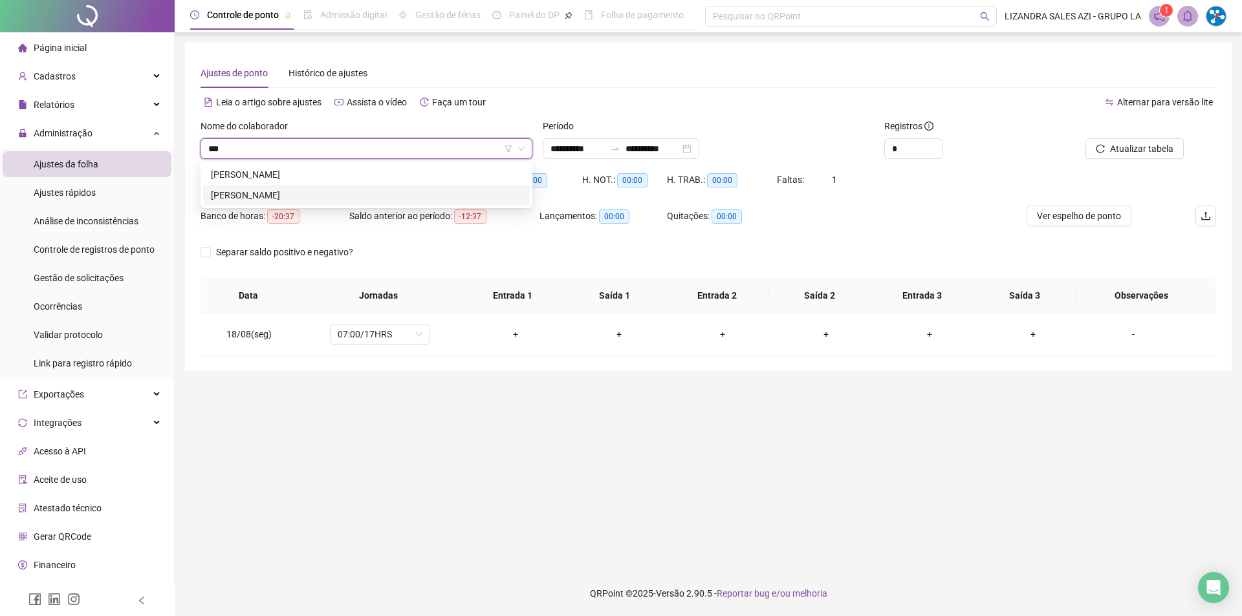
click at [369, 195] on div "[PERSON_NAME]" at bounding box center [366, 195] width 311 height 14
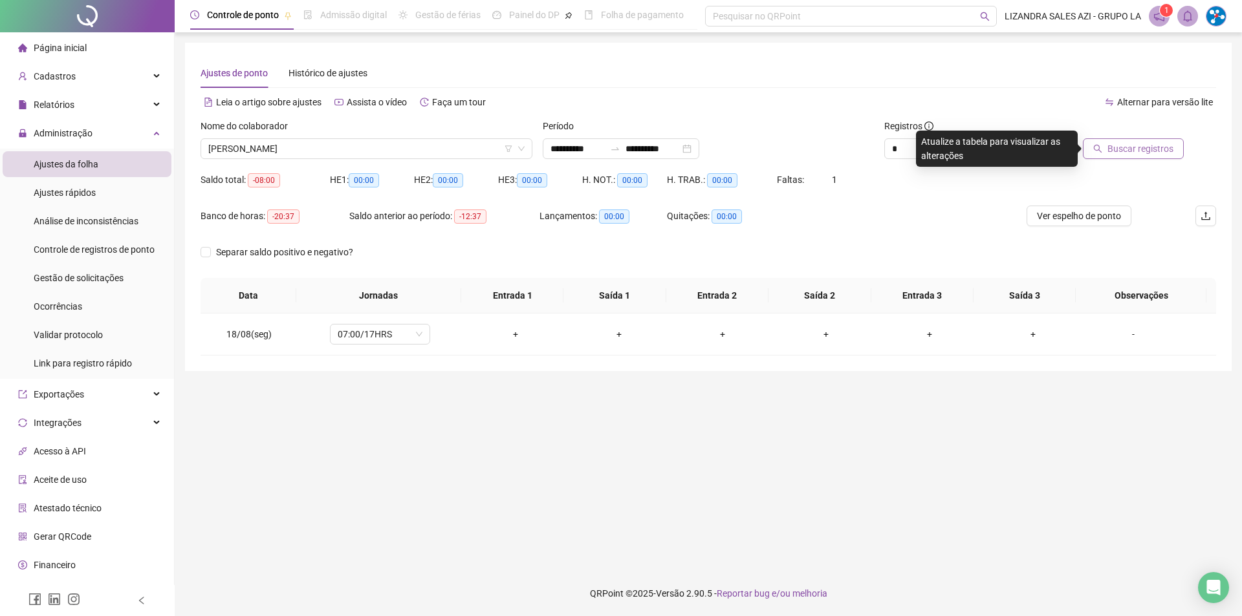
click at [1120, 147] on span "Buscar registros" at bounding box center [1140, 149] width 66 height 14
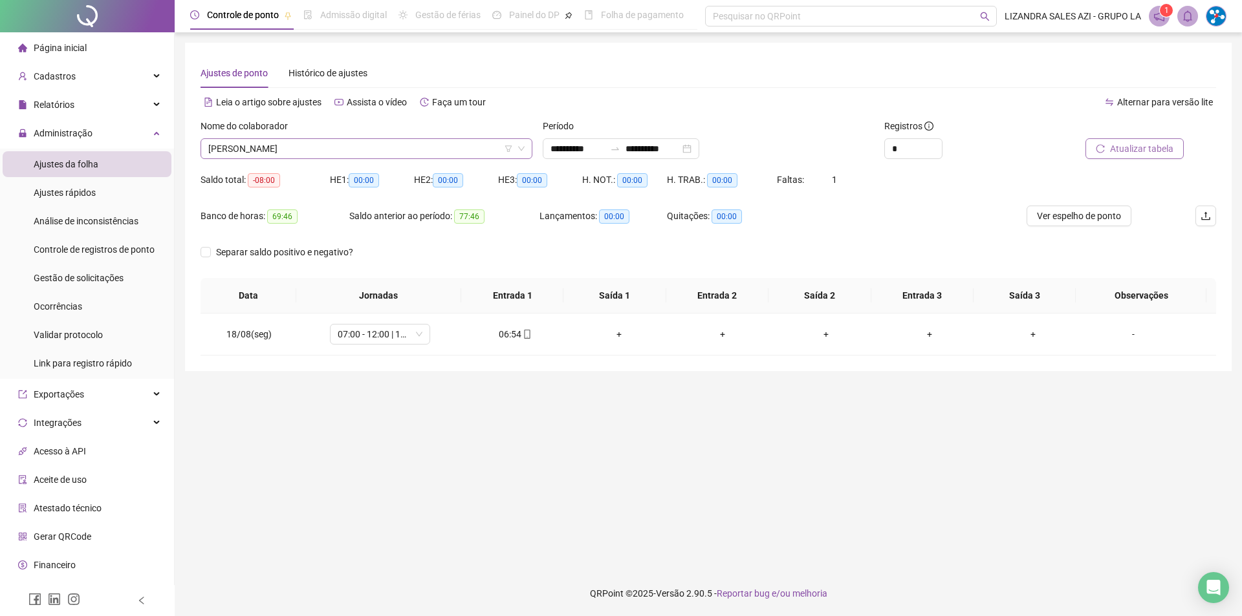
click at [283, 146] on span "[PERSON_NAME]" at bounding box center [366, 148] width 316 height 19
type input "*****"
click at [1135, 157] on button "Buscar registros" at bounding box center [1133, 148] width 101 height 21
click at [362, 160] on div "Nome do colaborador [PERSON_NAME]" at bounding box center [366, 144] width 342 height 50
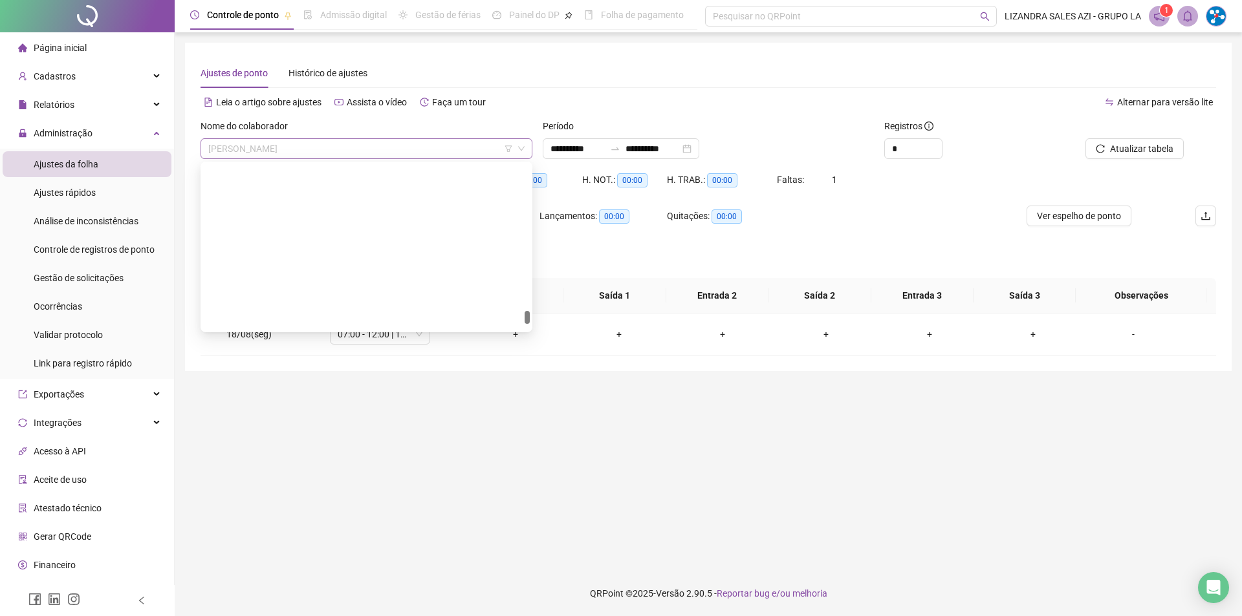
click at [363, 146] on span "[PERSON_NAME]" at bounding box center [366, 148] width 316 height 19
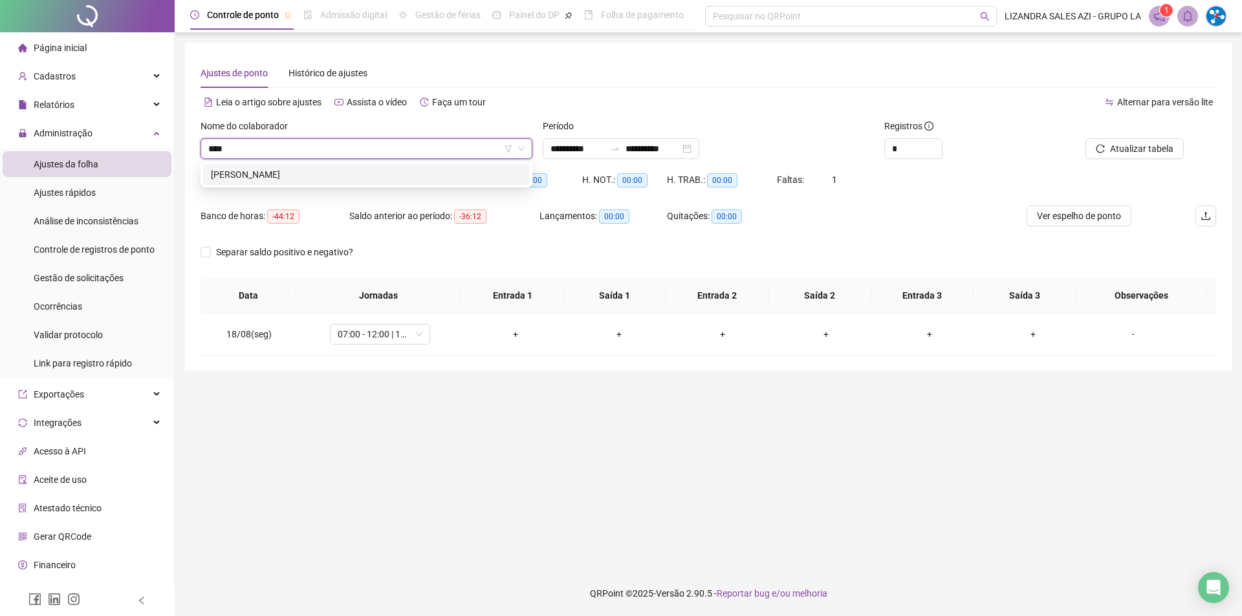
type input "*****"
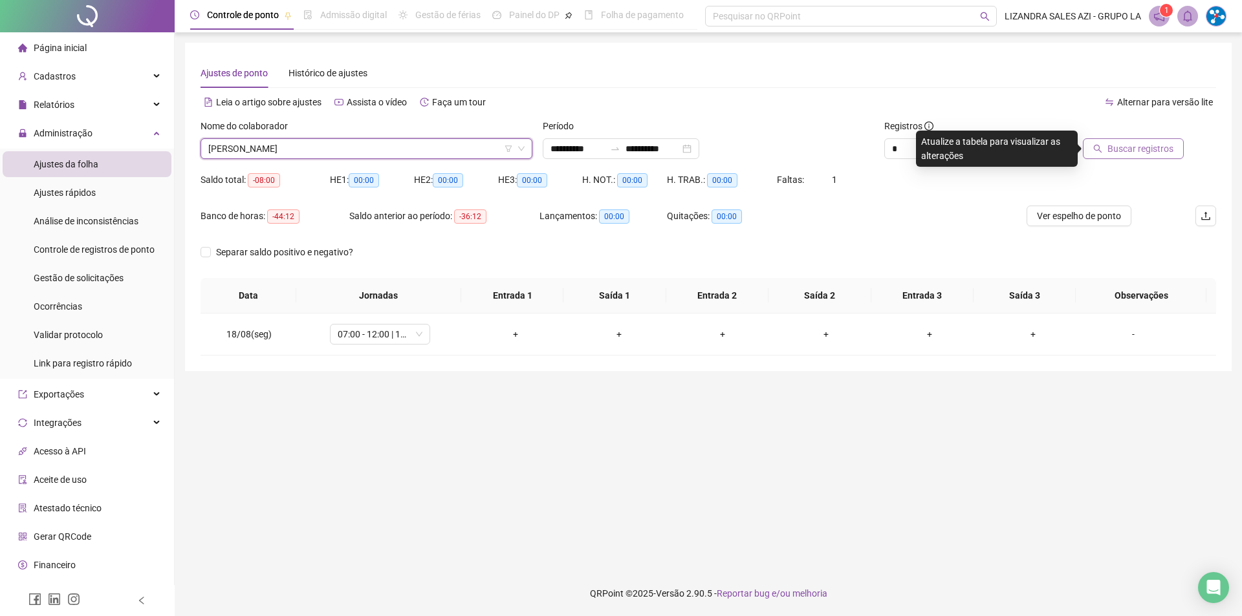
click at [1168, 148] on span "Buscar registros" at bounding box center [1140, 149] width 66 height 14
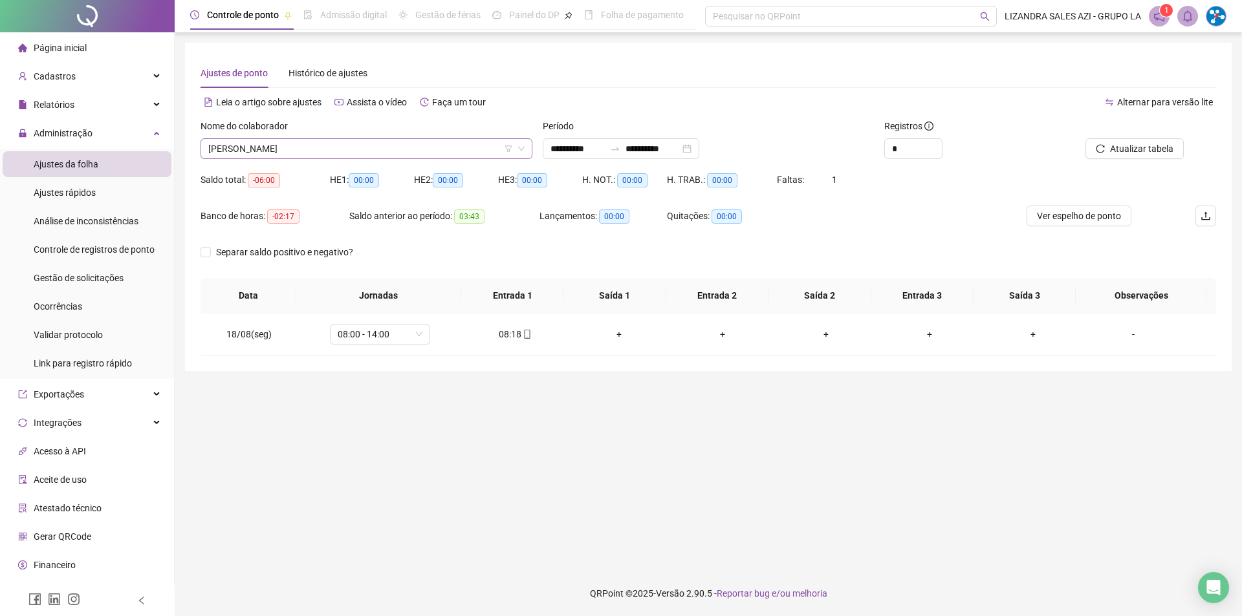
click at [345, 138] on div "[PERSON_NAME]" at bounding box center [367, 148] width 332 height 21
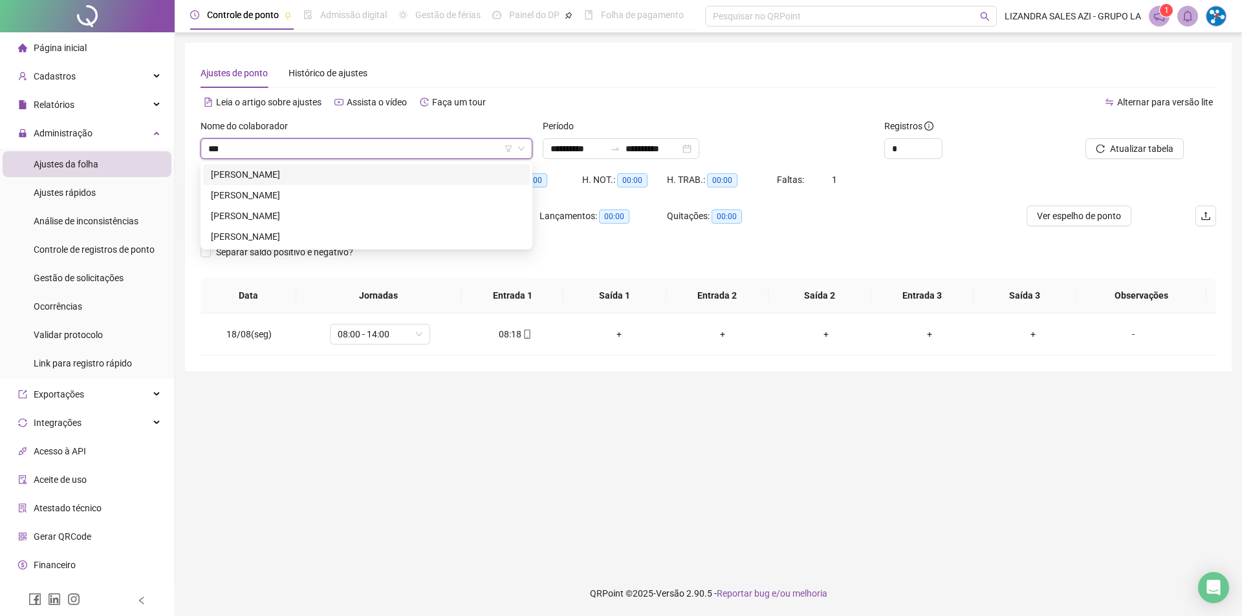
type input "***"
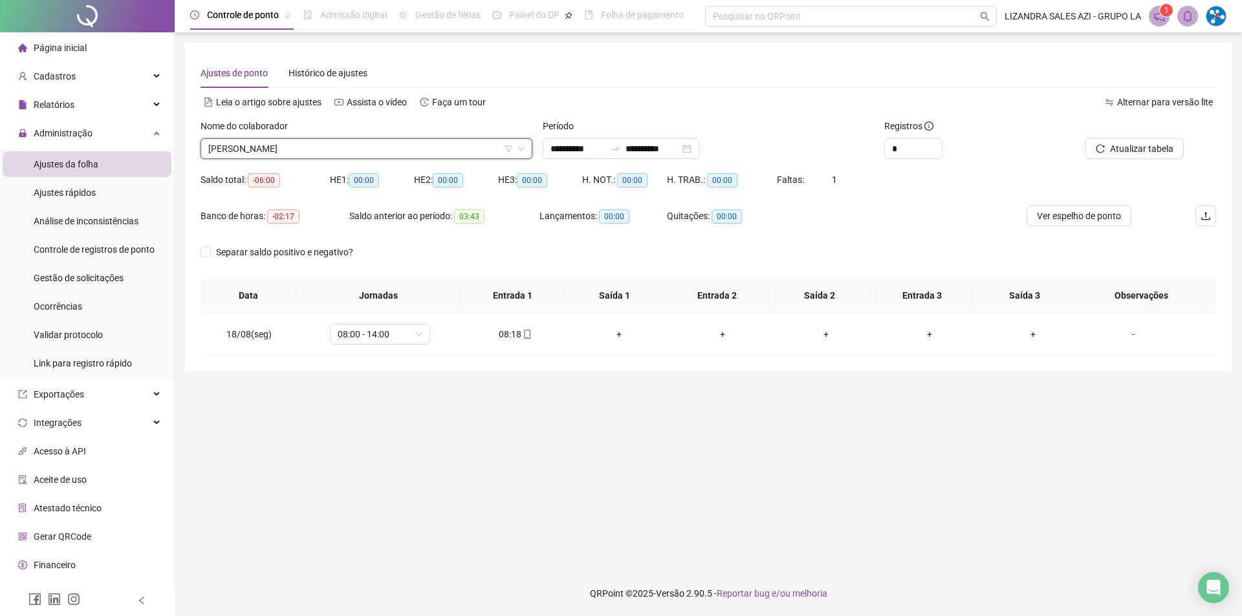
click at [364, 138] on div "[PERSON_NAME]" at bounding box center [367, 148] width 332 height 21
type input "*******"
click at [287, 150] on span "[PERSON_NAME]" at bounding box center [366, 148] width 316 height 19
type input "********"
click at [312, 170] on div "[PERSON_NAME]" at bounding box center [366, 175] width 311 height 14
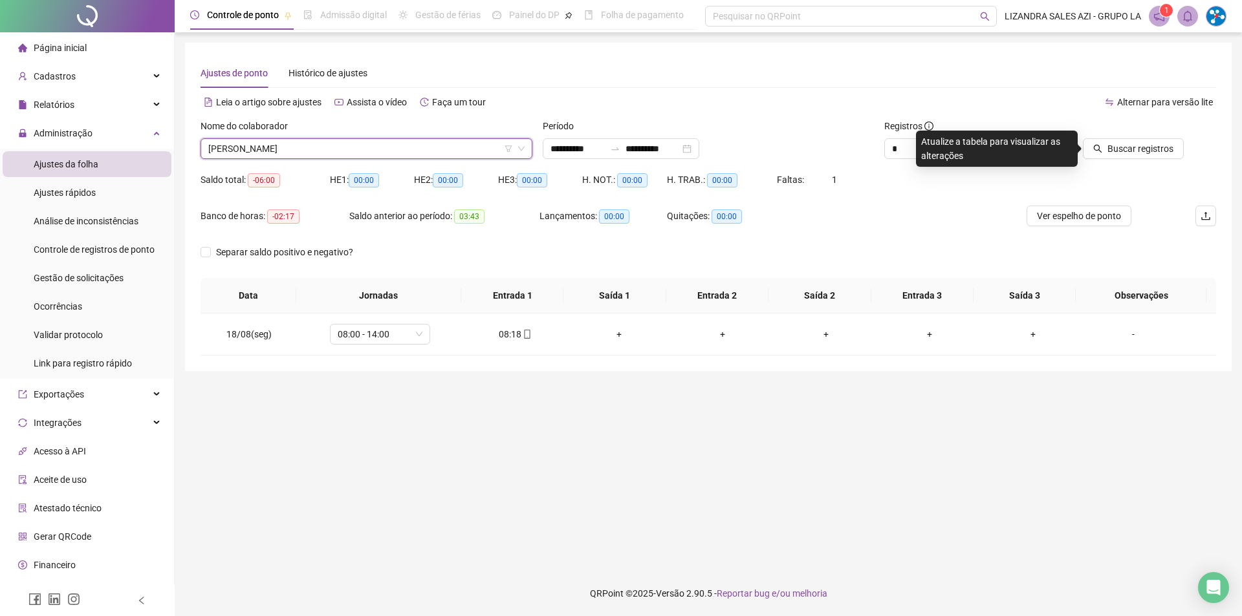
click at [1162, 162] on div "Buscar registros" at bounding box center [1136, 144] width 171 height 50
click at [1162, 160] on div "Buscar registros" at bounding box center [1136, 144] width 171 height 50
click at [1158, 146] on span "Buscar registros" at bounding box center [1140, 149] width 66 height 14
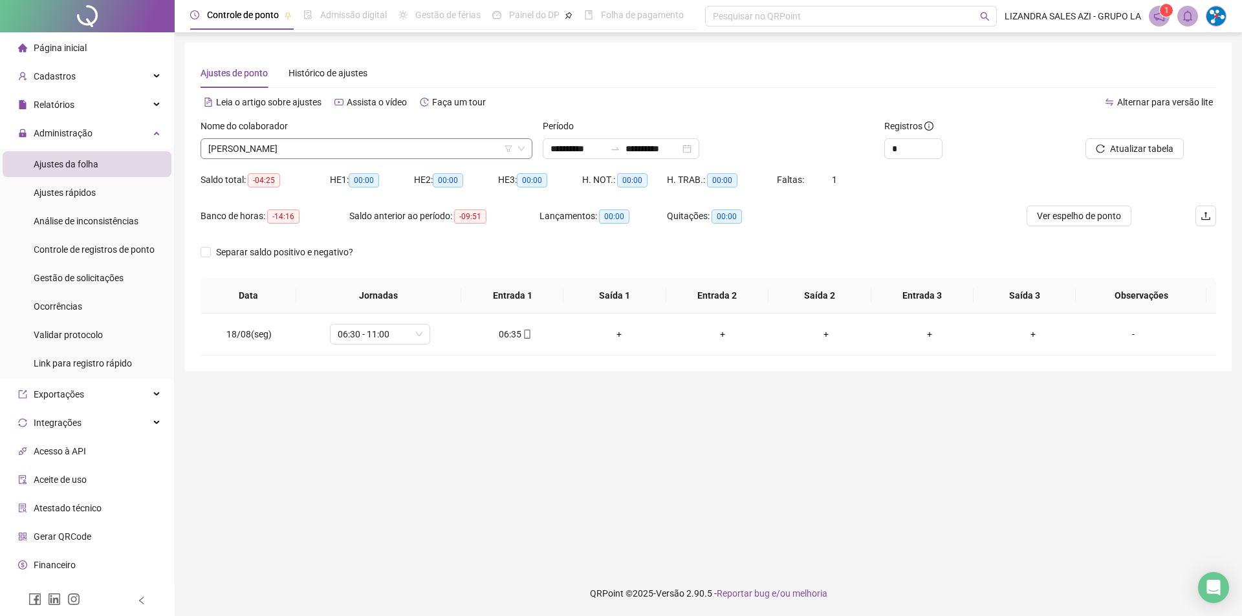
click at [371, 148] on span "[PERSON_NAME]" at bounding box center [366, 148] width 316 height 19
type input "*******"
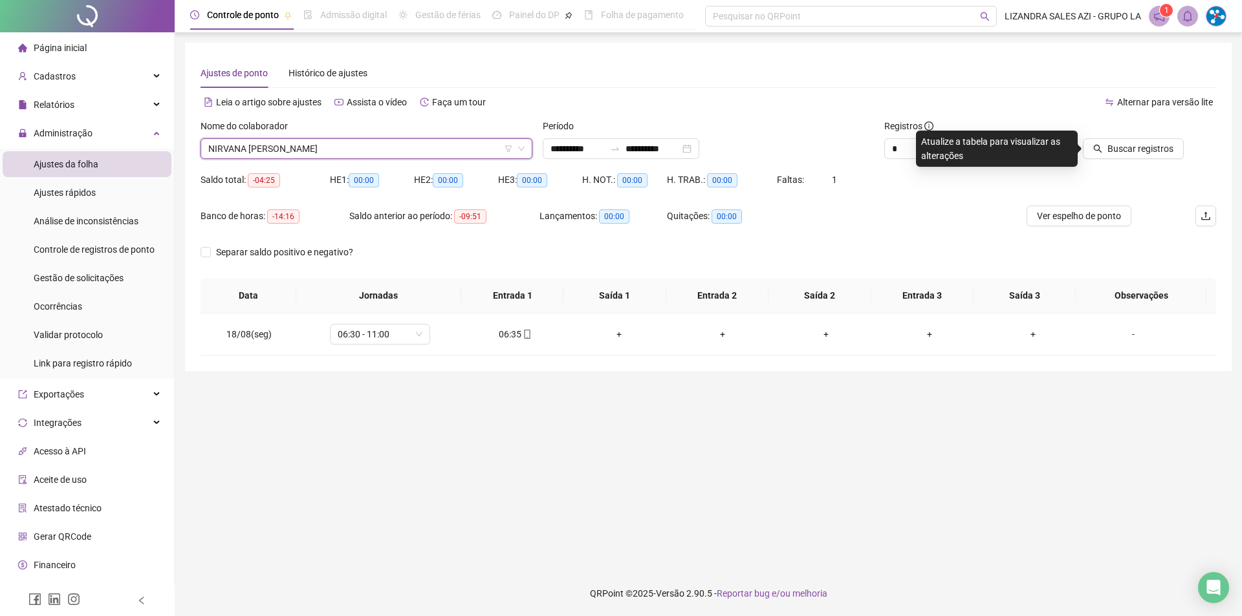
click at [1107, 136] on div at bounding box center [1120, 128] width 128 height 19
click at [1107, 142] on button "Buscar registros" at bounding box center [1133, 148] width 101 height 21
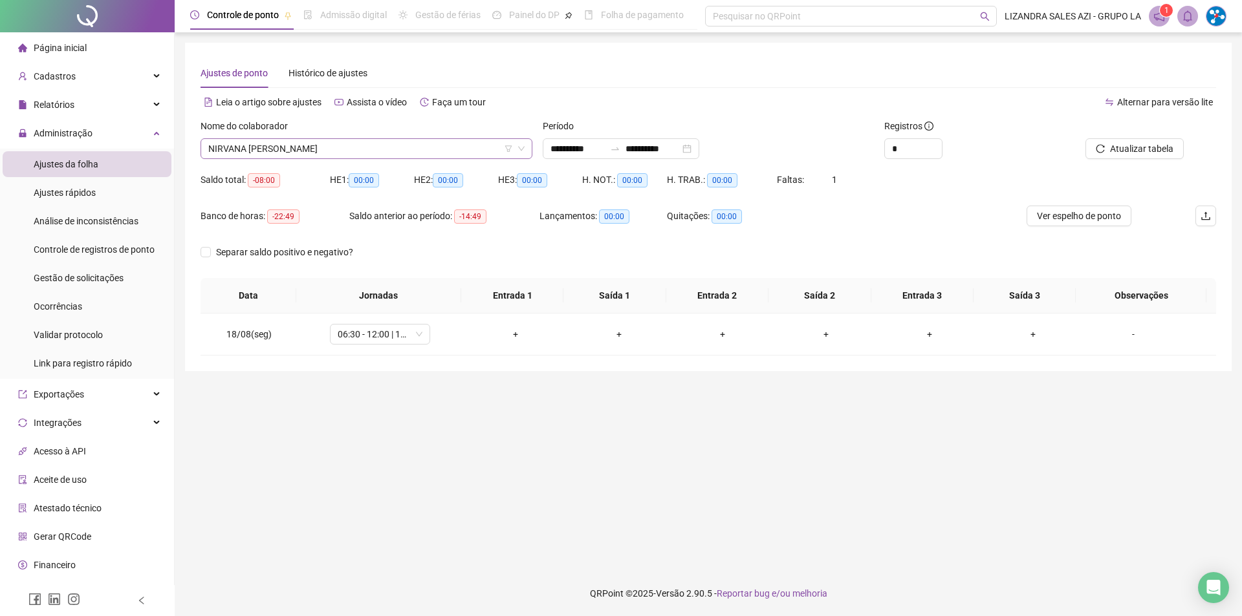
click at [374, 148] on span "NIRVANA [PERSON_NAME]" at bounding box center [366, 148] width 316 height 19
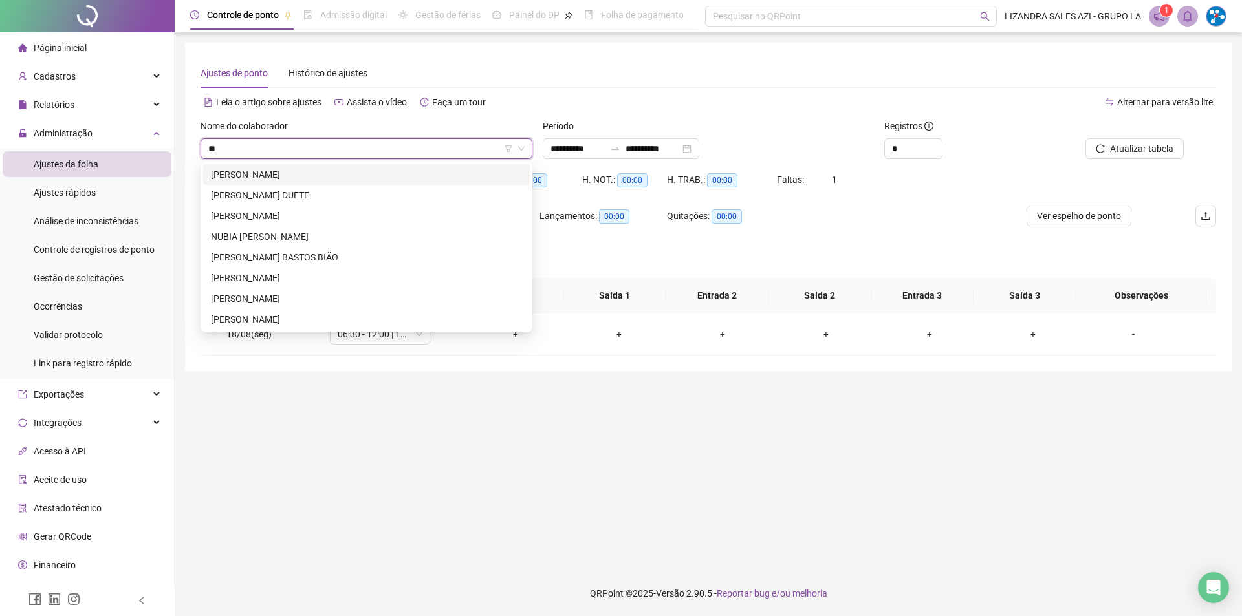
type input "*"
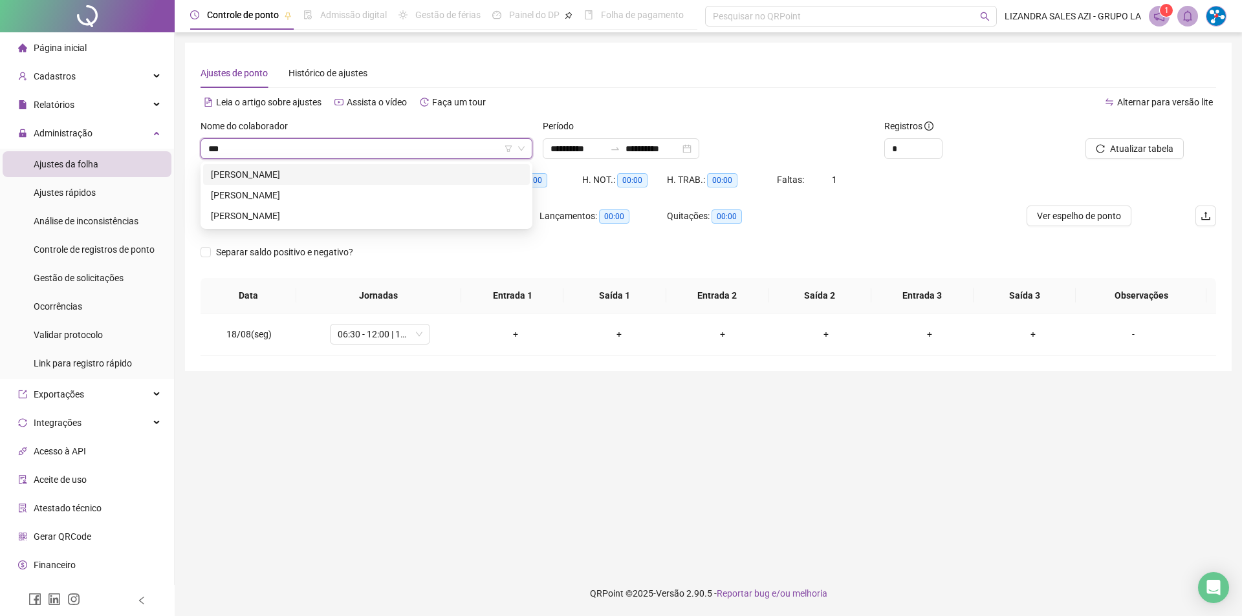
type input "****"
click at [396, 212] on div "[PERSON_NAME]" at bounding box center [366, 216] width 311 height 14
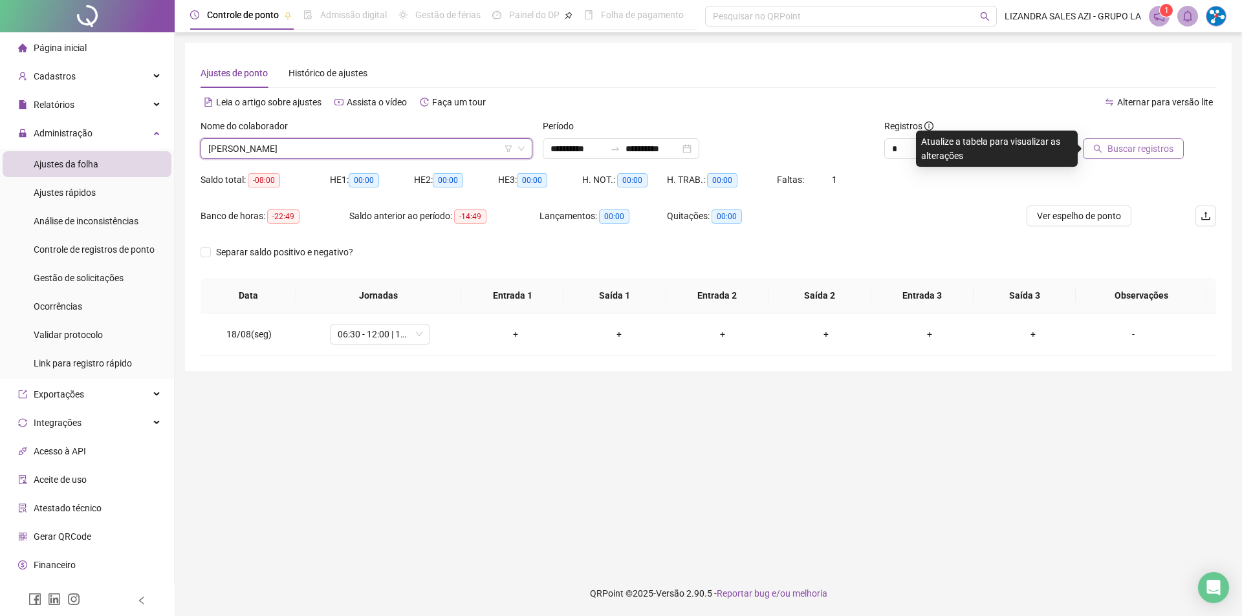
click at [1154, 153] on span "Buscar registros" at bounding box center [1140, 149] width 66 height 14
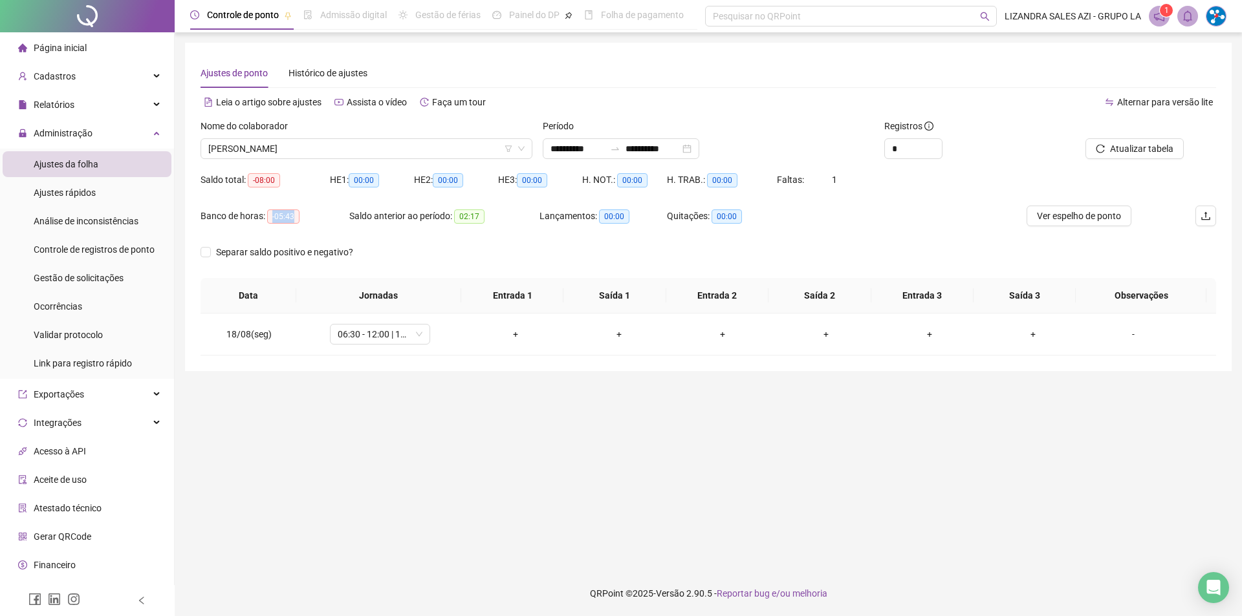
drag, startPoint x: 269, startPoint y: 215, endPoint x: 308, endPoint y: 215, distance: 38.8
click at [308, 215] on div "Banco de horas: -05:43" at bounding box center [275, 216] width 149 height 15
click at [395, 147] on span "[PERSON_NAME]" at bounding box center [366, 148] width 316 height 19
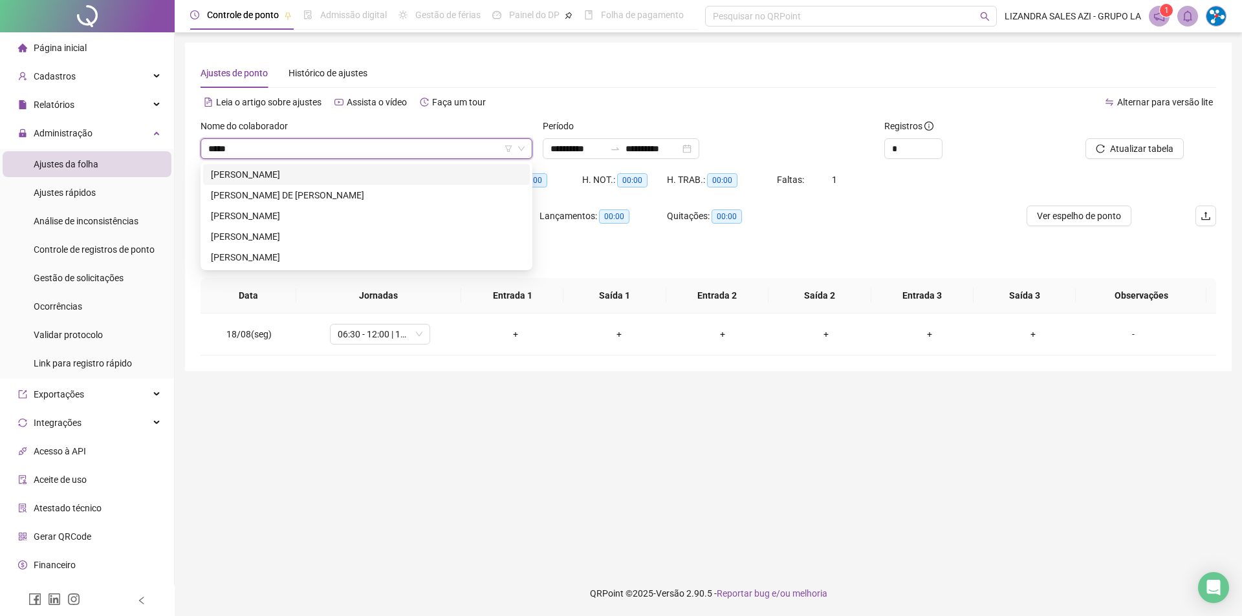
type input "******"
click at [378, 193] on div "[PERSON_NAME] DE [PERSON_NAME]" at bounding box center [366, 195] width 311 height 14
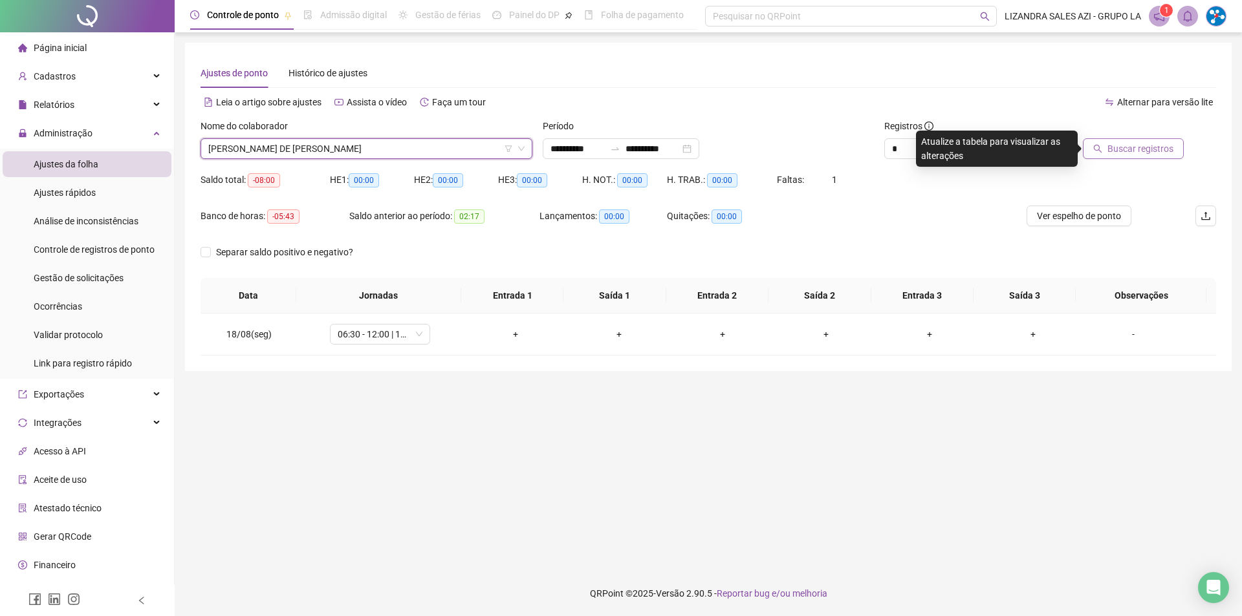
click at [1156, 148] on span "Buscar registros" at bounding box center [1140, 149] width 66 height 14
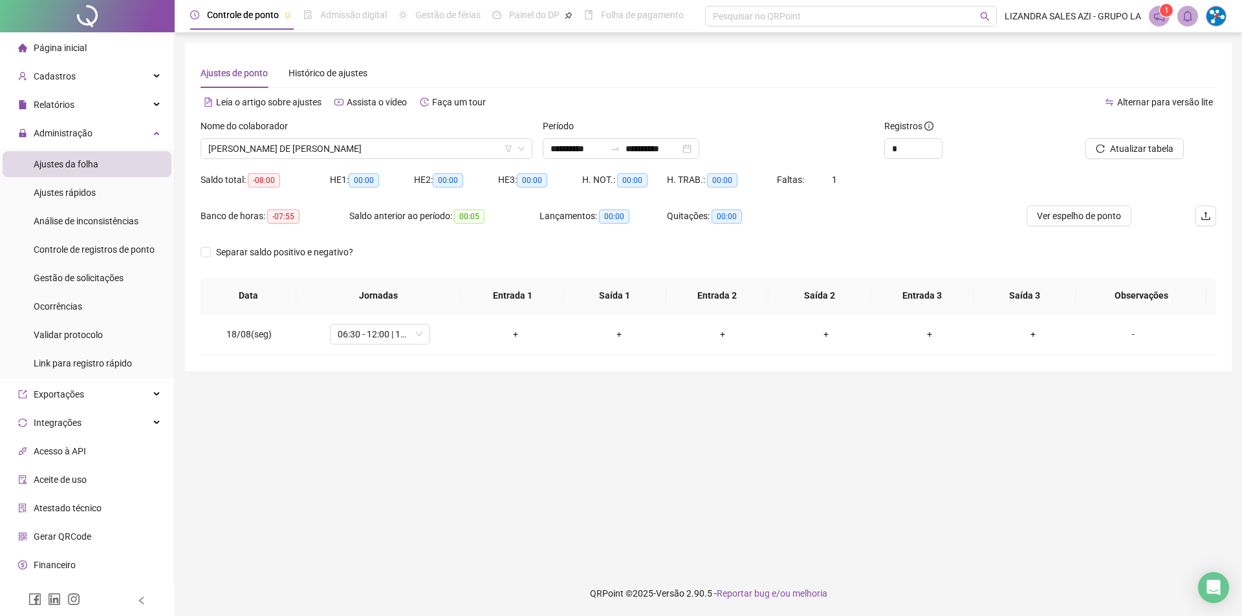
click at [364, 159] on div "Nome do colaborador [PERSON_NAME] DE [PERSON_NAME]" at bounding box center [366, 144] width 342 height 50
click at [372, 155] on span "[PERSON_NAME] DE [PERSON_NAME]" at bounding box center [366, 148] width 316 height 19
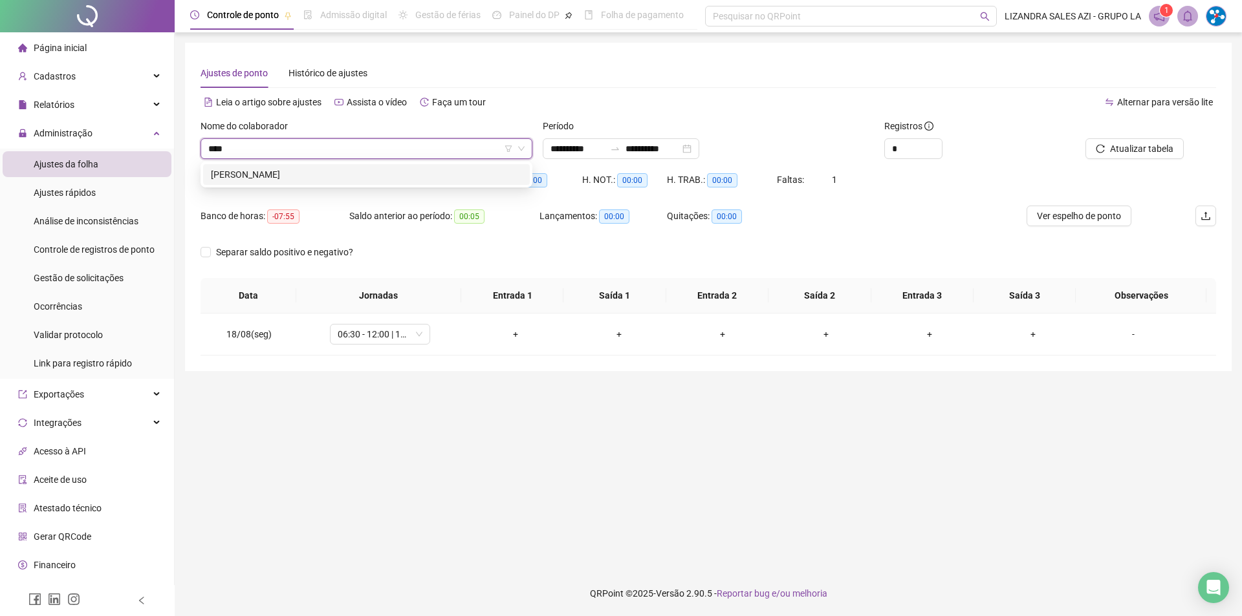
type input "*****"
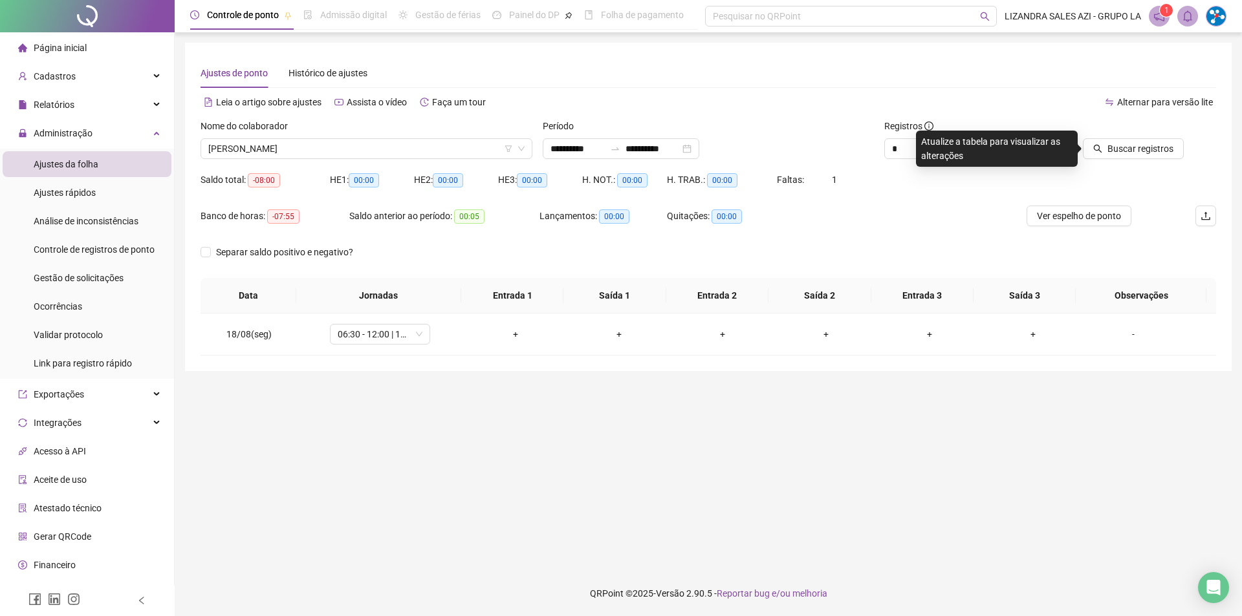
click at [1119, 159] on div "Buscar registros" at bounding box center [1136, 144] width 171 height 50
click at [1120, 155] on span "Buscar registros" at bounding box center [1140, 149] width 66 height 14
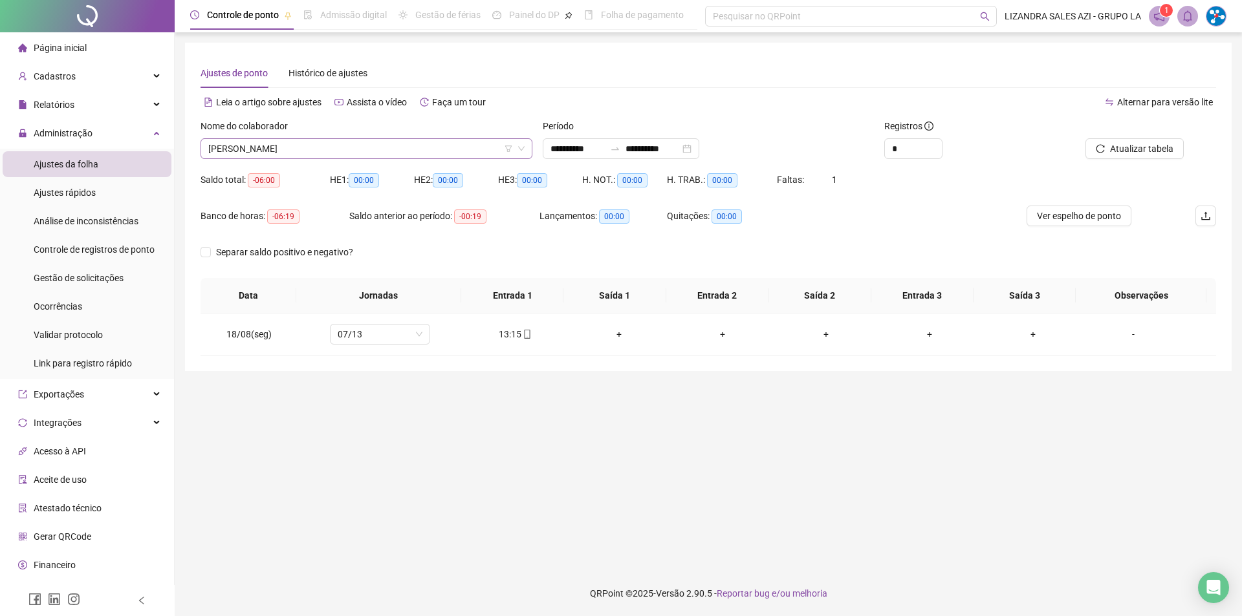
click at [263, 142] on span "[PERSON_NAME]" at bounding box center [366, 148] width 316 height 19
type input "****"
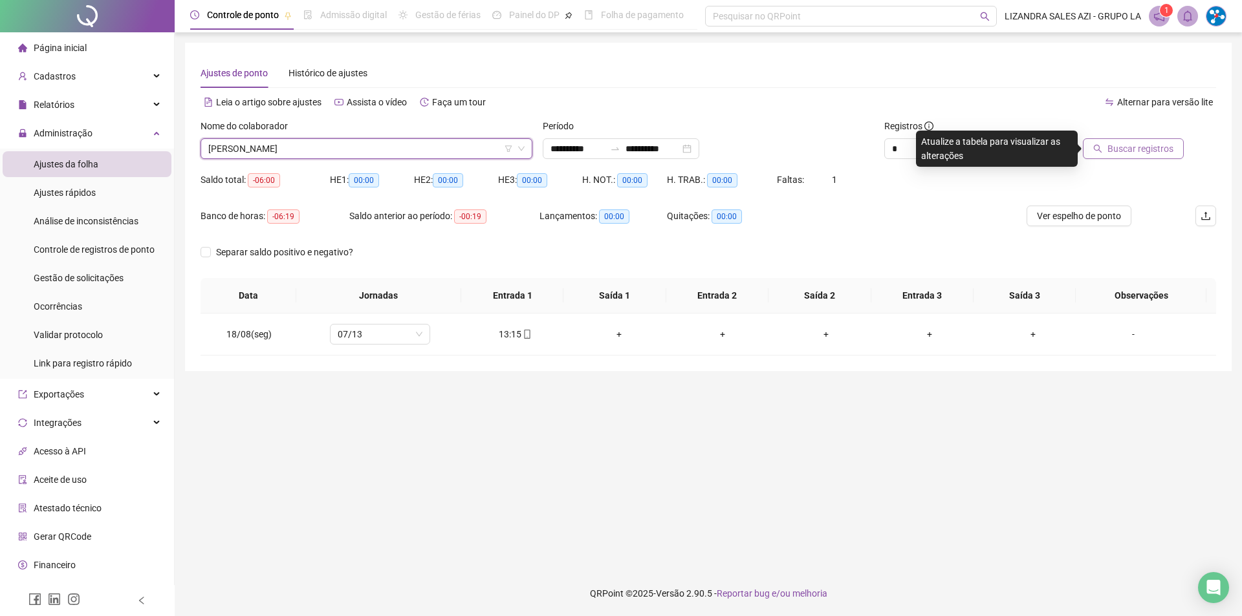
click at [1168, 146] on span "Buscar registros" at bounding box center [1140, 149] width 66 height 14
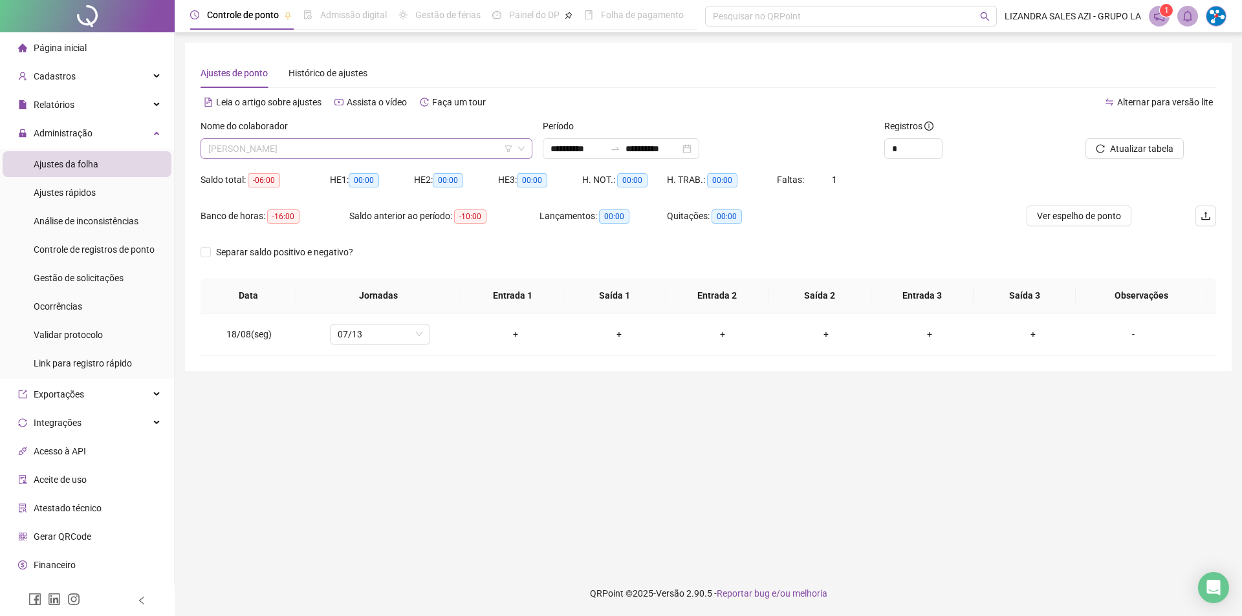
click at [322, 157] on span "[PERSON_NAME]" at bounding box center [366, 148] width 316 height 19
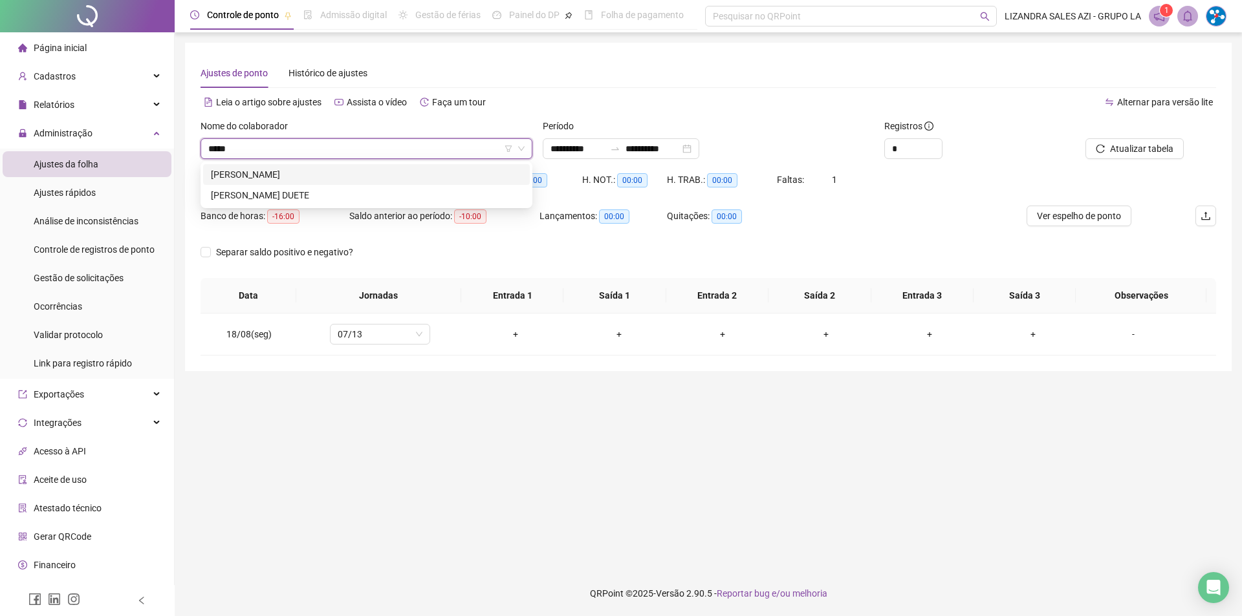
type input "******"
click at [337, 180] on div "[PERSON_NAME]" at bounding box center [366, 175] width 311 height 14
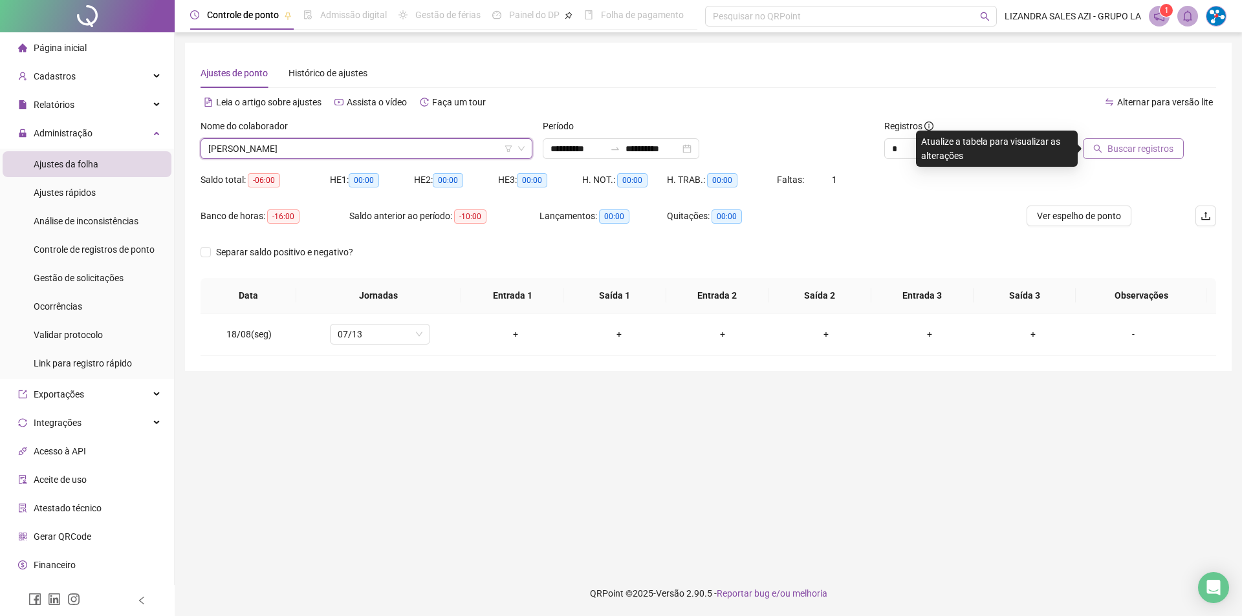
click at [1126, 154] on span "Buscar registros" at bounding box center [1140, 149] width 66 height 14
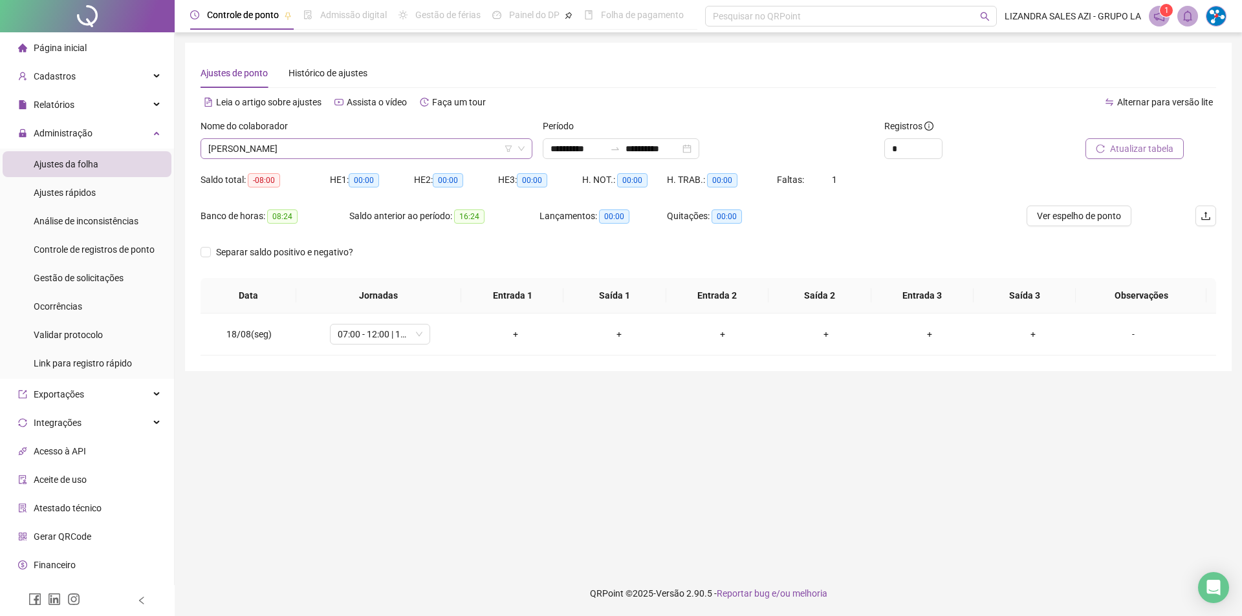
click at [286, 155] on span "[PERSON_NAME]" at bounding box center [366, 148] width 316 height 19
type input "****"
click at [1111, 156] on button "Buscar registros" at bounding box center [1133, 148] width 101 height 21
click at [373, 146] on span "[PERSON_NAME]" at bounding box center [366, 148] width 316 height 19
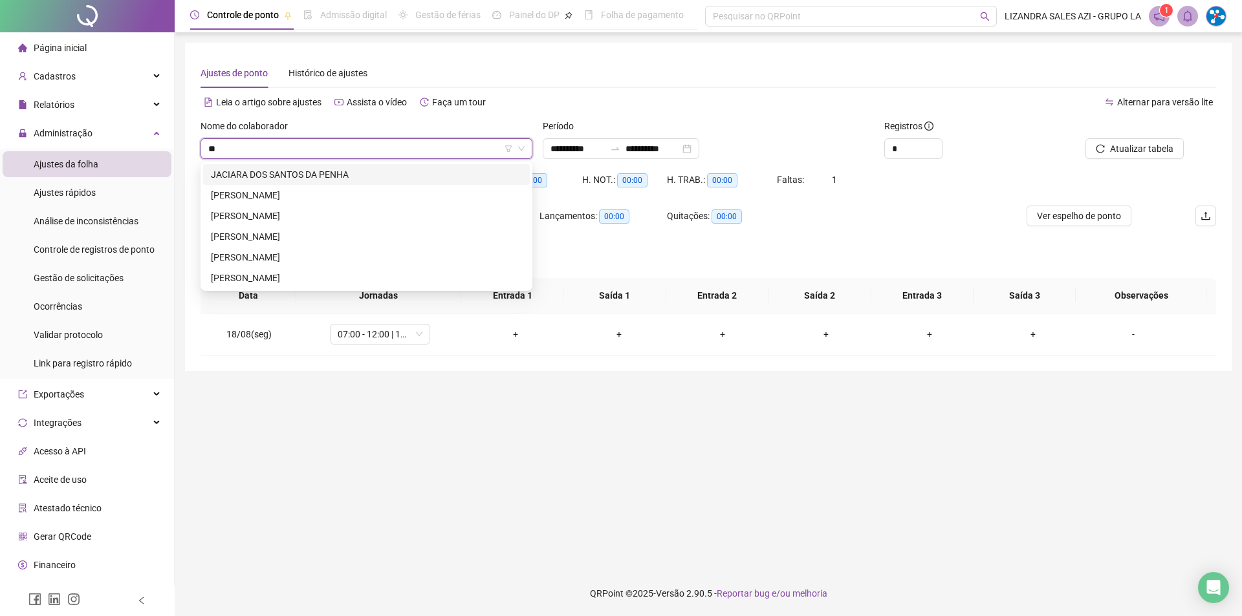
type input "***"
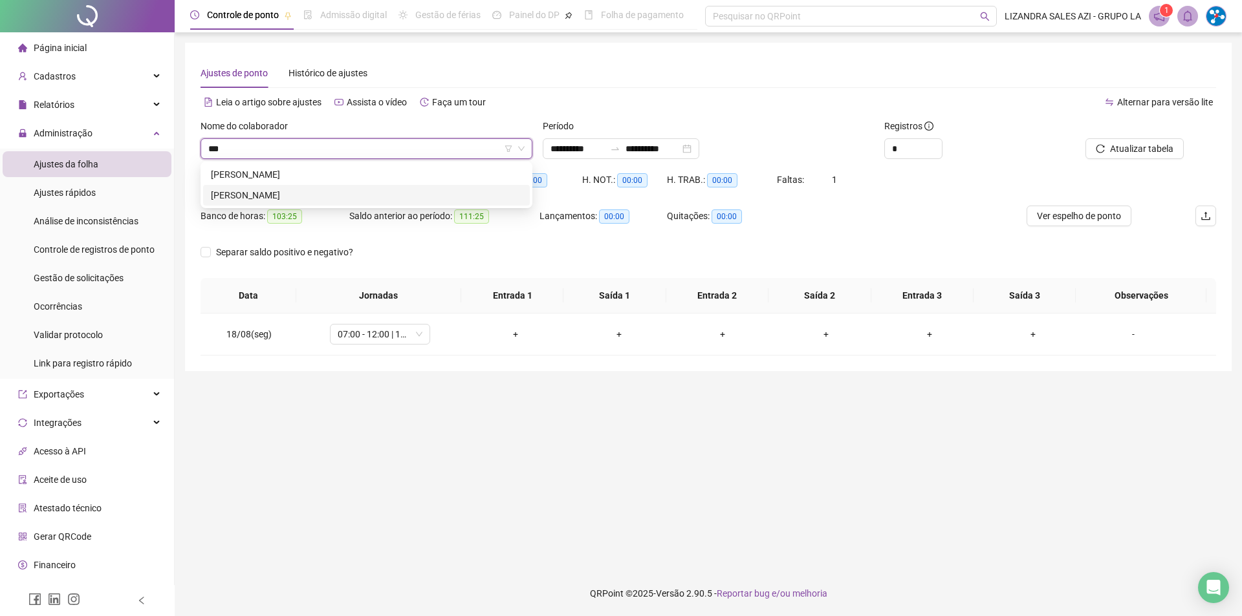
click at [393, 195] on div "[PERSON_NAME]" at bounding box center [366, 195] width 311 height 14
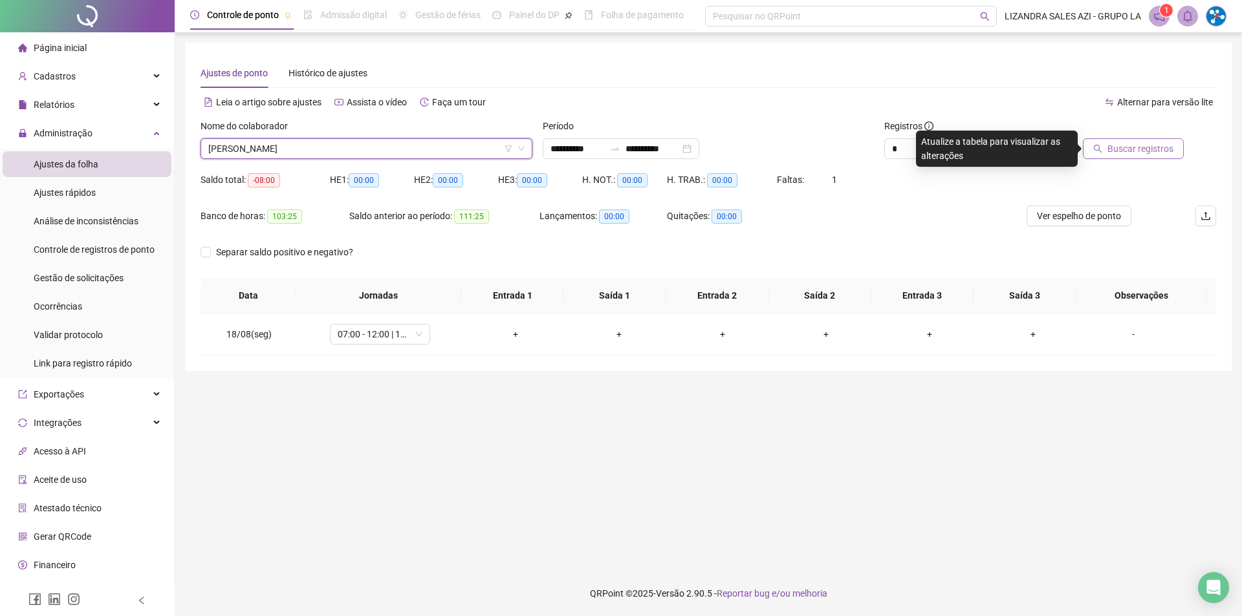
click at [1114, 149] on span "Buscar registros" at bounding box center [1140, 149] width 66 height 14
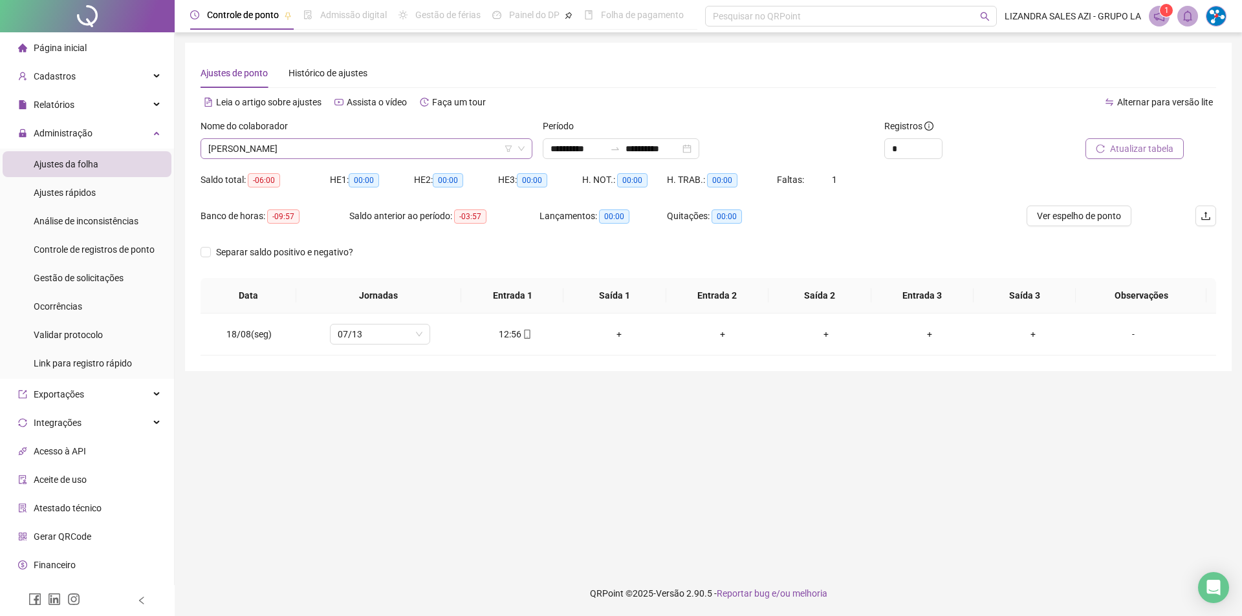
click at [408, 147] on span "[PERSON_NAME]" at bounding box center [366, 148] width 316 height 19
type input "*****"
click at [1149, 152] on span "Buscar registros" at bounding box center [1140, 149] width 66 height 14
click at [365, 152] on span "[PERSON_NAME]" at bounding box center [366, 148] width 316 height 19
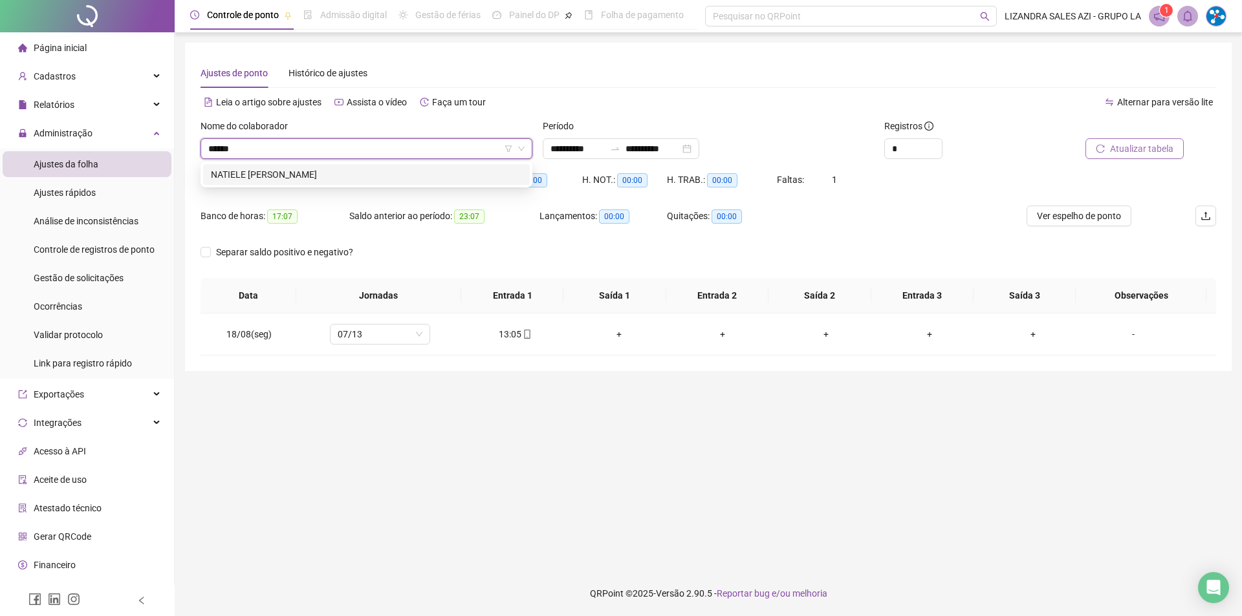
type input "*******"
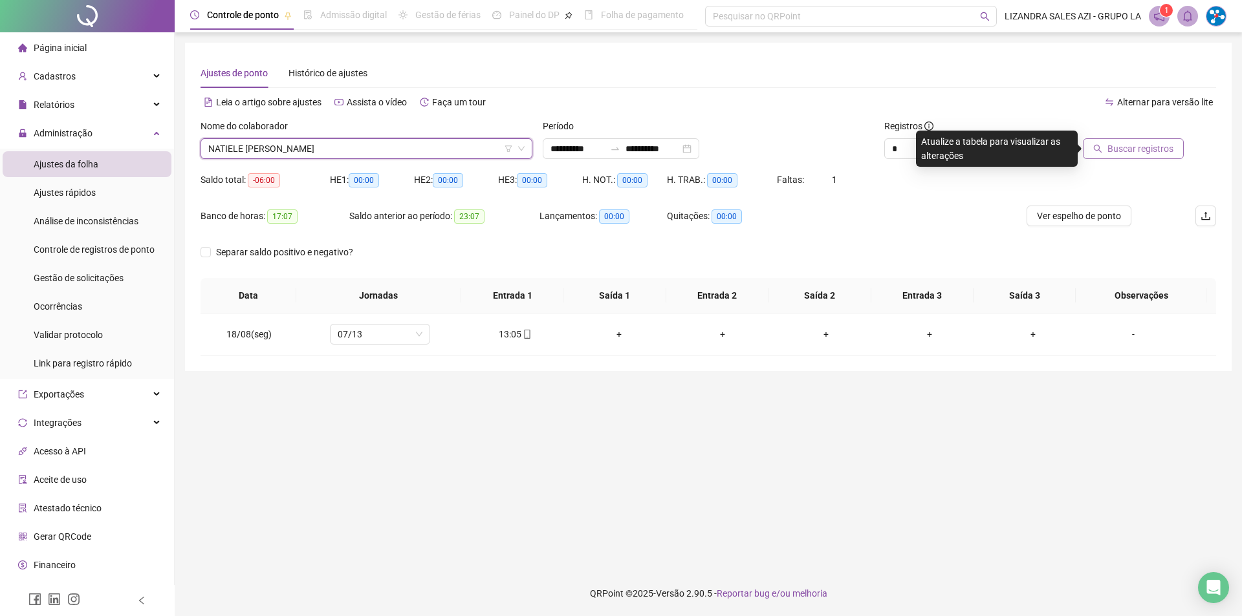
click at [1164, 146] on span "Buscar registros" at bounding box center [1140, 149] width 66 height 14
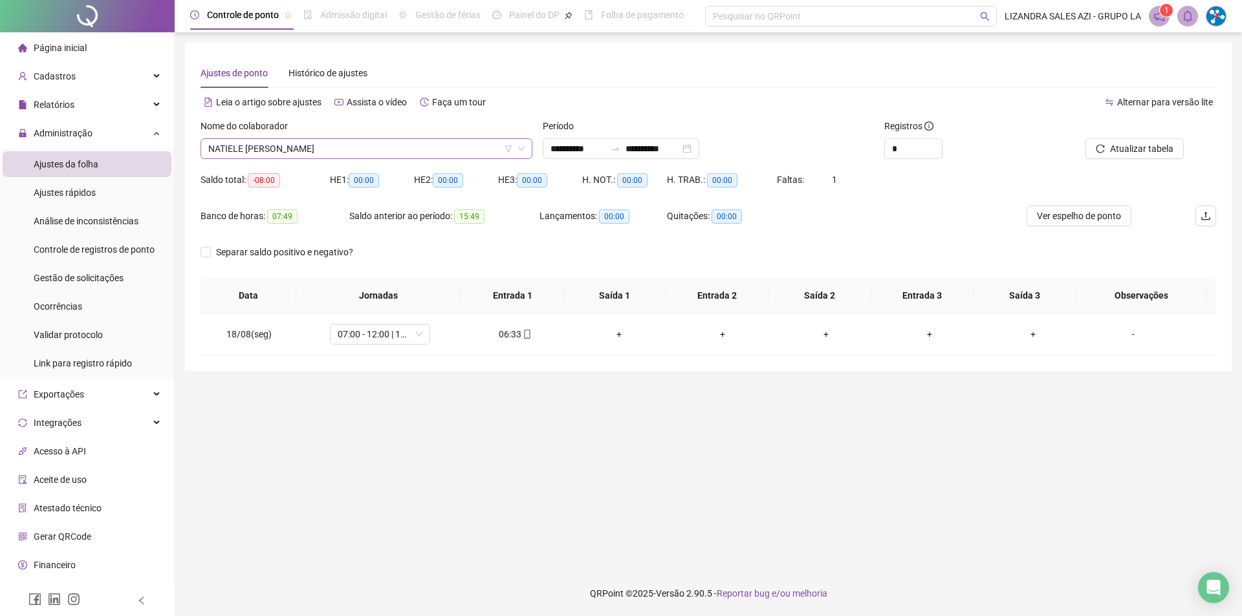
click at [323, 140] on span "NATIELE [PERSON_NAME]" at bounding box center [366, 148] width 316 height 19
type input "******"
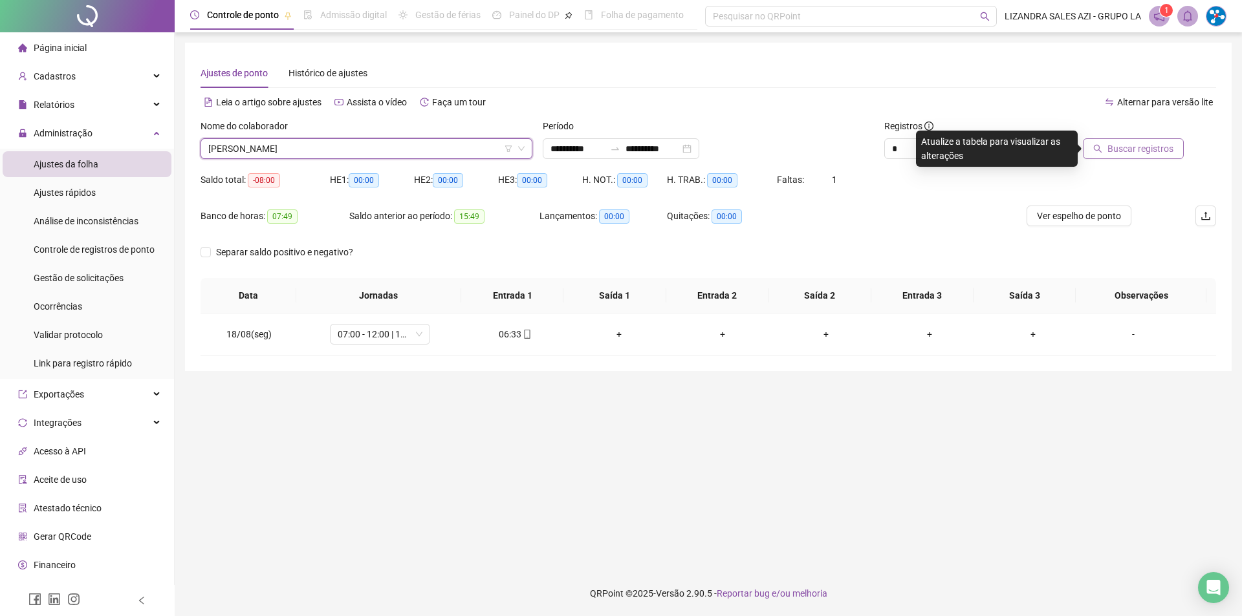
click at [1135, 158] on button "Buscar registros" at bounding box center [1133, 148] width 101 height 21
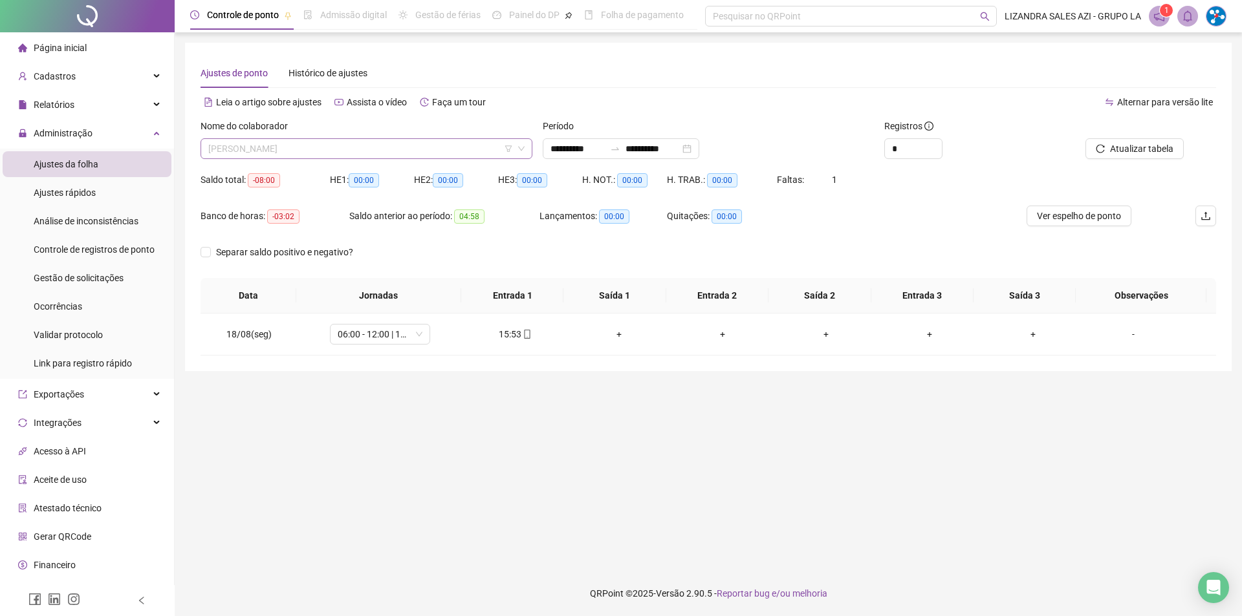
click at [351, 140] on span "[PERSON_NAME]" at bounding box center [366, 148] width 316 height 19
type input "******"
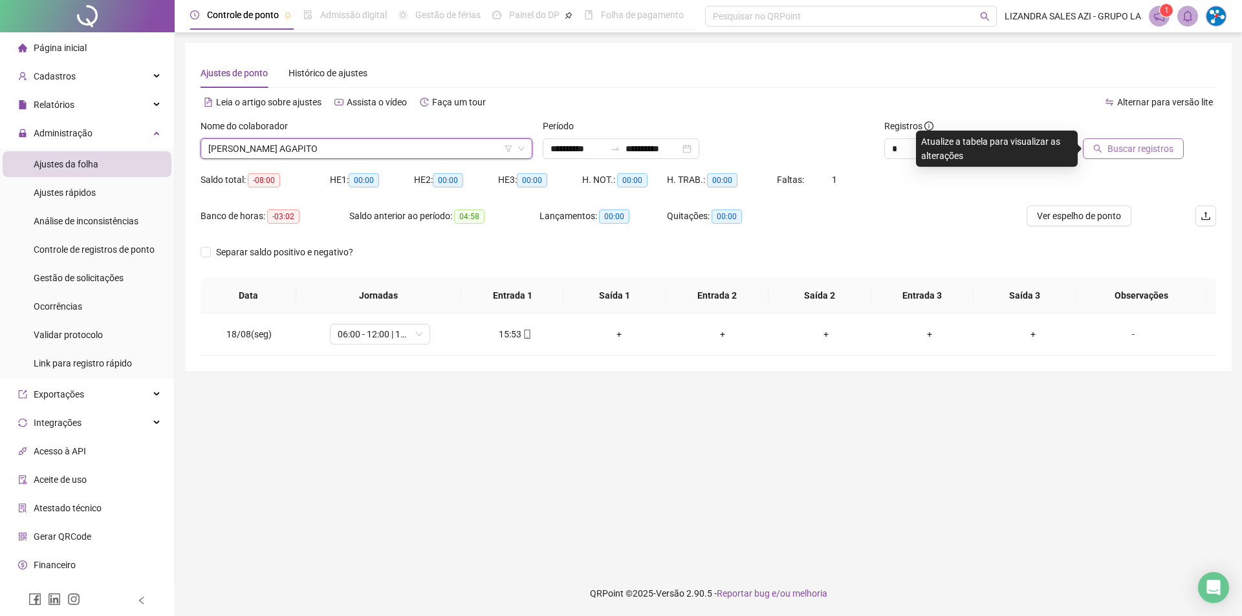
click at [1165, 147] on span "Buscar registros" at bounding box center [1140, 149] width 66 height 14
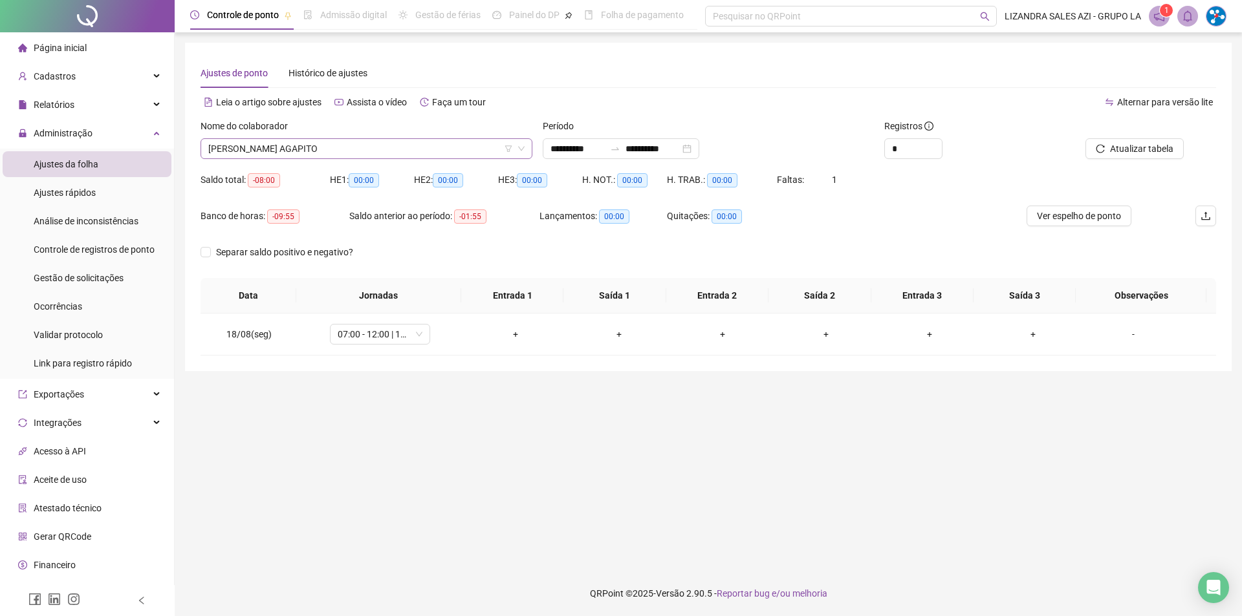
click at [347, 155] on span "[PERSON_NAME] AGAPITO" at bounding box center [366, 148] width 316 height 19
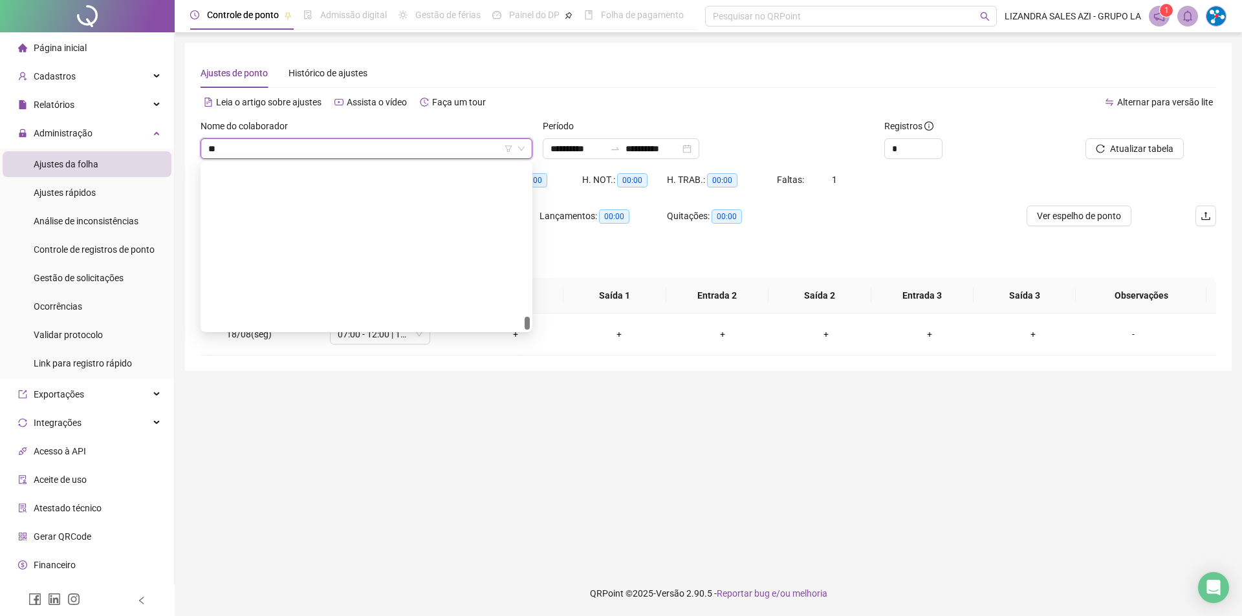
type input "***"
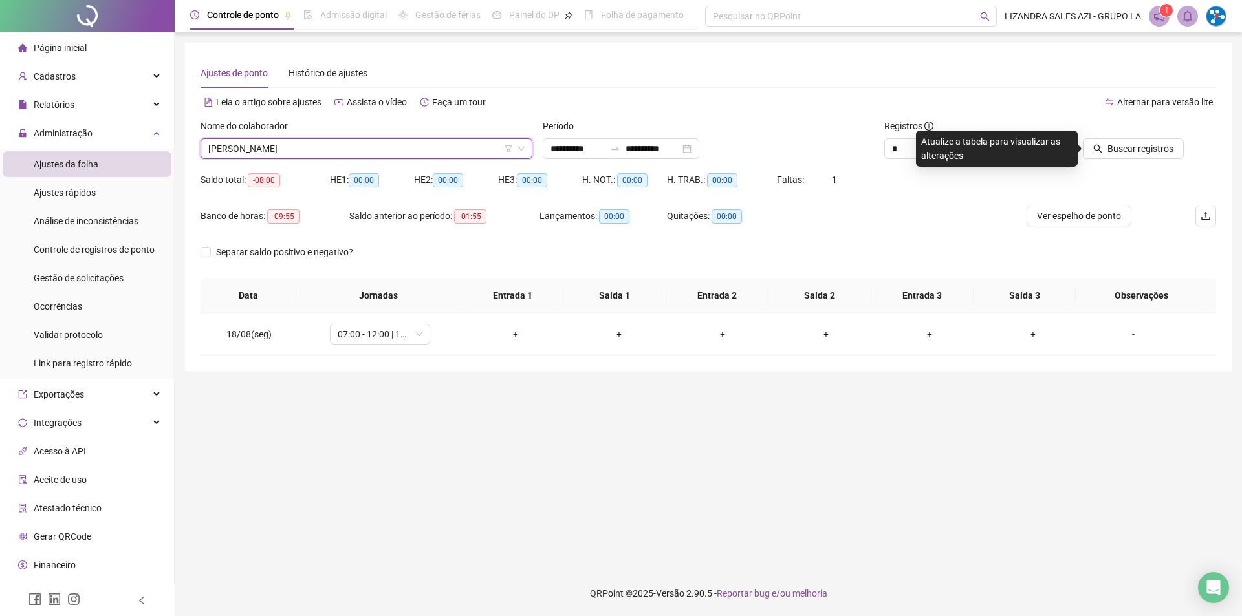
click at [1144, 159] on div "Buscar registros" at bounding box center [1136, 144] width 171 height 50
click at [1144, 153] on span "Buscar registros" at bounding box center [1140, 149] width 66 height 14
